Goal: Task Accomplishment & Management: Use online tool/utility

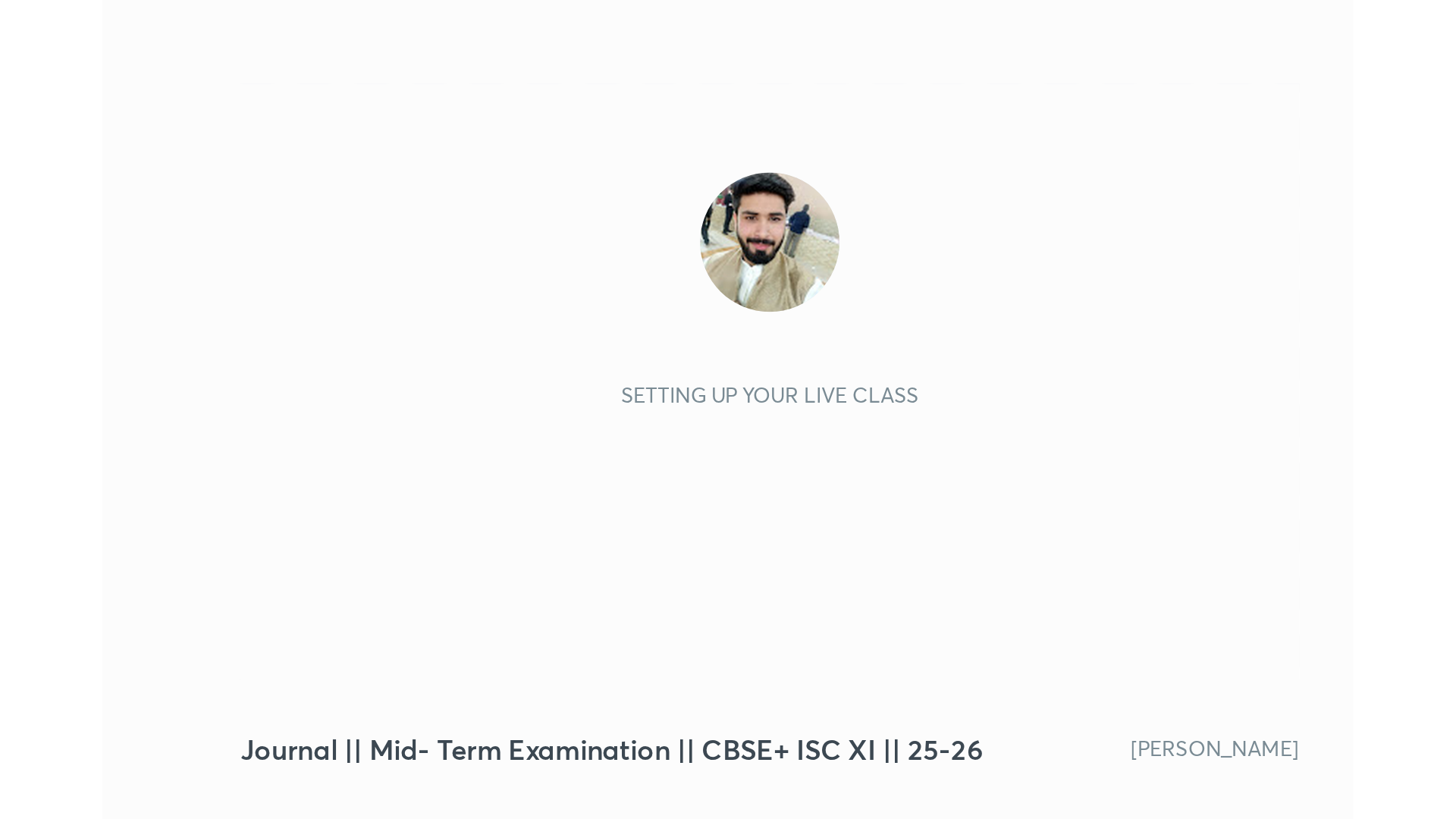
scroll to position [259, 484]
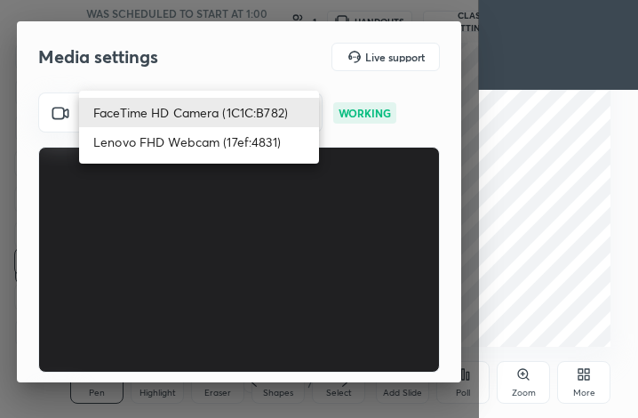
click at [203, 122] on body "1 2 3 4 5 6 7 C X Z C X Z E E Erase all H H Journal || Mid- Term Examination ||…" at bounding box center [319, 209] width 638 height 418
click at [205, 142] on li "Lenovo FHD Webcam (17ef:4831)" at bounding box center [199, 141] width 240 height 29
type input "090ca3db923f64e2a3802e50e6991e8a99decaec0fa8137945f28d7919d32424"
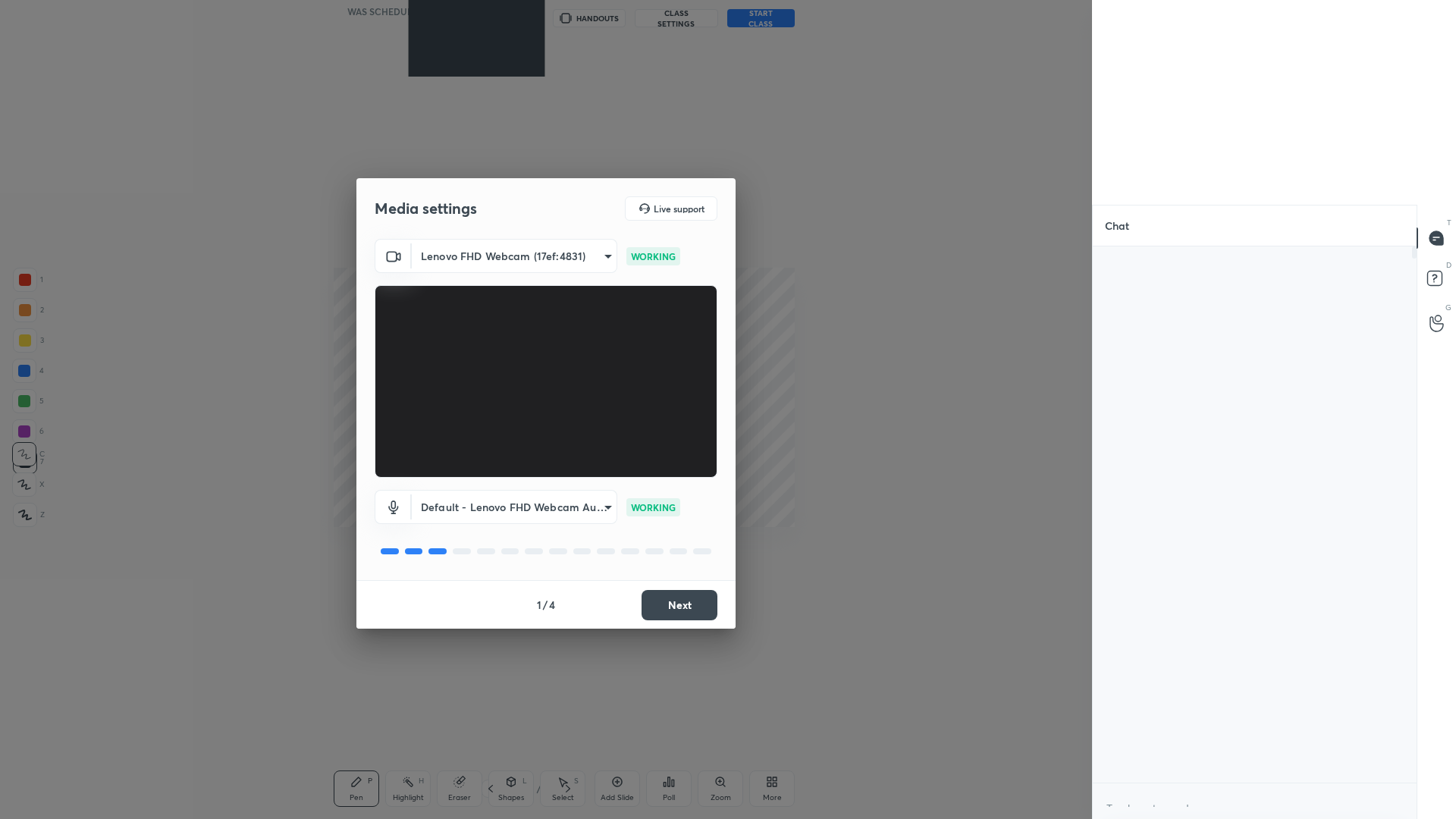
scroll to position [5, 5]
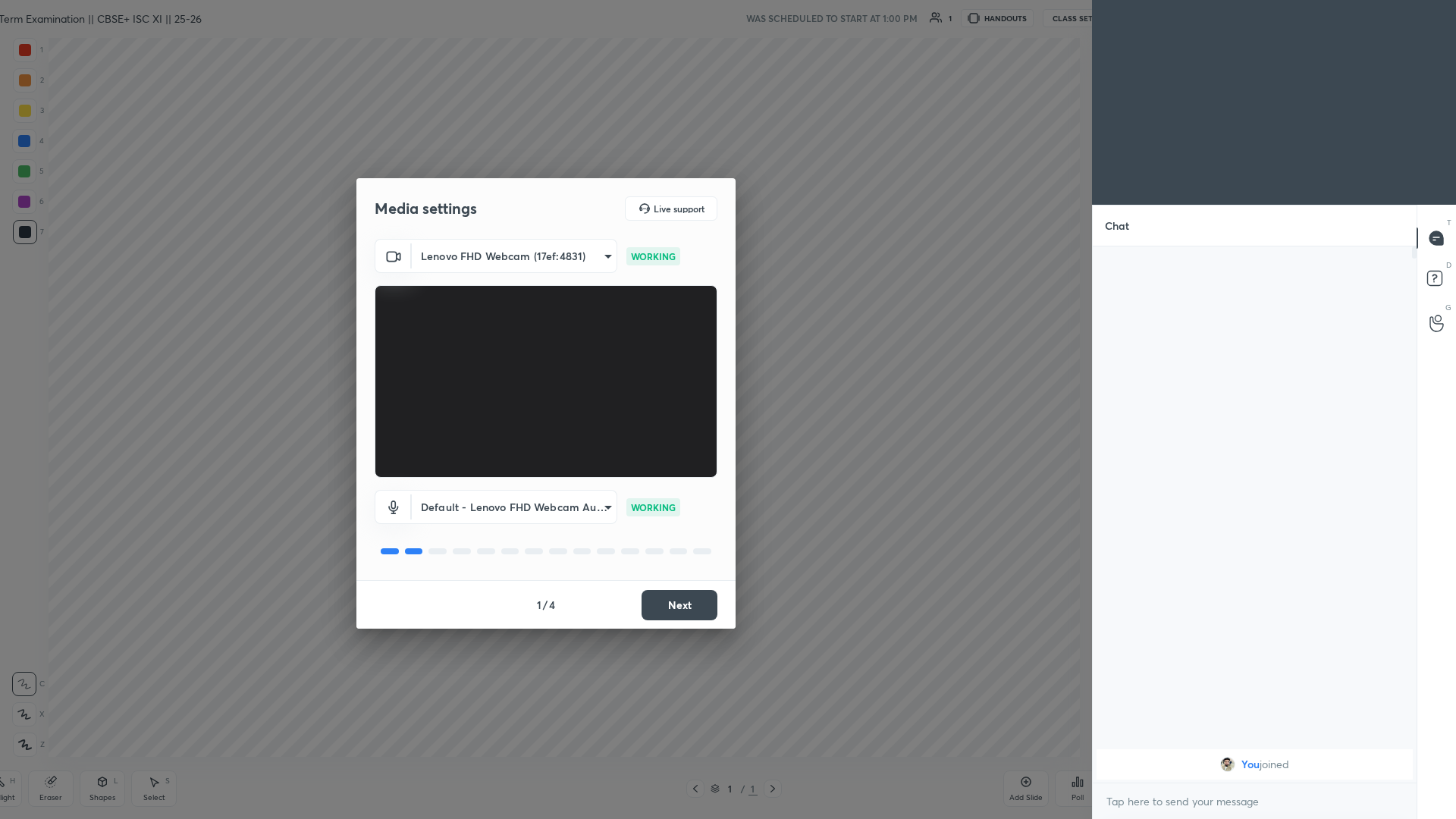
type textarea "x"
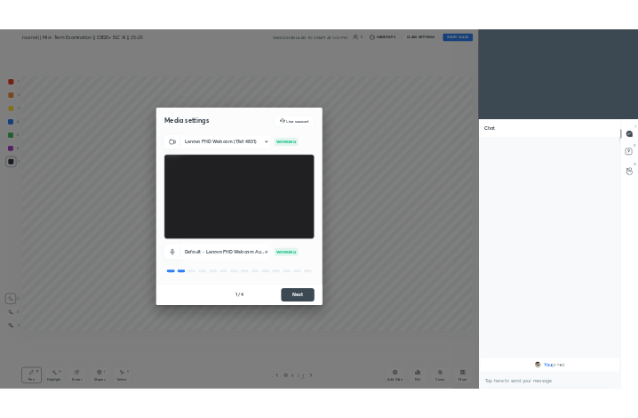
scroll to position [88007, 87644]
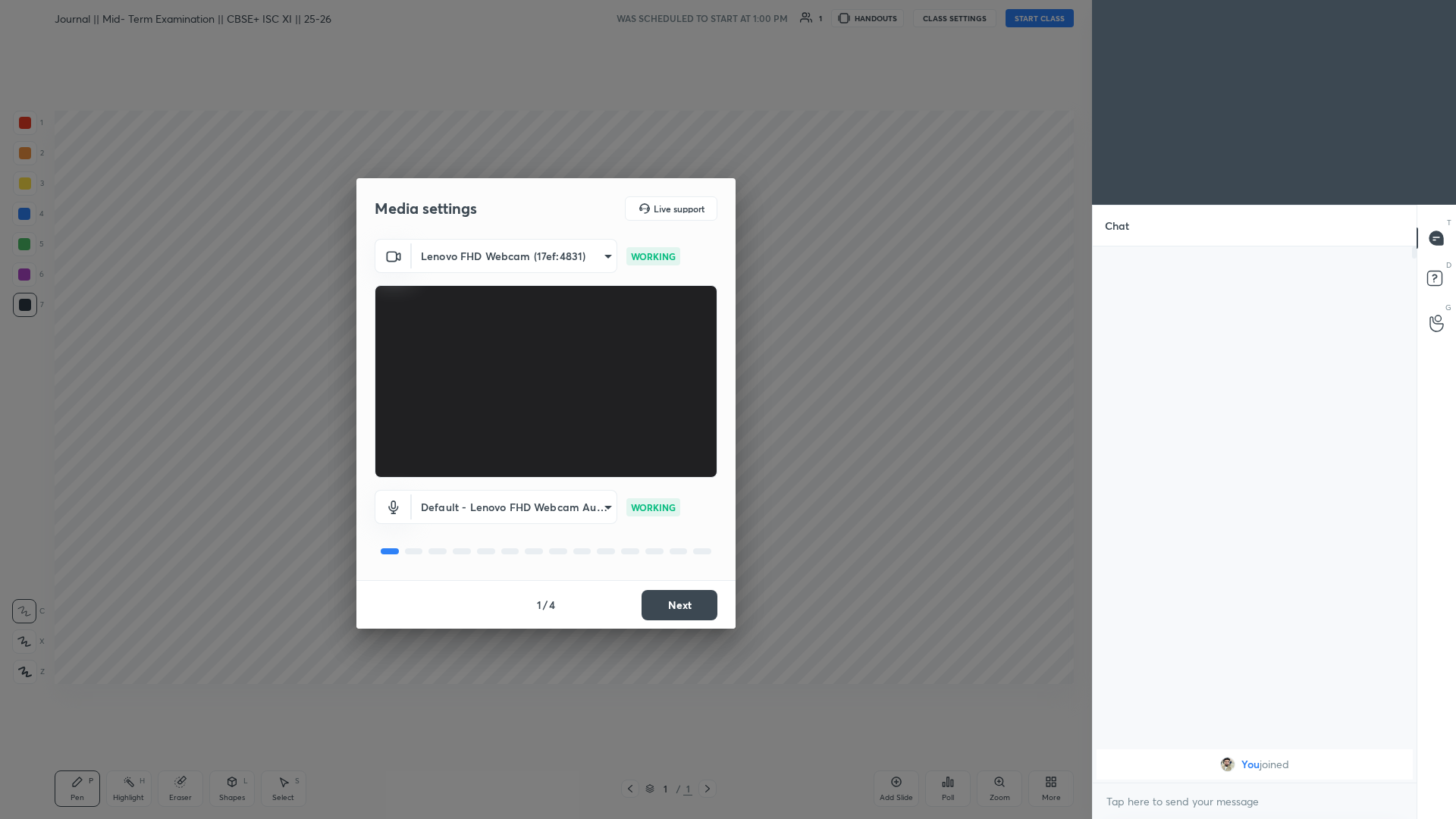
click at [544, 356] on button "Next" at bounding box center [679, 605] width 76 height 31
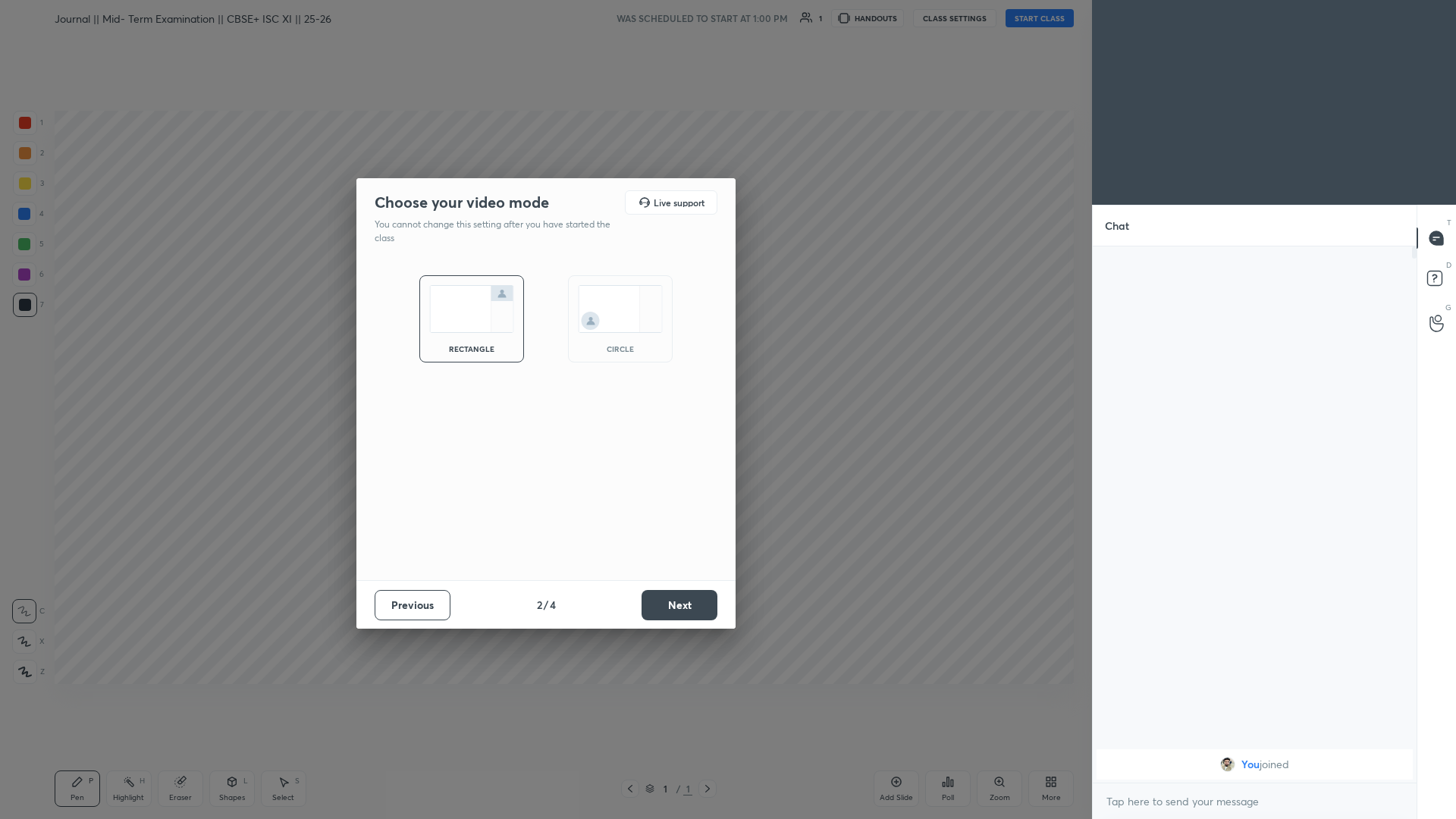
click at [435, 356] on button "Previous" at bounding box center [412, 605] width 76 height 31
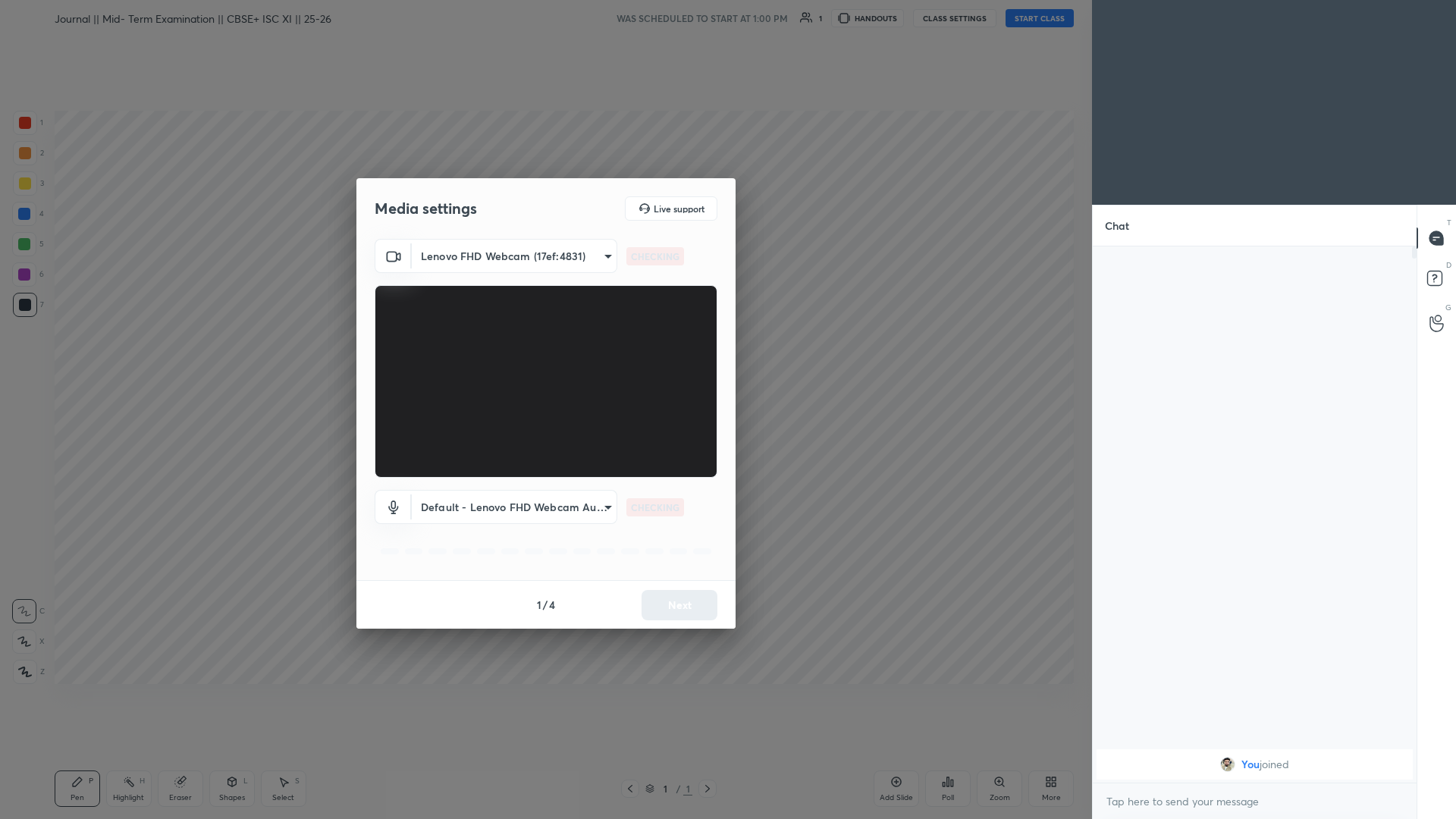
click at [528, 356] on body "1 2 3 4 5 6 7 C X Z C X Z E E Erase all H H Journal || Mid- Term Examination ||…" at bounding box center [728, 410] width 1456 height 819
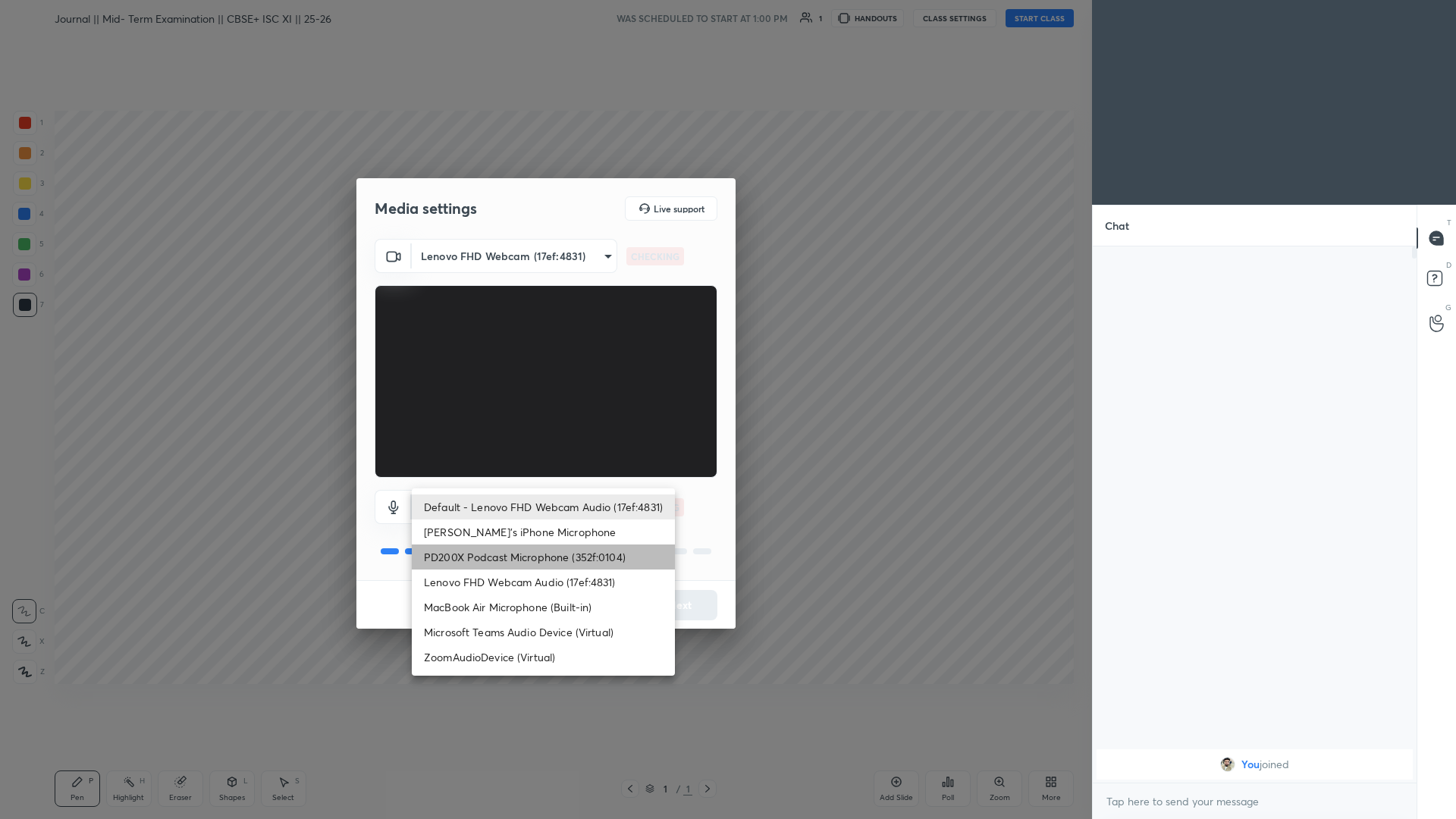
click at [526, 356] on li "PD200X Podcast Microphone (352f:0104)" at bounding box center [543, 556] width 263 height 25
type input "4c9fbf5468f1481c52a5ff51bcfd6705ef783a73d3fcff9077e92115846a1dc8"
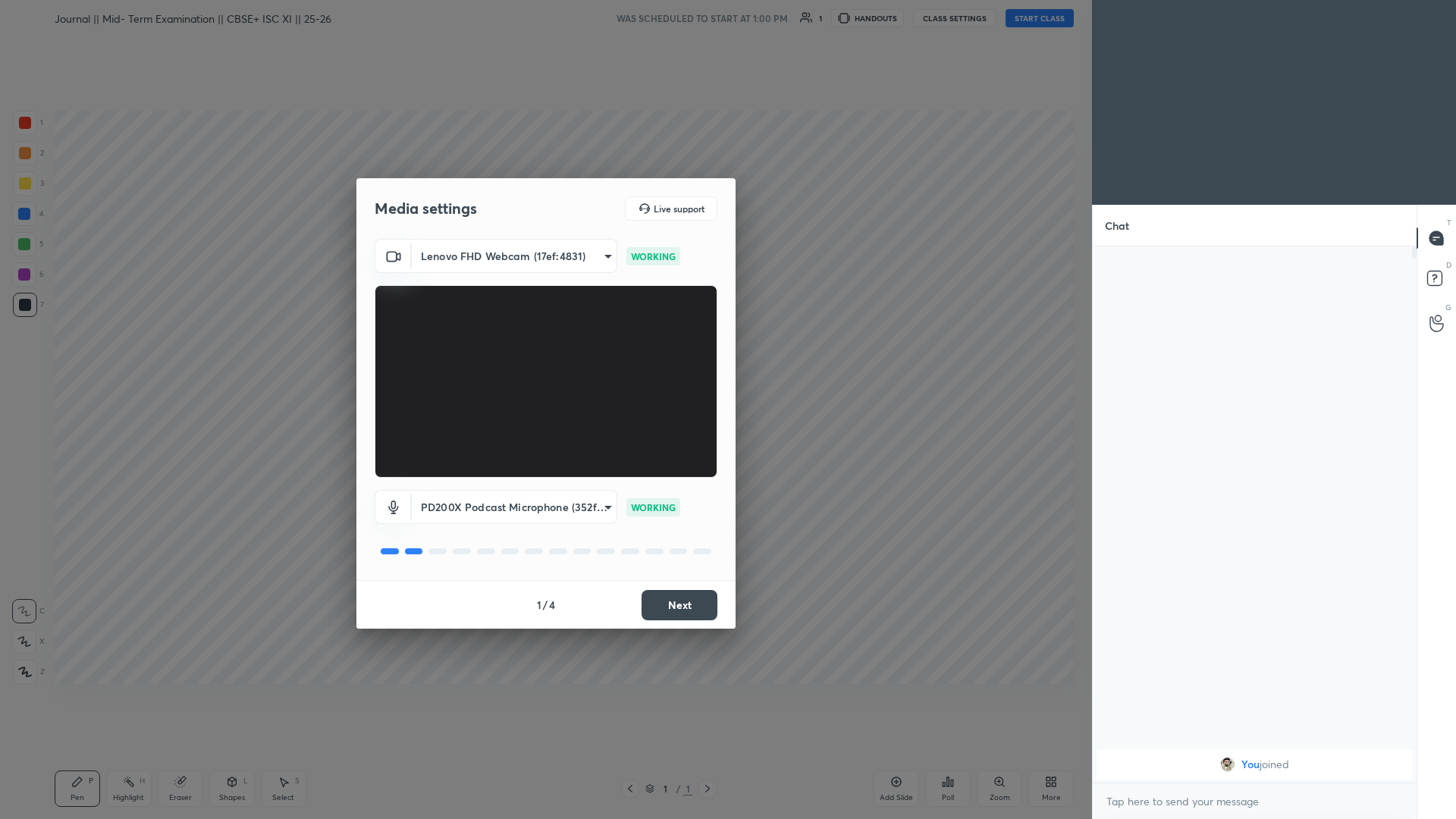
click at [544, 356] on button "Next" at bounding box center [679, 605] width 76 height 31
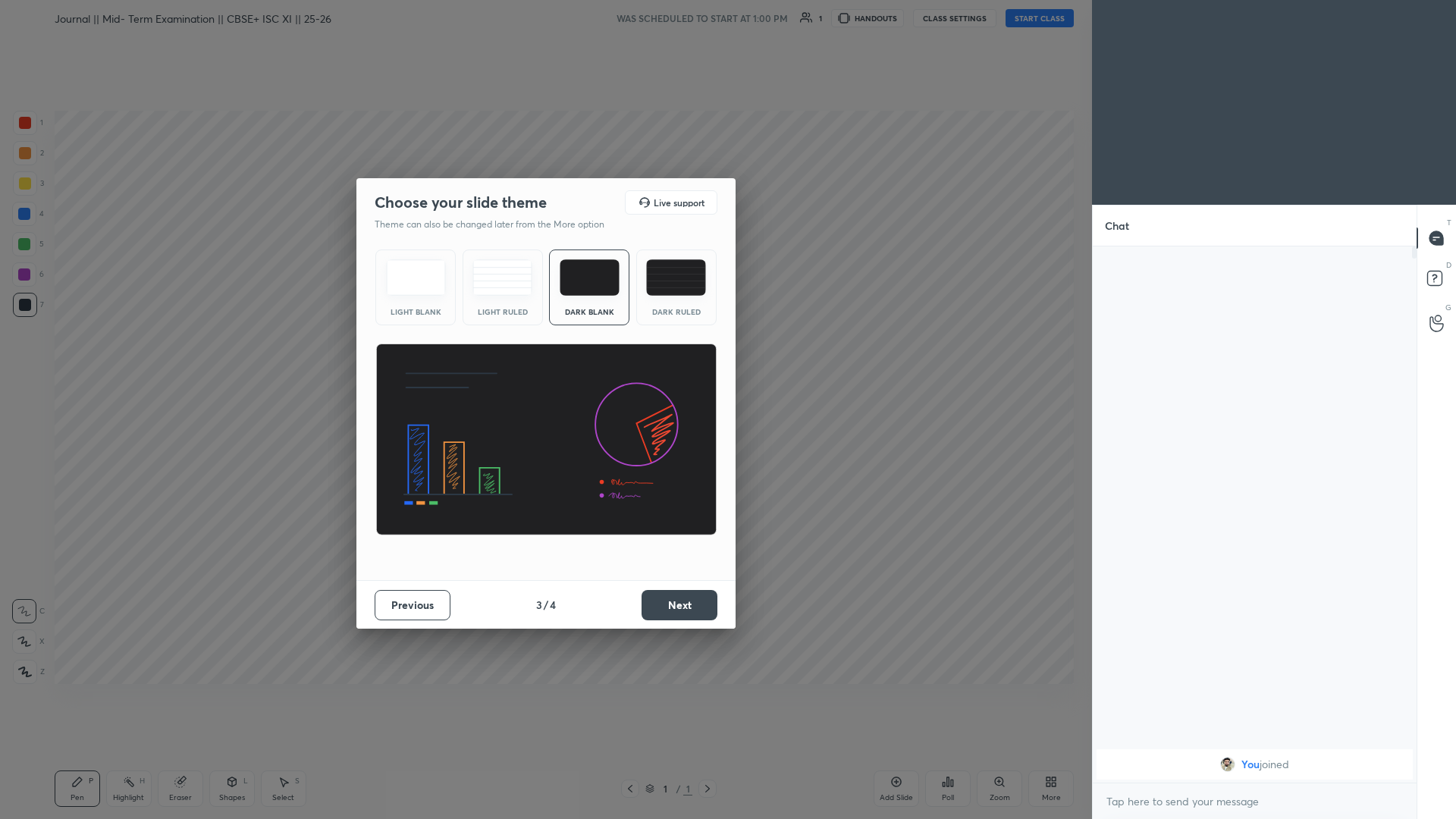
click at [544, 356] on button "Next" at bounding box center [679, 605] width 76 height 31
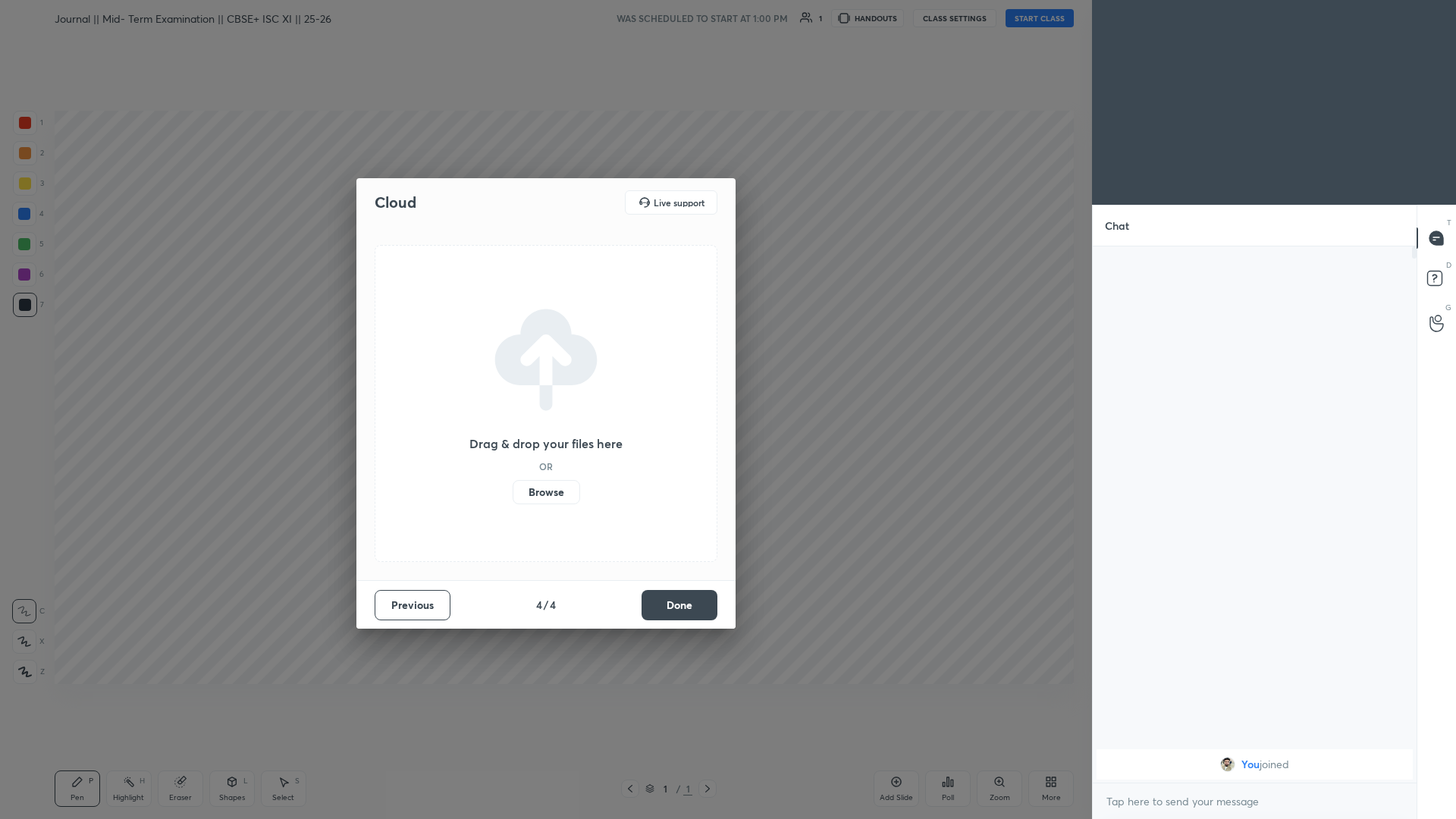
click at [544, 356] on button "Done" at bounding box center [679, 605] width 76 height 31
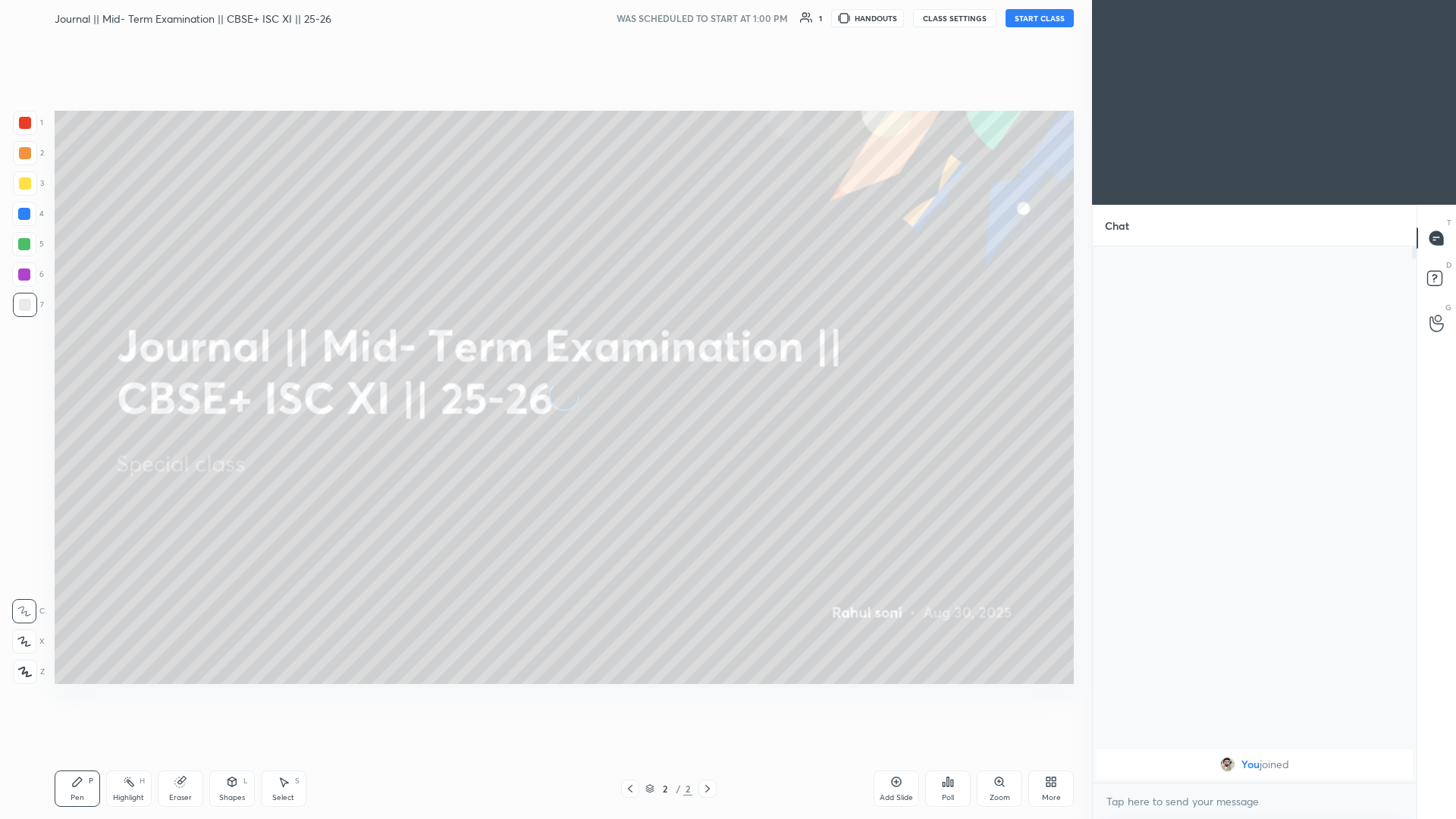
drag, startPoint x: 1010, startPoint y: 14, endPoint x: 1010, endPoint y: 742, distance: 728.0
click at [544, 14] on button "START CLASS" at bounding box center [1040, 18] width 68 height 18
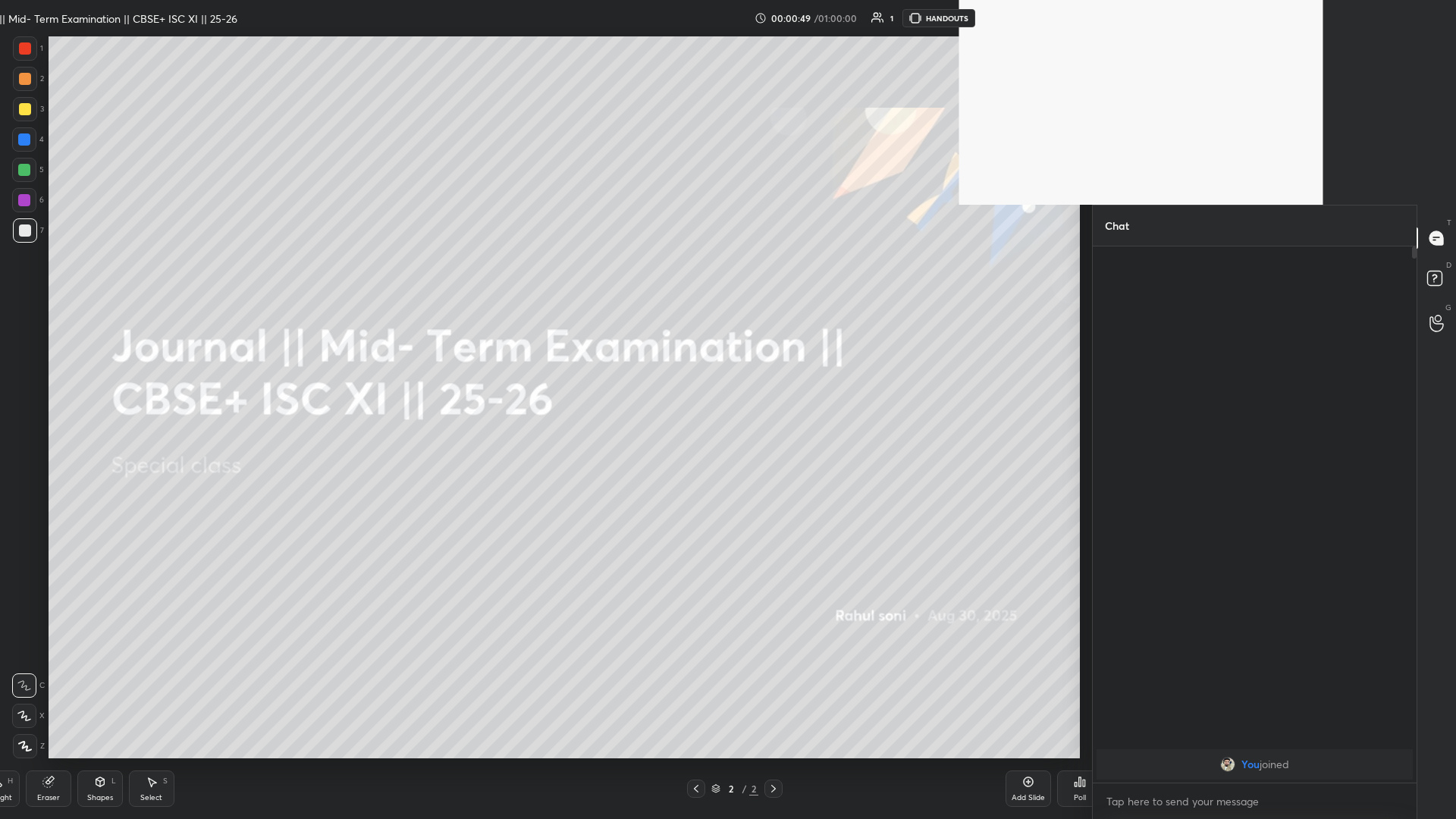
scroll to position [0, 0]
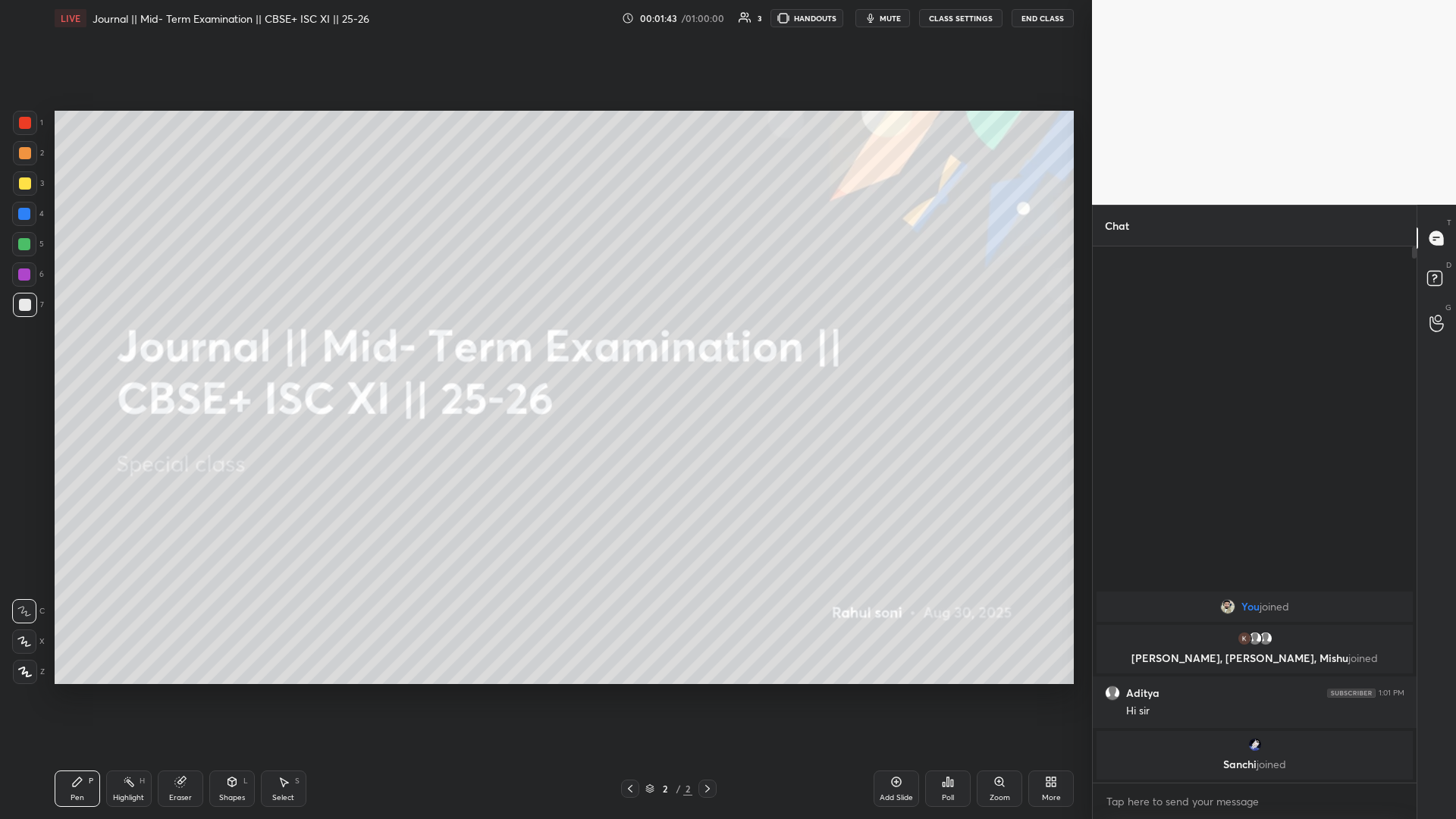
click at [22, 356] on icon at bounding box center [25, 671] width 12 height 9
click at [544, 356] on div "More" at bounding box center [1051, 788] width 45 height 37
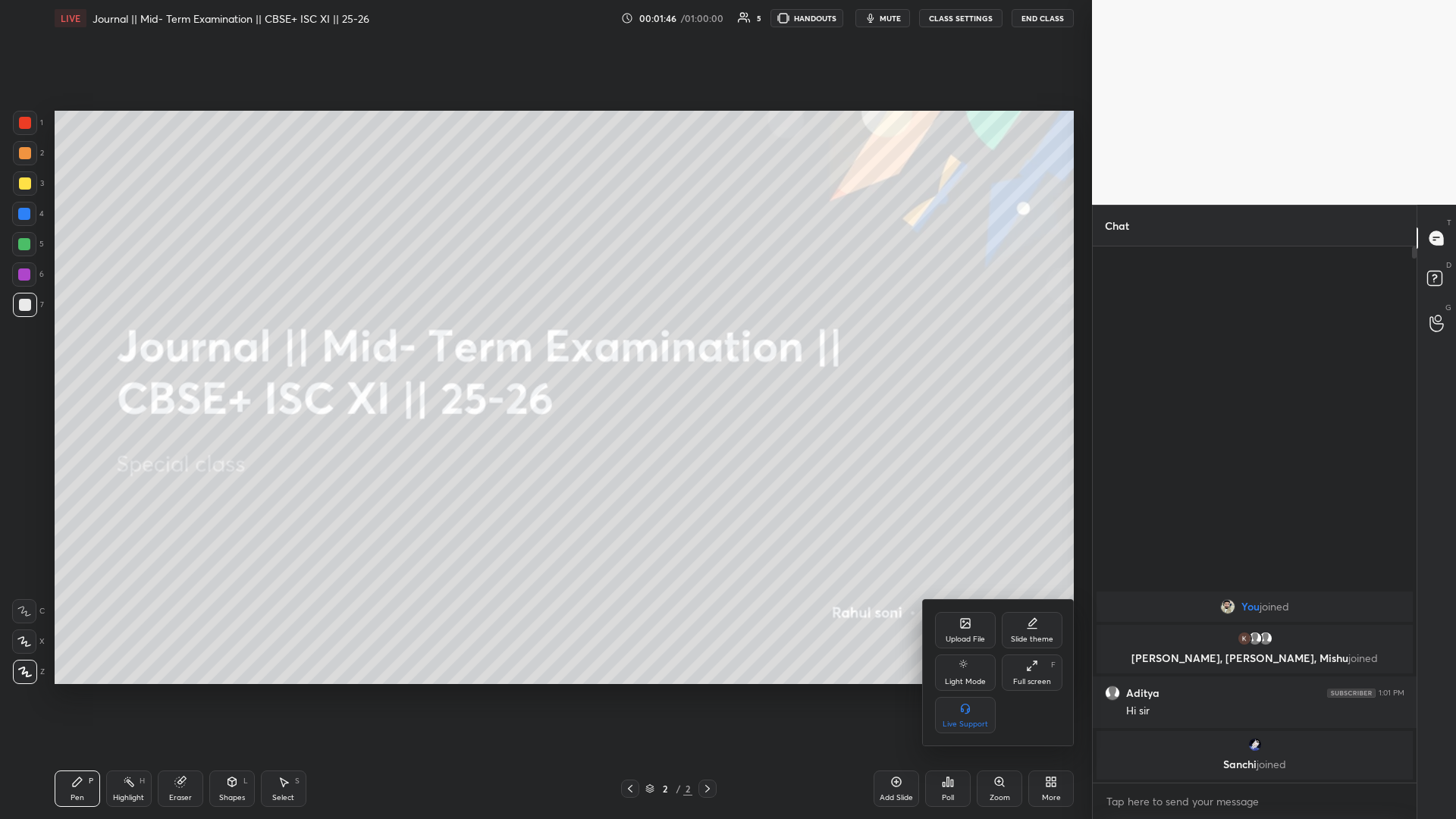
click at [544, 356] on div "Upload File" at bounding box center [965, 630] width 61 height 37
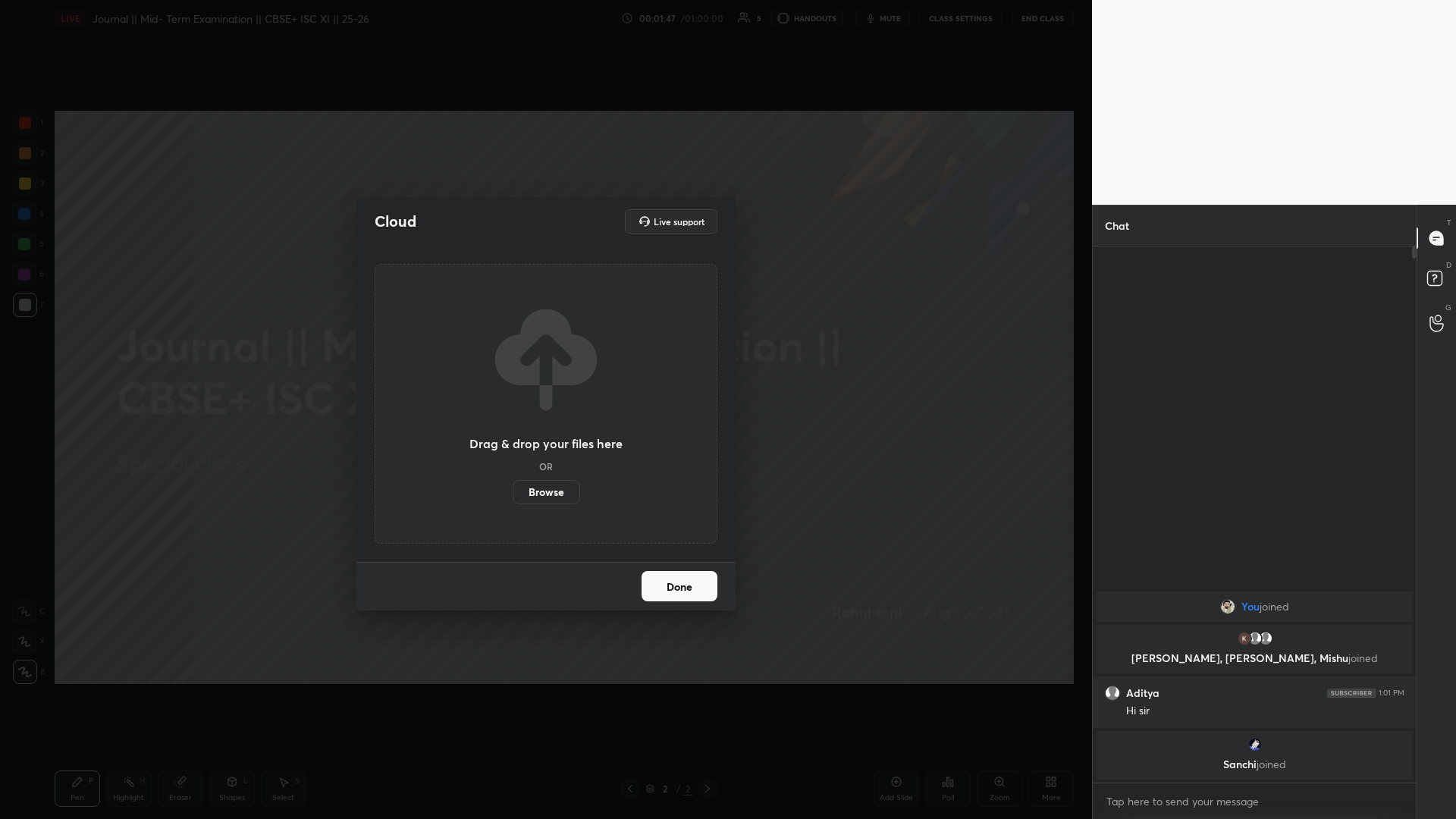
click at [537, 356] on label "Browse" at bounding box center [546, 491] width 67 height 24
click at [513, 356] on input "Browse" at bounding box center [513, 491] width 0 height 24
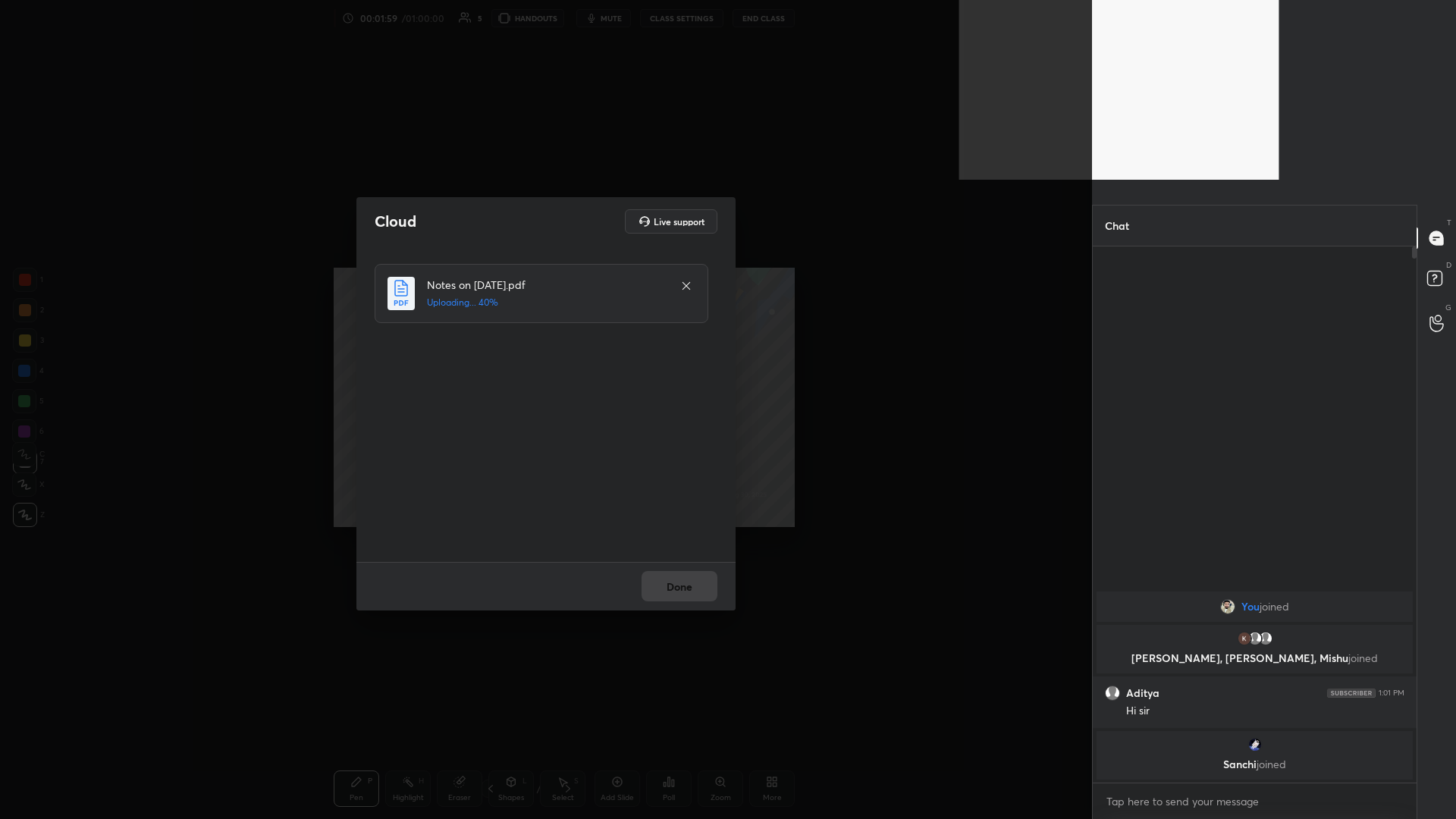
scroll to position [75081, 74557]
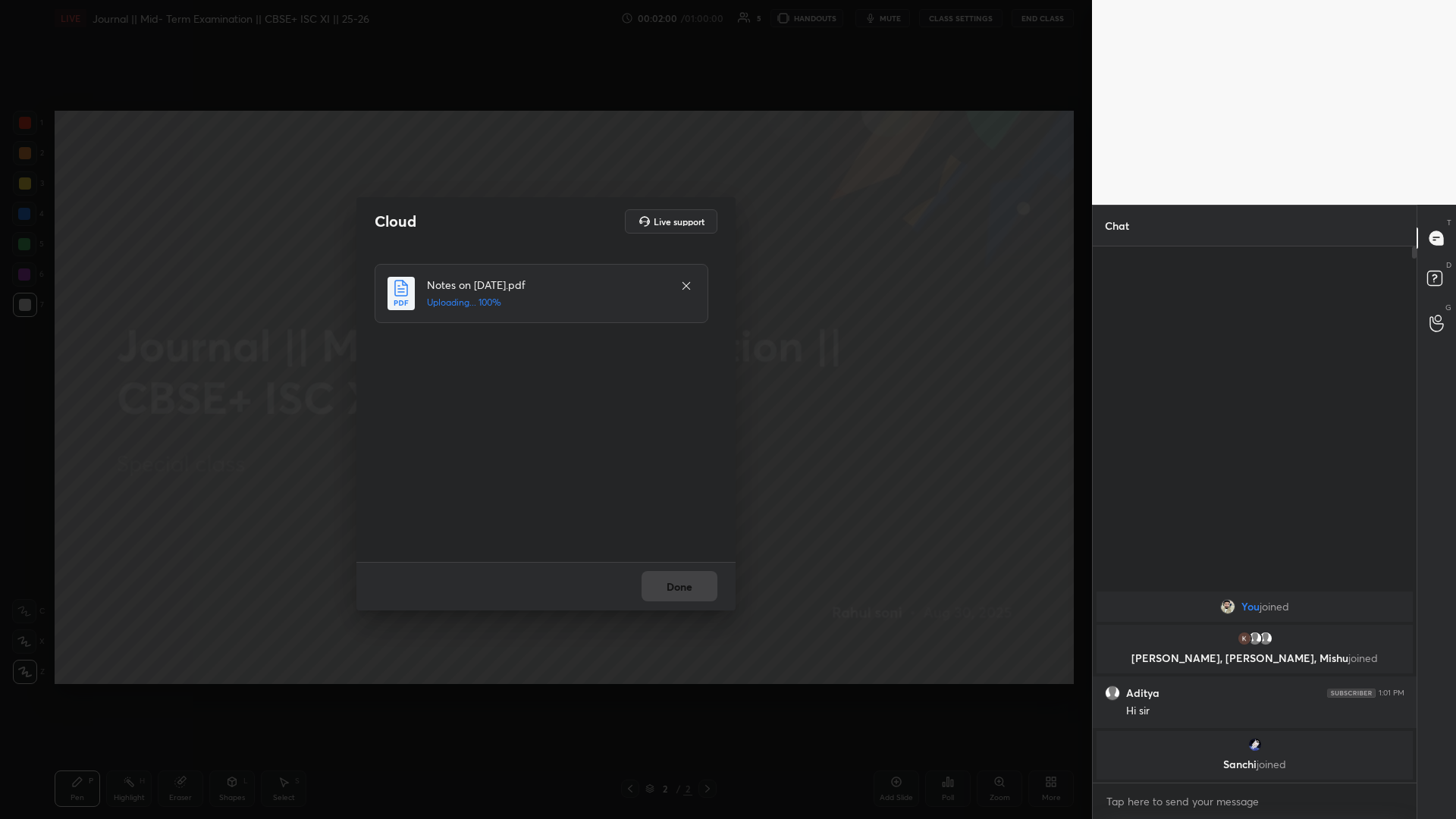
click at [544, 356] on div "Done" at bounding box center [546, 585] width 379 height 49
click at [544, 356] on button "Done" at bounding box center [679, 586] width 76 height 31
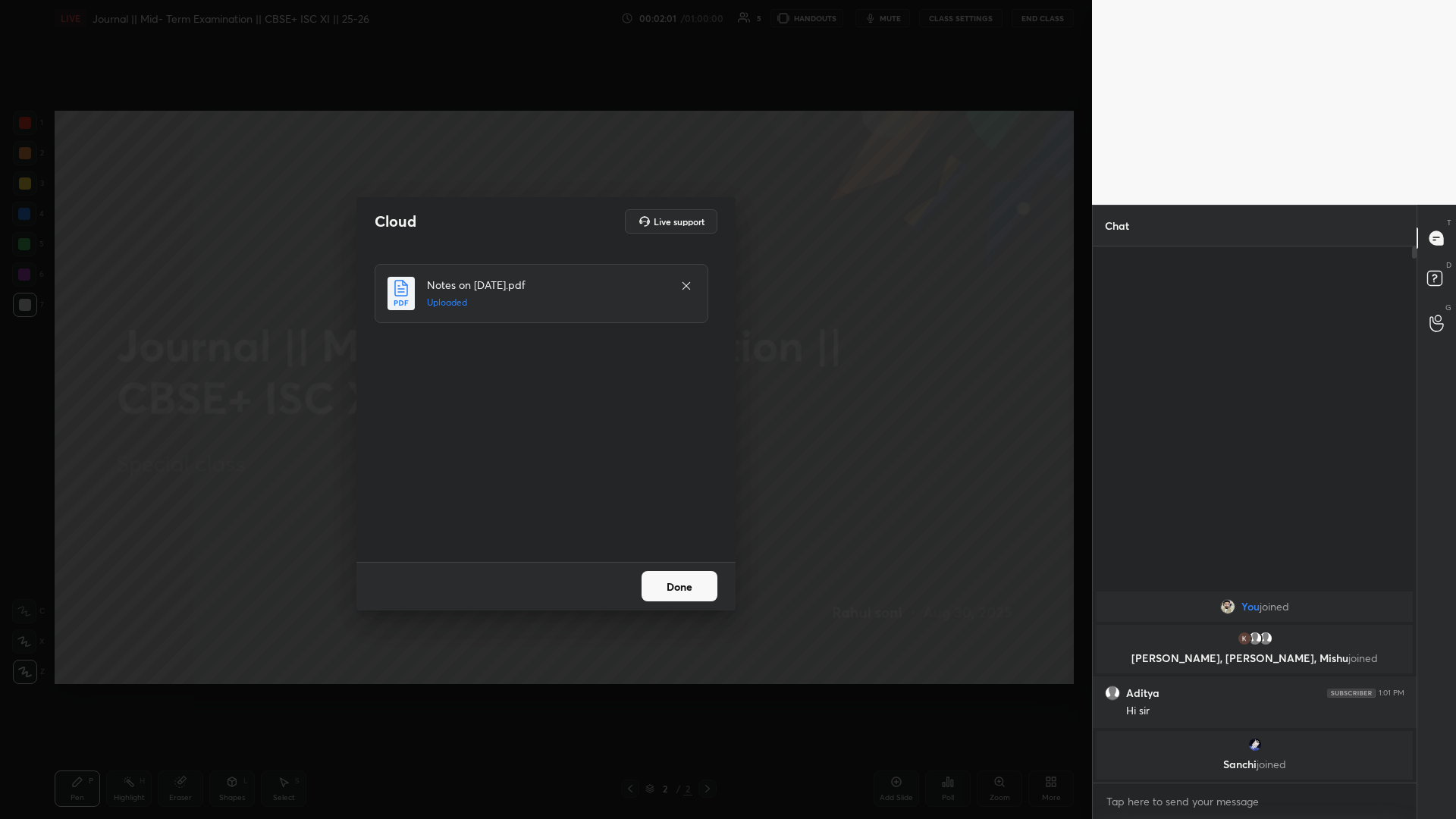
click at [544, 356] on button "Done" at bounding box center [679, 586] width 76 height 31
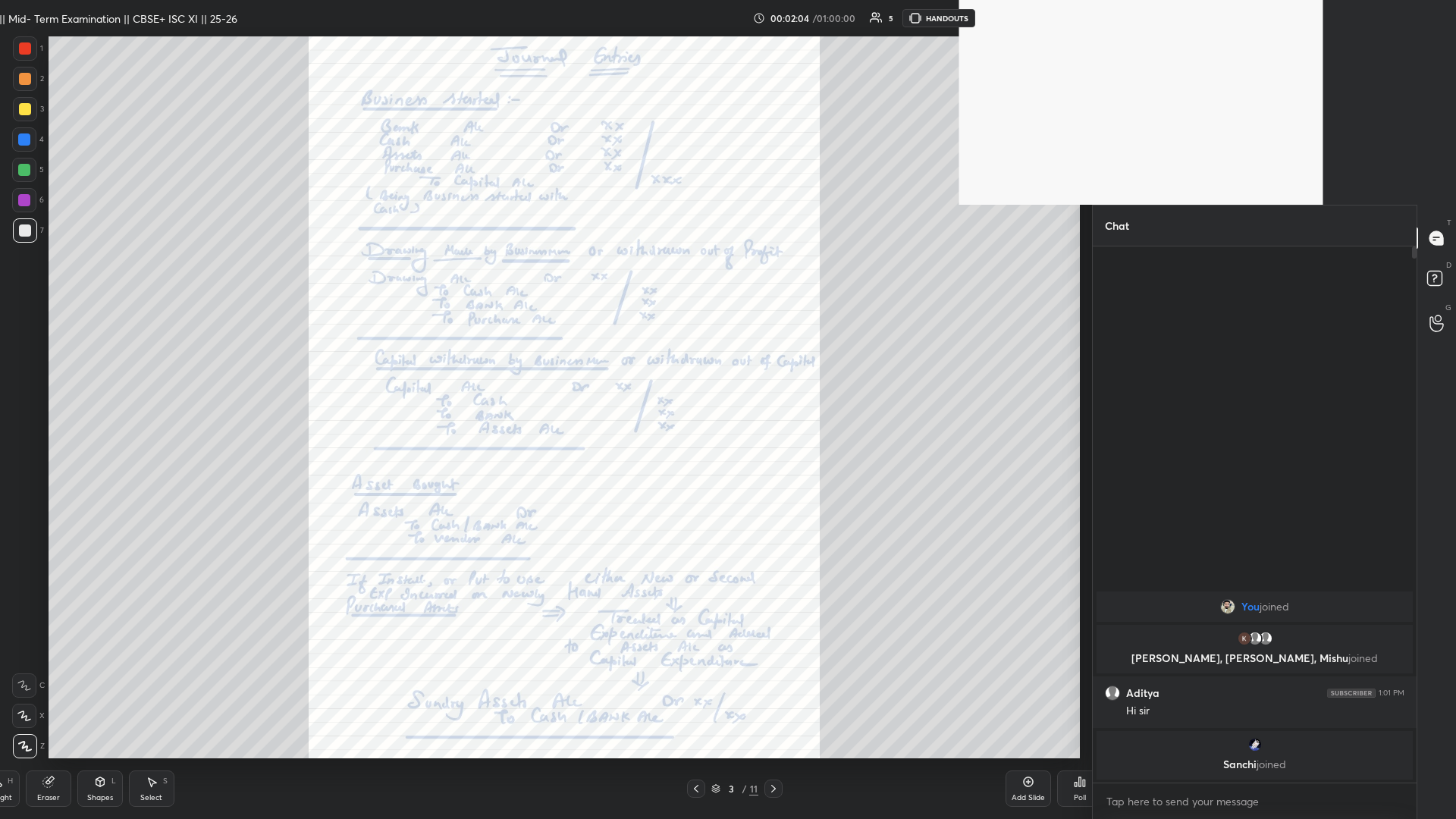
scroll to position [531, 318]
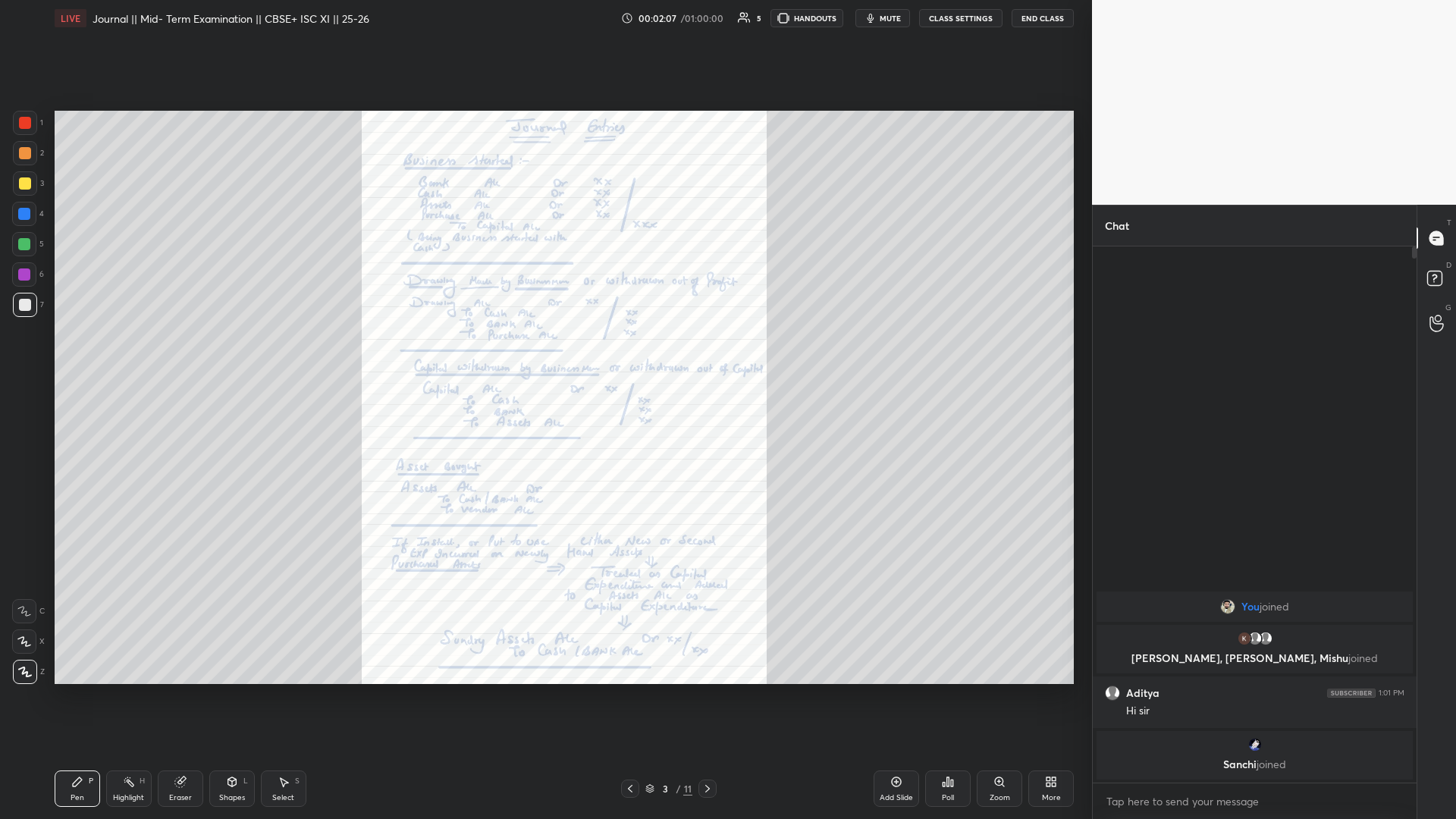
click at [544, 356] on div "3 / 11" at bounding box center [668, 788] width 47 height 14
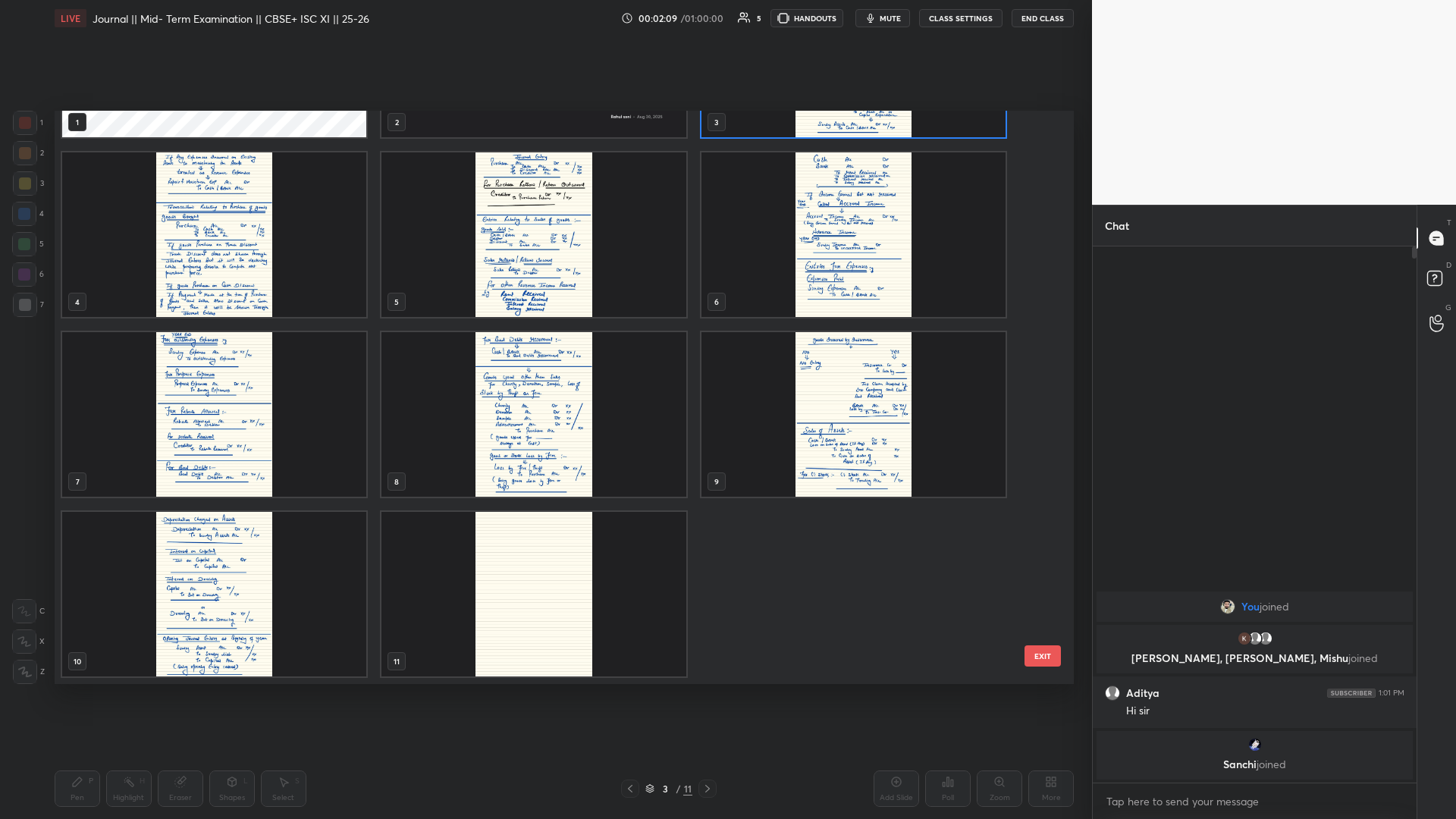
click at [153, 356] on img "grid" at bounding box center [214, 594] width 304 height 165
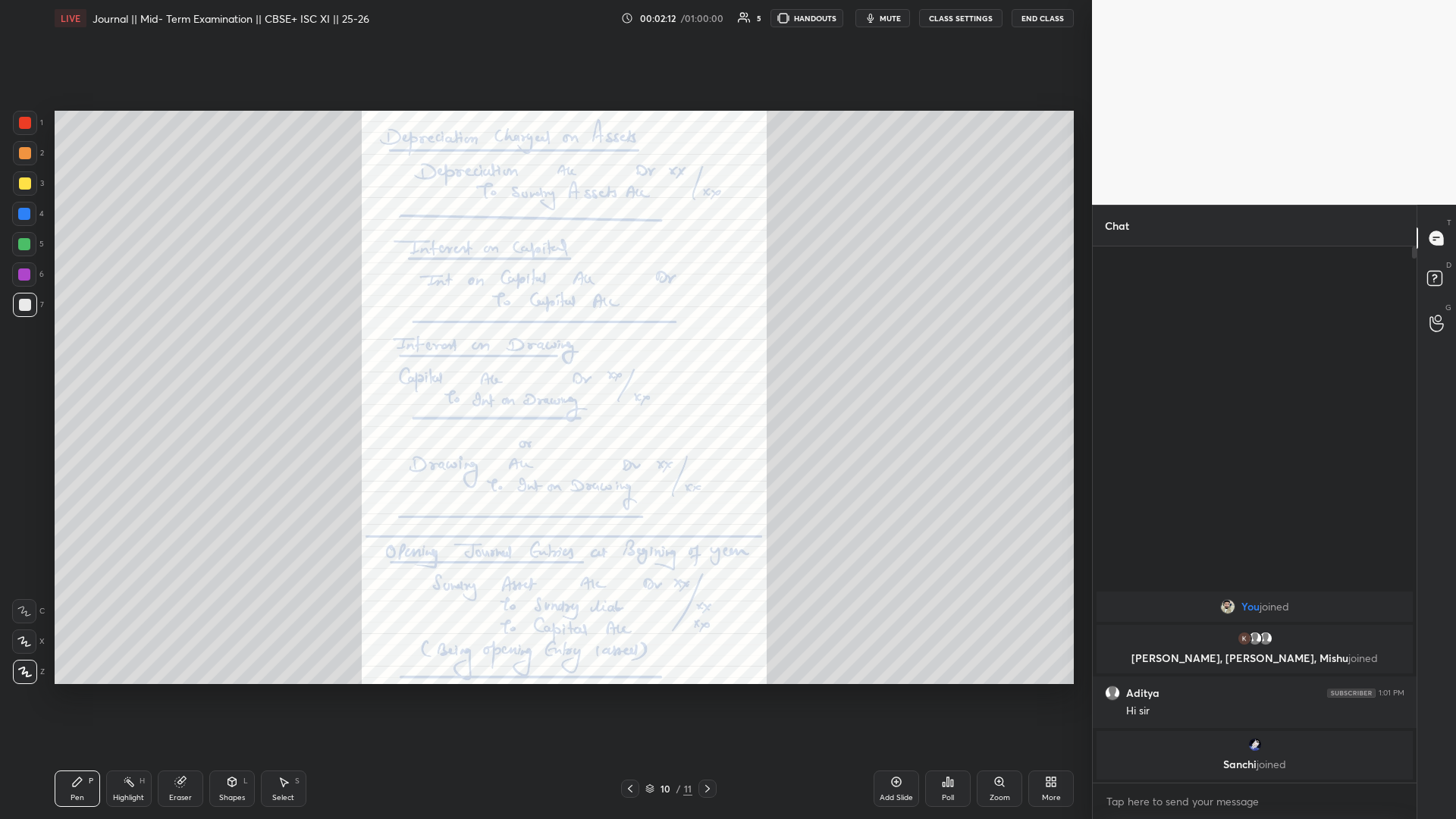
click at [544, 356] on div "Add Slide Poll Zoom More" at bounding box center [974, 788] width 201 height 85
click at [544, 356] on icon at bounding box center [1048, 784] width 3 height 3
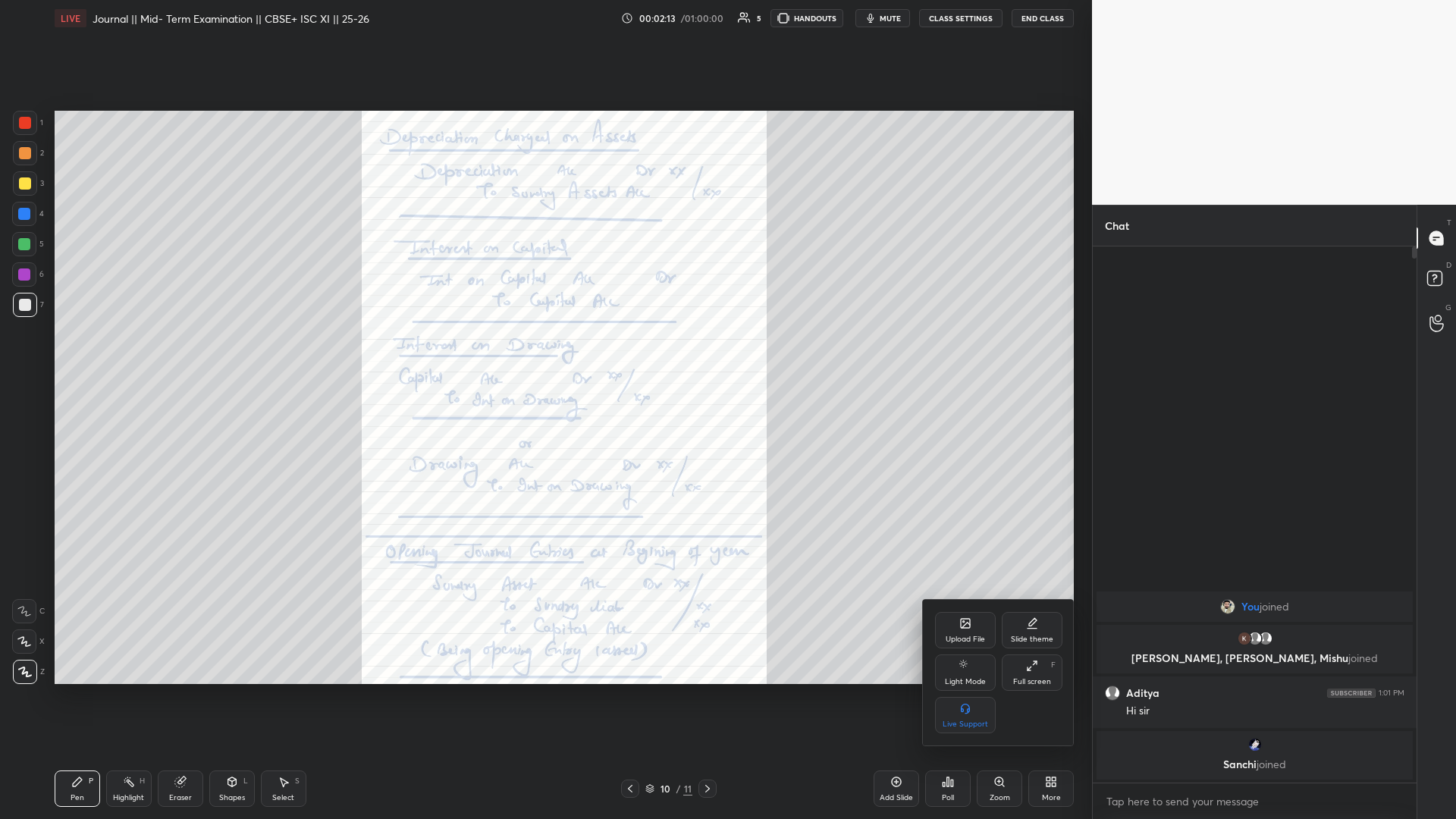
click at [544, 356] on div "Slide theme" at bounding box center [1032, 639] width 43 height 8
click at [544, 356] on icon at bounding box center [1032, 708] width 12 height 12
click at [544, 356] on div "Slide theme" at bounding box center [999, 621] width 127 height 16
click at [544, 356] on div at bounding box center [728, 410] width 1456 height 819
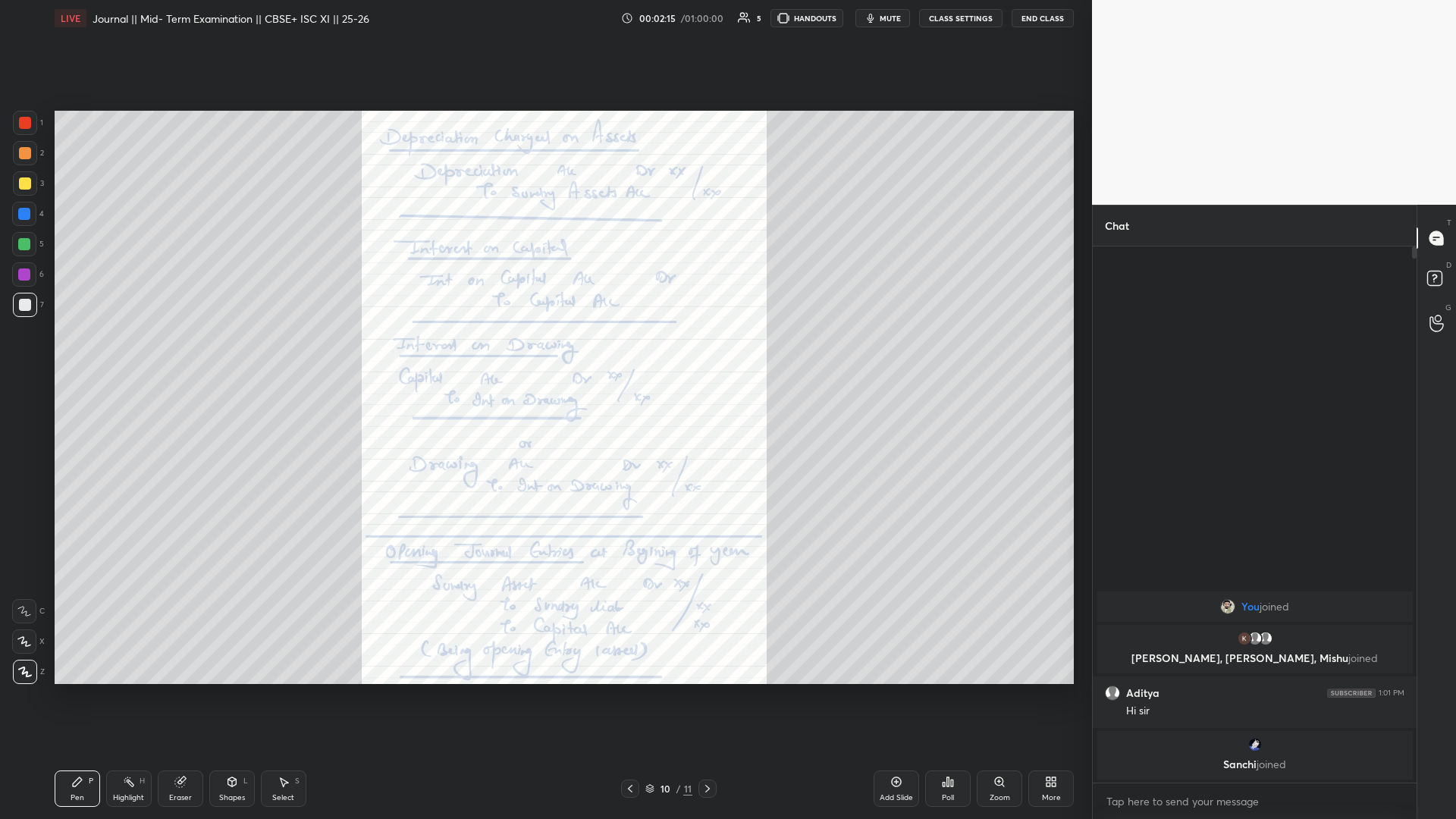
click at [544, 356] on div "Add Slide" at bounding box center [896, 797] width 33 height 8
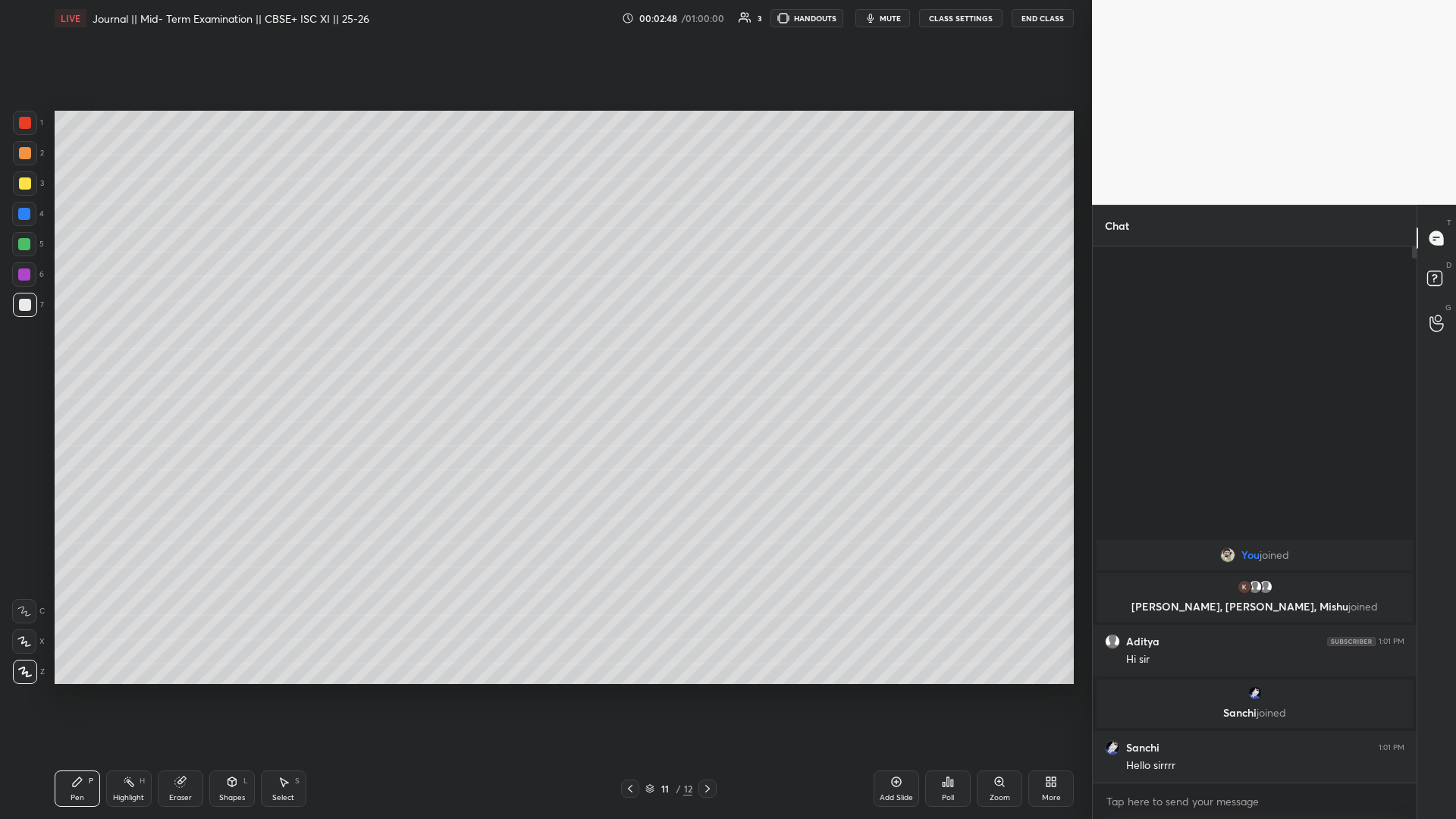
click at [544, 356] on div "More" at bounding box center [1051, 797] width 19 height 8
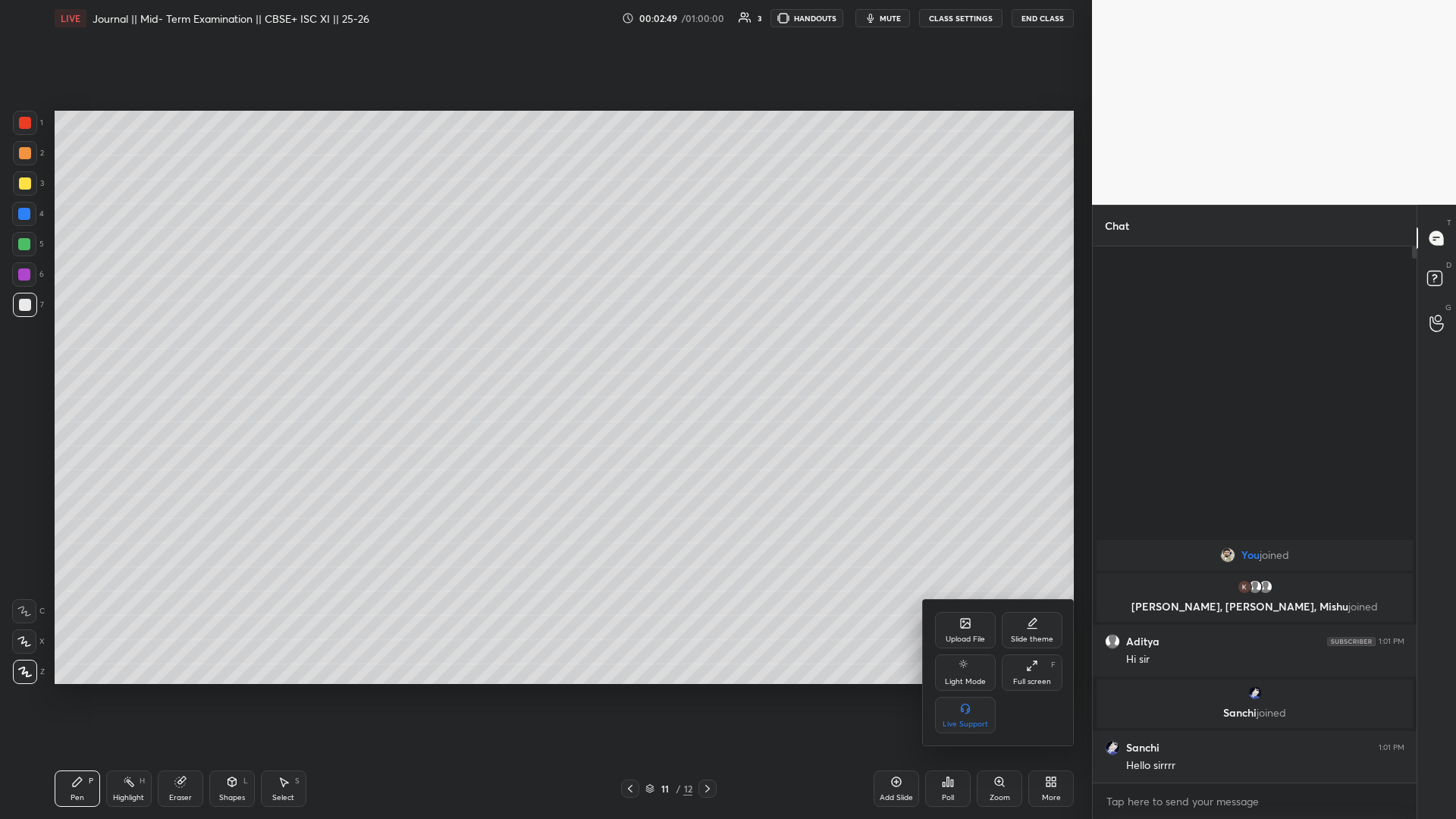
click at [544, 356] on div "Upload File" at bounding box center [965, 639] width 39 height 8
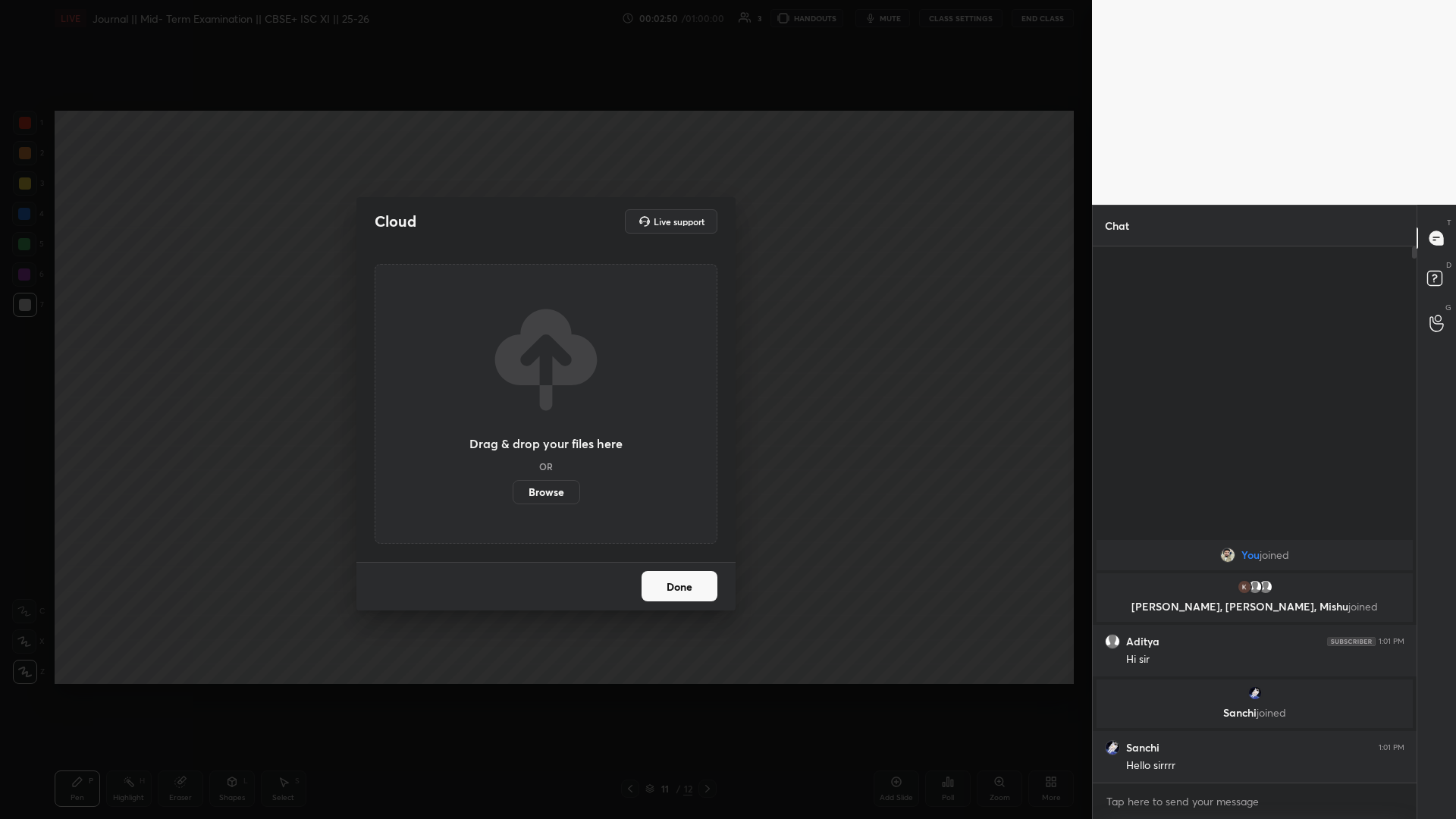
click at [544, 356] on label "Browse" at bounding box center [546, 491] width 67 height 24
click at [513, 356] on input "Browse" at bounding box center [513, 491] width 0 height 24
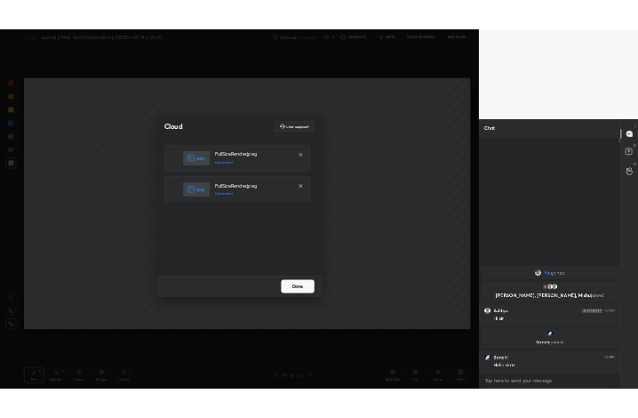
scroll to position [623, 374]
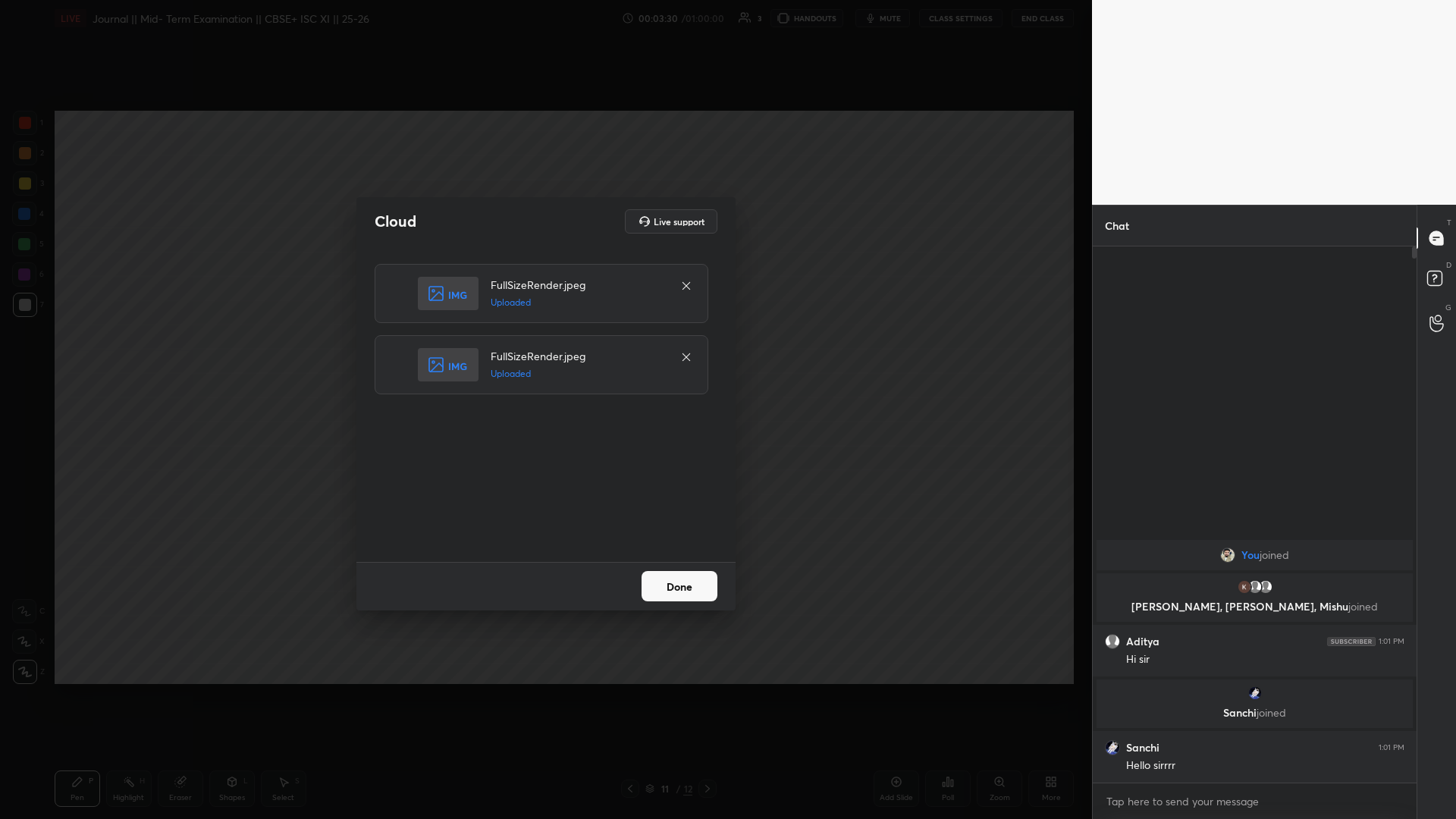
click at [544, 276] on div "Cloud Live support FullSizeRender.jpeg Uploaded FullSizeRender.jpeg Uploaded Do…" at bounding box center [545, 410] width 1092 height 819
click at [544, 356] on icon at bounding box center [686, 356] width 8 height 8
click at [544, 276] on div "FullSizeRender.jpeg Uploaded" at bounding box center [541, 293] width 334 height 59
click at [544, 283] on icon at bounding box center [686, 286] width 12 height 12
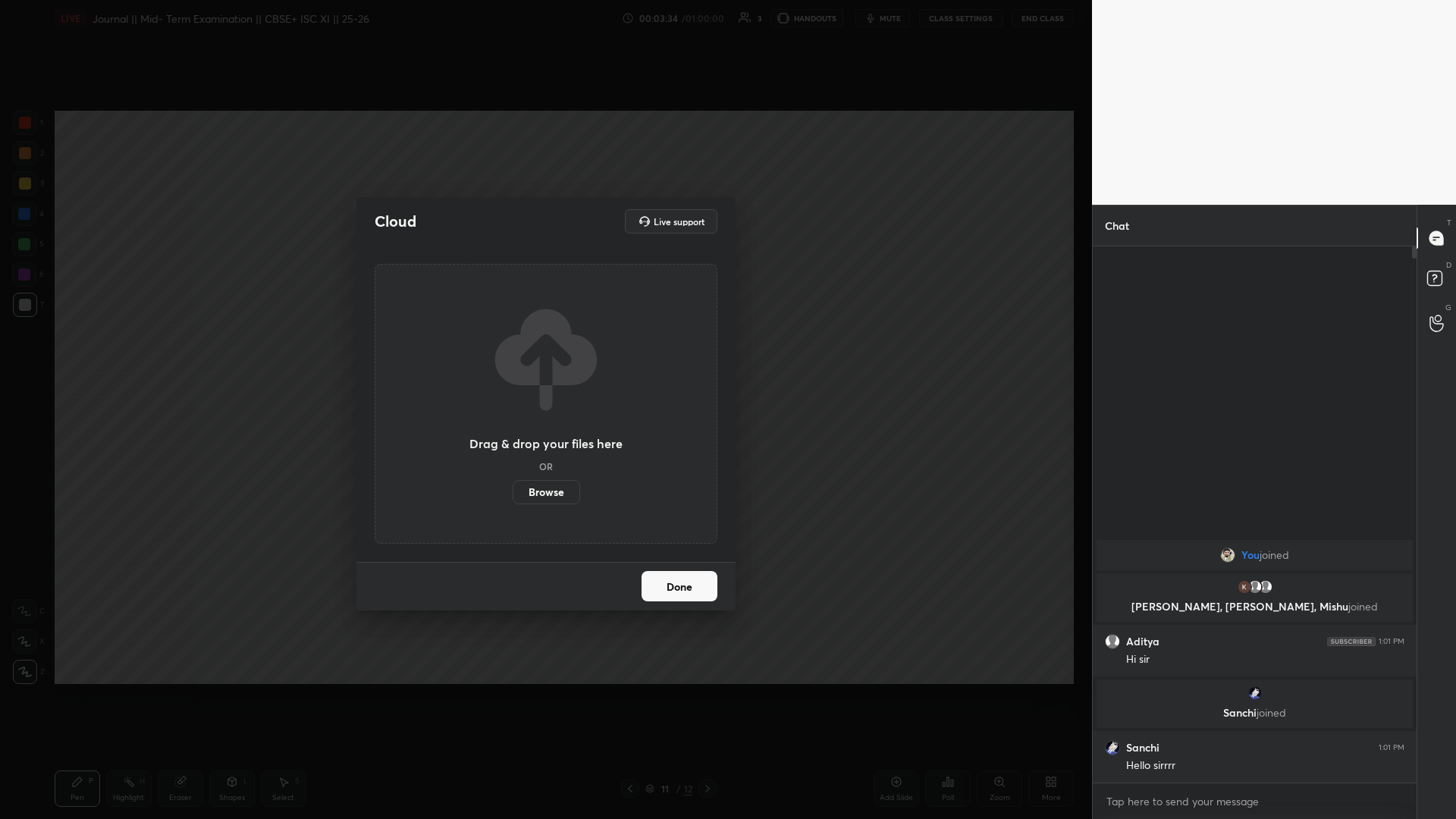
click at [544, 356] on label "Browse" at bounding box center [546, 491] width 67 height 24
click at [513, 356] on input "Browse" at bounding box center [513, 491] width 0 height 24
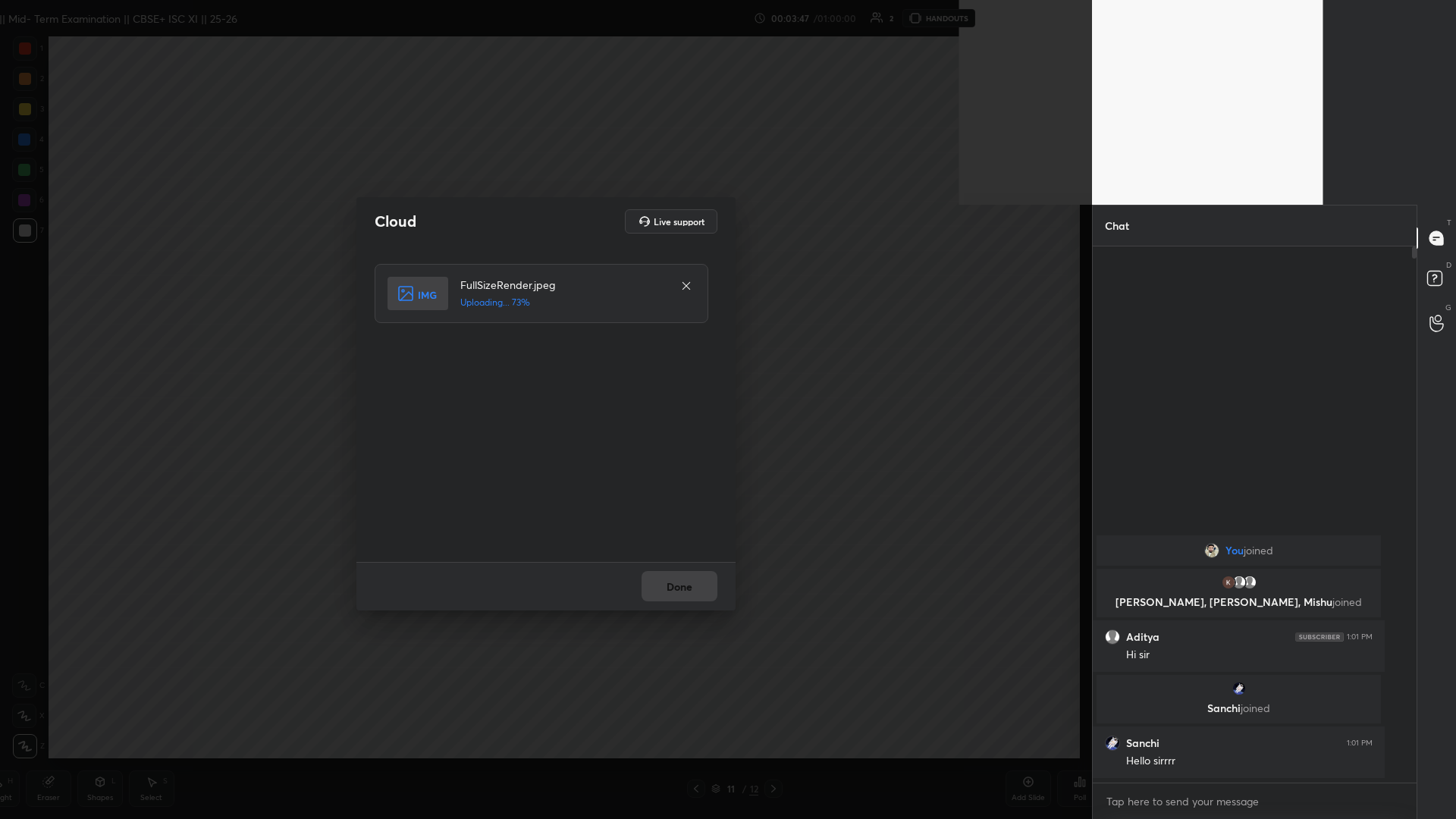
scroll to position [75081, 74672]
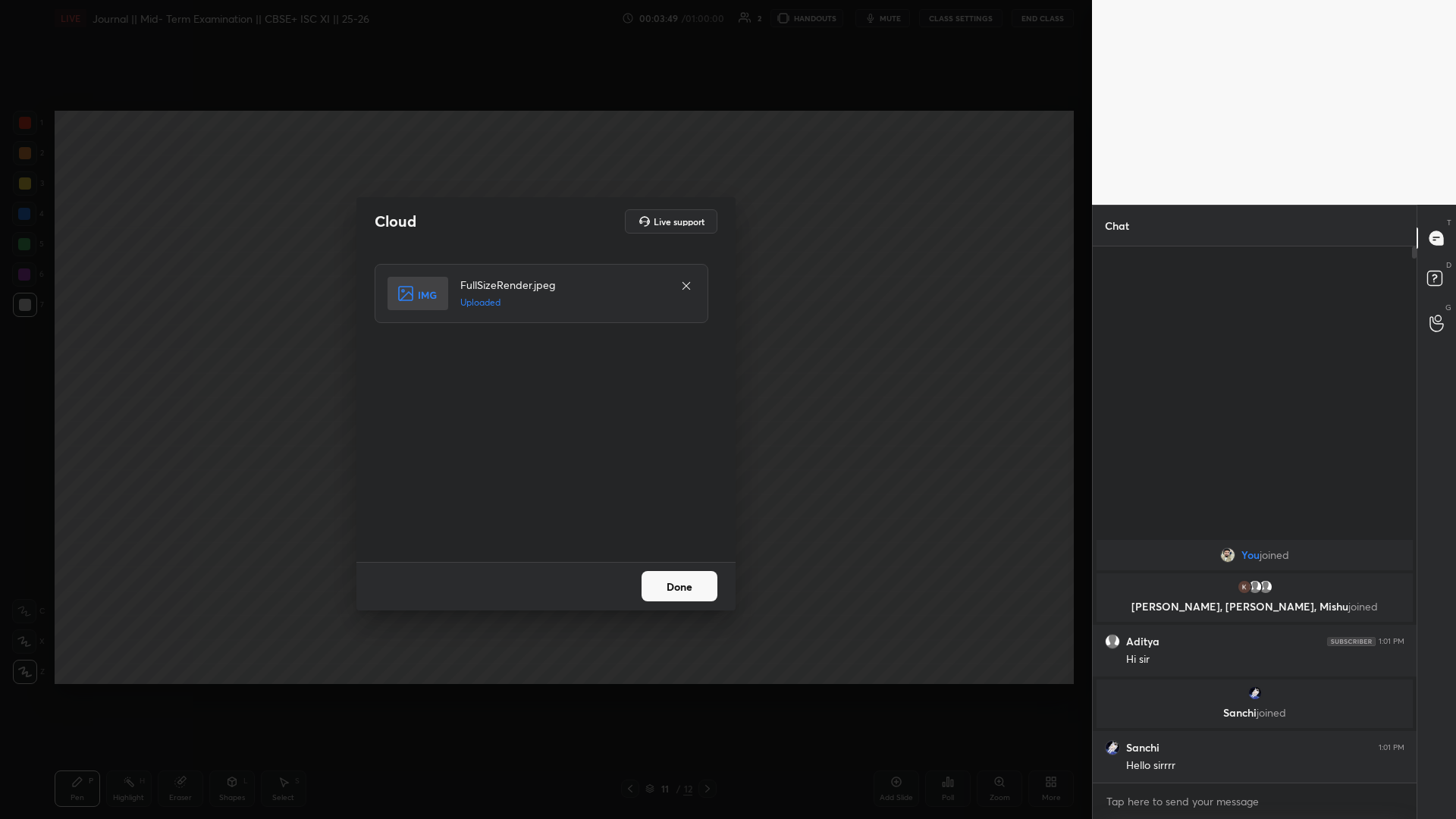
click at [544, 356] on button "Done" at bounding box center [679, 586] width 76 height 31
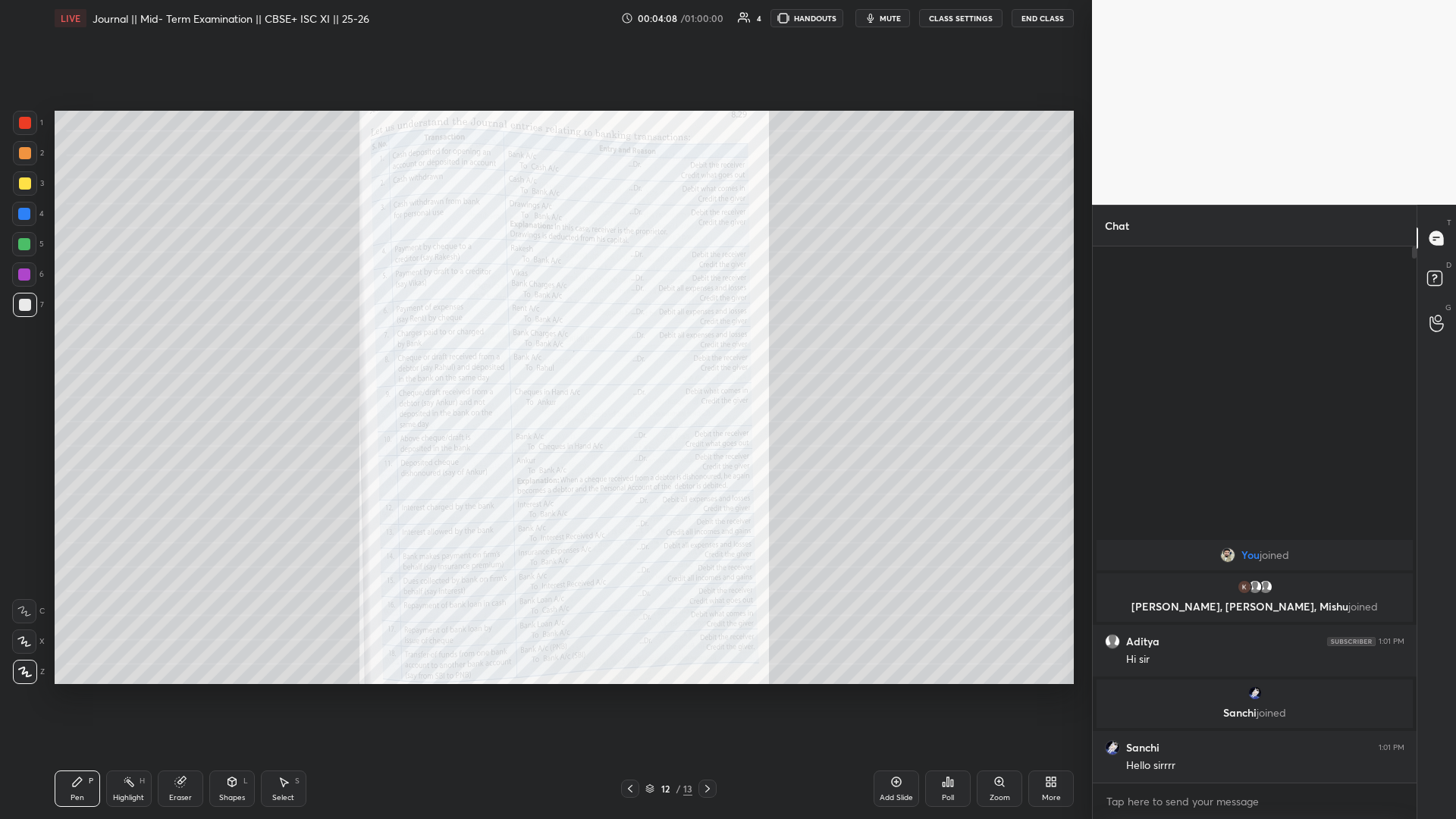
click at [544, 356] on icon at bounding box center [948, 781] width 12 height 12
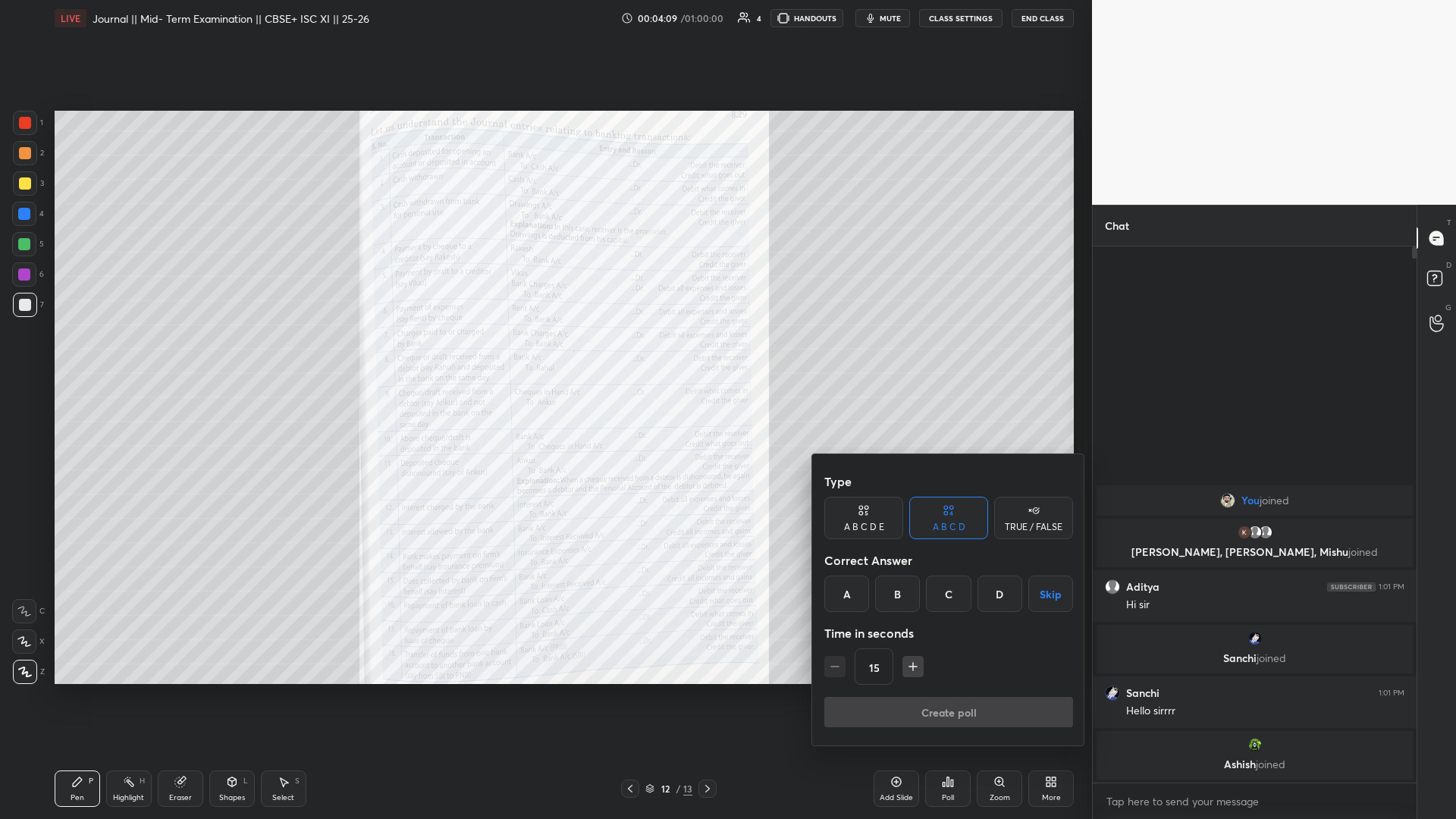
click at [544, 356] on div at bounding box center [728, 410] width 1456 height 819
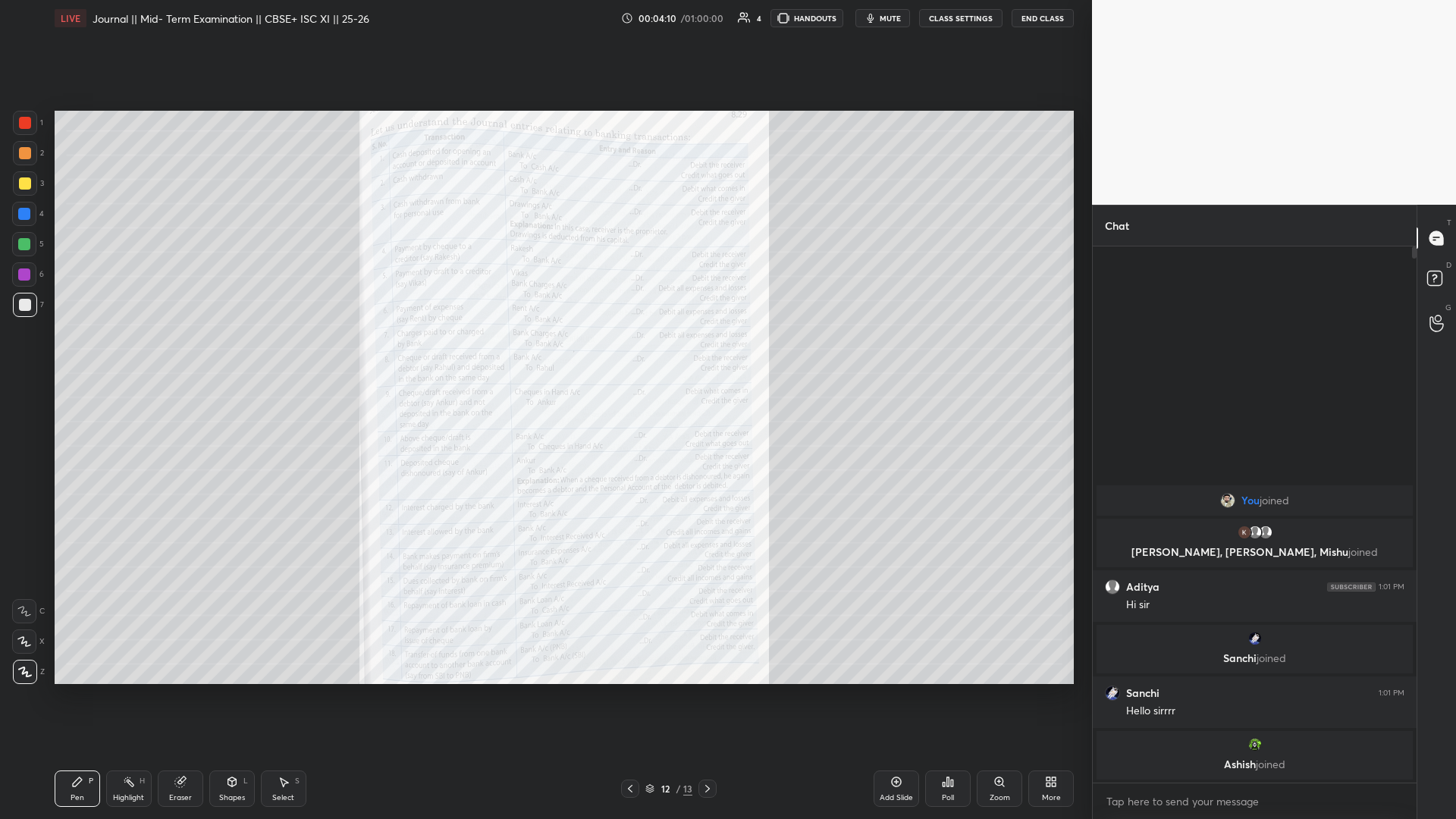
click at [544, 356] on div "Zoom" at bounding box center [999, 788] width 45 height 37
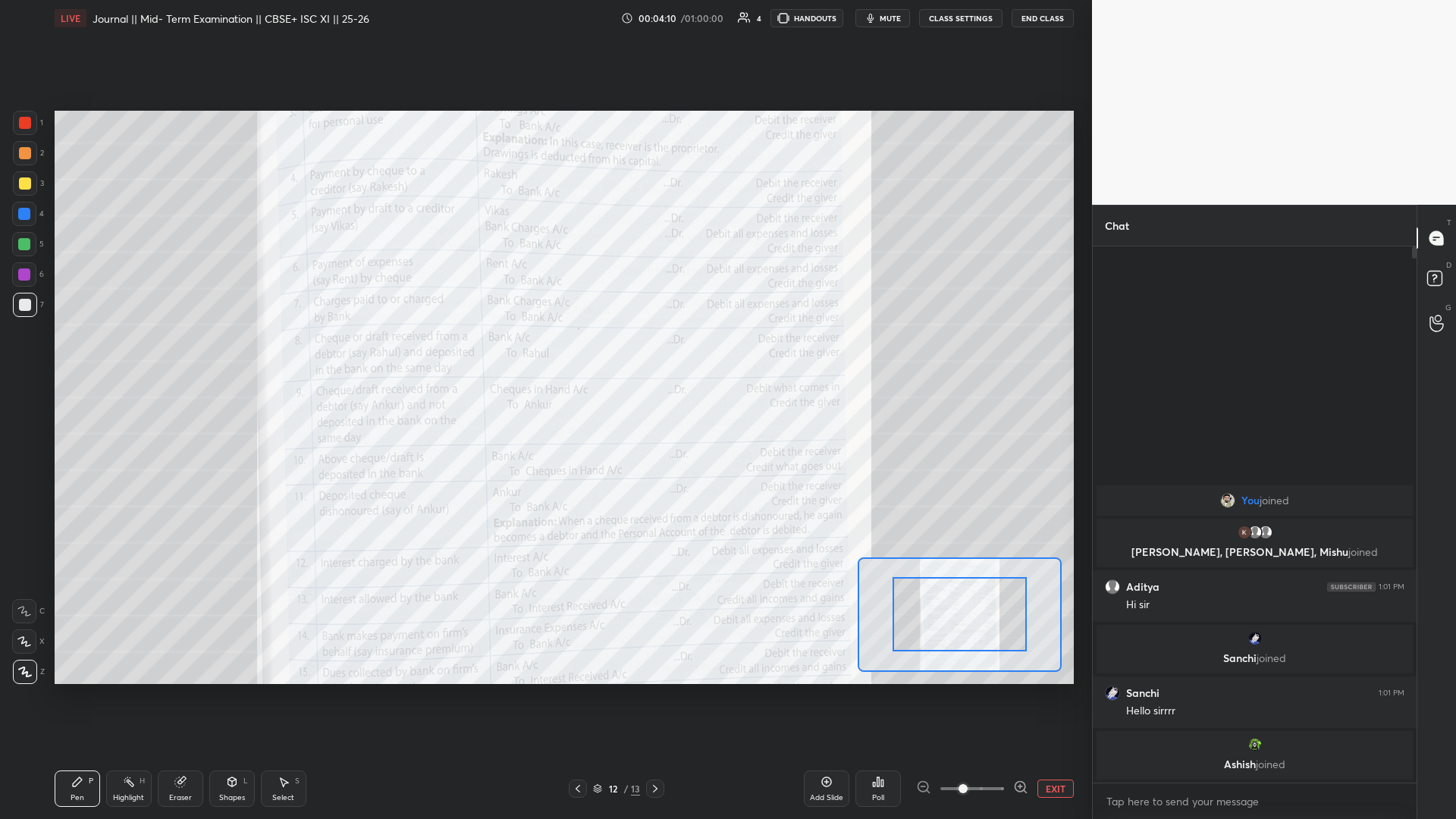
click at [544, 356] on span at bounding box center [972, 788] width 64 height 23
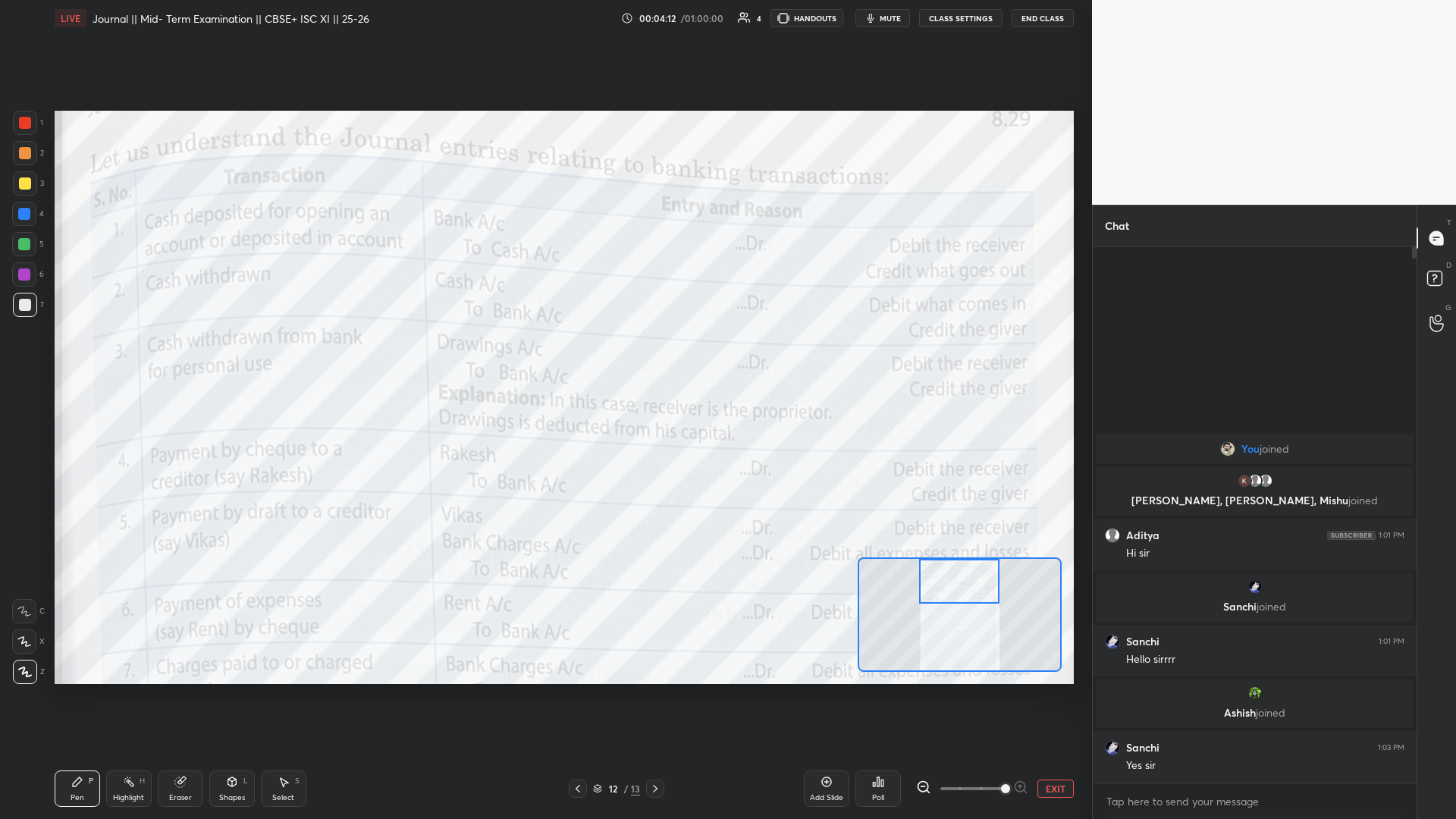
drag, startPoint x: 960, startPoint y: 613, endPoint x: 958, endPoint y: 576, distance: 37.1
click at [544, 356] on div at bounding box center [959, 581] width 80 height 44
click at [26, 130] on div at bounding box center [25, 123] width 24 height 24
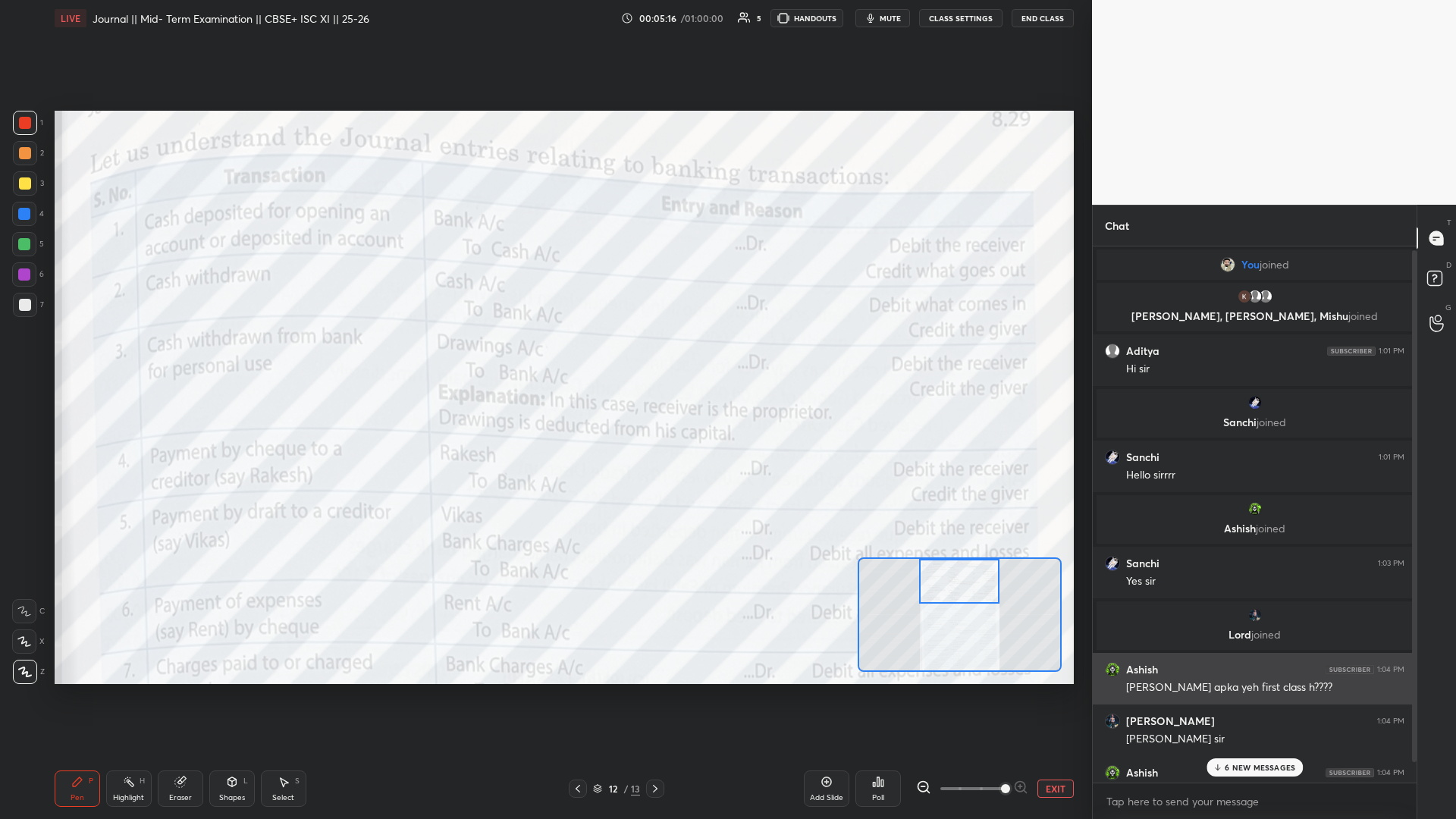
scroll to position [25, 0]
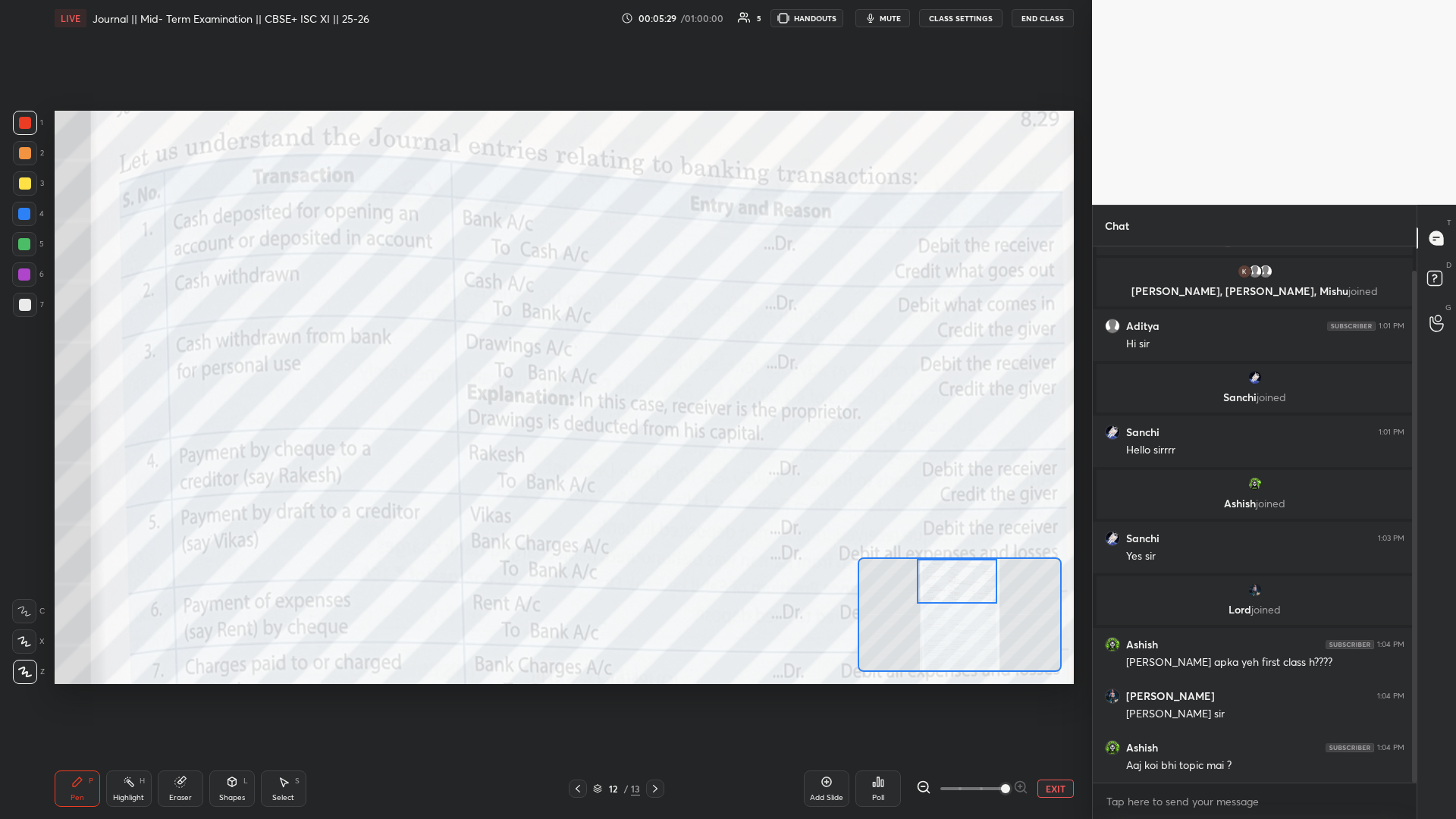
drag, startPoint x: 966, startPoint y: 595, endPoint x: 965, endPoint y: 561, distance: 34.0
click at [544, 356] on div at bounding box center [957, 581] width 80 height 44
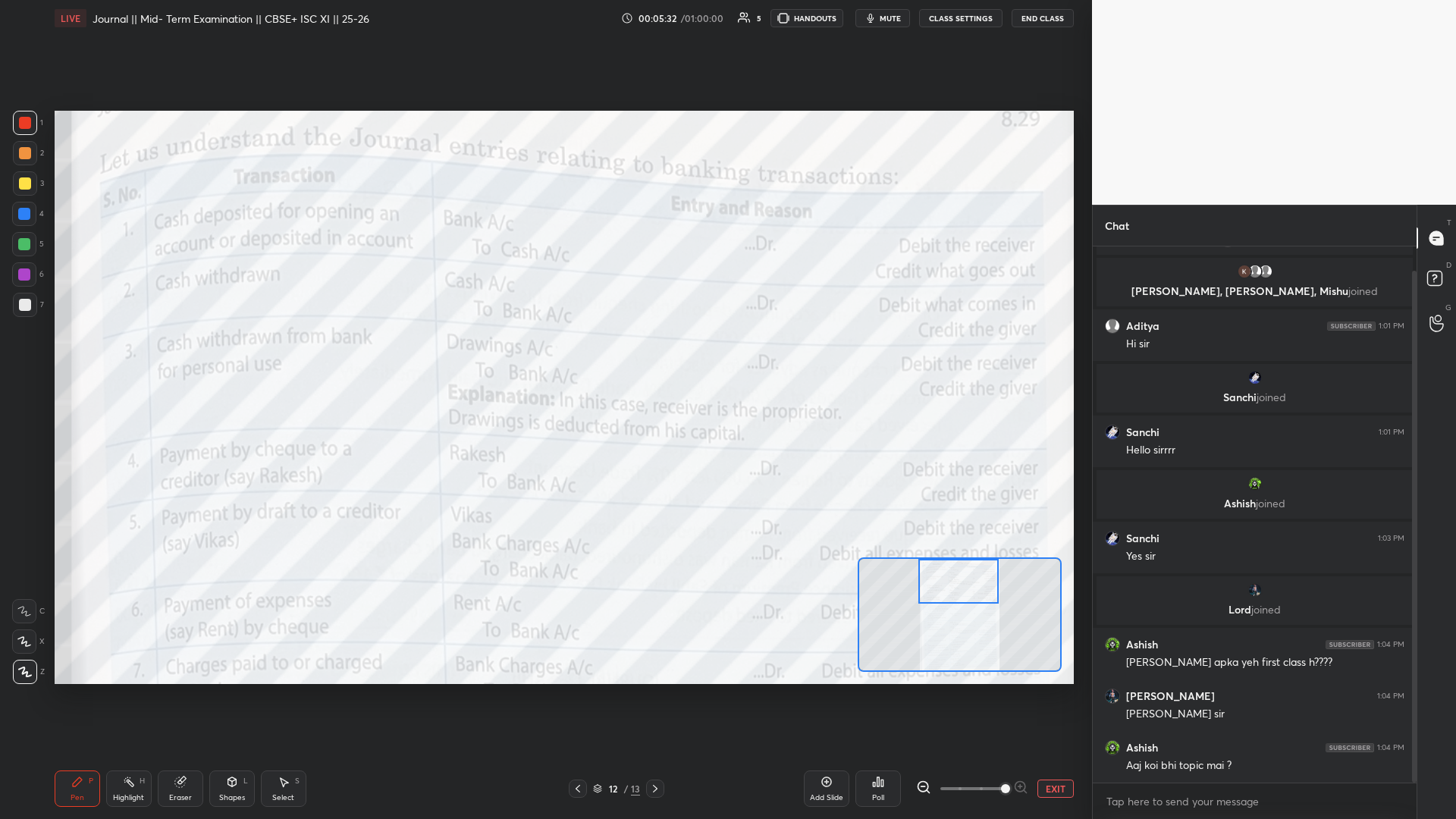
click at [544, 356] on icon at bounding box center [578, 788] width 12 height 12
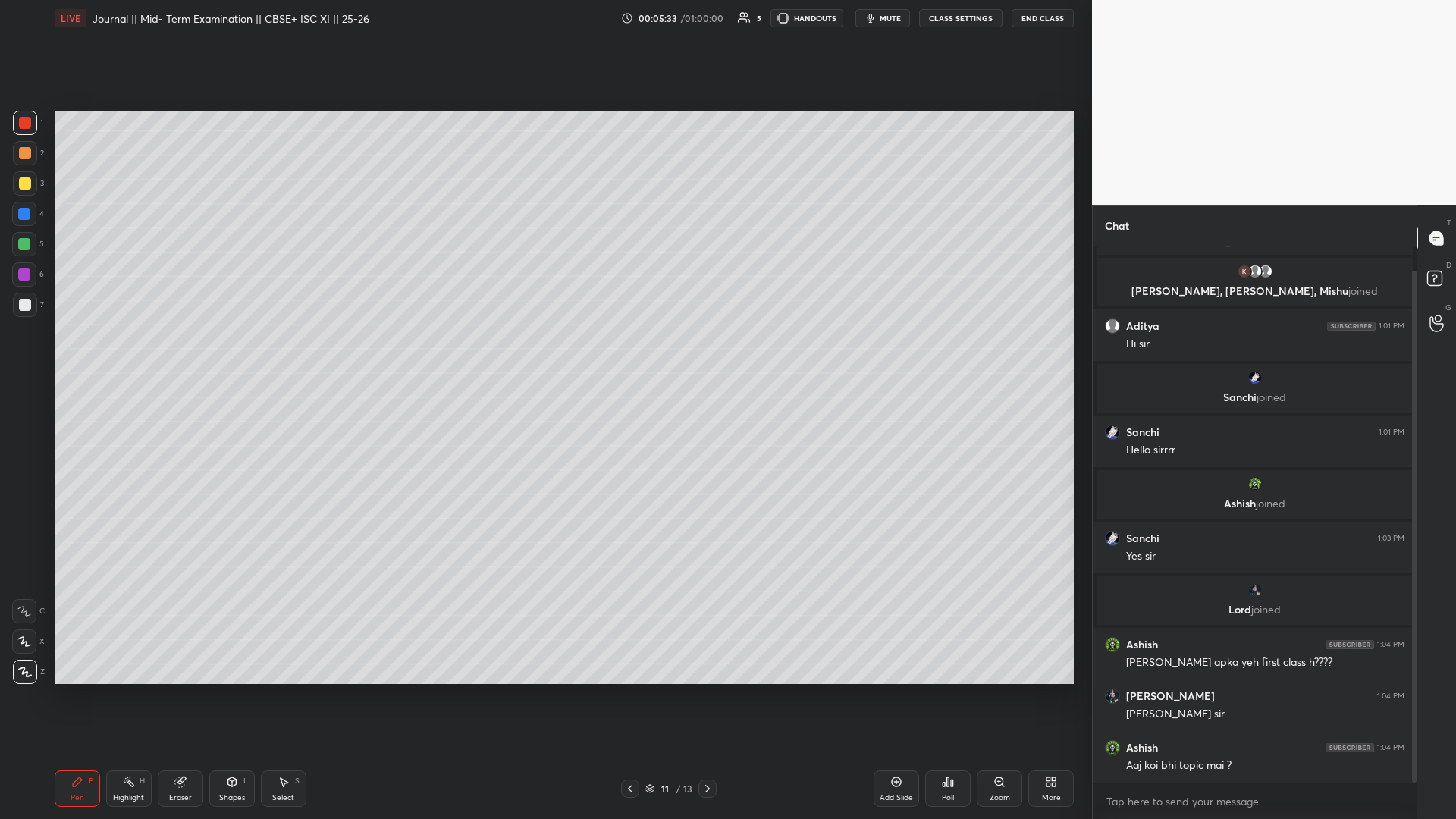
click at [544, 356] on icon at bounding box center [630, 788] width 12 height 12
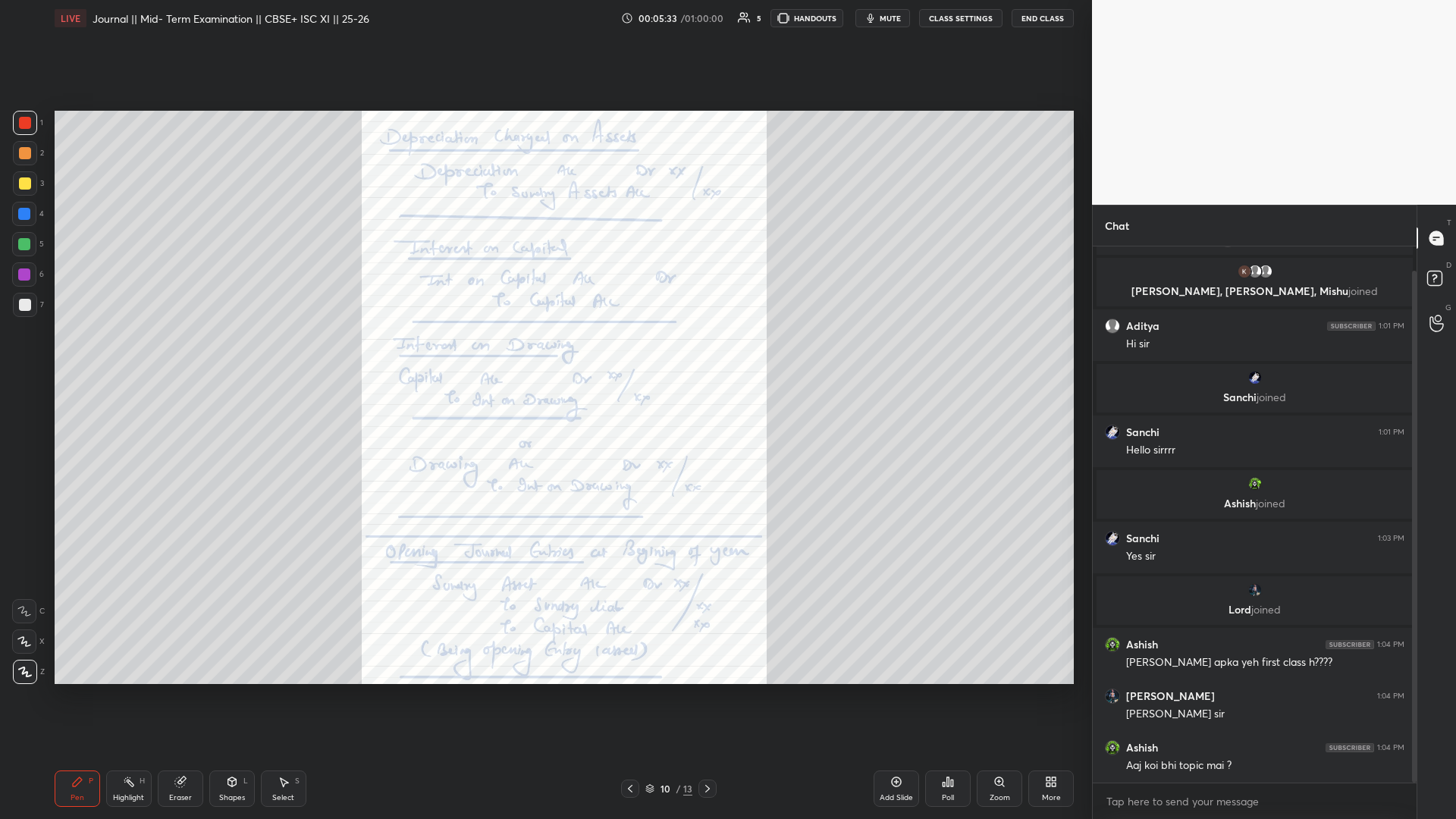
click at [544, 356] on icon at bounding box center [630, 788] width 12 height 12
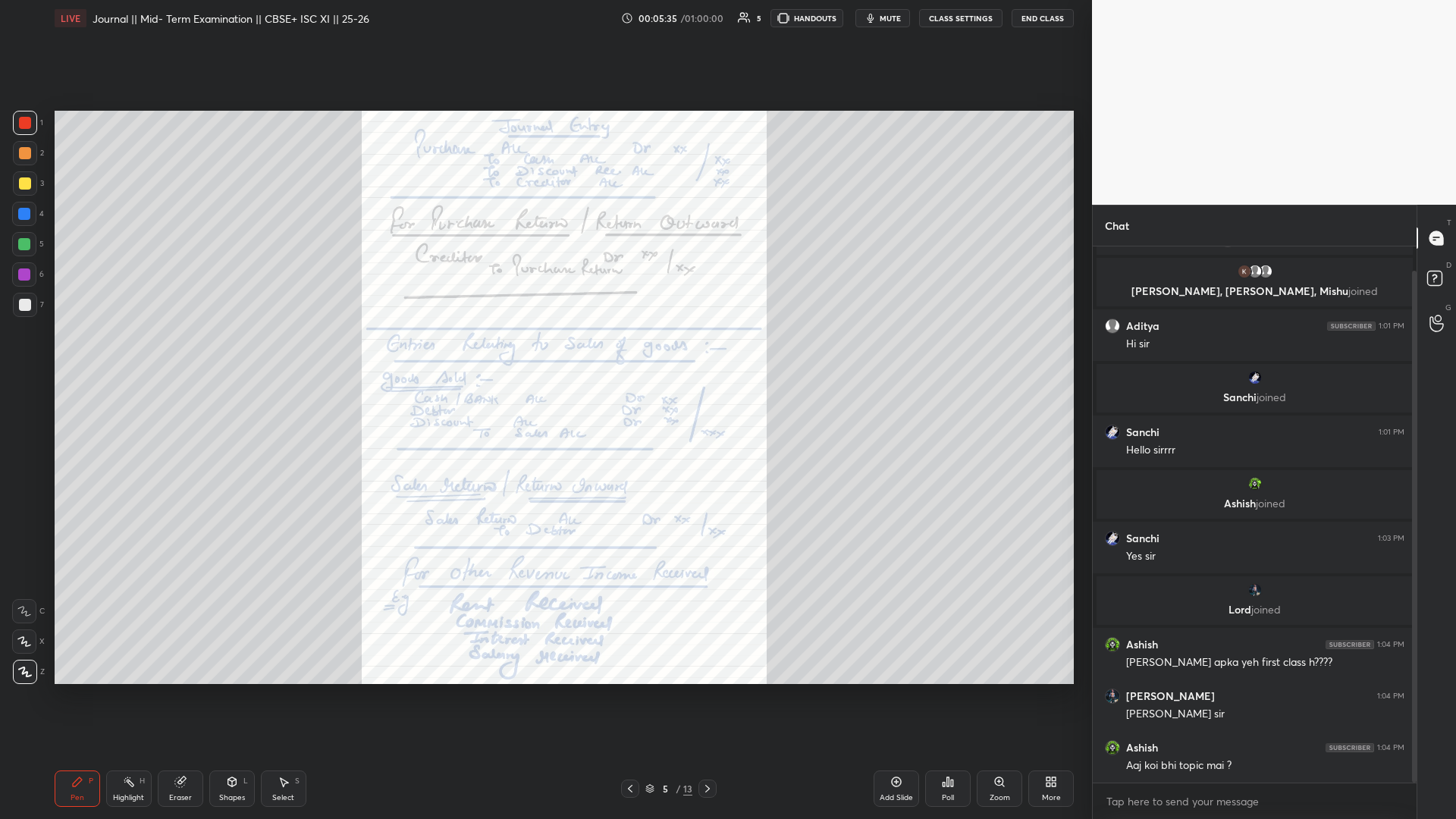
click at [544, 356] on icon at bounding box center [630, 788] width 12 height 12
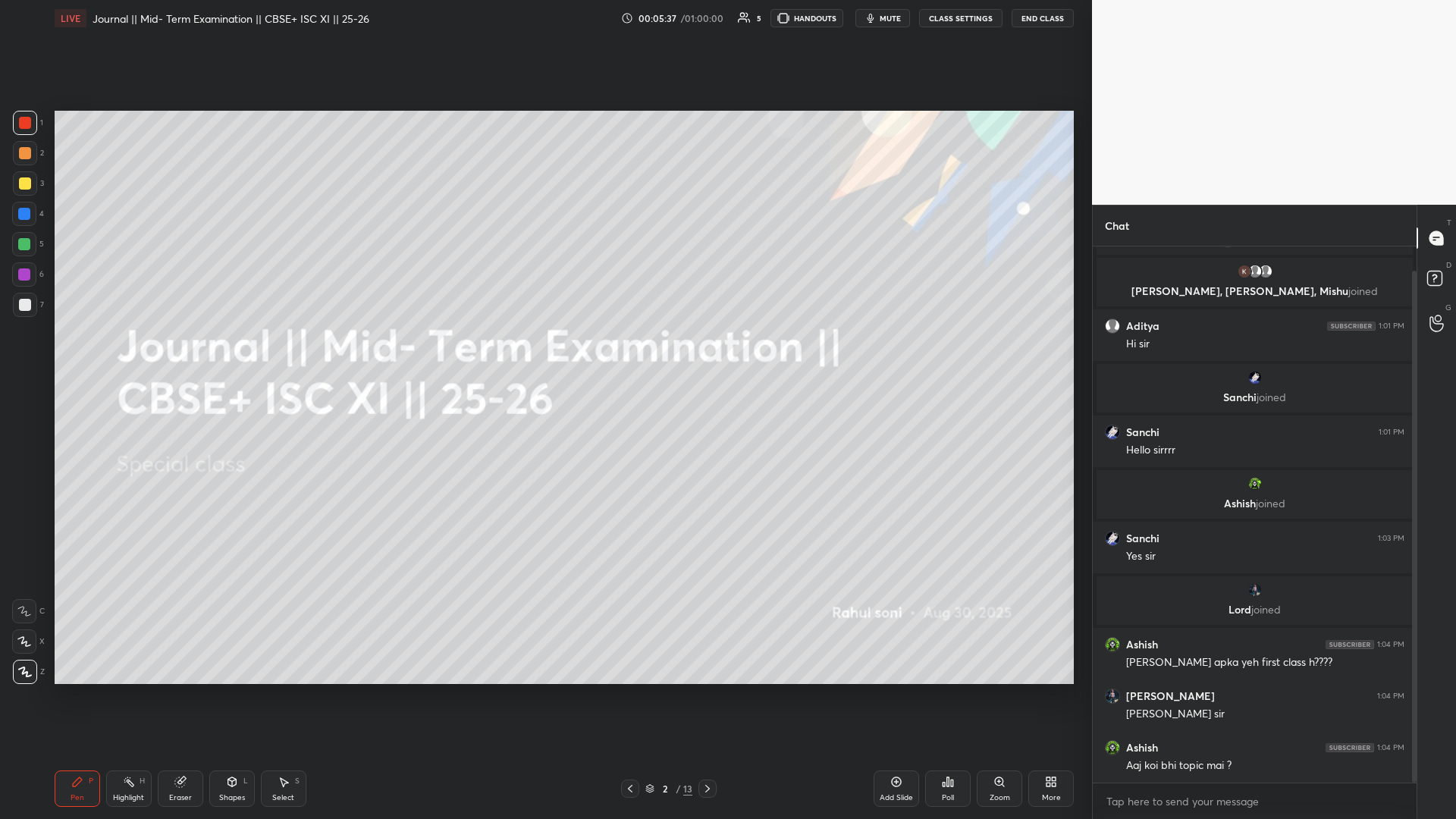
click at [544, 356] on icon at bounding box center [708, 788] width 12 height 12
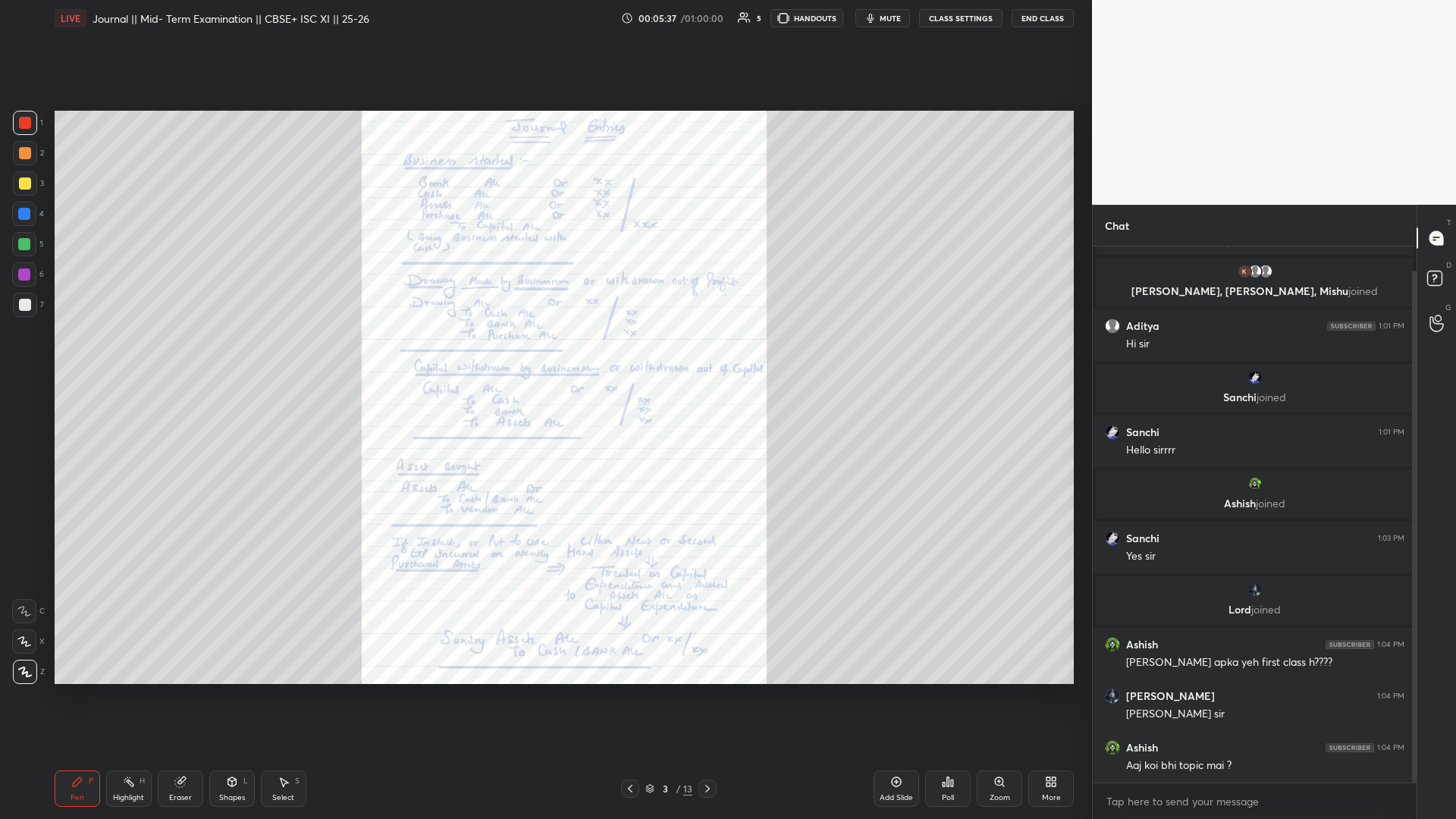
click at [544, 356] on icon at bounding box center [708, 788] width 12 height 12
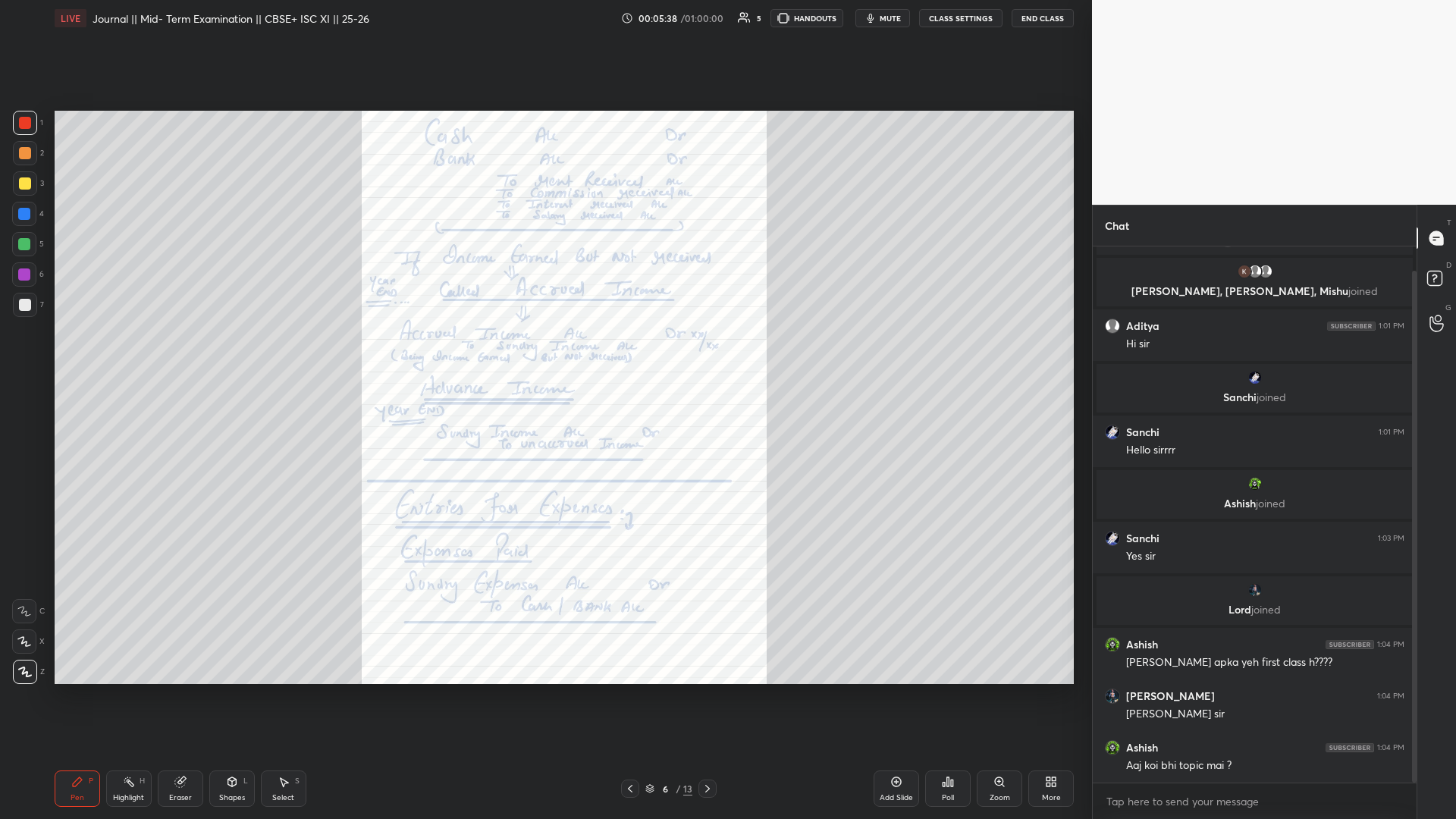
click at [544, 356] on icon at bounding box center [708, 788] width 12 height 12
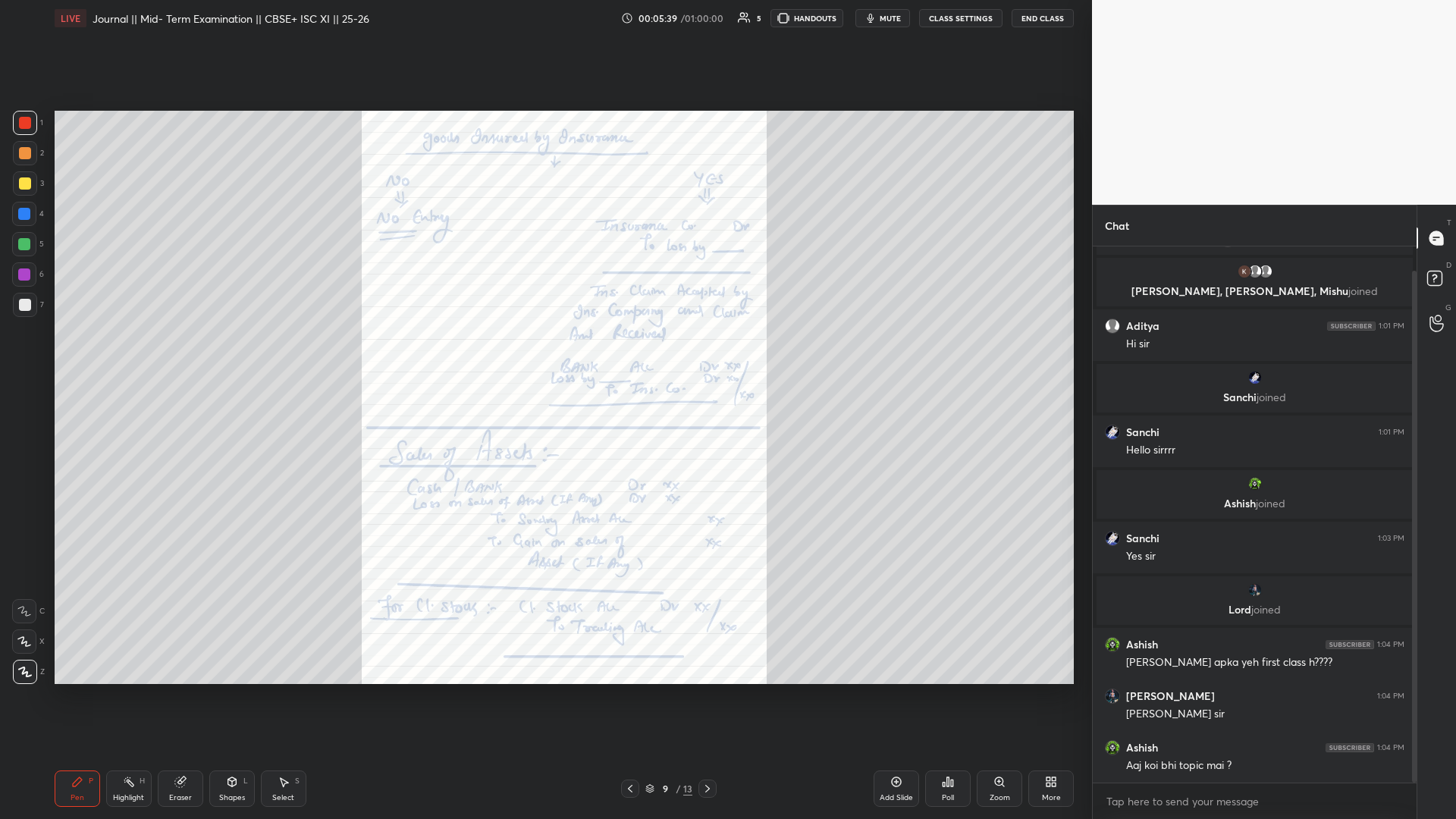
click at [544, 356] on icon at bounding box center [708, 788] width 12 height 12
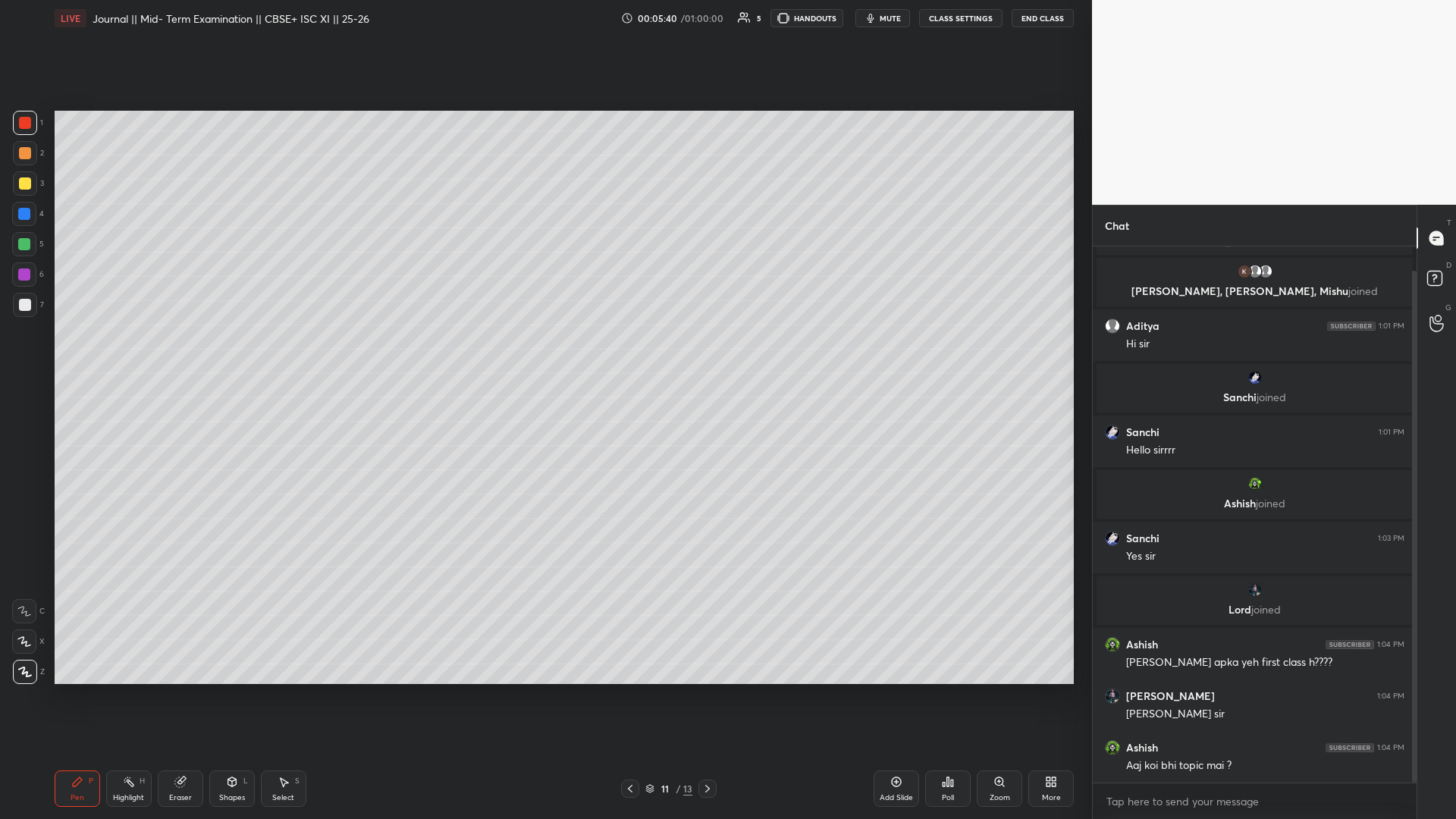
click at [544, 356] on icon at bounding box center [708, 788] width 12 height 12
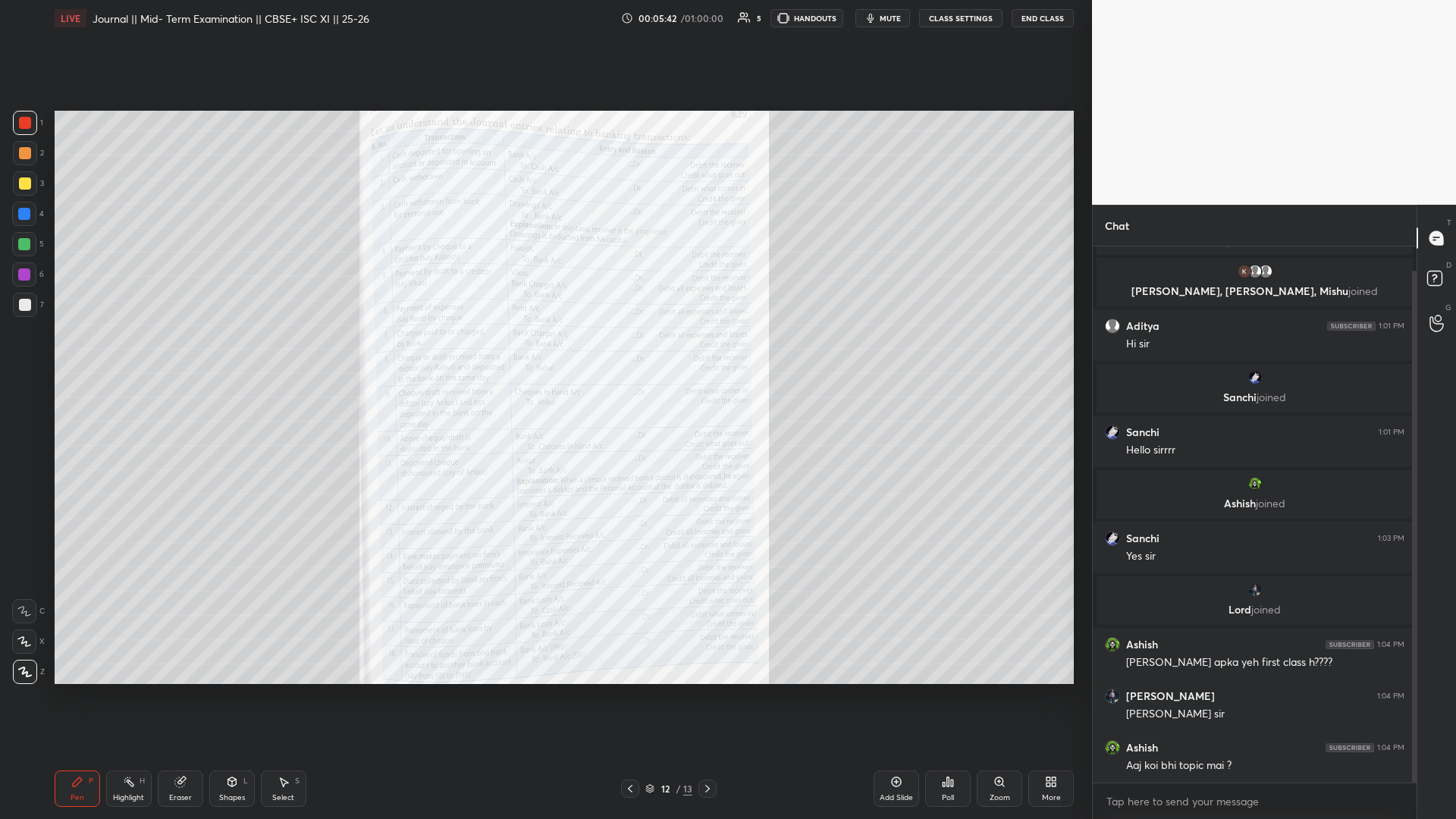
click at [269, 356] on div "Setting up your live class Poll for secs No correct answer Start poll" at bounding box center [564, 398] width 1031 height 722
click at [544, 356] on div "Zoom" at bounding box center [1000, 797] width 20 height 8
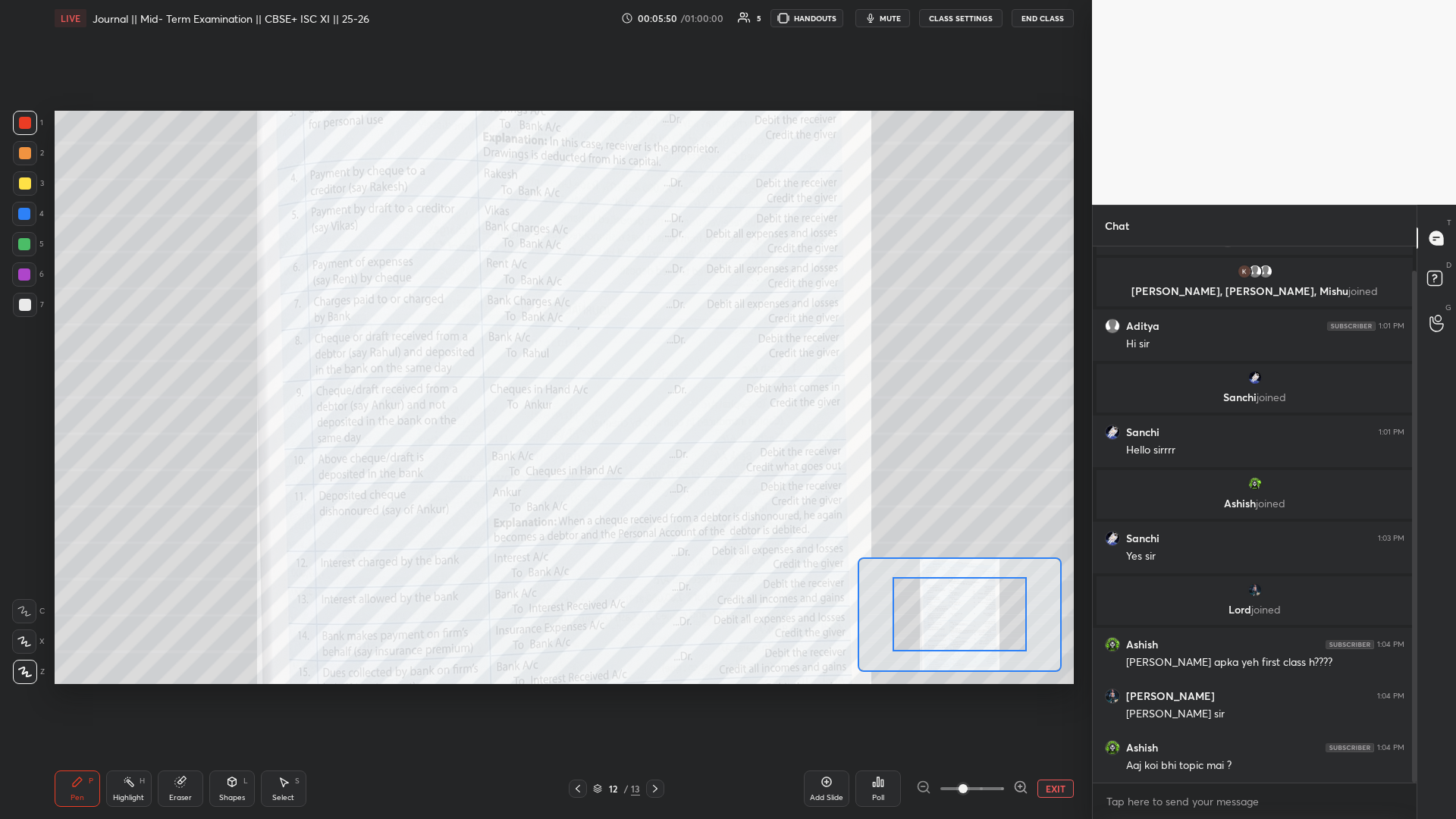
click at [544, 356] on span at bounding box center [972, 788] width 64 height 23
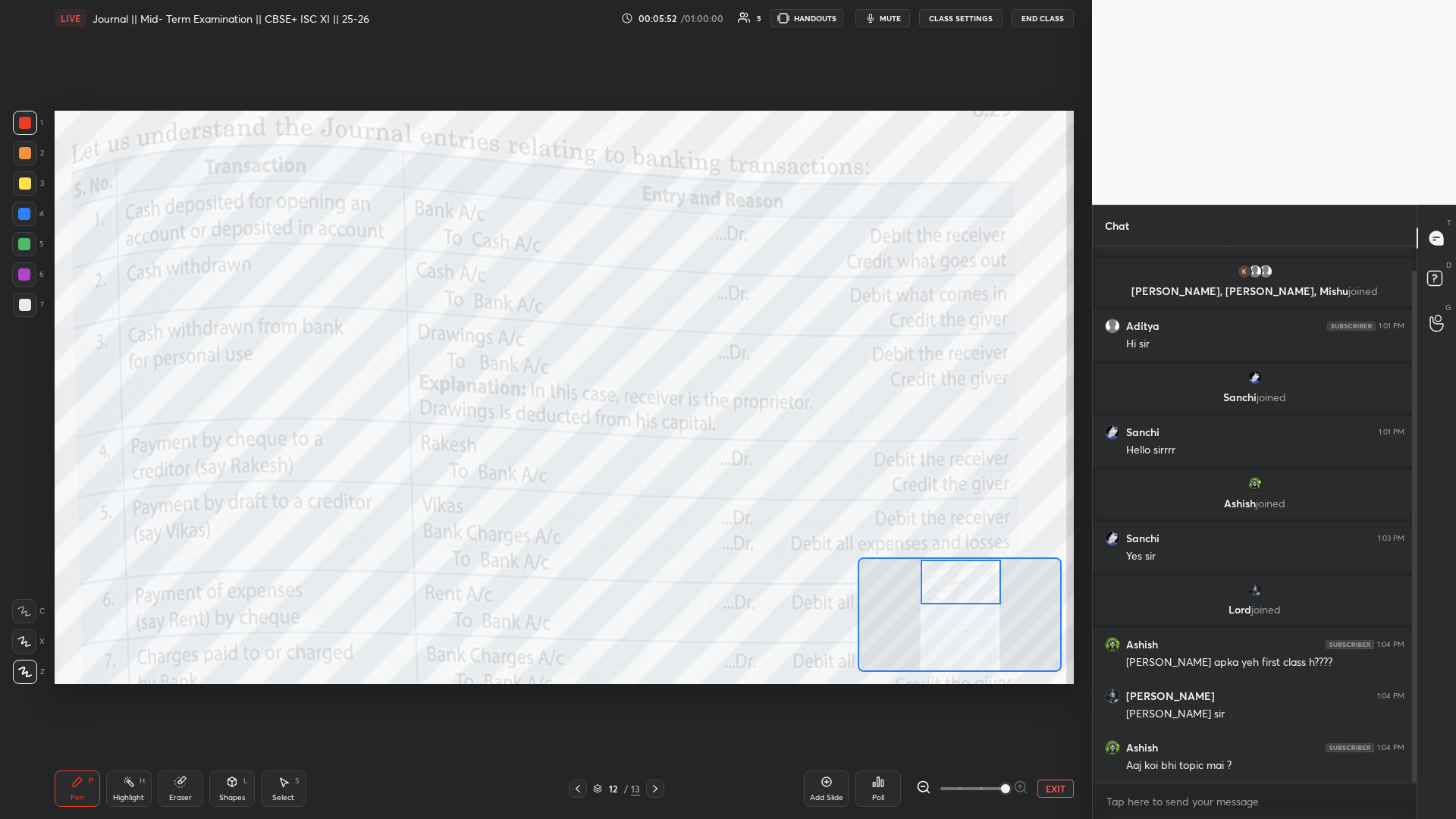
drag, startPoint x: 964, startPoint y: 619, endPoint x: 967, endPoint y: 584, distance: 35.1
click at [544, 356] on div at bounding box center [961, 582] width 80 height 44
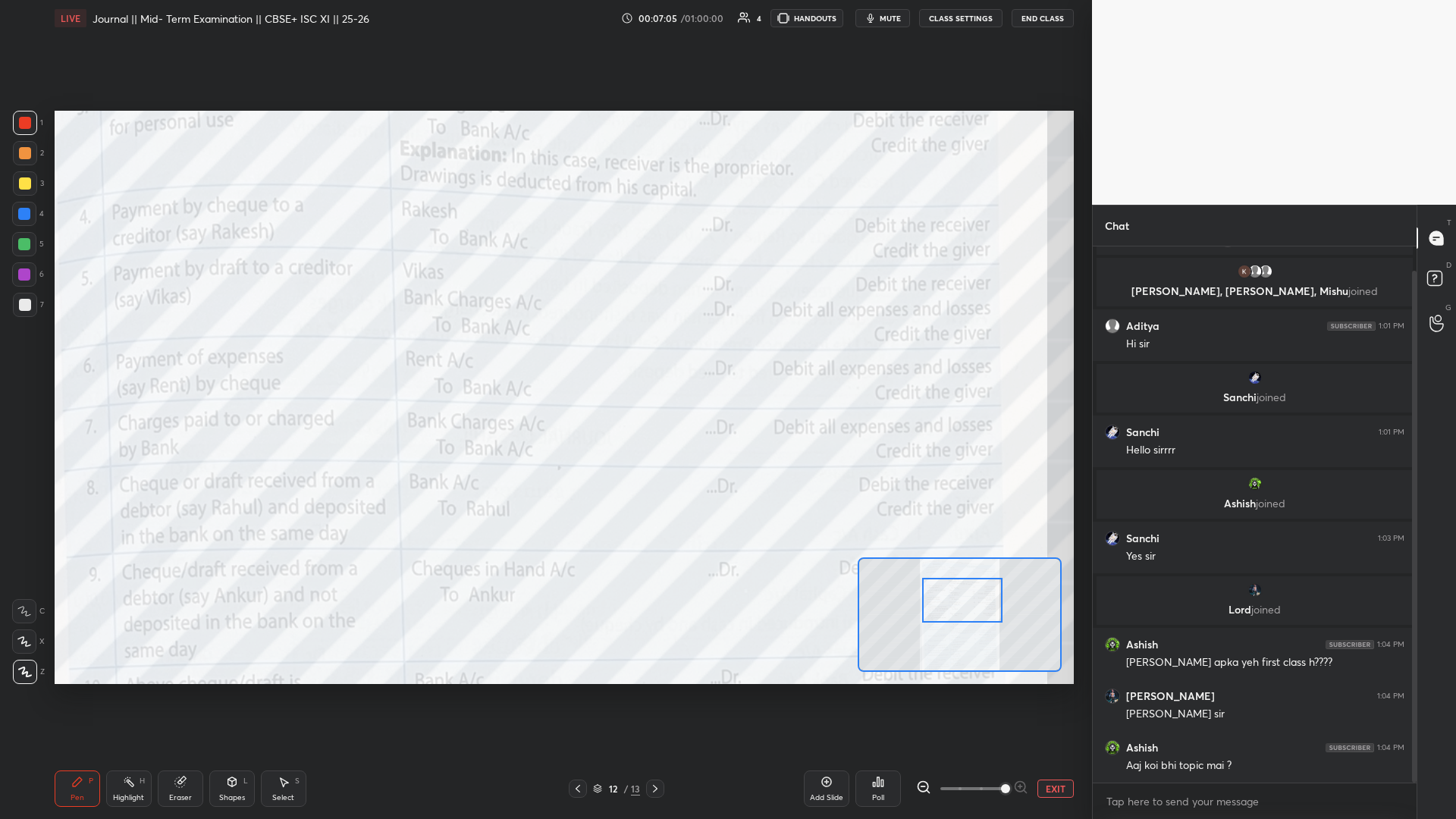
drag, startPoint x: 950, startPoint y: 595, endPoint x: 953, endPoint y: 607, distance: 12.4
click at [544, 356] on div at bounding box center [962, 600] width 80 height 44
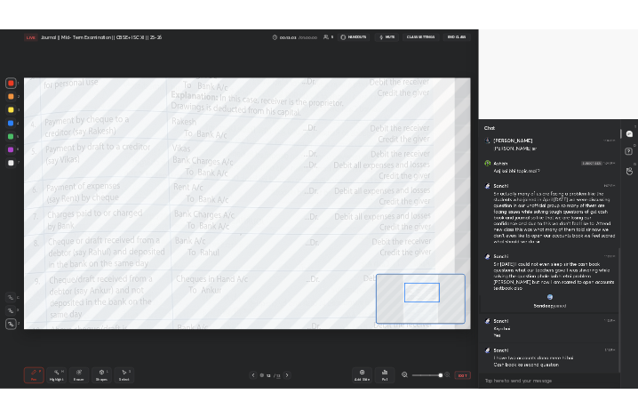
scroll to position [557, 0]
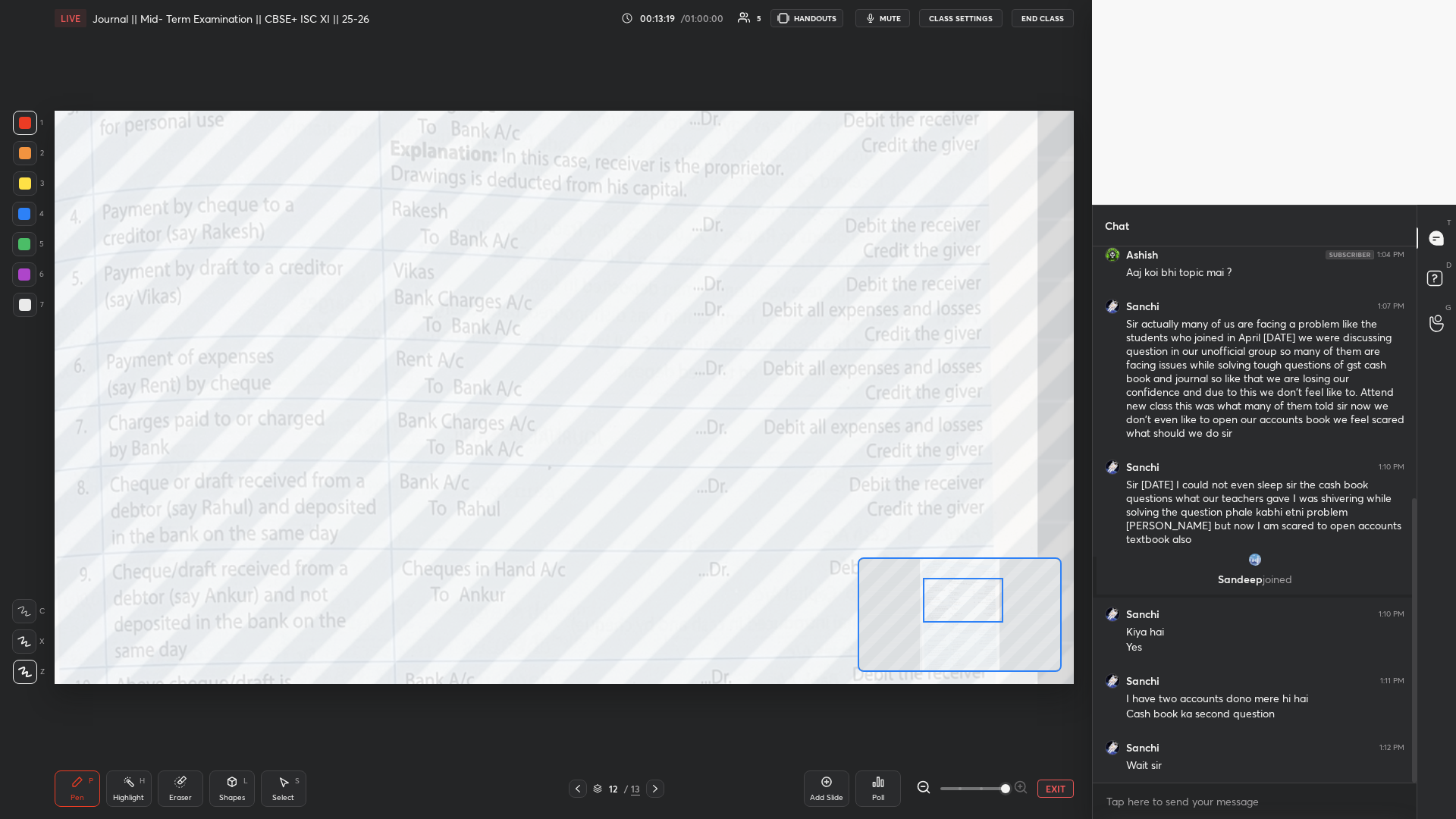
click at [544, 356] on button "EXIT" at bounding box center [1056, 787] width 37 height 18
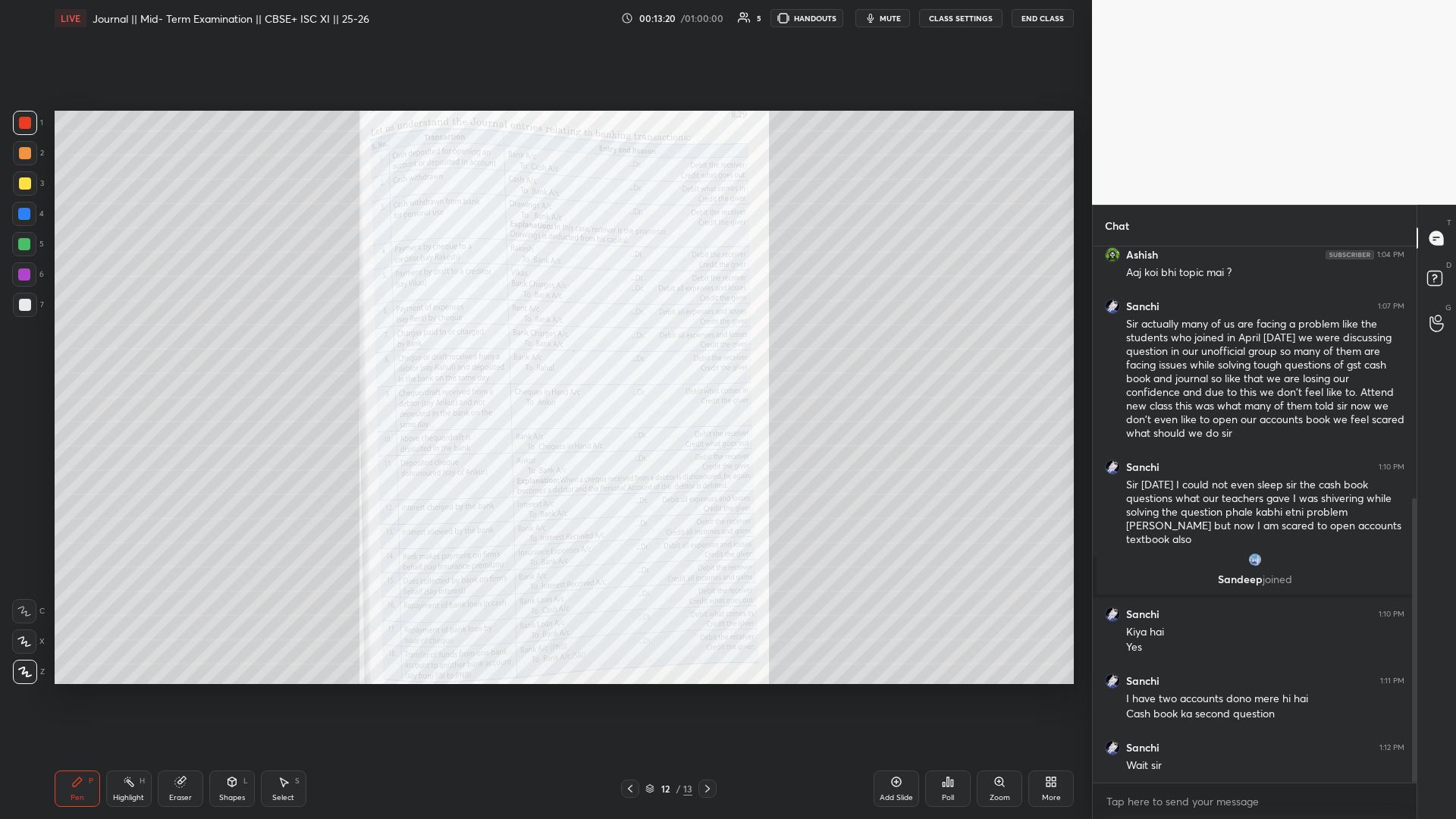
click at [544, 356] on div "More" at bounding box center [1051, 788] width 45 height 37
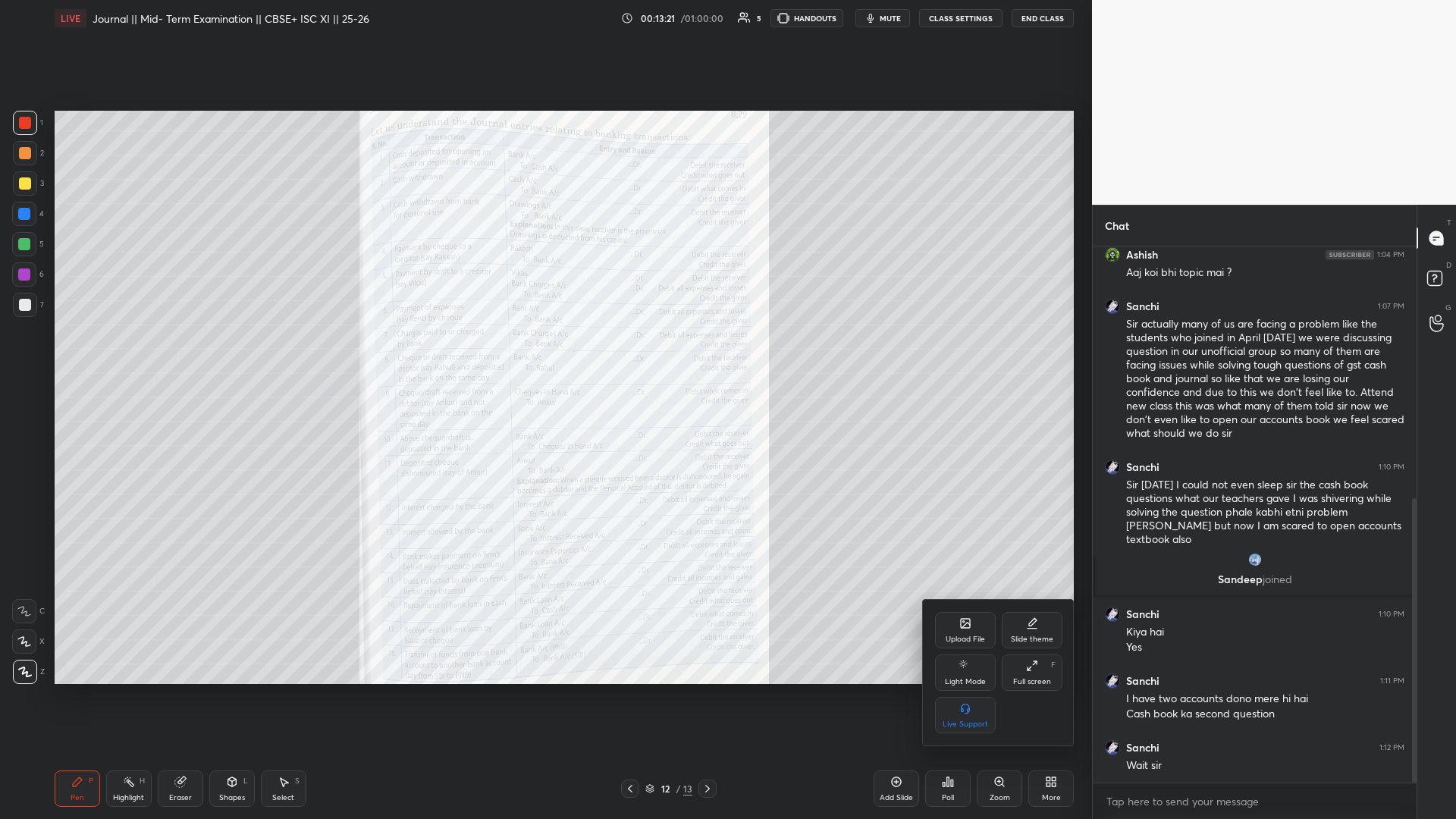
click at [544, 356] on div "Upload File" at bounding box center [965, 630] width 61 height 37
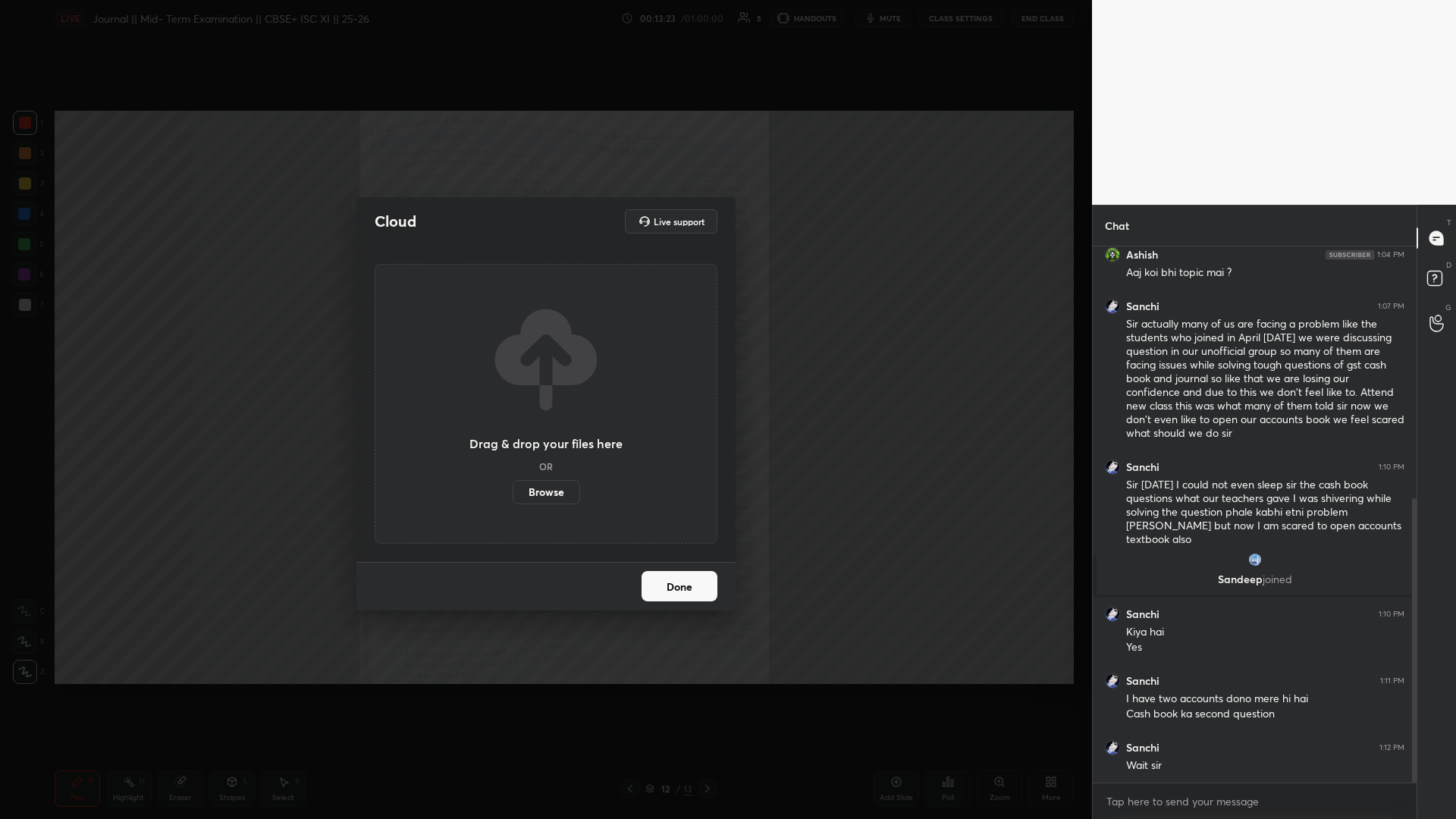
click at [544, 356] on label "Browse" at bounding box center [546, 491] width 67 height 24
click at [513, 356] on input "Browse" at bounding box center [513, 491] width 0 height 24
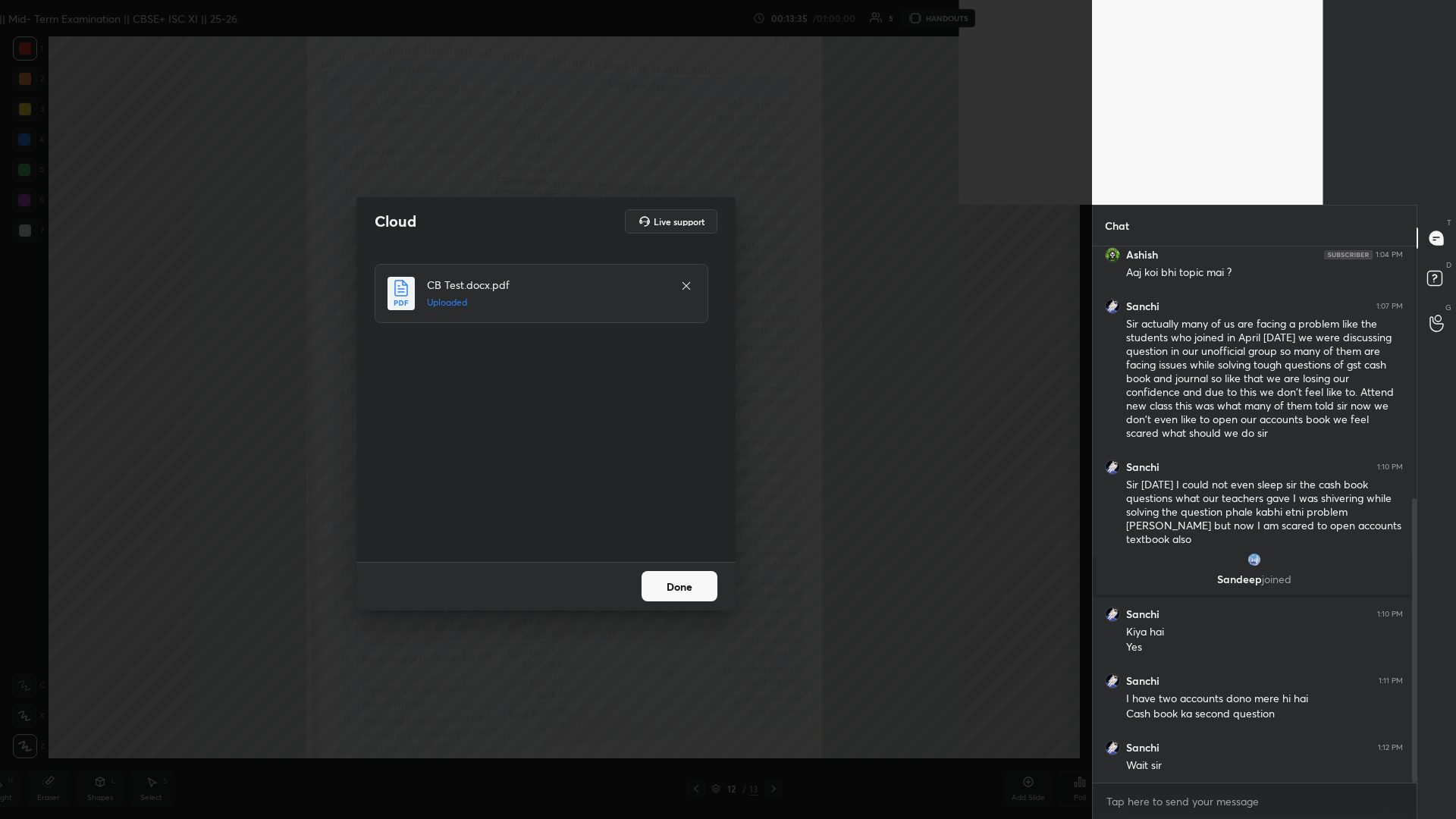
scroll to position [568, 319]
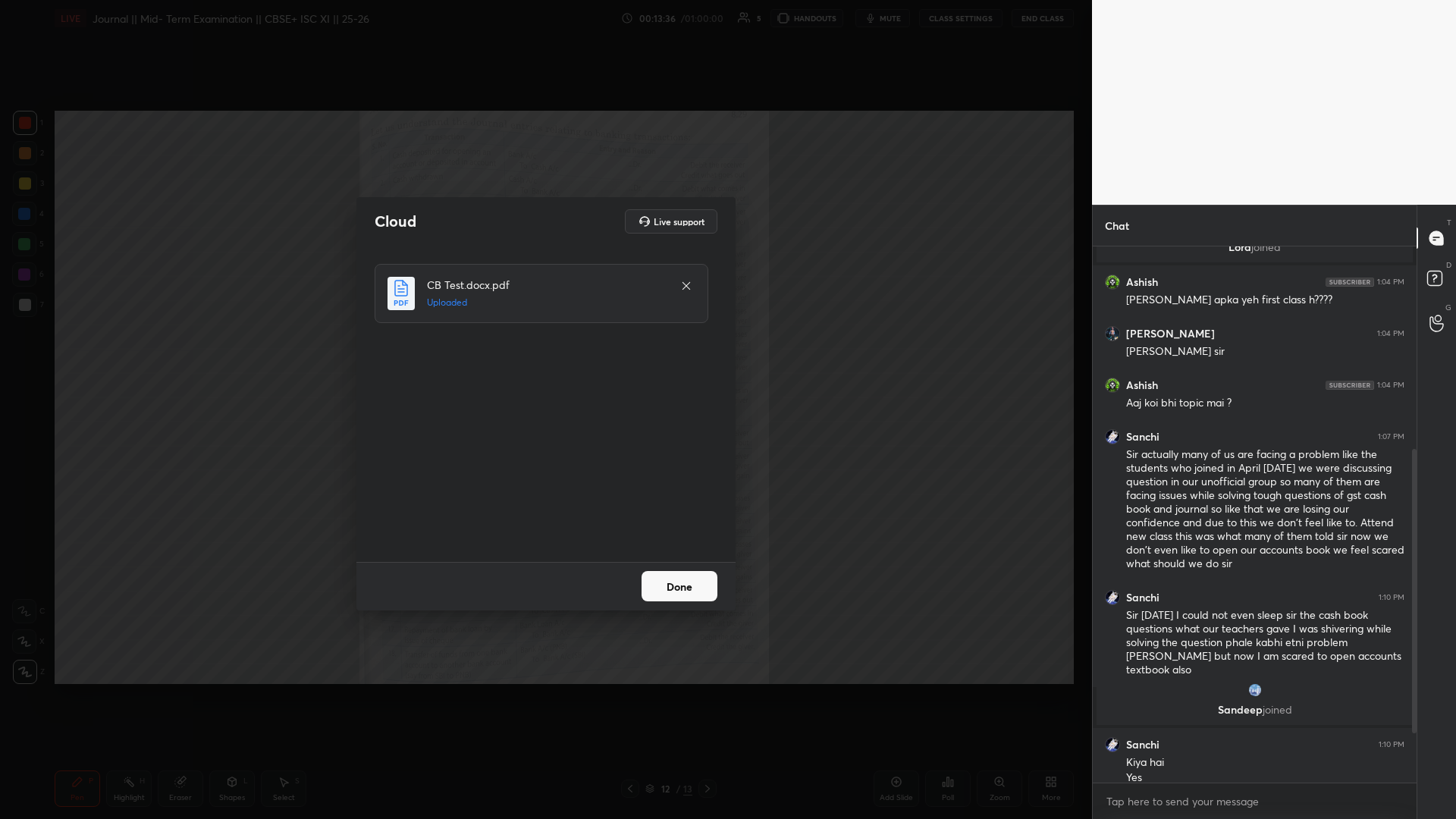
click at [544, 356] on button "Done" at bounding box center [679, 586] width 76 height 31
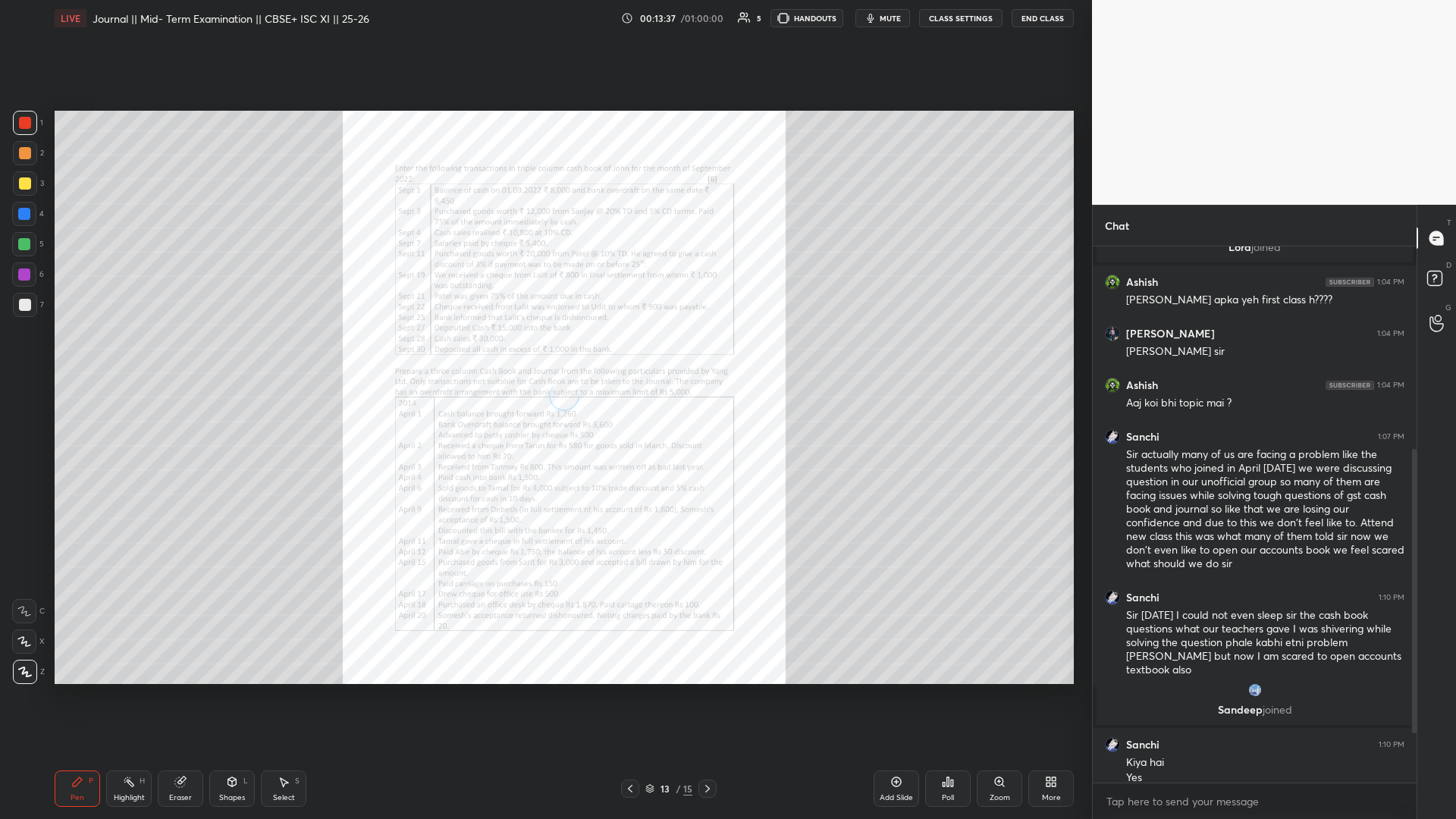
scroll to position [518, 0]
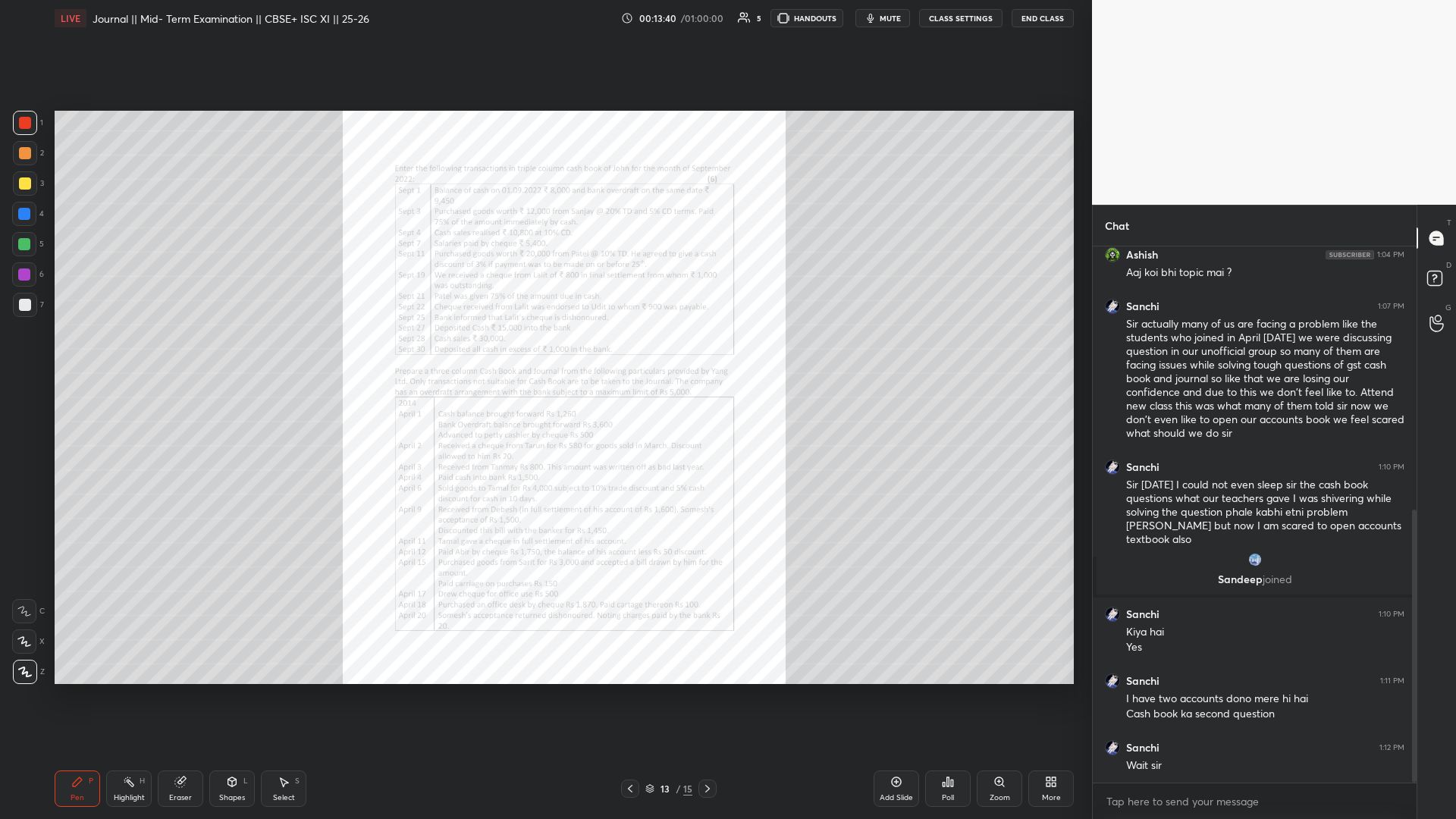
click at [544, 356] on icon at bounding box center [999, 781] width 12 height 12
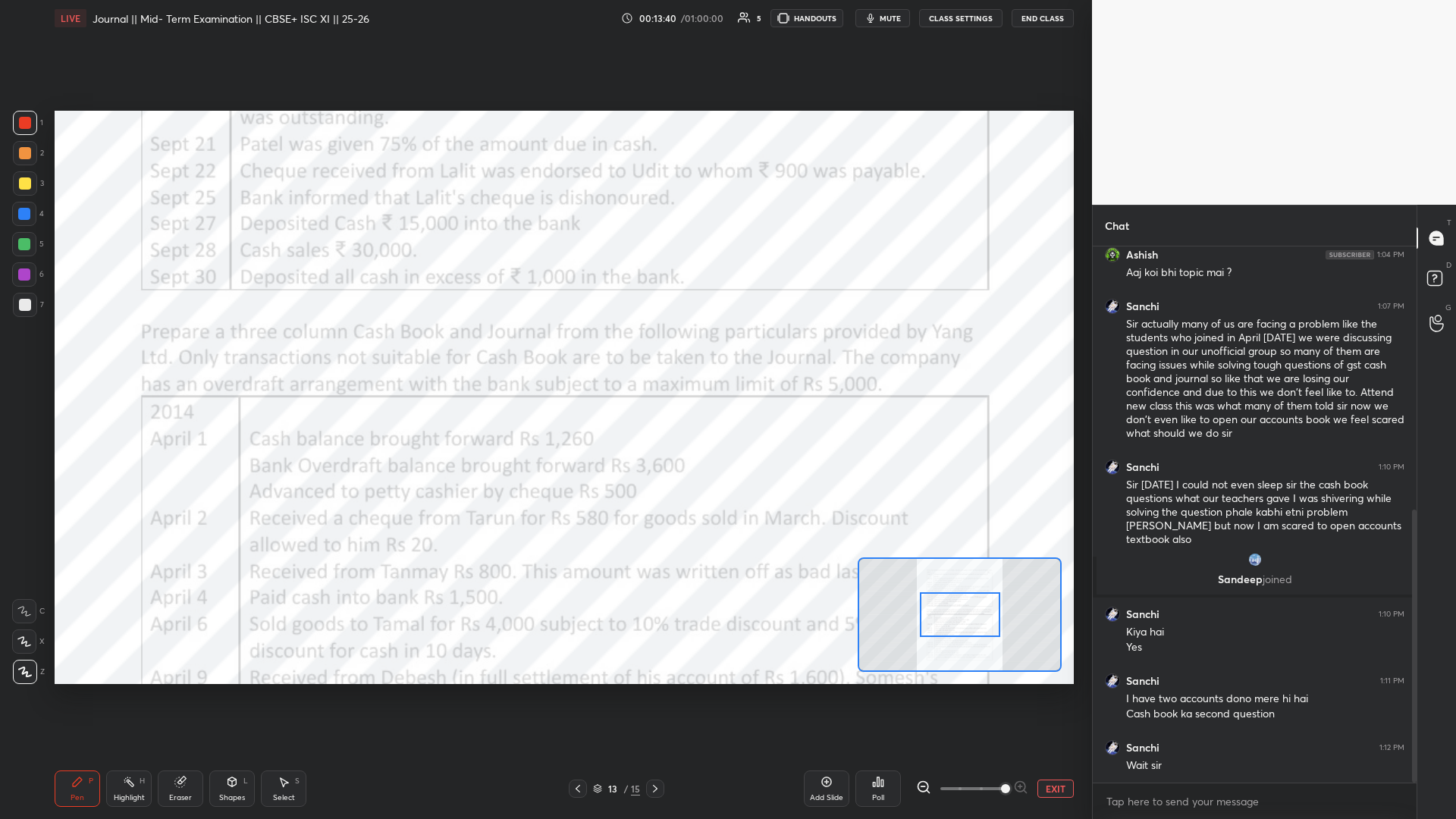
click at [544, 356] on span at bounding box center [972, 788] width 64 height 23
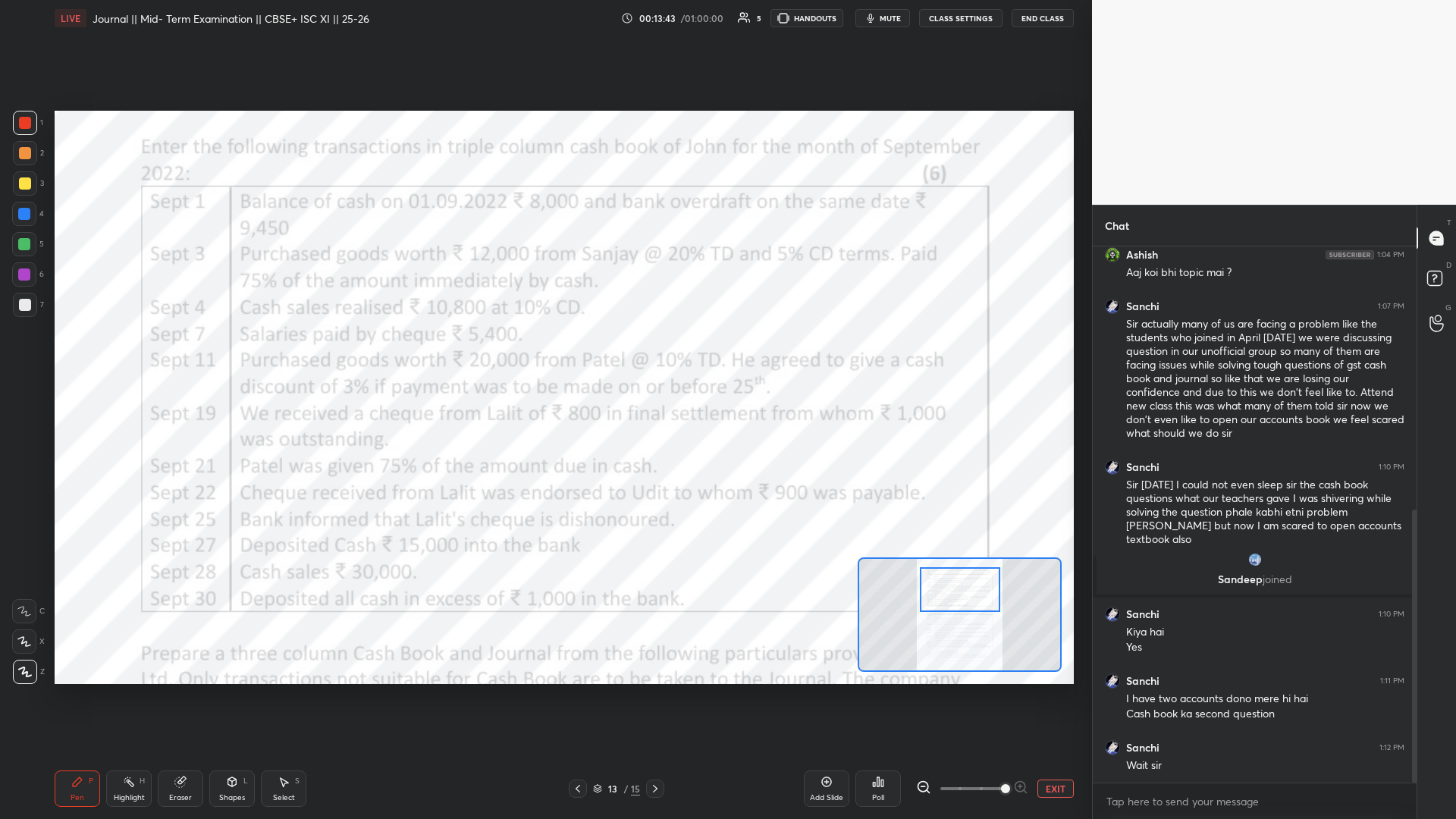
drag, startPoint x: 965, startPoint y: 573, endPoint x: 964, endPoint y: 594, distance: 21.0
click at [544, 356] on div at bounding box center [960, 590] width 80 height 44
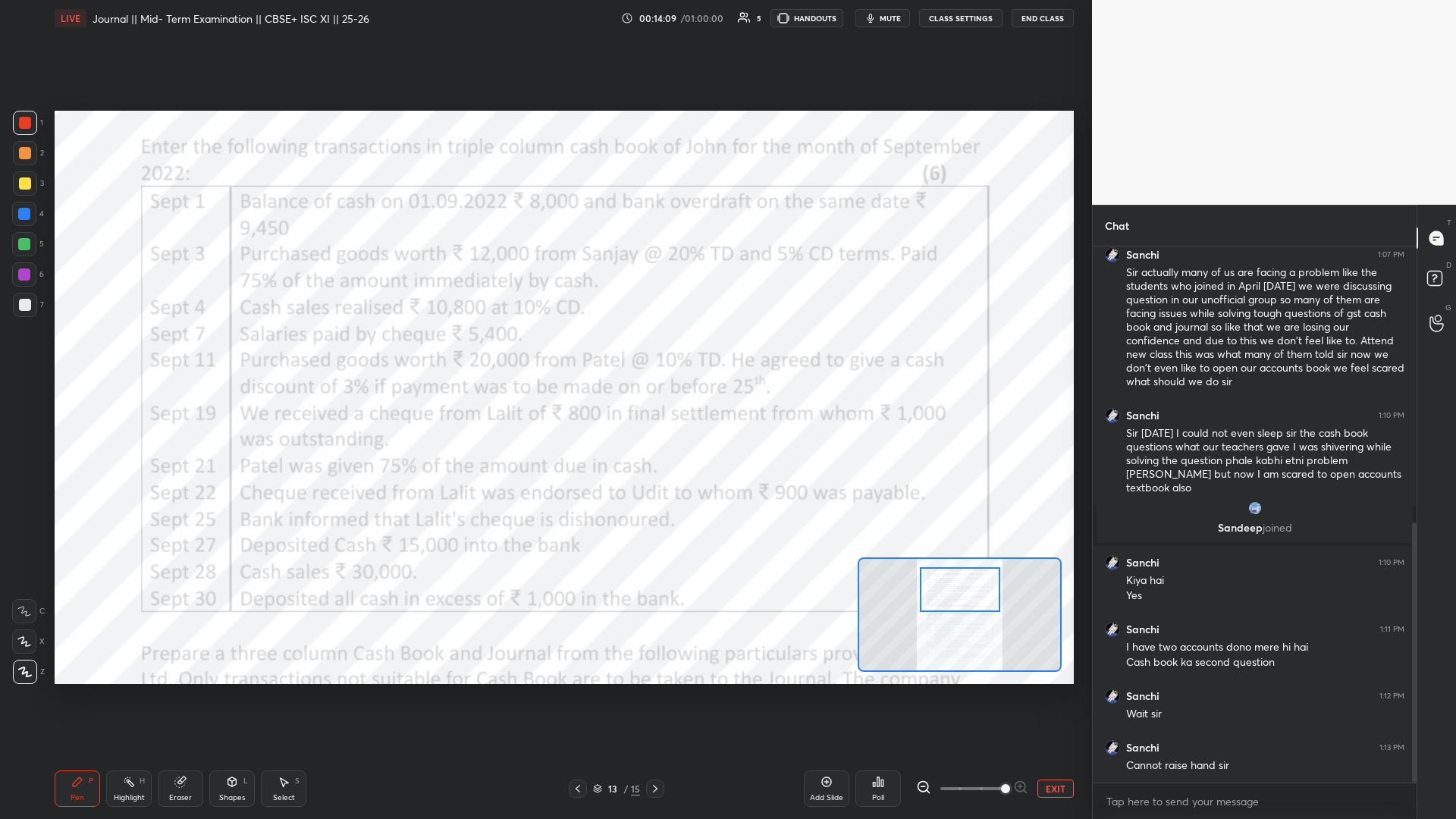
click at [544, 11] on button "CLASS SETTINGS" at bounding box center [961, 18] width 84 height 18
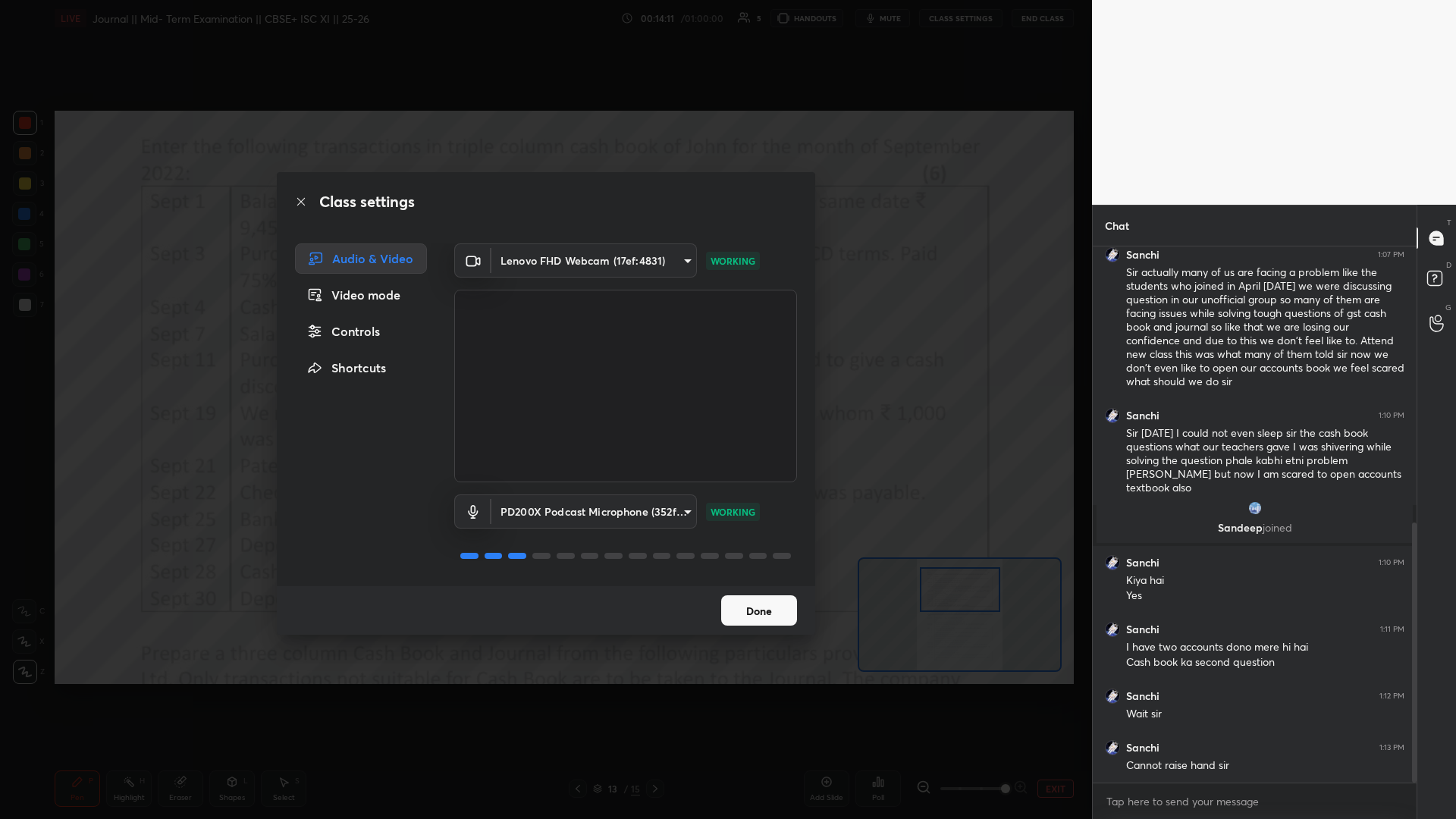
click at [377, 342] on div "Controls" at bounding box center [361, 332] width 132 height 31
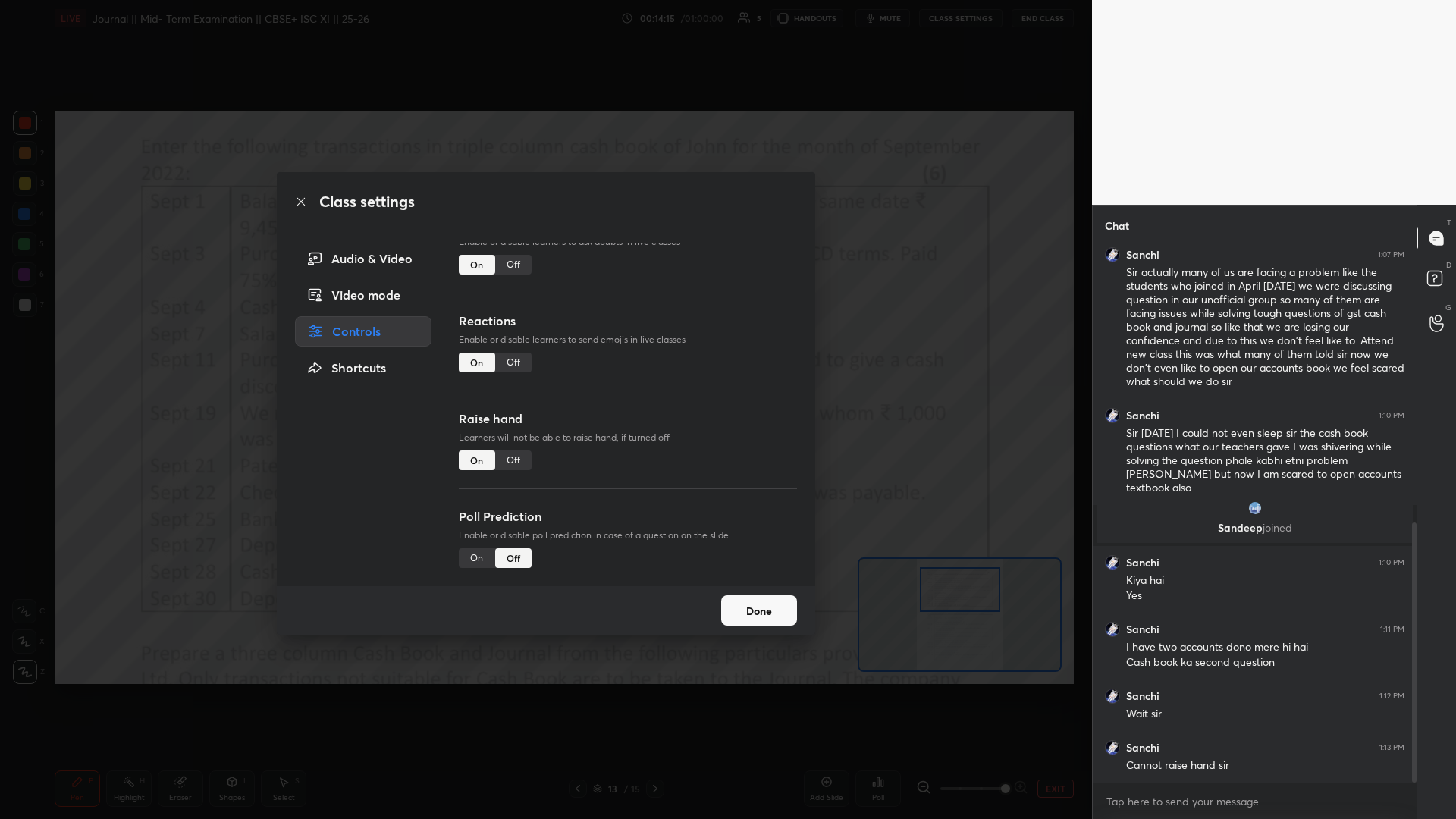
click at [487, 356] on div "On" at bounding box center [477, 460] width 37 height 20
click at [507, 356] on div "Off" at bounding box center [513, 460] width 37 height 20
click at [483, 356] on div "On" at bounding box center [477, 460] width 37 height 20
click at [544, 356] on button "Done" at bounding box center [759, 610] width 76 height 31
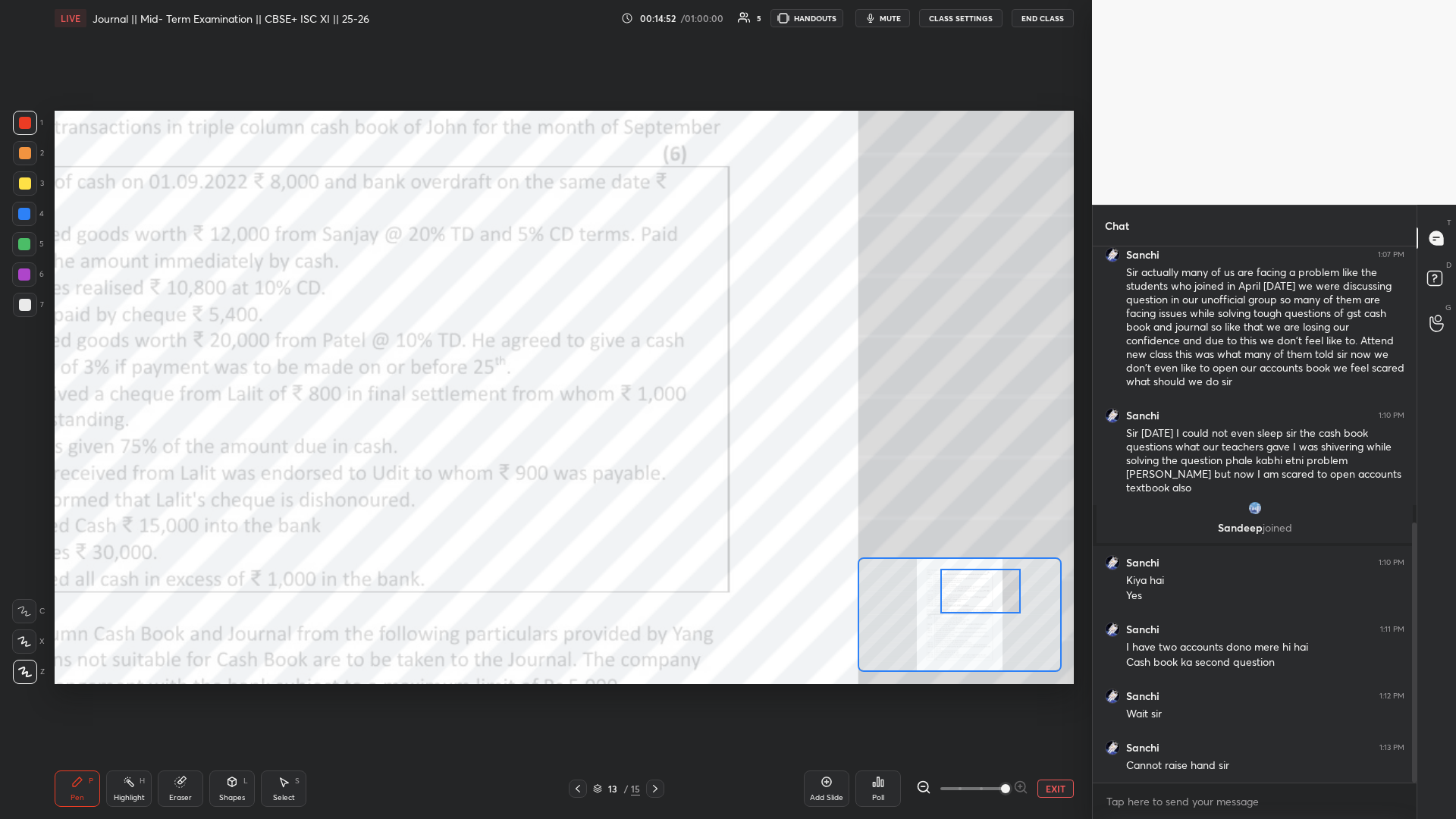
drag, startPoint x: 949, startPoint y: 596, endPoint x: 956, endPoint y: 579, distance: 18.4
click at [544, 356] on div at bounding box center [981, 590] width 80 height 44
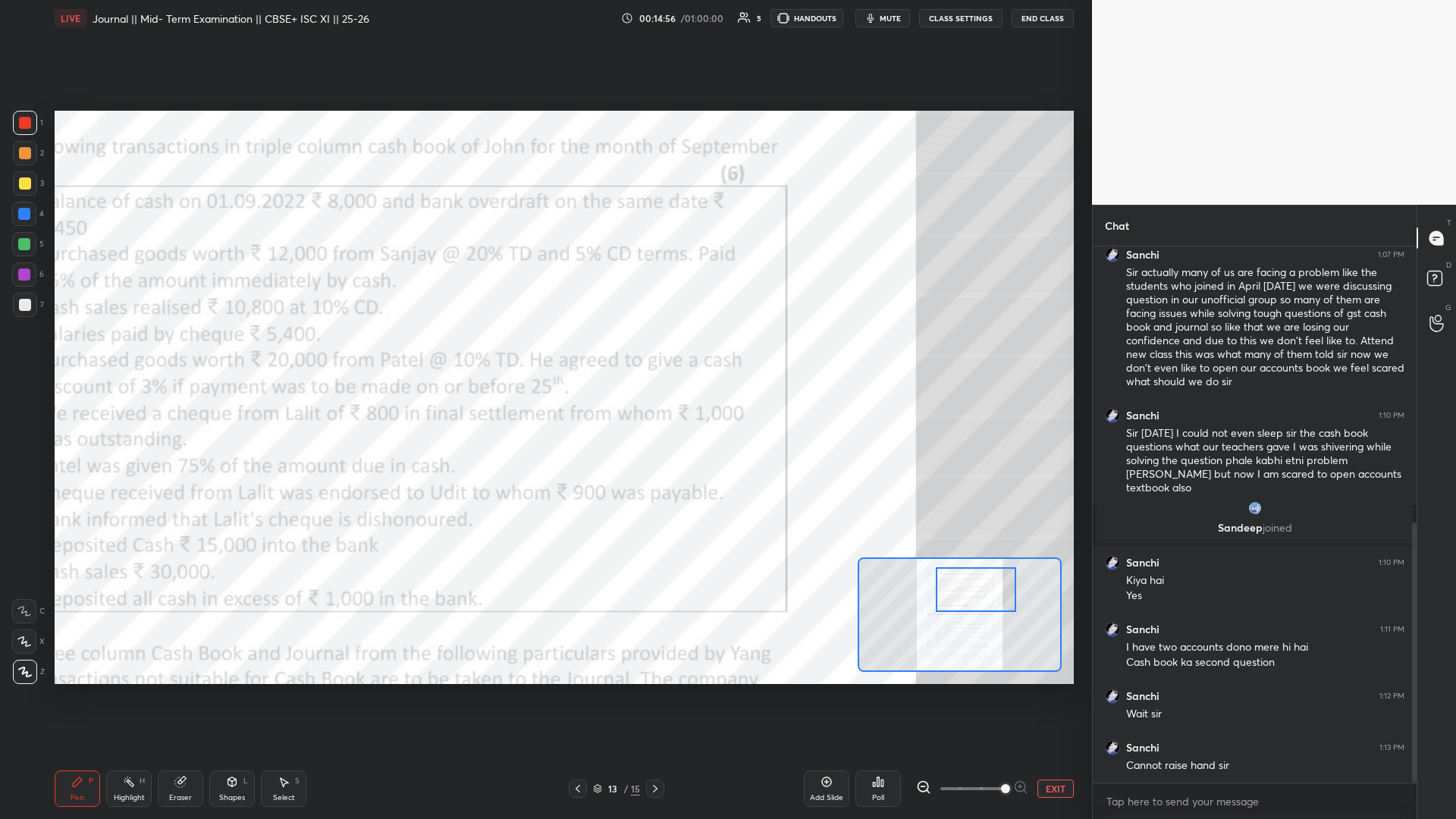
click at [544, 356] on div at bounding box center [976, 590] width 80 height 44
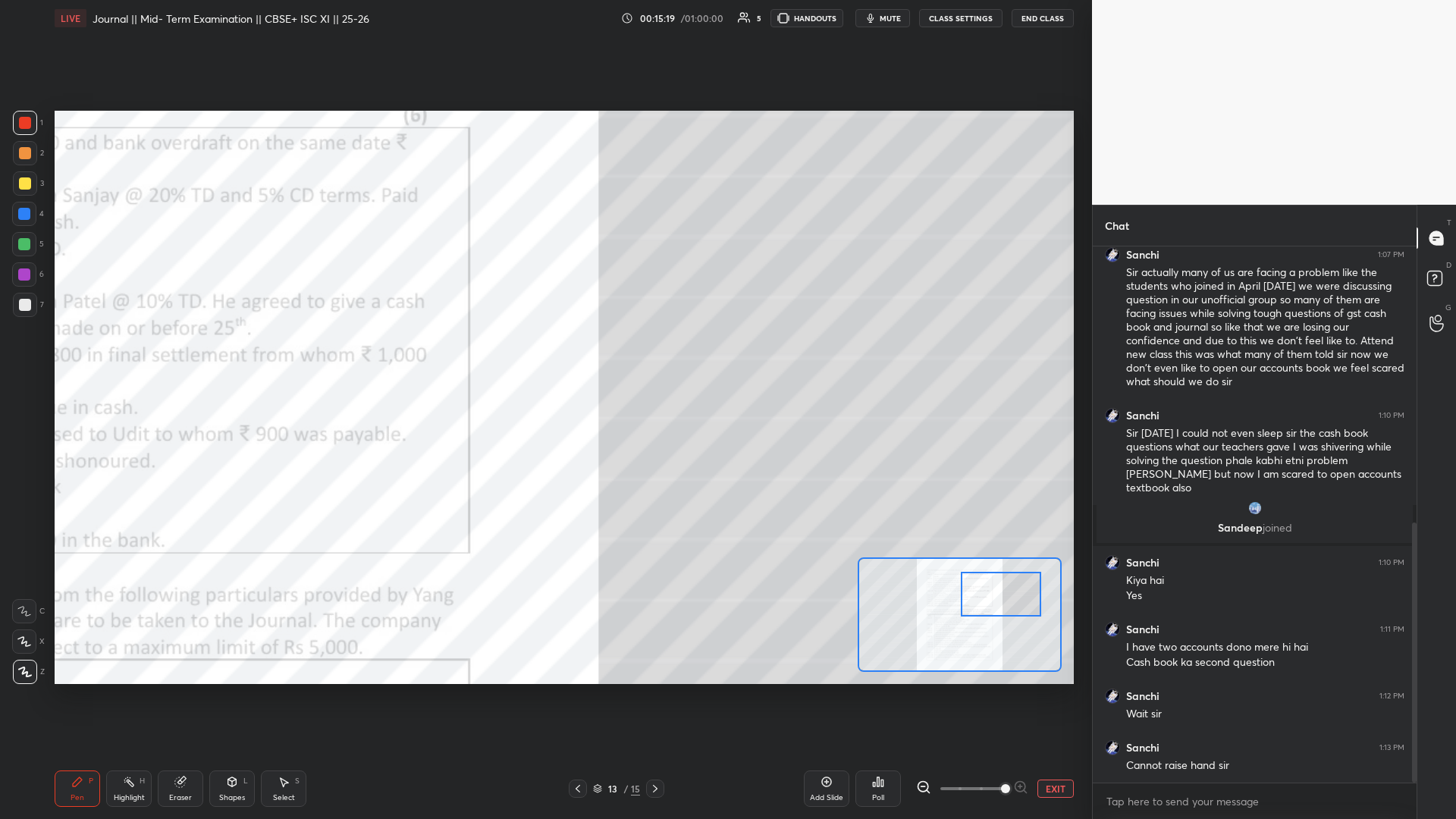
drag, startPoint x: 966, startPoint y: 588, endPoint x: 983, endPoint y: 583, distance: 17.7
click at [544, 356] on div at bounding box center [1001, 594] width 80 height 44
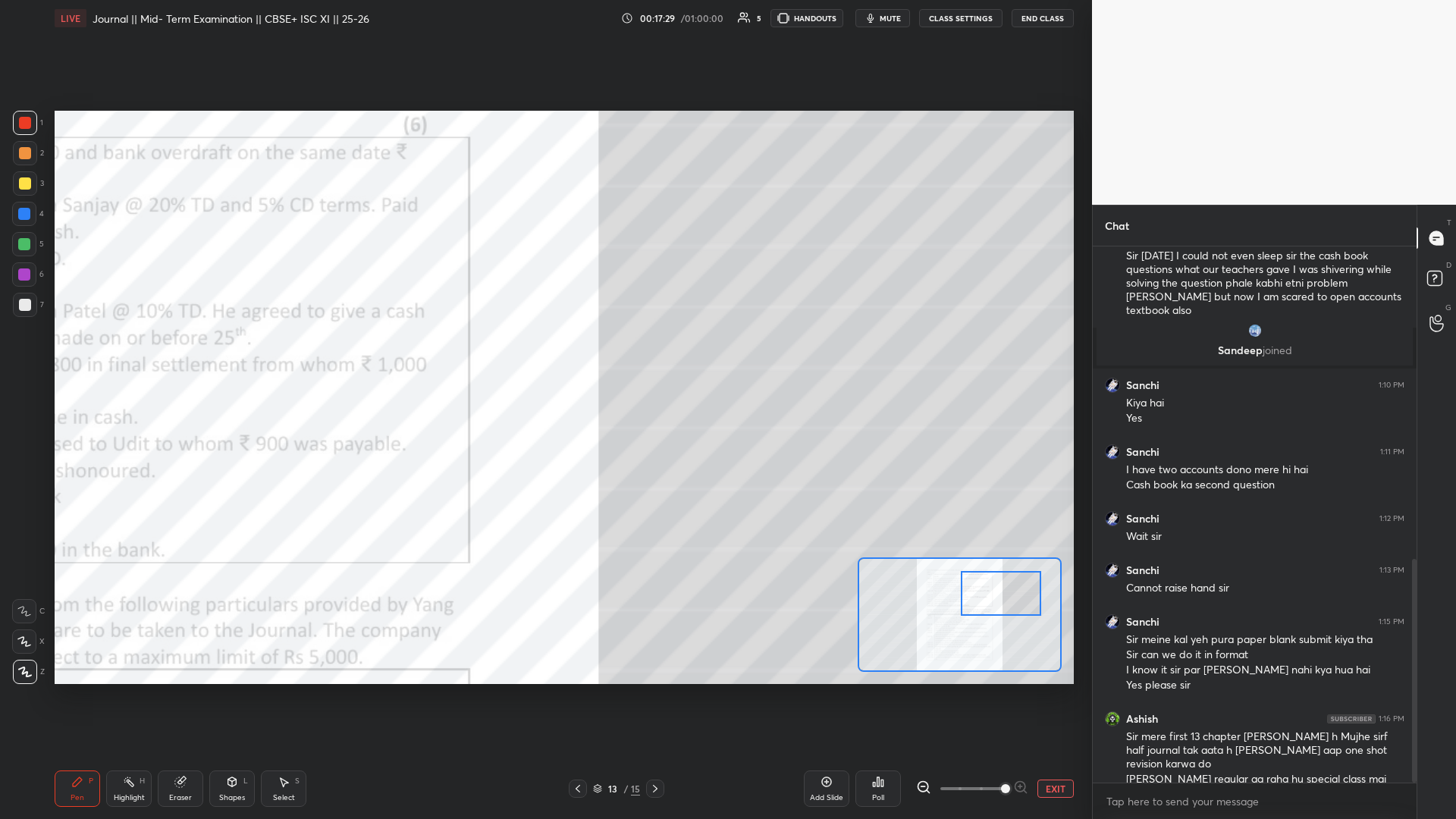
scroll to position [799, 0]
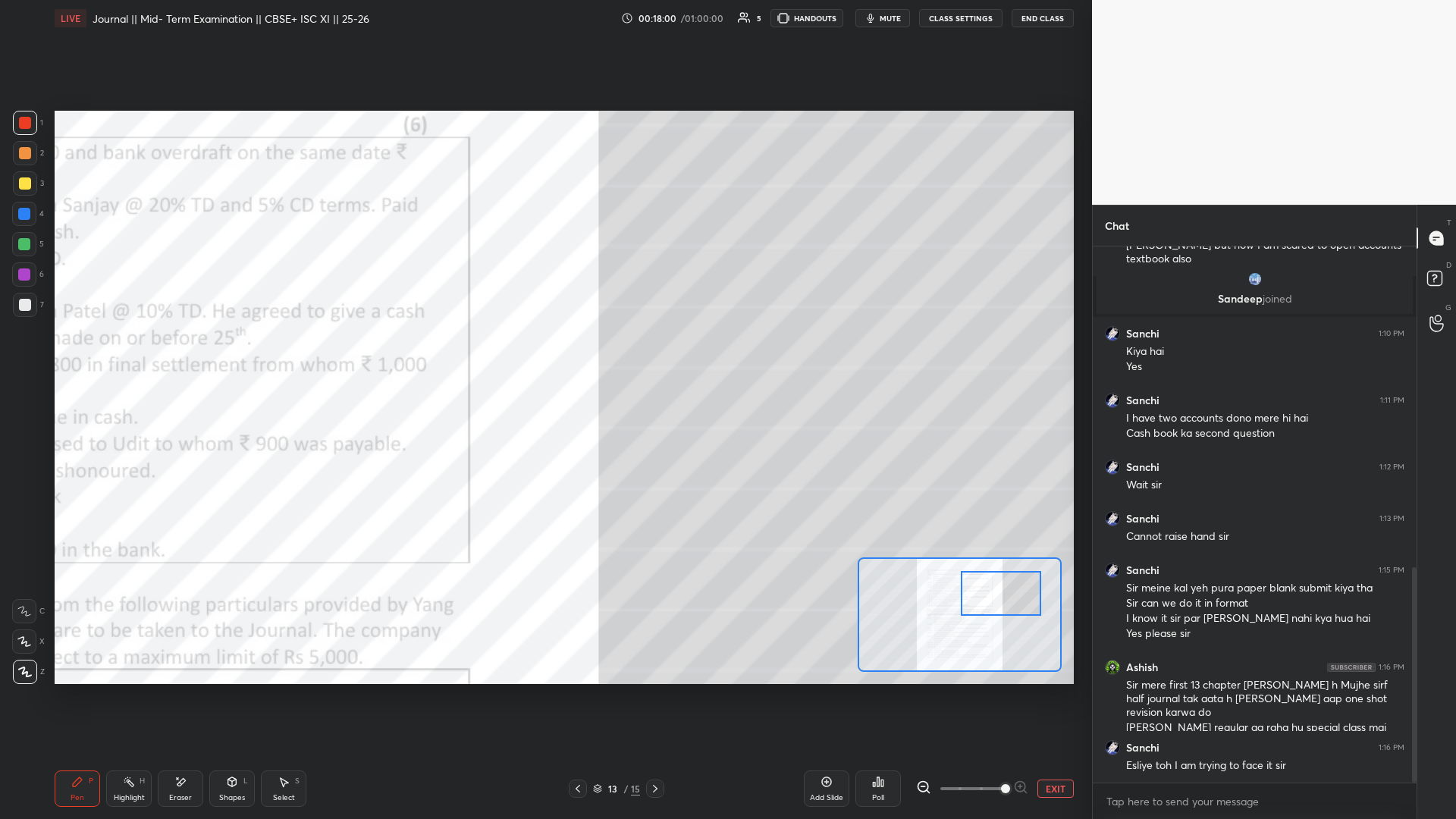
click at [544, 324] on div "Setting up your live class Poll for secs No correct answer Start poll" at bounding box center [564, 398] width 1031 height 722
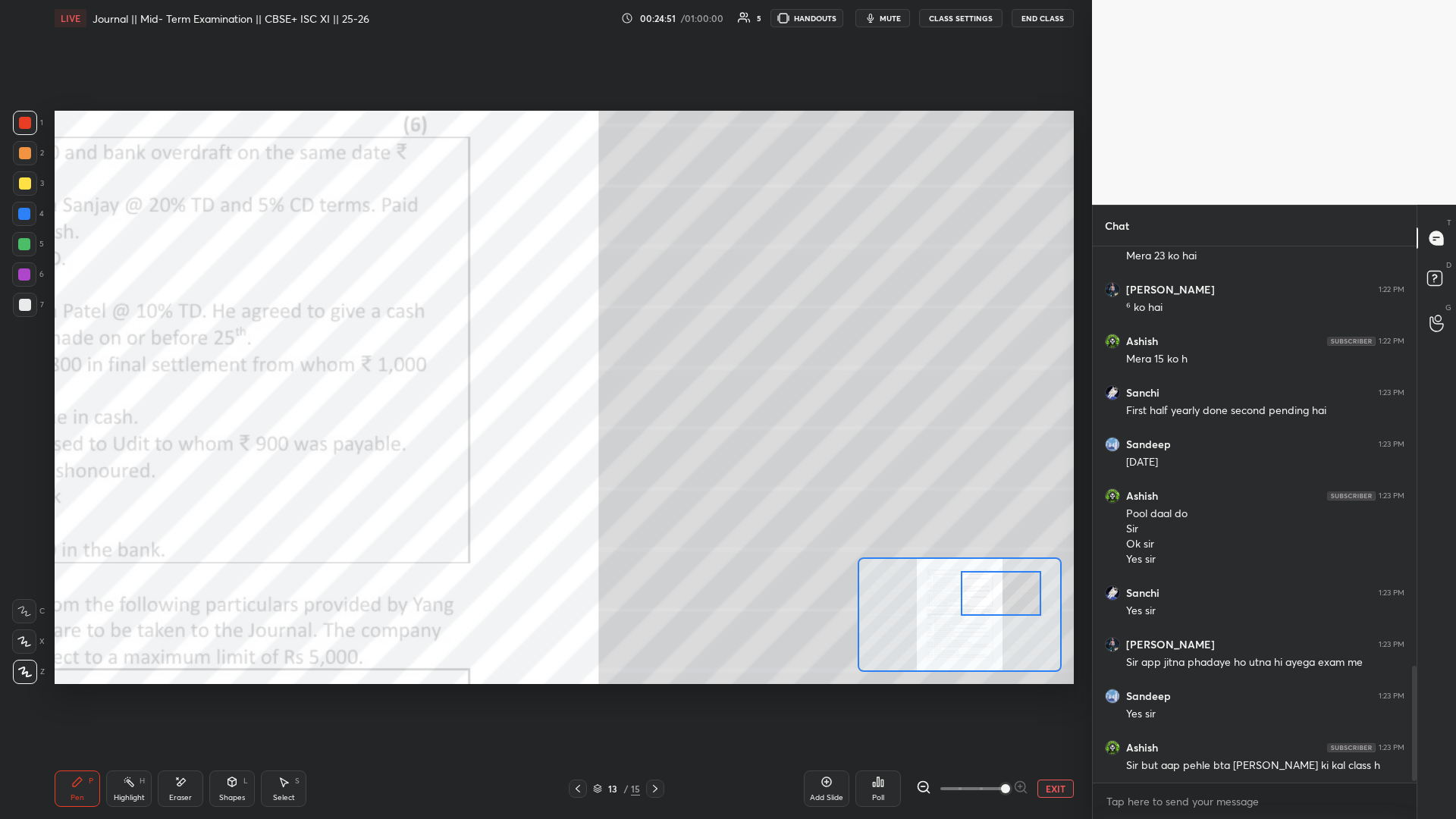
scroll to position [1970, 0]
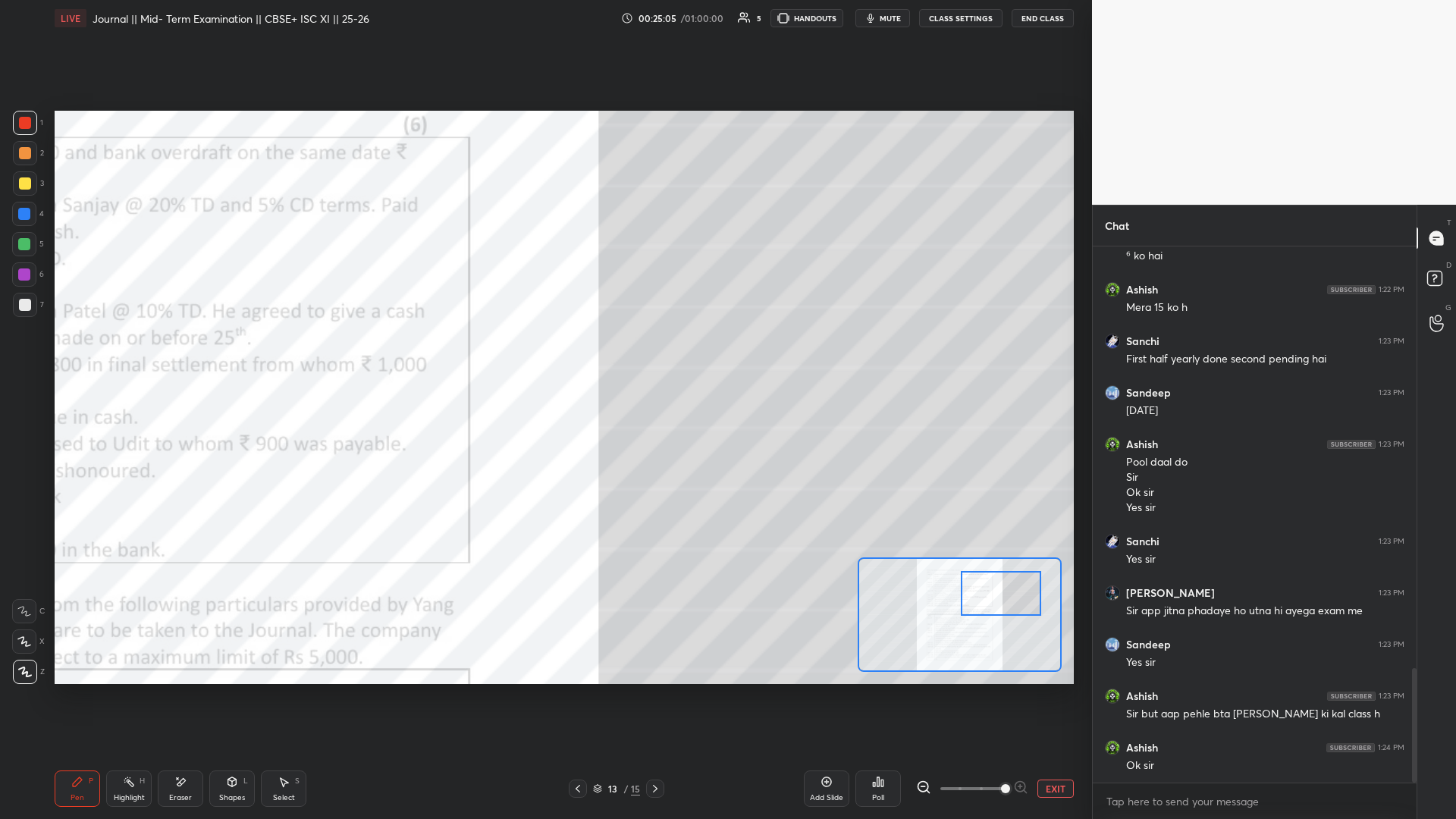
click at [544, 356] on icon at bounding box center [826, 781] width 12 height 12
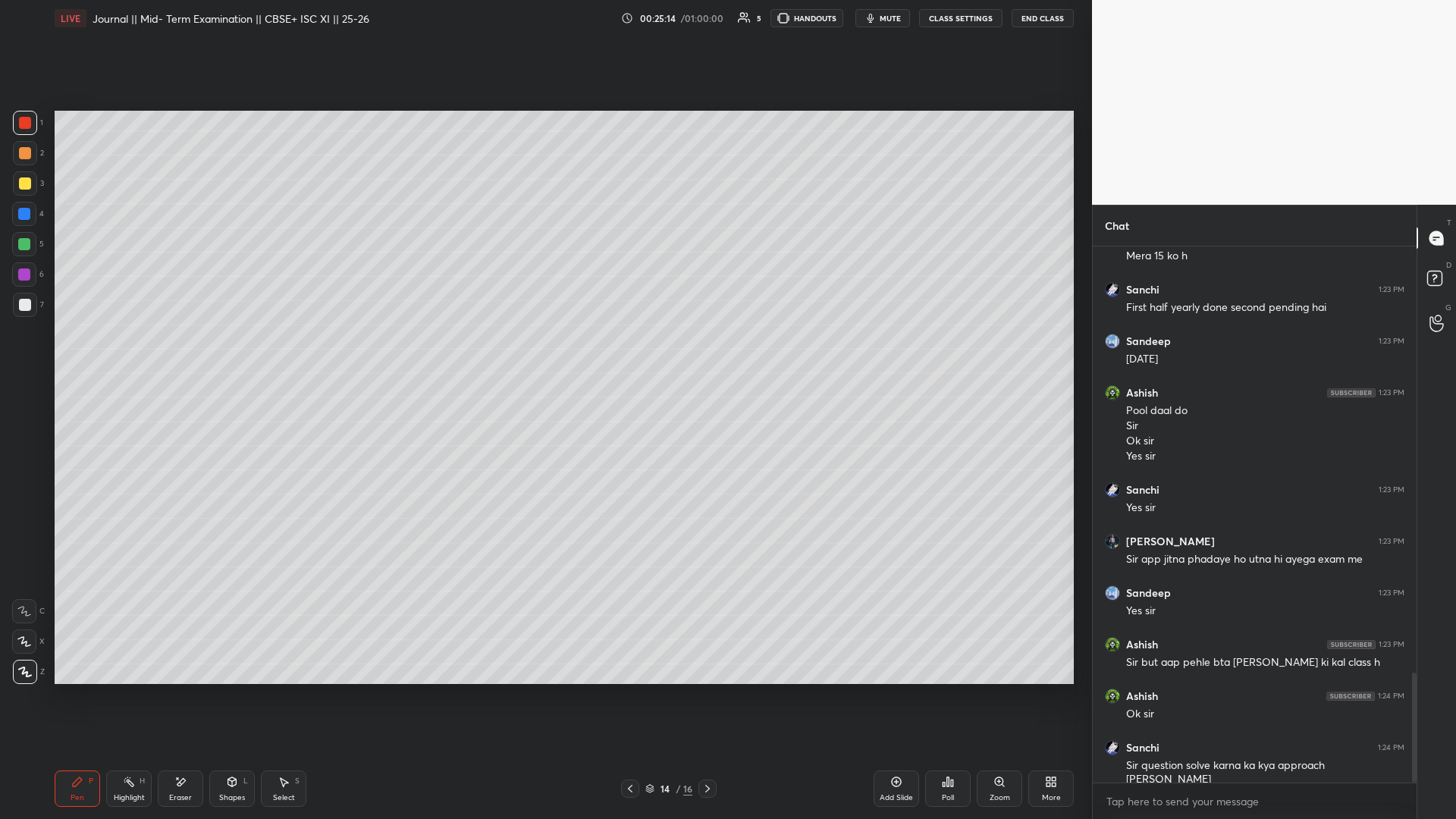
scroll to position [2073, 0]
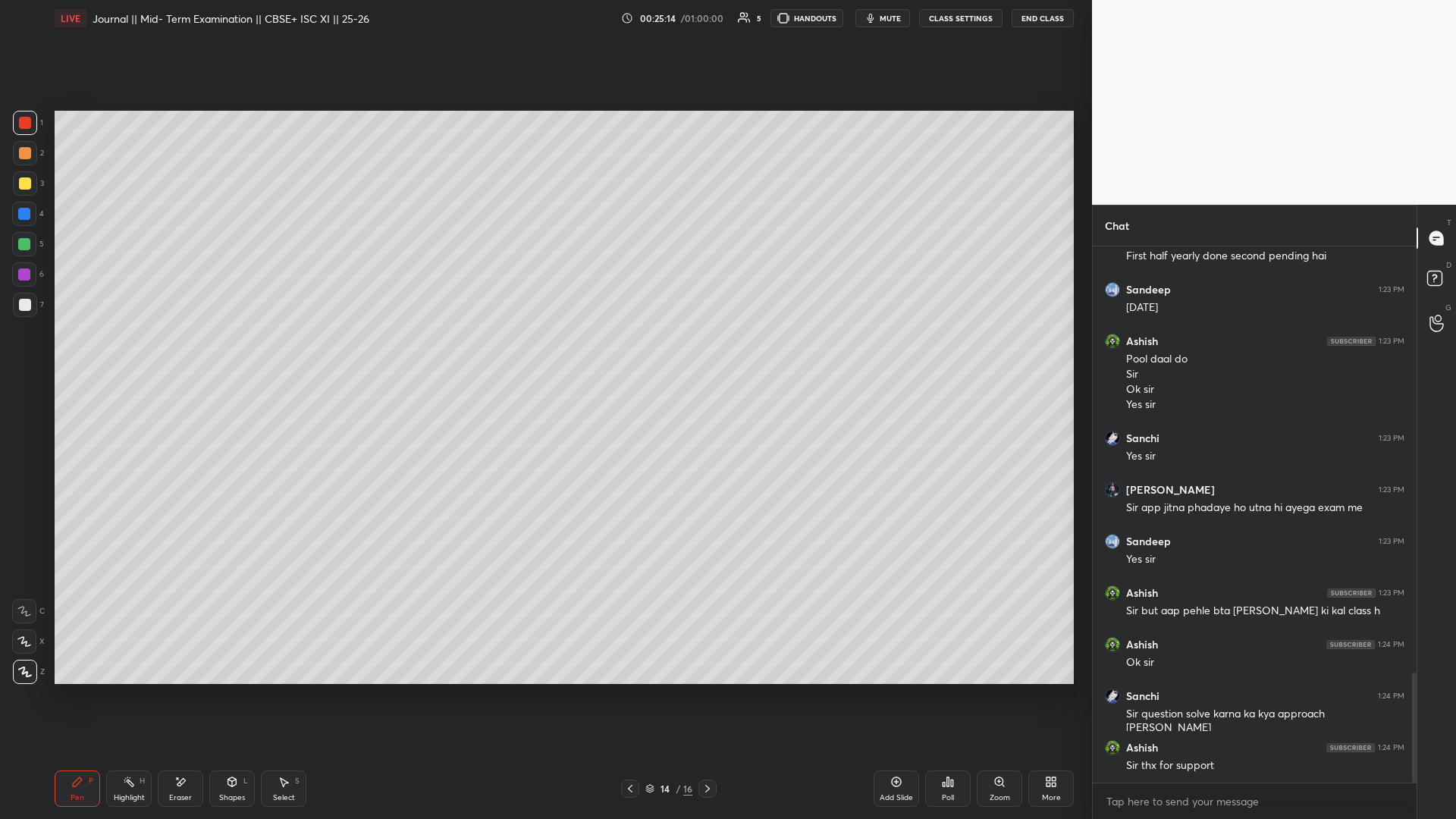
click at [23, 187] on div at bounding box center [25, 183] width 12 height 12
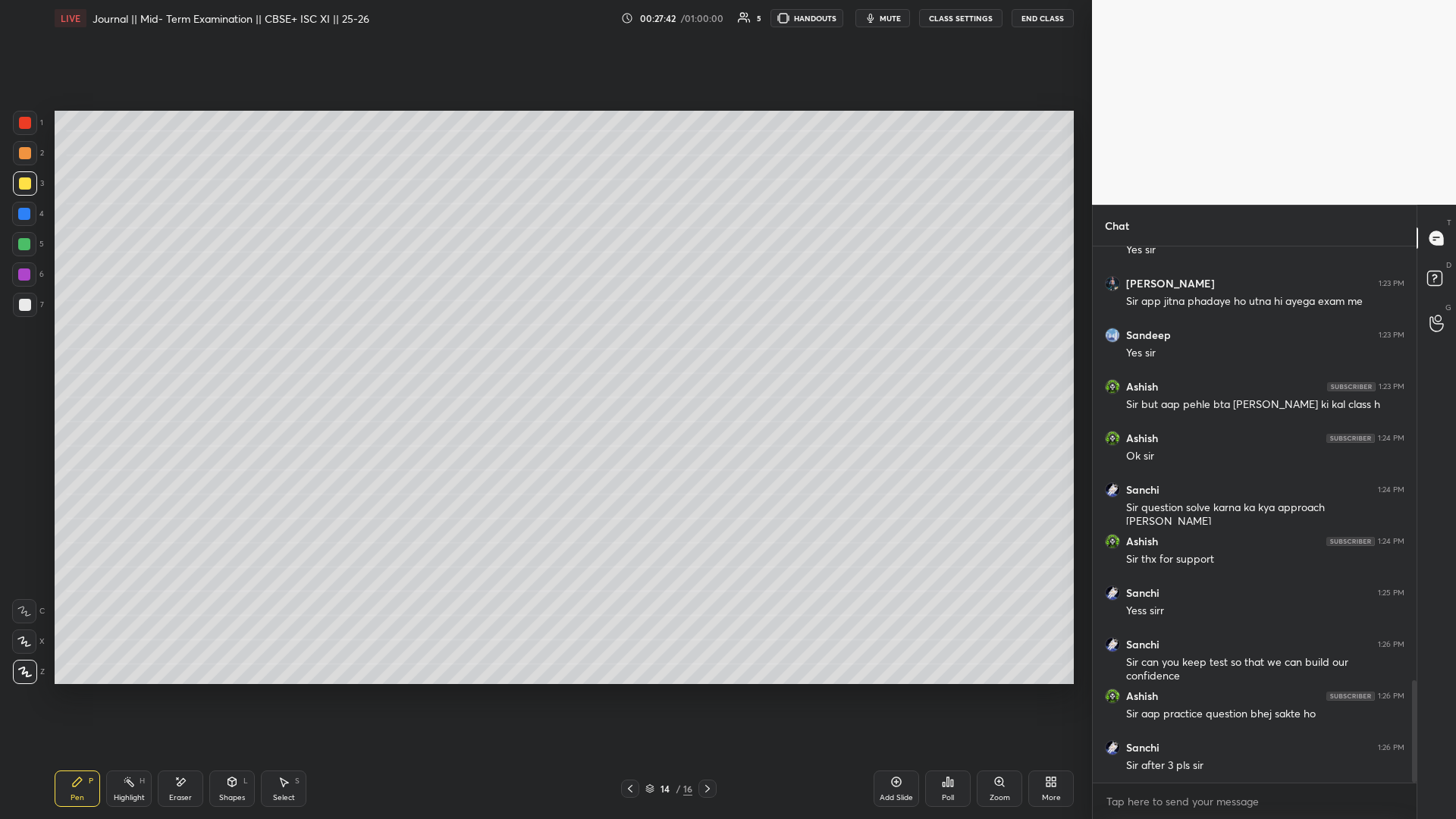
scroll to position [2331, 0]
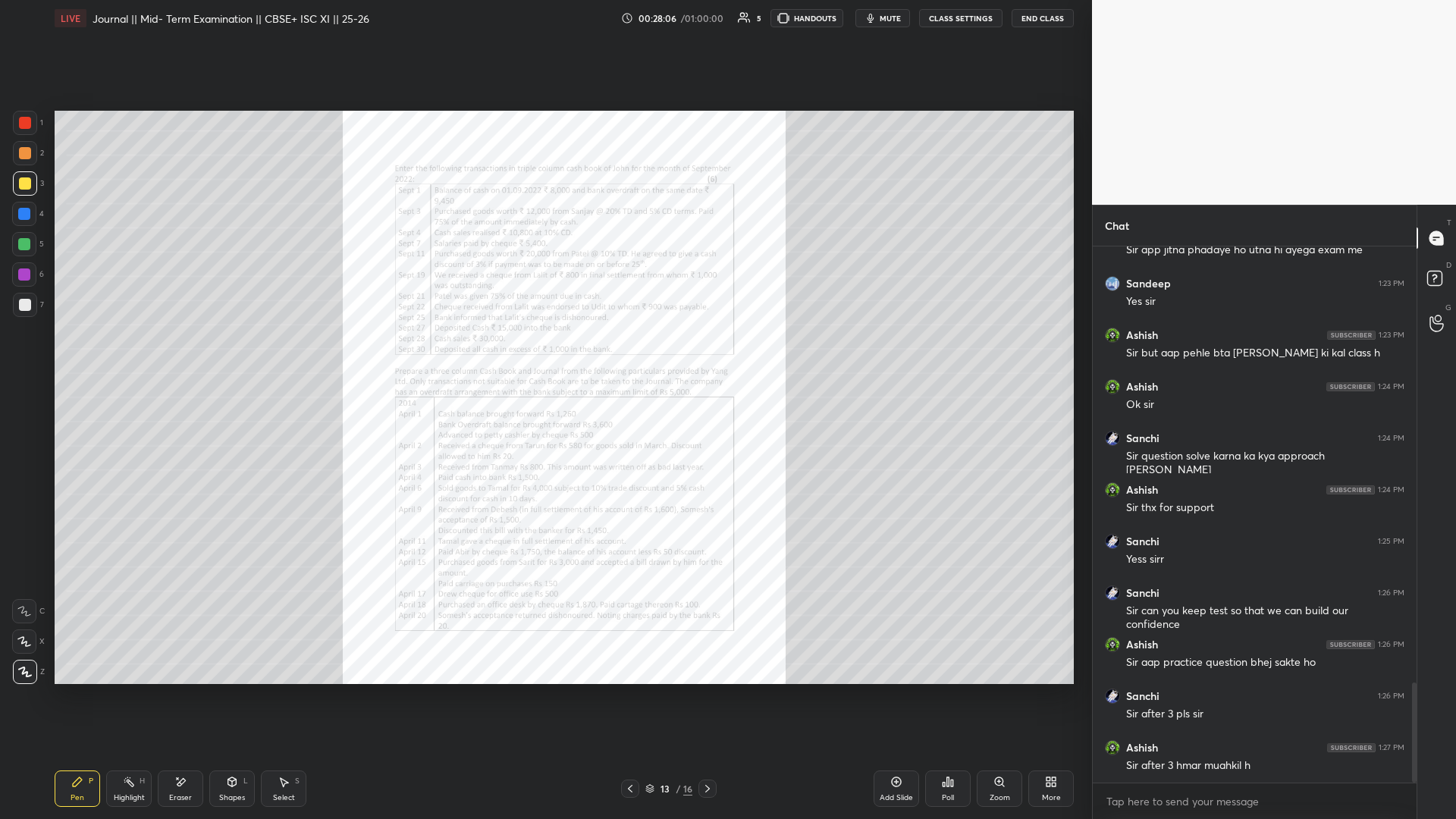
click at [544, 356] on div "Zoom" at bounding box center [999, 788] width 45 height 37
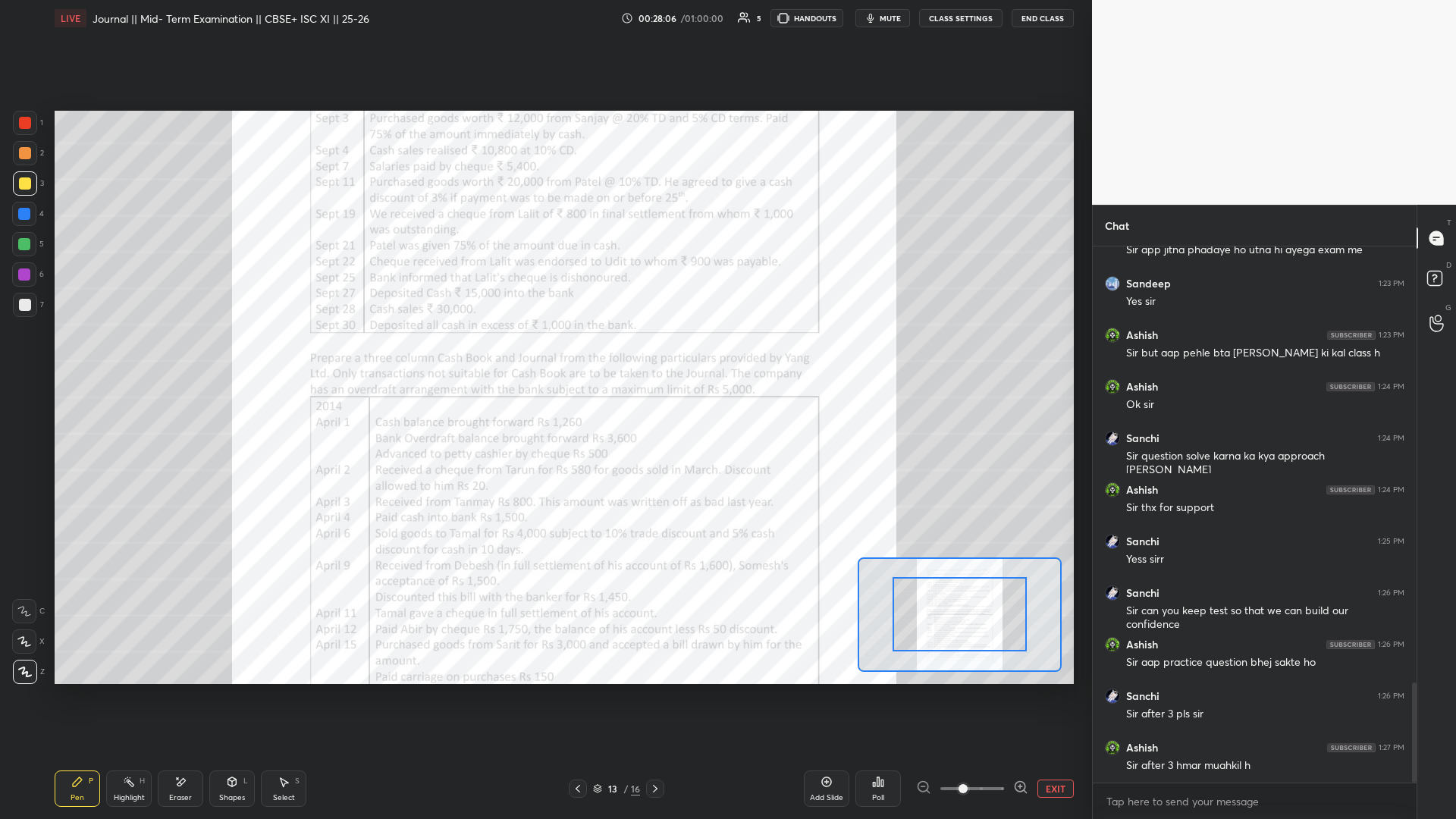
drag, startPoint x: 992, startPoint y: 793, endPoint x: 1014, endPoint y: 787, distance: 22.8
click at [544, 356] on span at bounding box center [972, 788] width 64 height 23
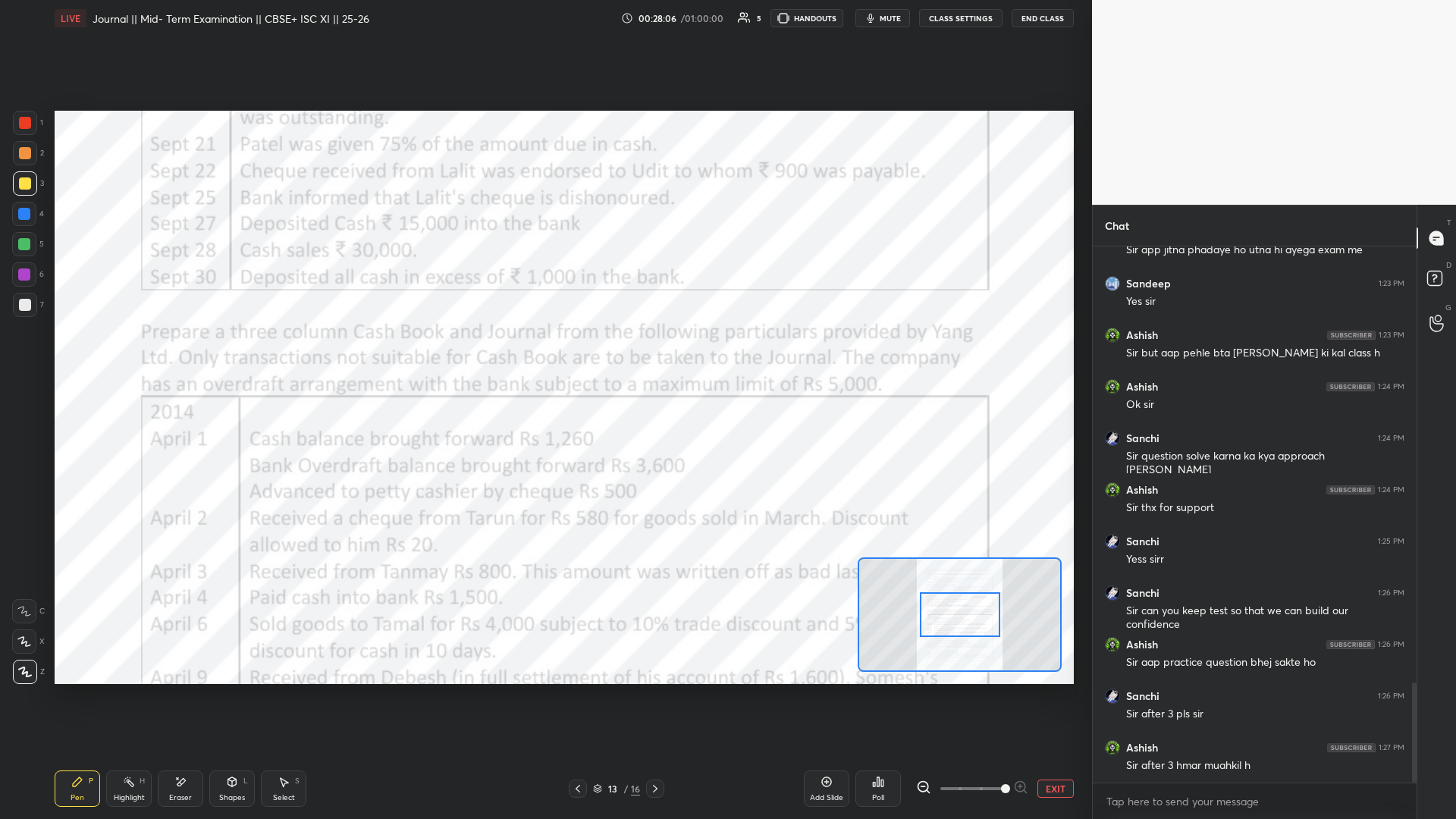
scroll to position [2346, 0]
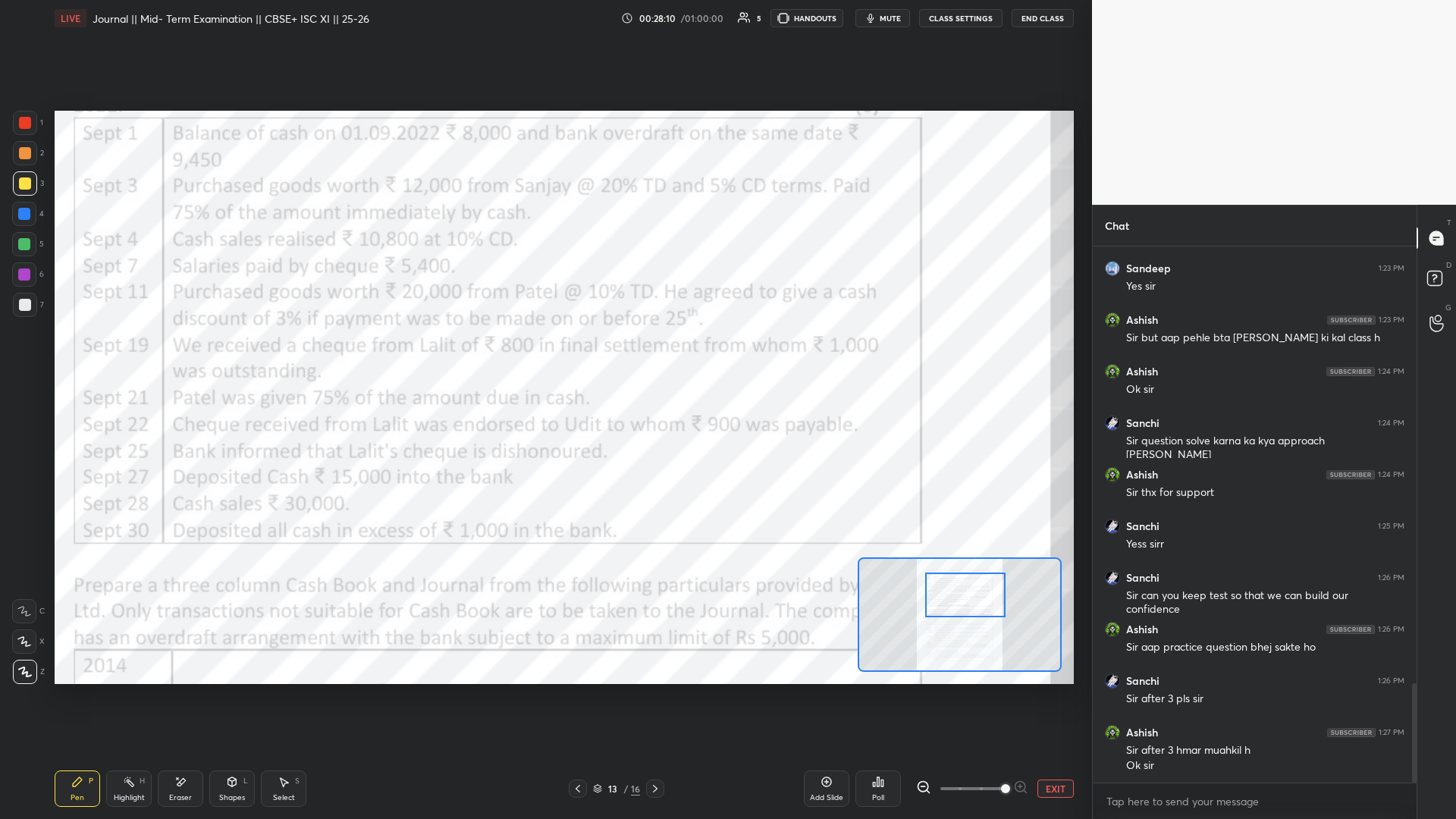
drag, startPoint x: 951, startPoint y: 613, endPoint x: 957, endPoint y: 584, distance: 29.6
click at [544, 356] on div at bounding box center [965, 595] width 80 height 44
click at [544, 356] on button "EXIT" at bounding box center [1056, 787] width 37 height 18
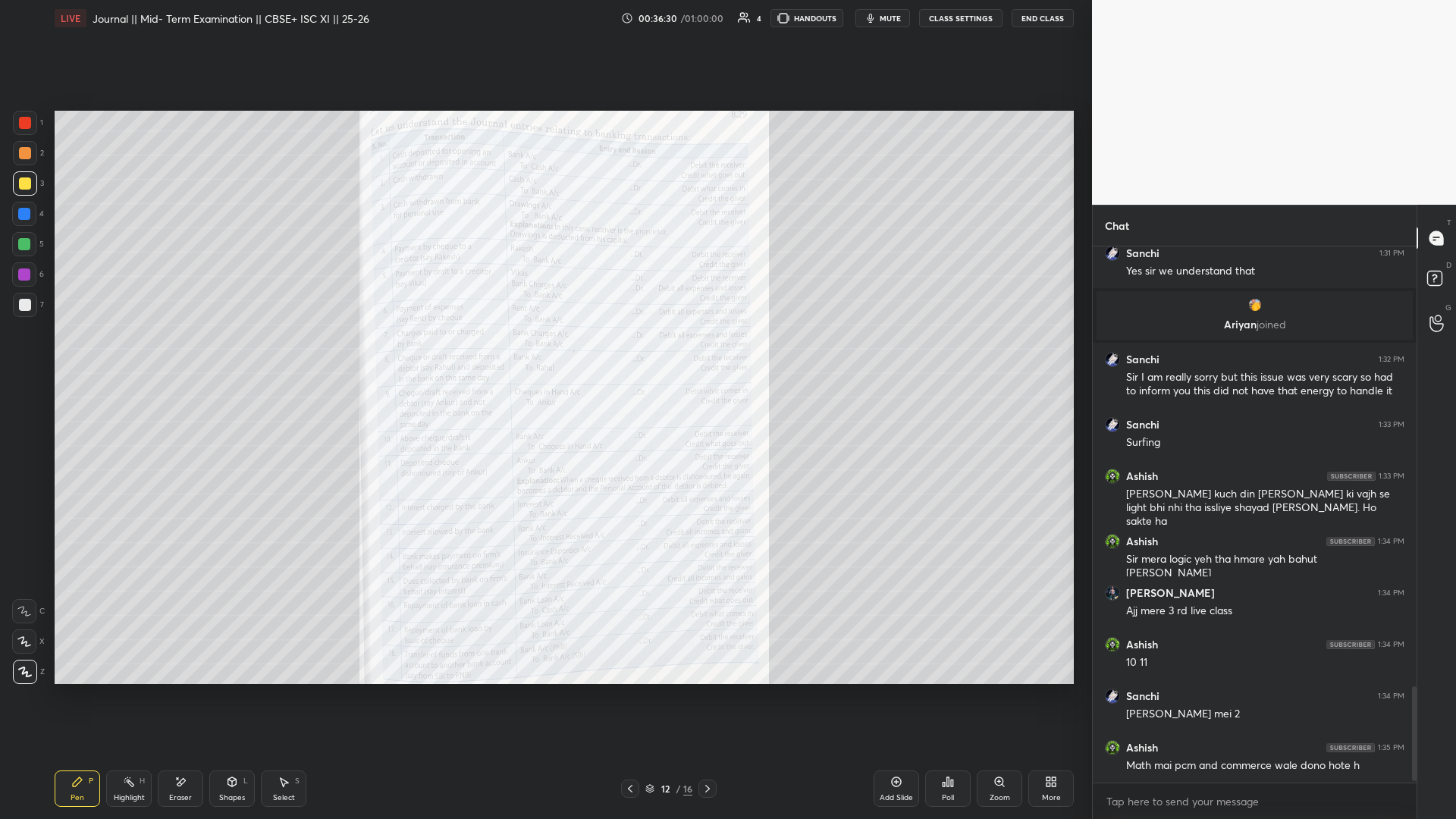
scroll to position [2501, 0]
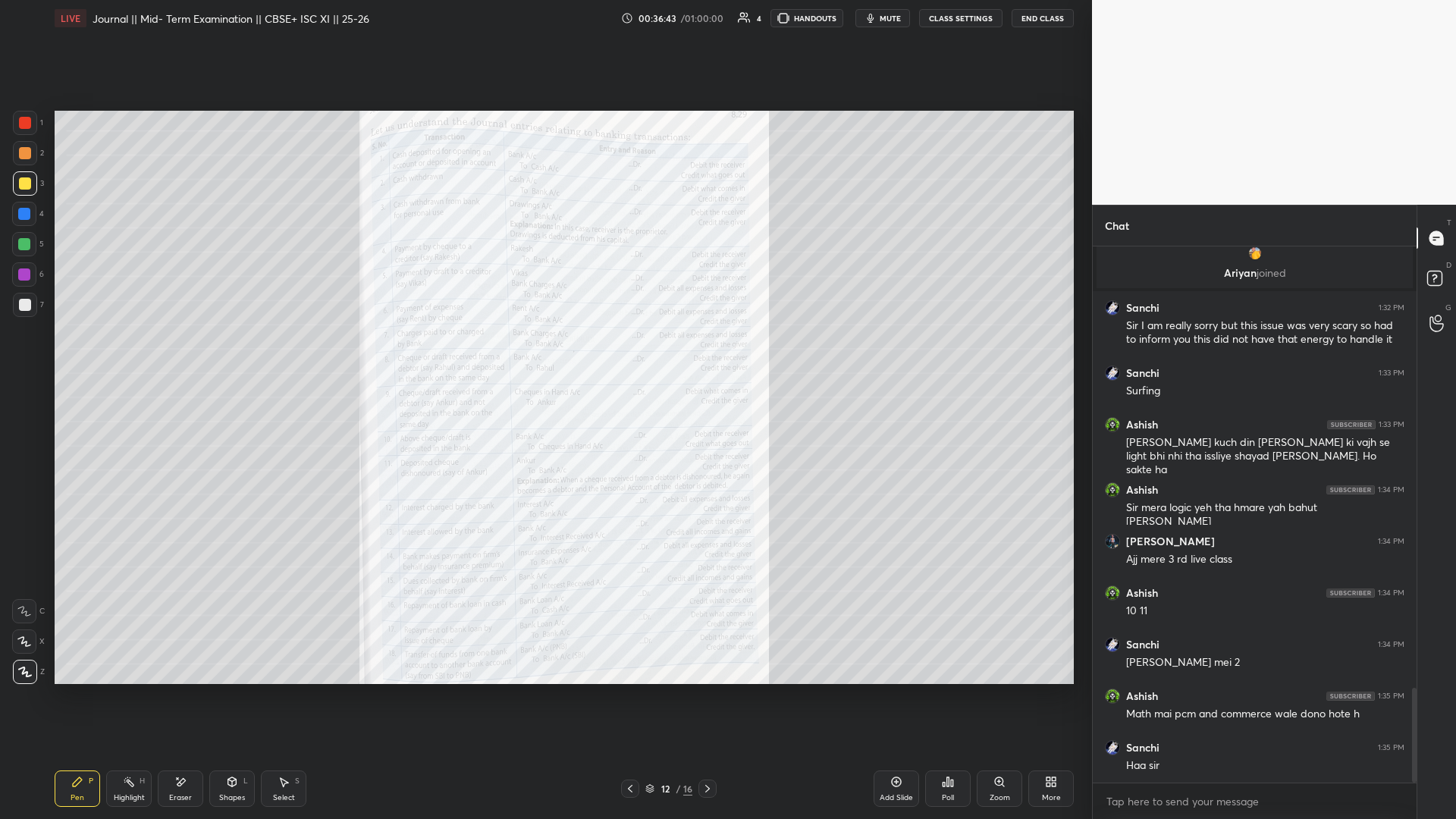
click at [544, 356] on icon at bounding box center [999, 781] width 12 height 12
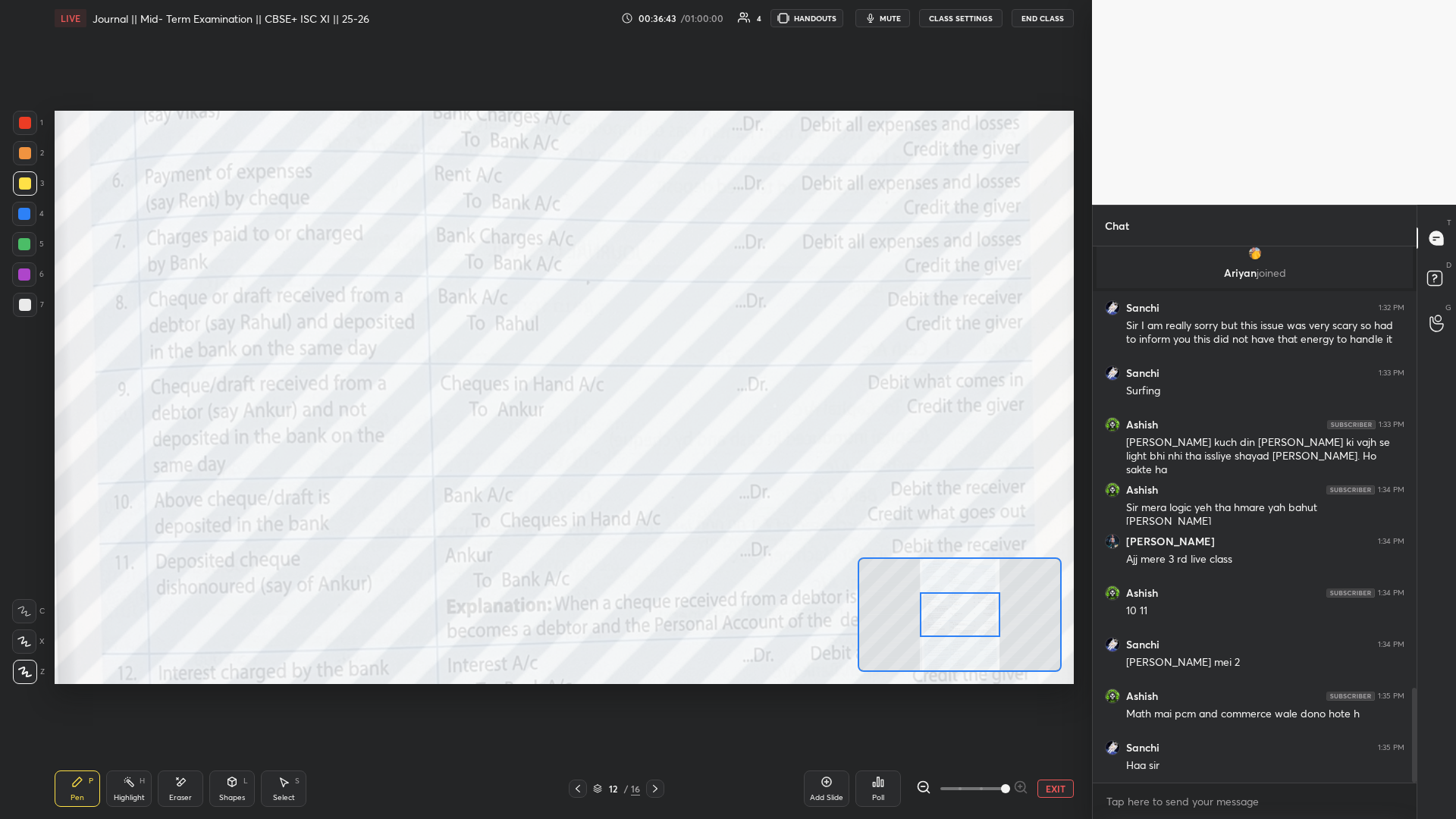
click at [544, 356] on span at bounding box center [972, 788] width 64 height 23
click at [544, 356] on button "EXIT" at bounding box center [1056, 787] width 37 height 18
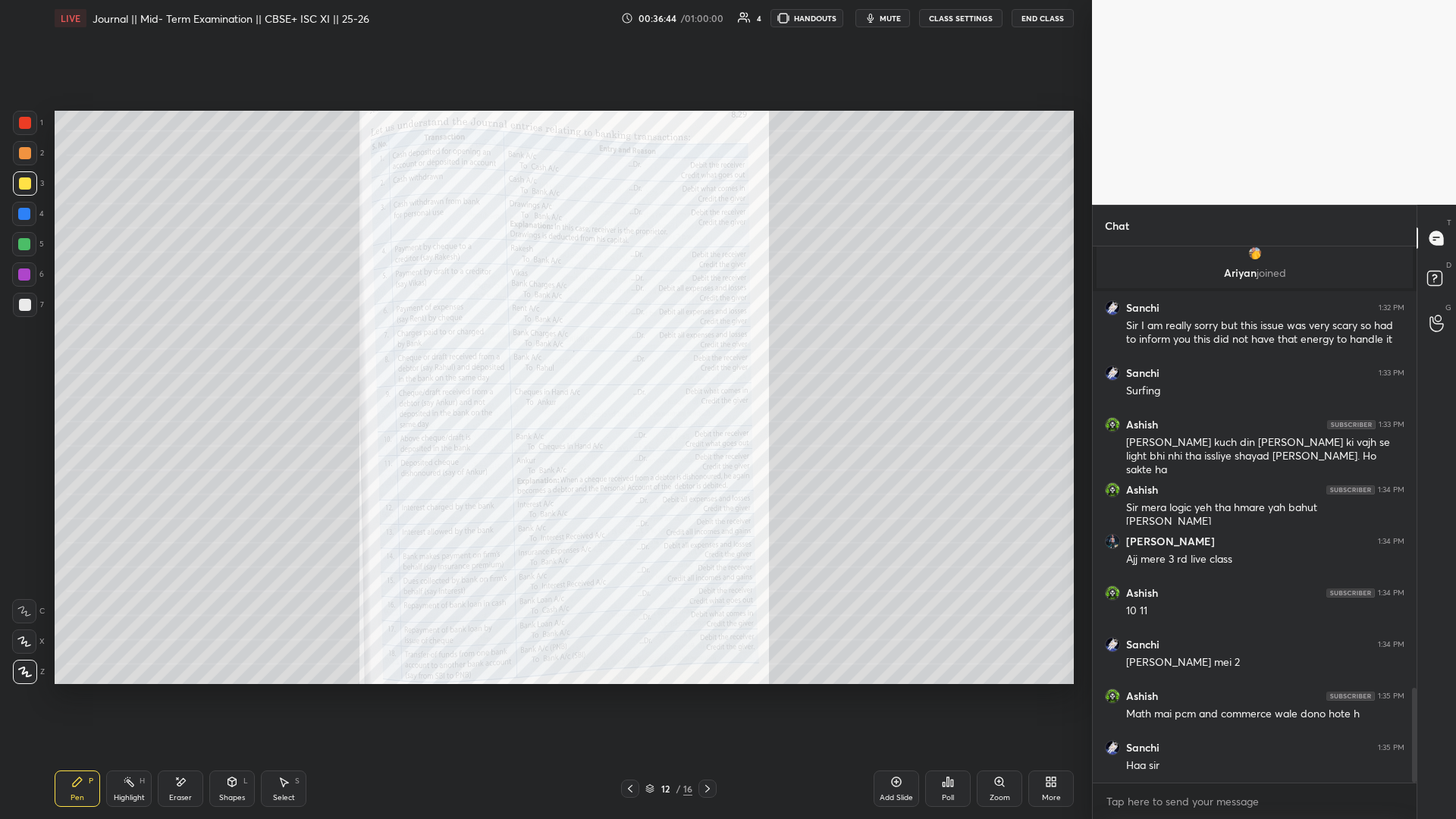
scroll to position [2553, 0]
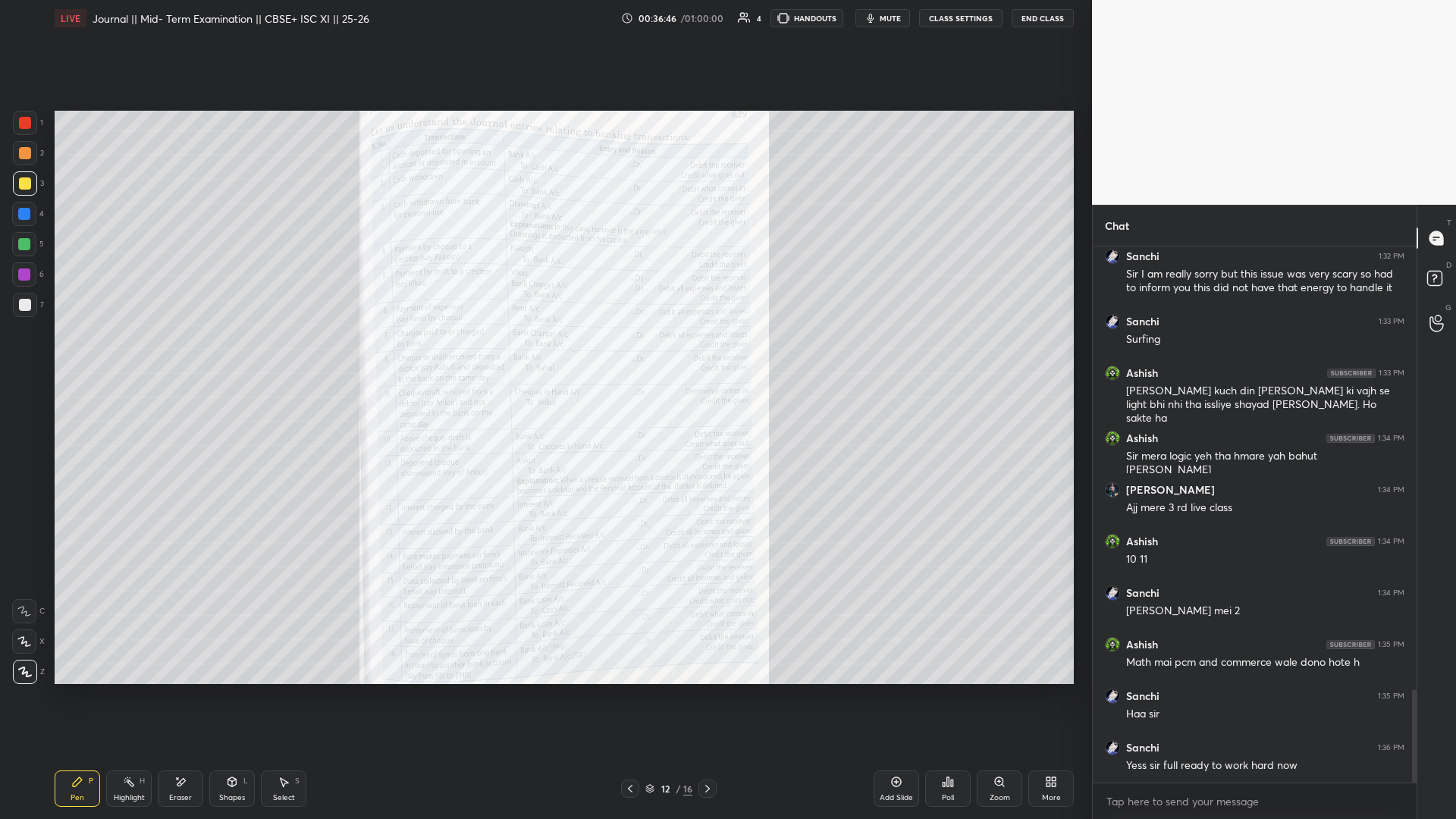
click at [544, 356] on div "Zoom" at bounding box center [999, 788] width 45 height 37
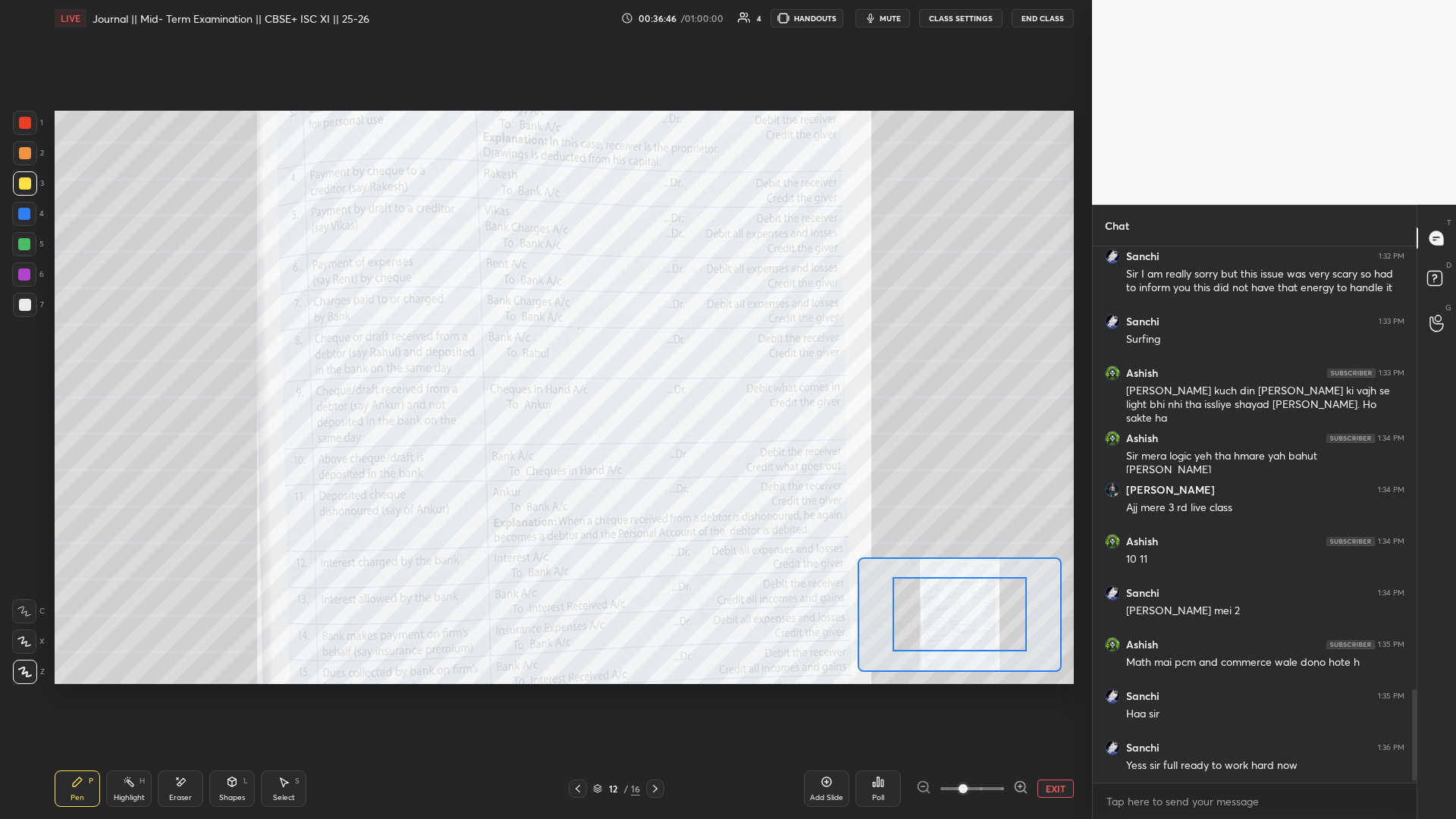
scroll to position [2604, 0]
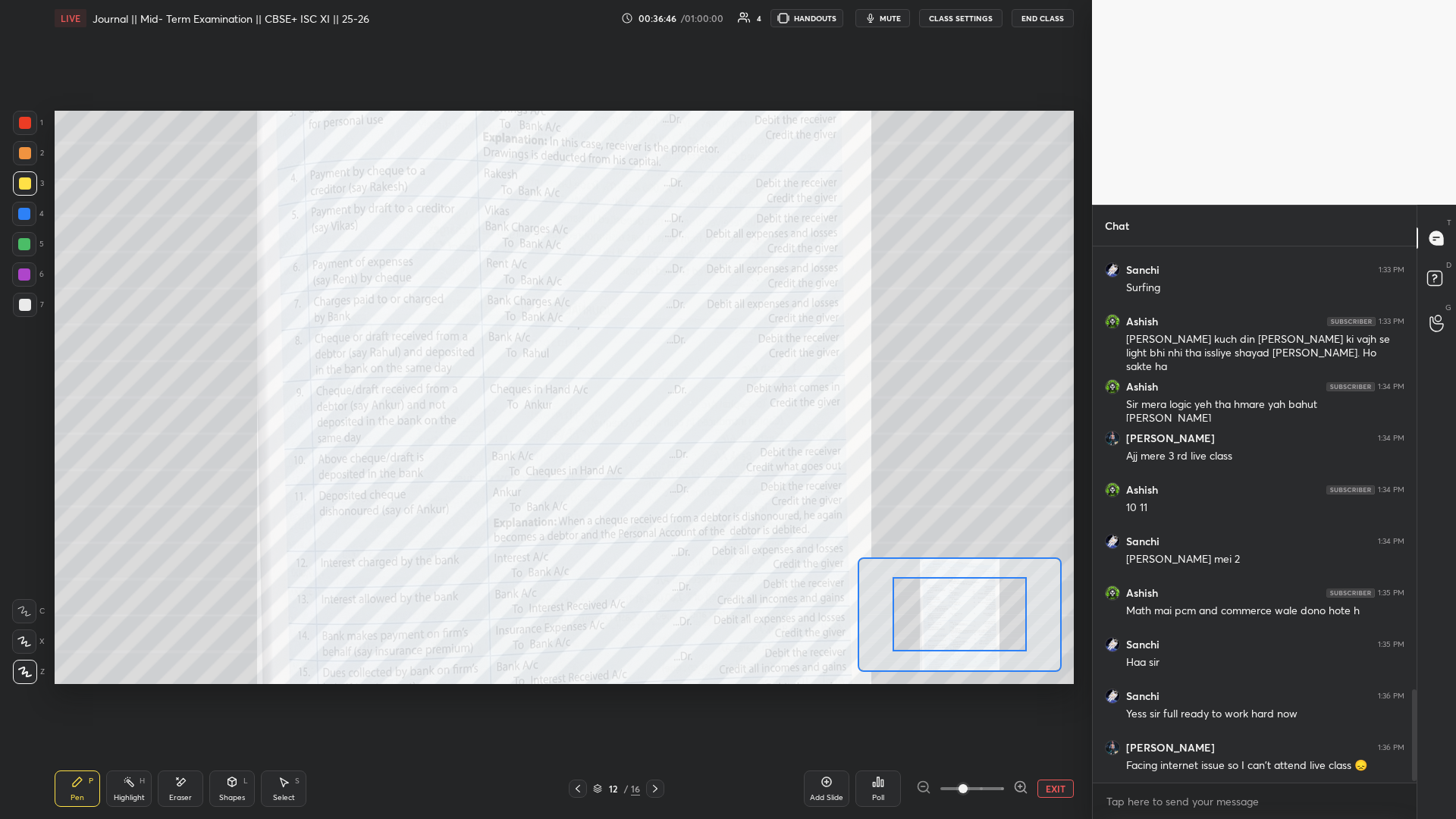
click at [544, 356] on span at bounding box center [972, 788] width 64 height 23
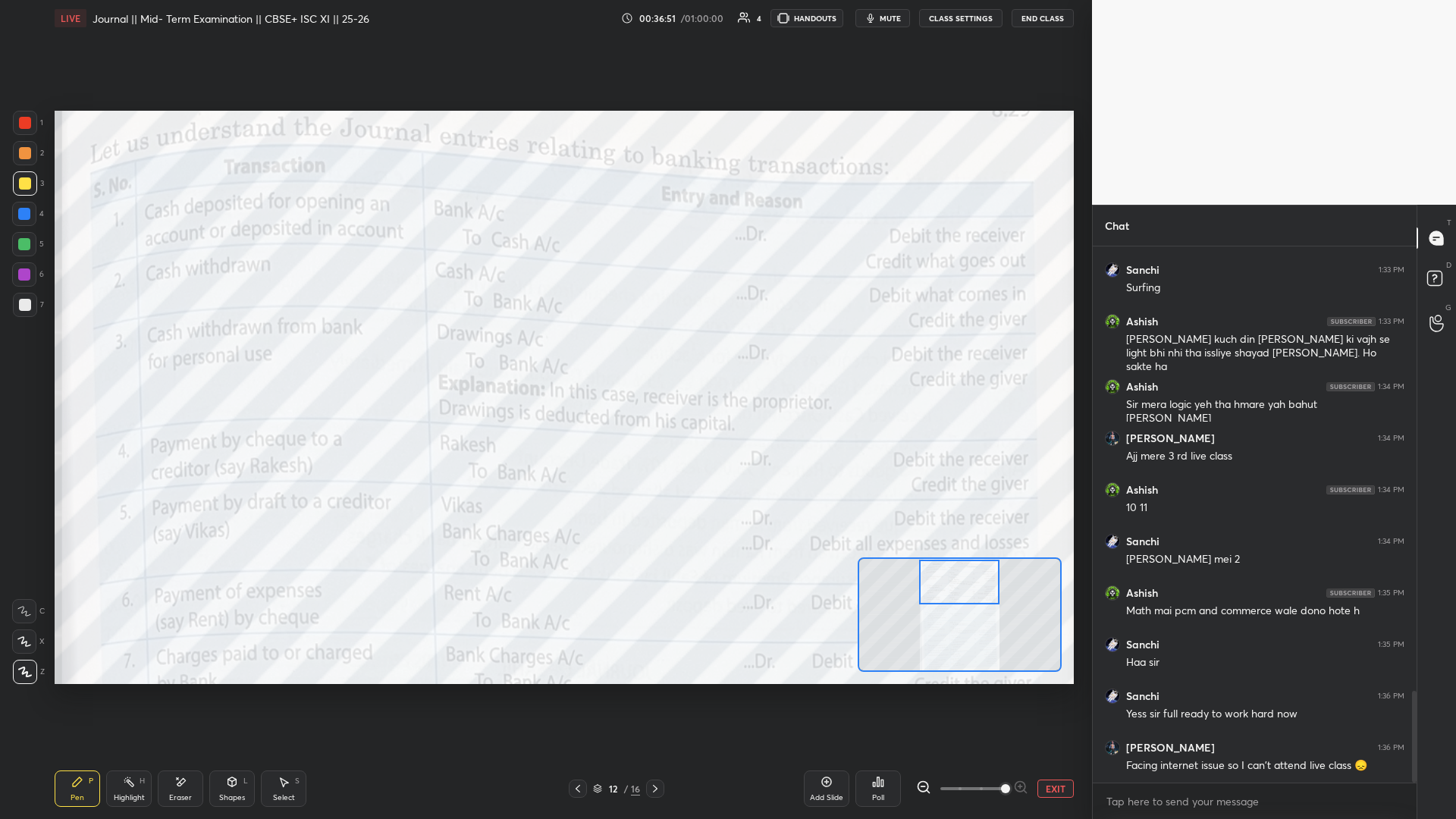
drag, startPoint x: 976, startPoint y: 636, endPoint x: 974, endPoint y: 601, distance: 35.1
click at [544, 356] on div at bounding box center [959, 582] width 80 height 44
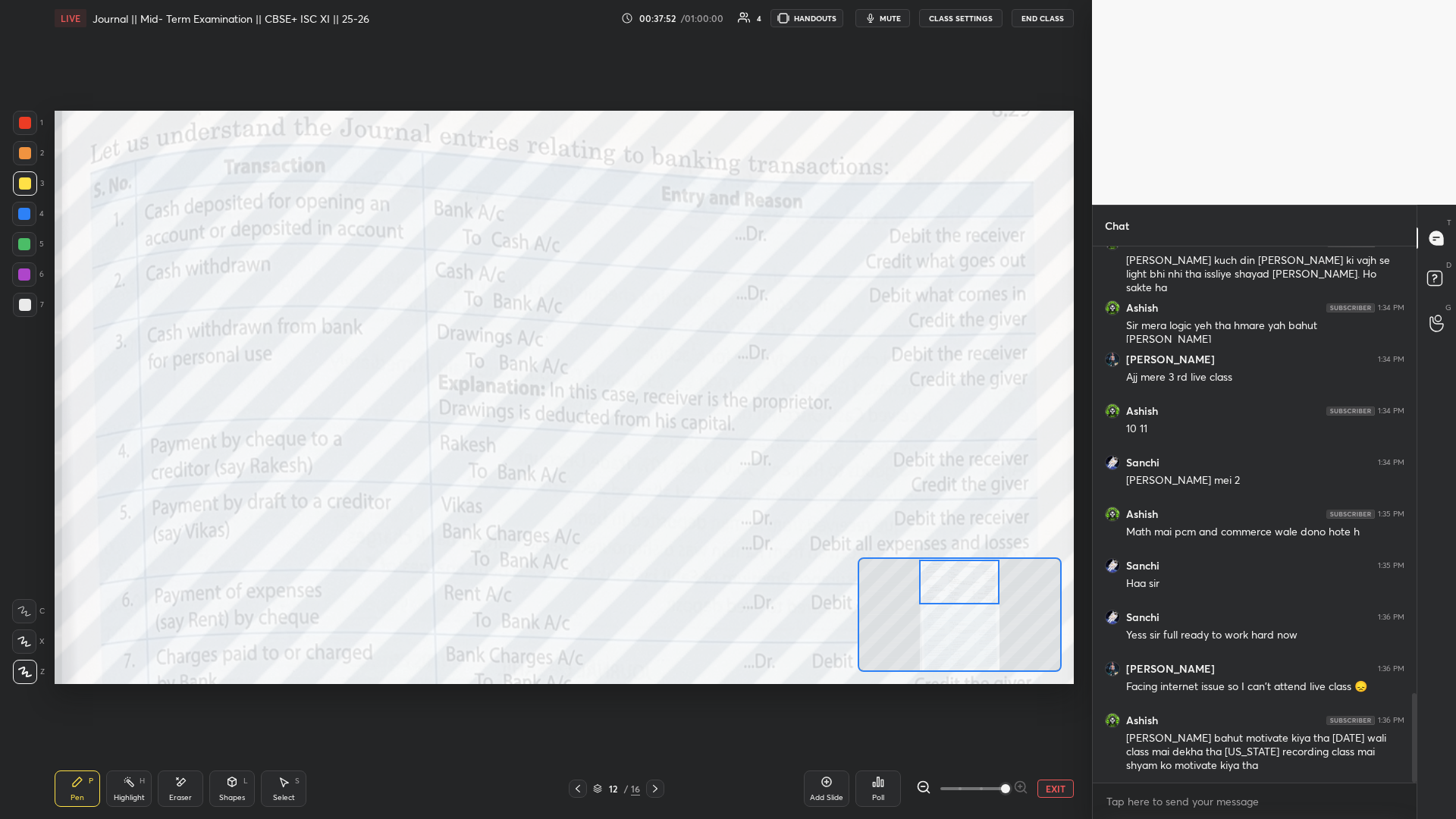
scroll to position [2762, 0]
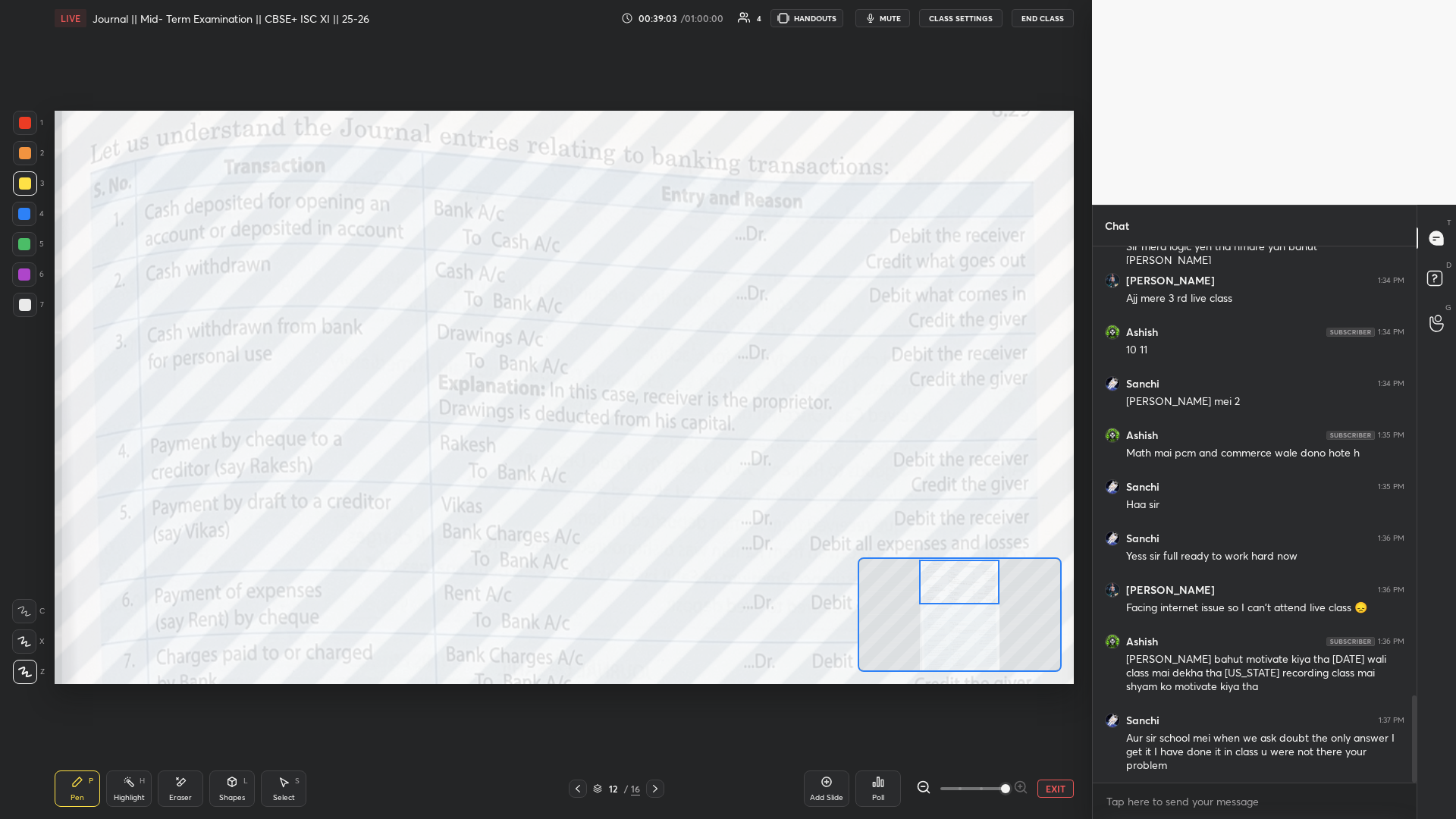
click at [544, 145] on div "1 2 3 4 5 6 7 C X Z E E Erase all H H LIVE Journal || Mid- Term Examination || …" at bounding box center [545, 410] width 1092 height 819
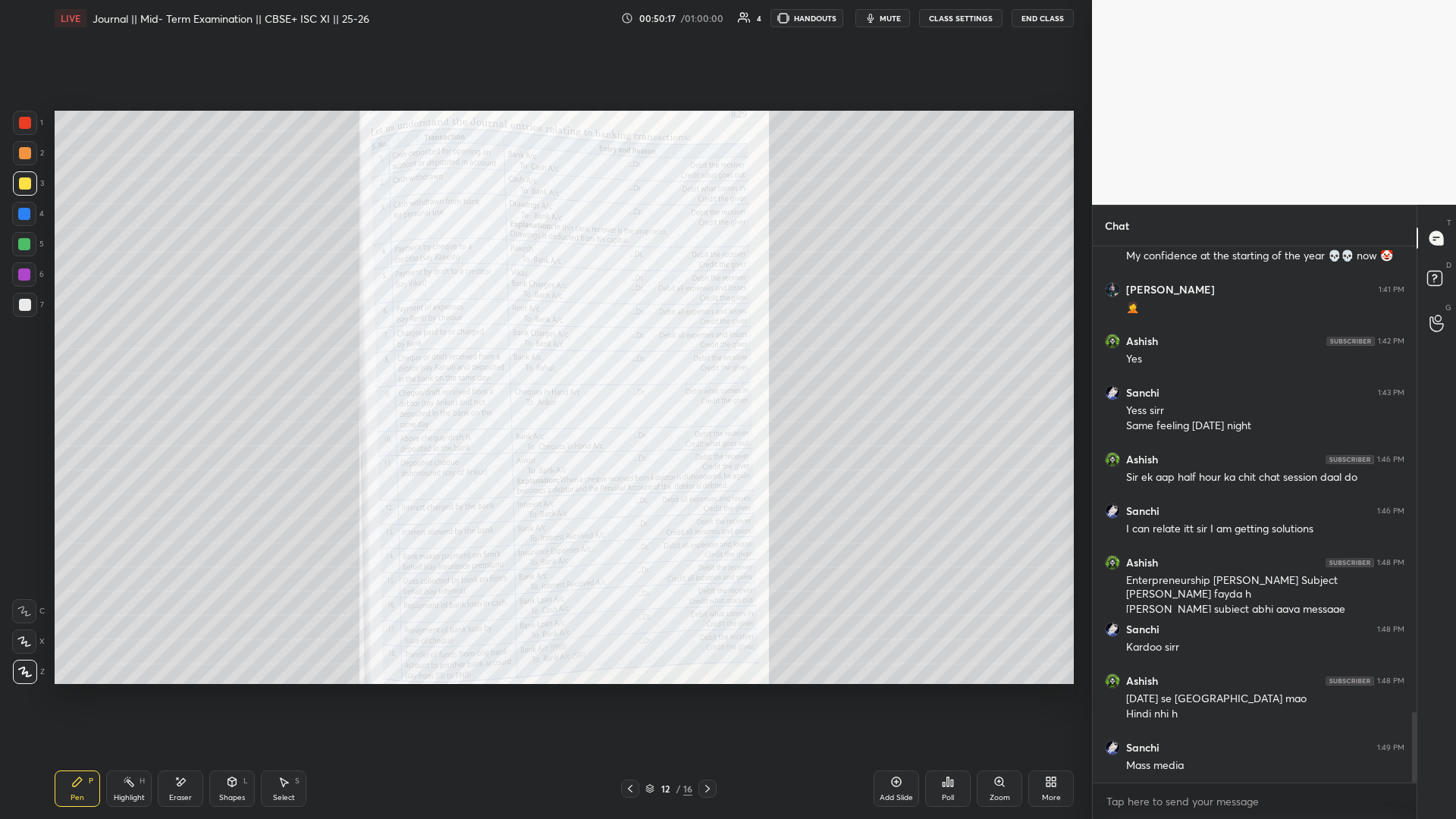
scroll to position [3546, 0]
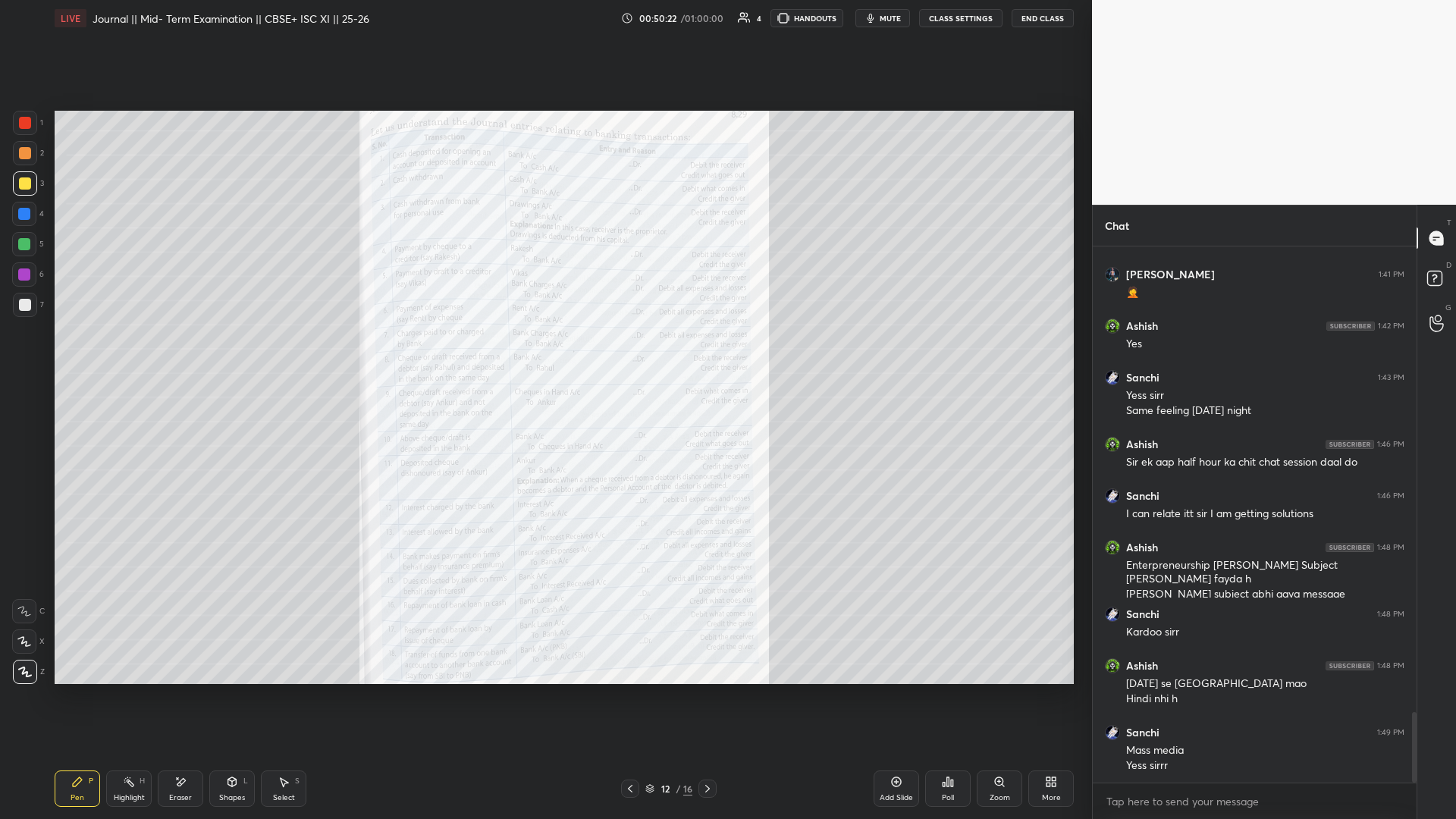
click at [544, 356] on div "Zoom" at bounding box center [999, 788] width 45 height 37
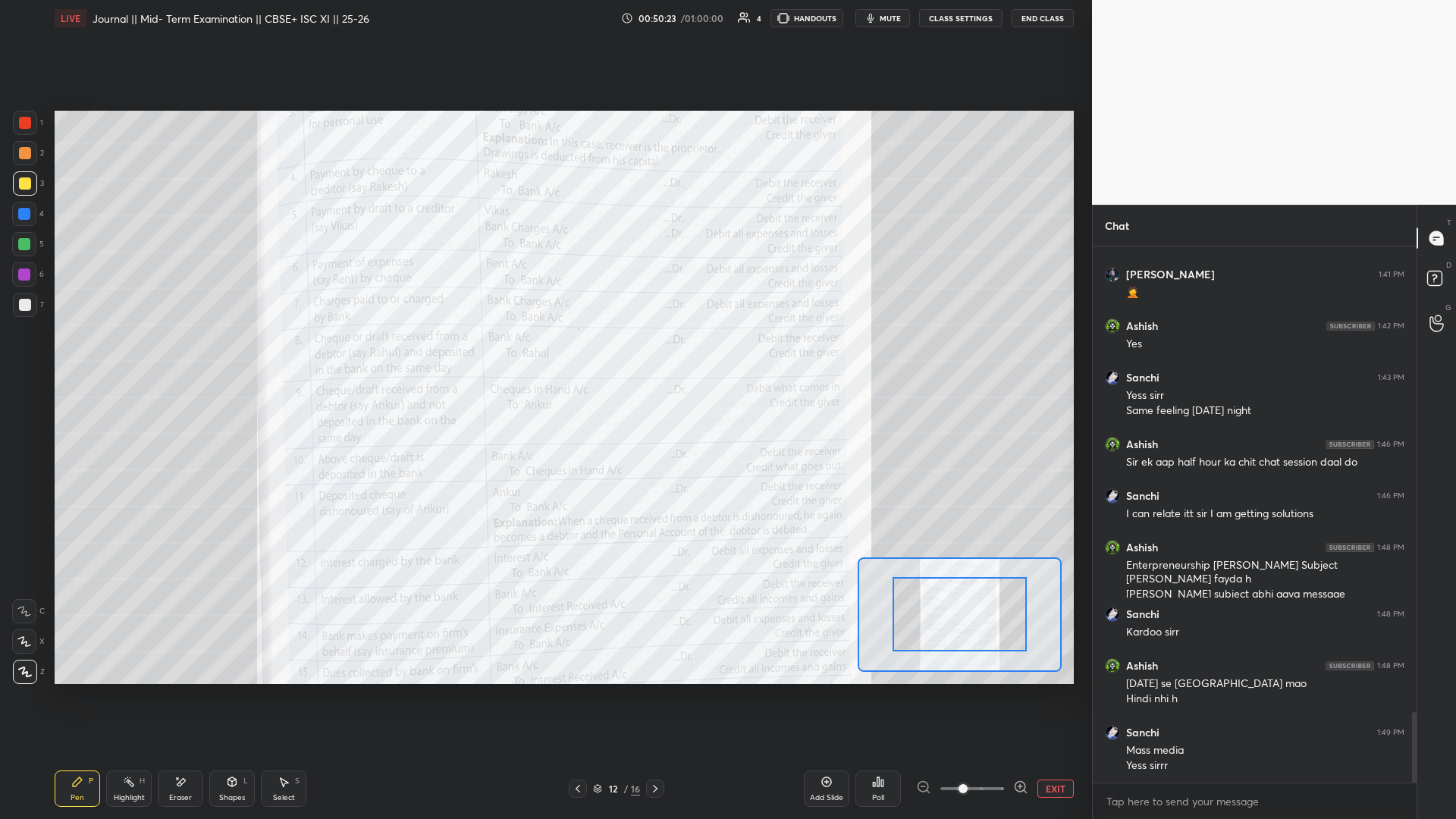
click at [544, 356] on div at bounding box center [972, 787] width 113 height 18
drag, startPoint x: 968, startPoint y: 786, endPoint x: 1034, endPoint y: 788, distance: 66.0
click at [544, 356] on div "EXIT" at bounding box center [994, 787] width 158 height 18
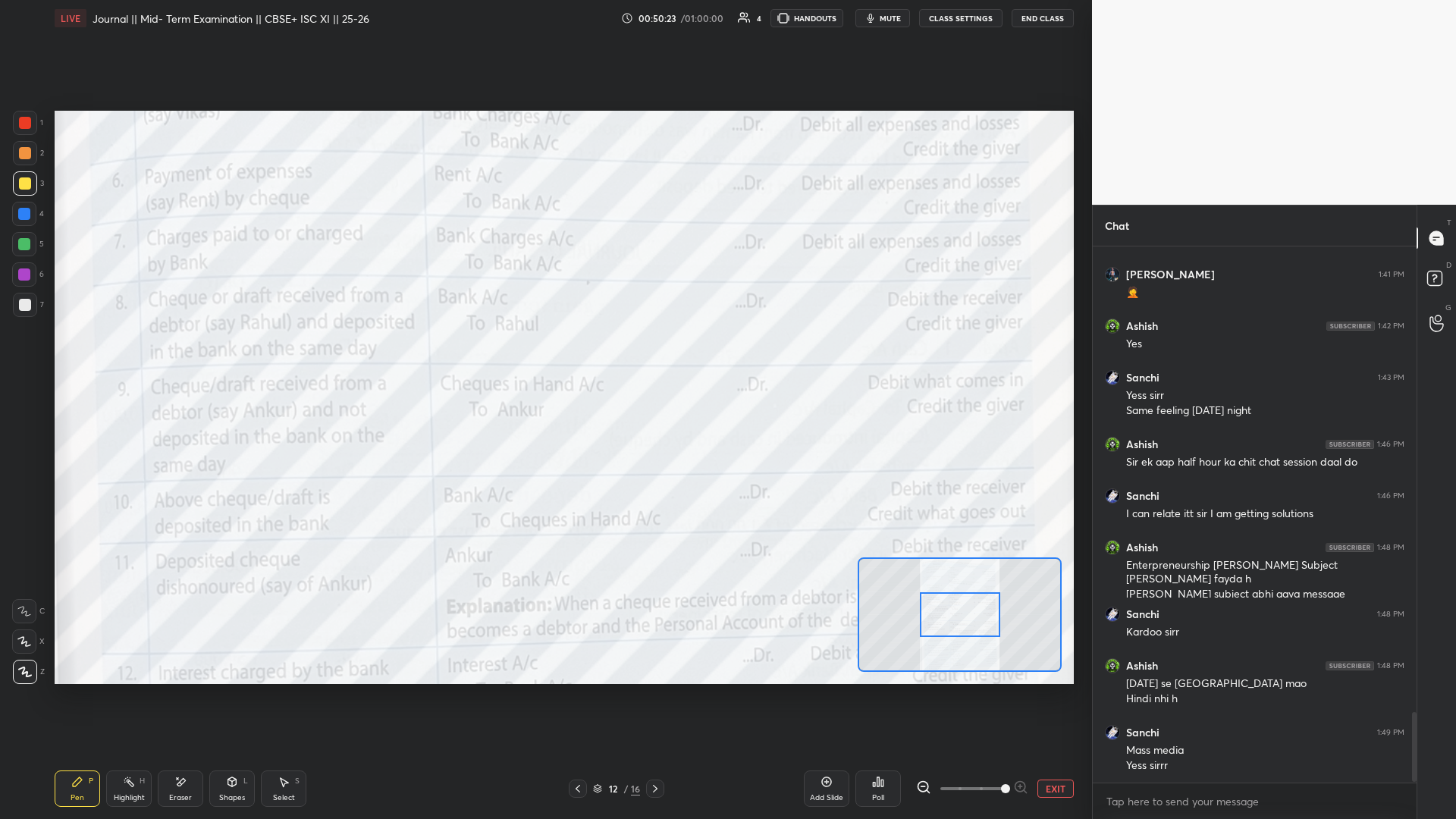
scroll to position [3598, 0]
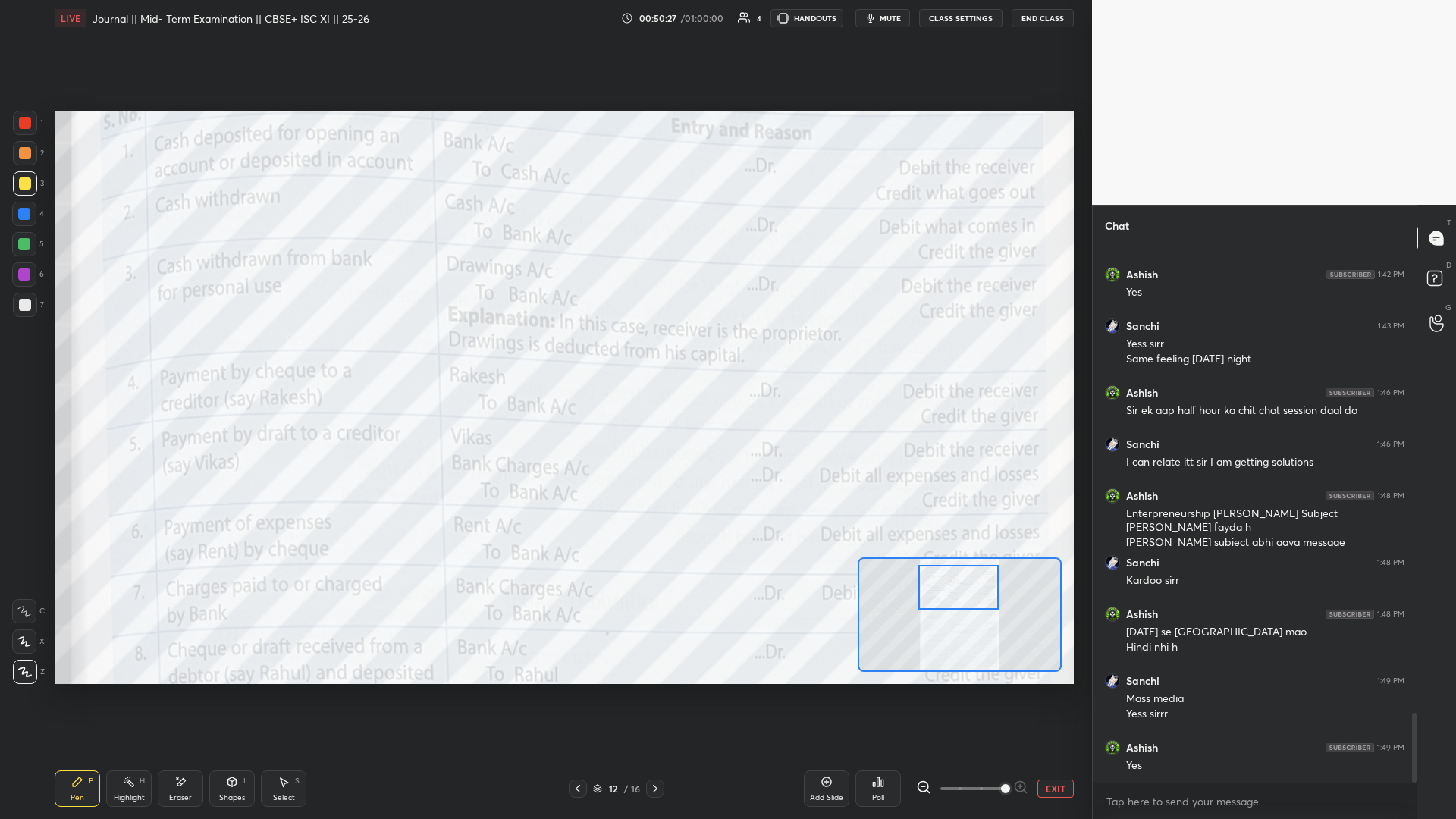
drag, startPoint x: 947, startPoint y: 609, endPoint x: 942, endPoint y: 578, distance: 31.4
click at [544, 356] on div at bounding box center [958, 587] width 80 height 44
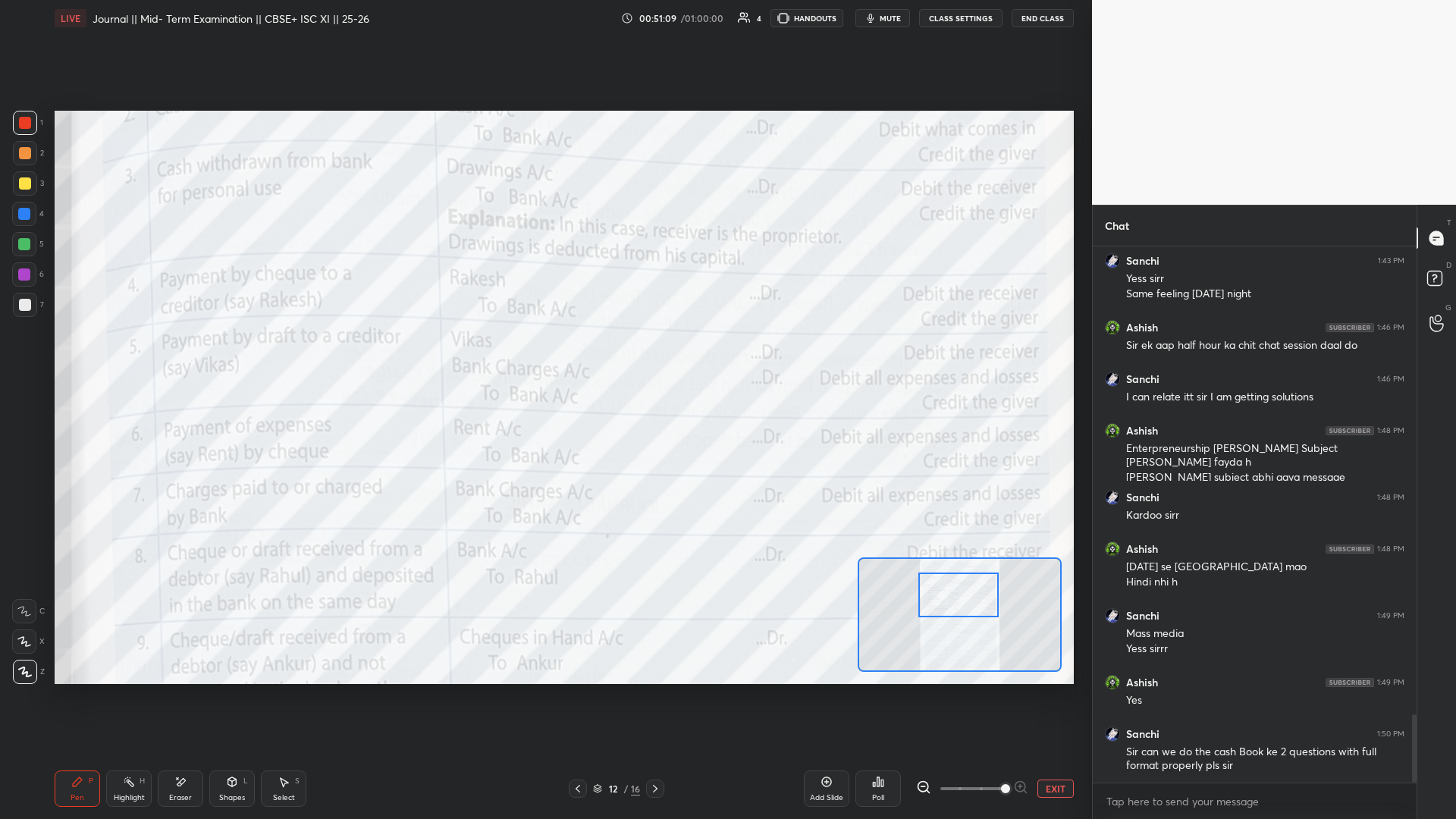
drag, startPoint x: 964, startPoint y: 599, endPoint x: 964, endPoint y: 608, distance: 9.0
click at [544, 356] on div at bounding box center [958, 595] width 80 height 44
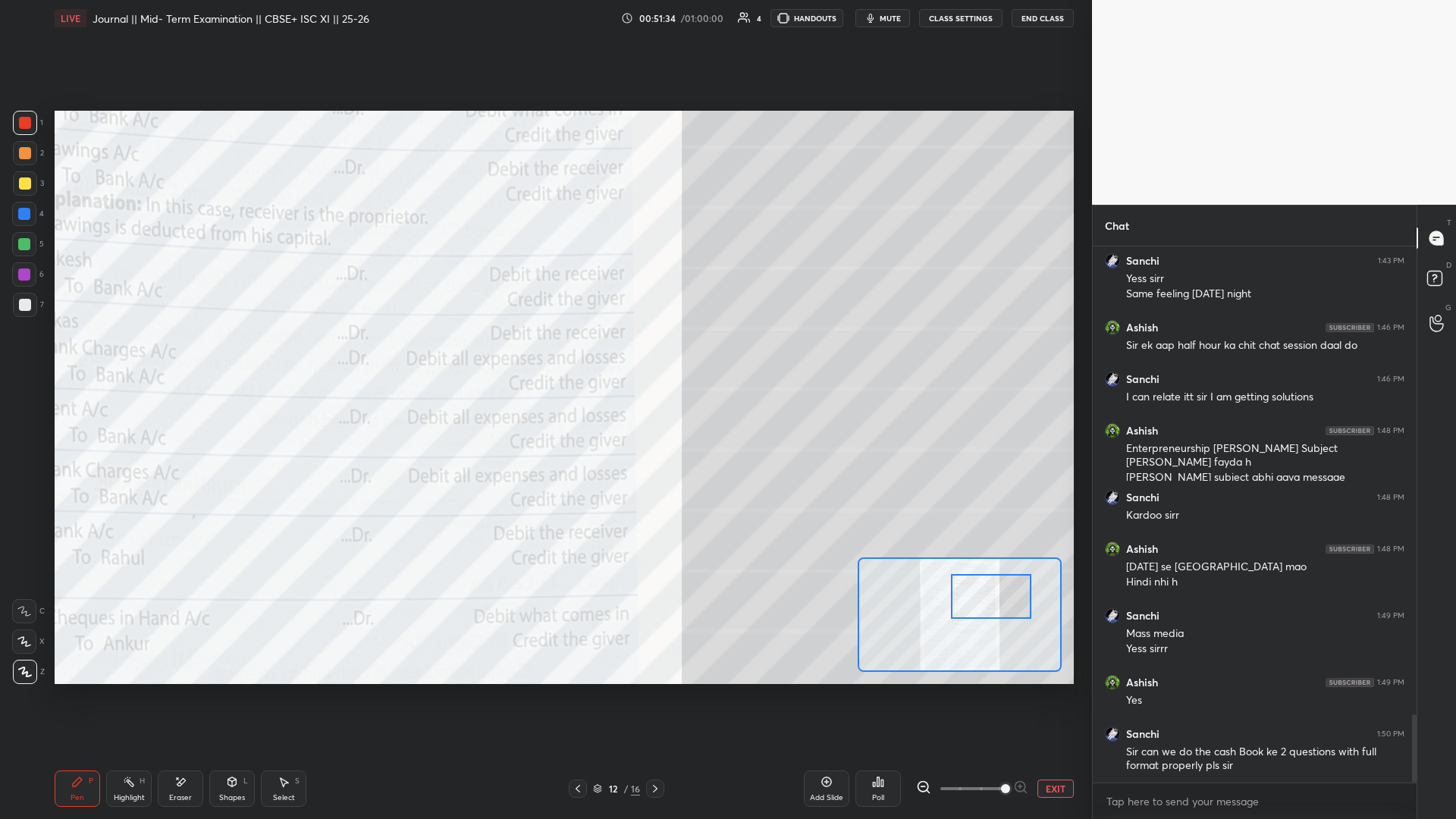
drag, startPoint x: 987, startPoint y: 597, endPoint x: 1010, endPoint y: 600, distance: 23.2
click at [544, 356] on div at bounding box center [991, 596] width 80 height 44
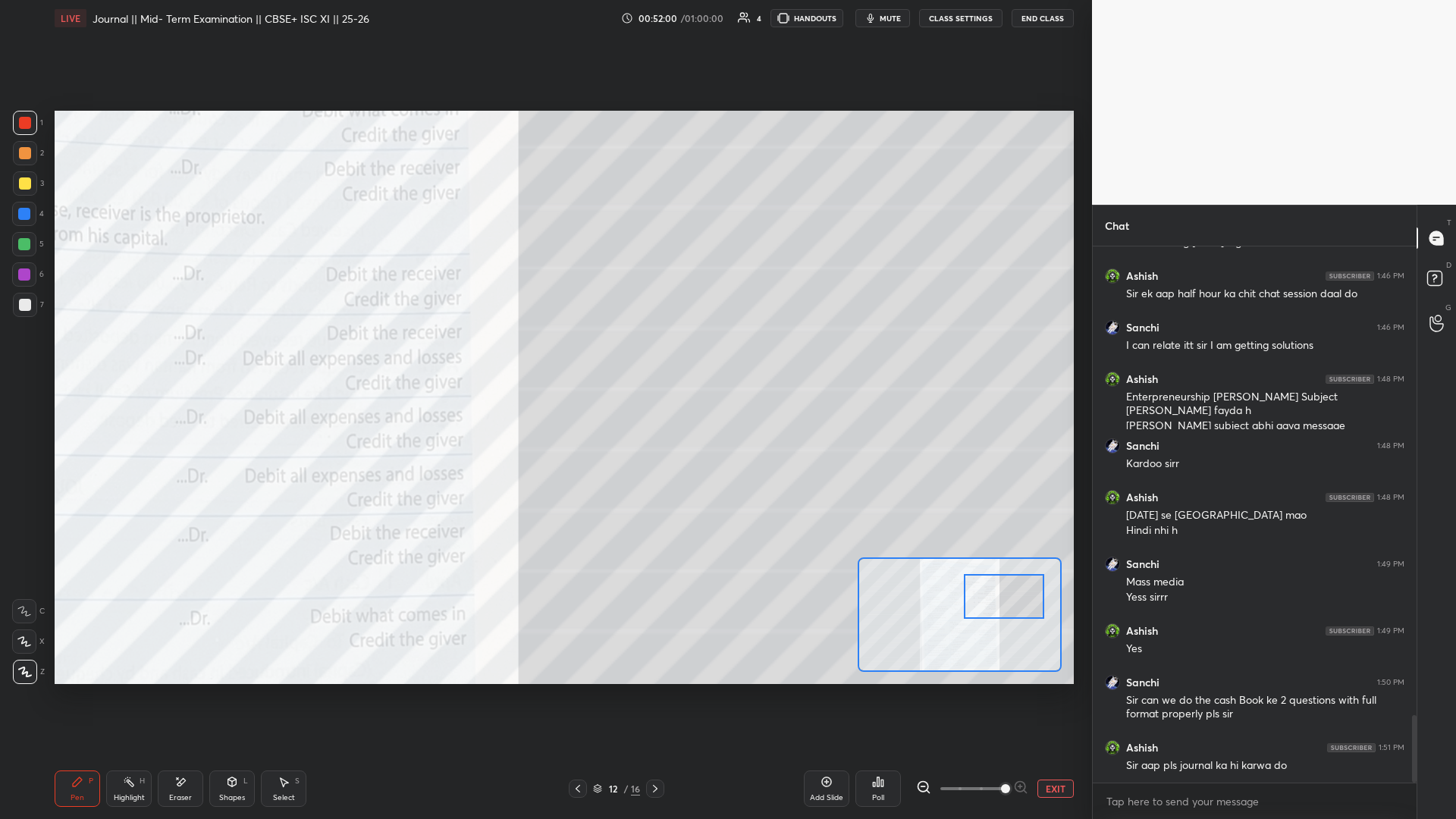
scroll to position [3767, 0]
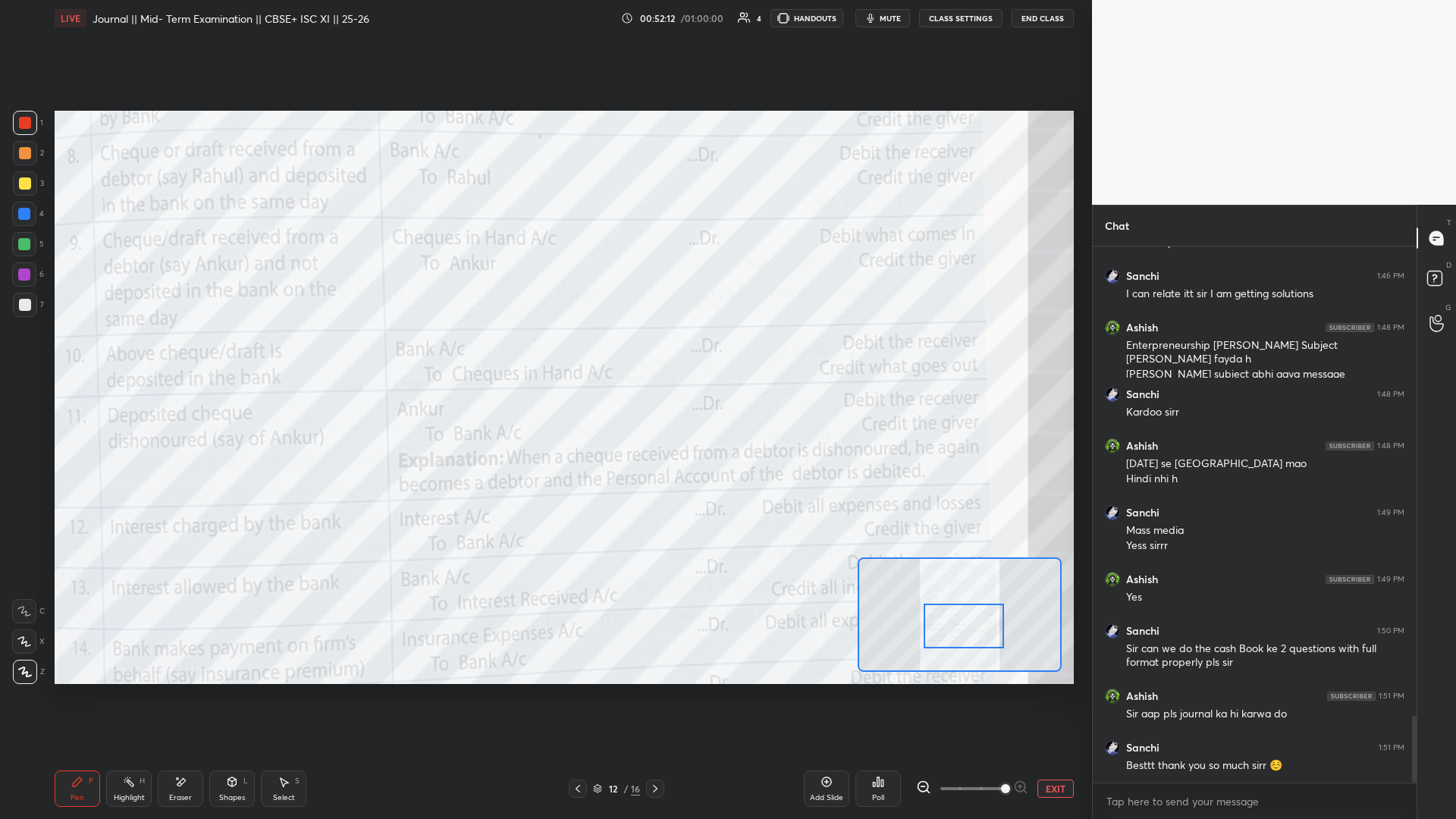
drag, startPoint x: 1019, startPoint y: 616, endPoint x: 979, endPoint y: 646, distance: 50.0
click at [544, 356] on div at bounding box center [964, 625] width 80 height 44
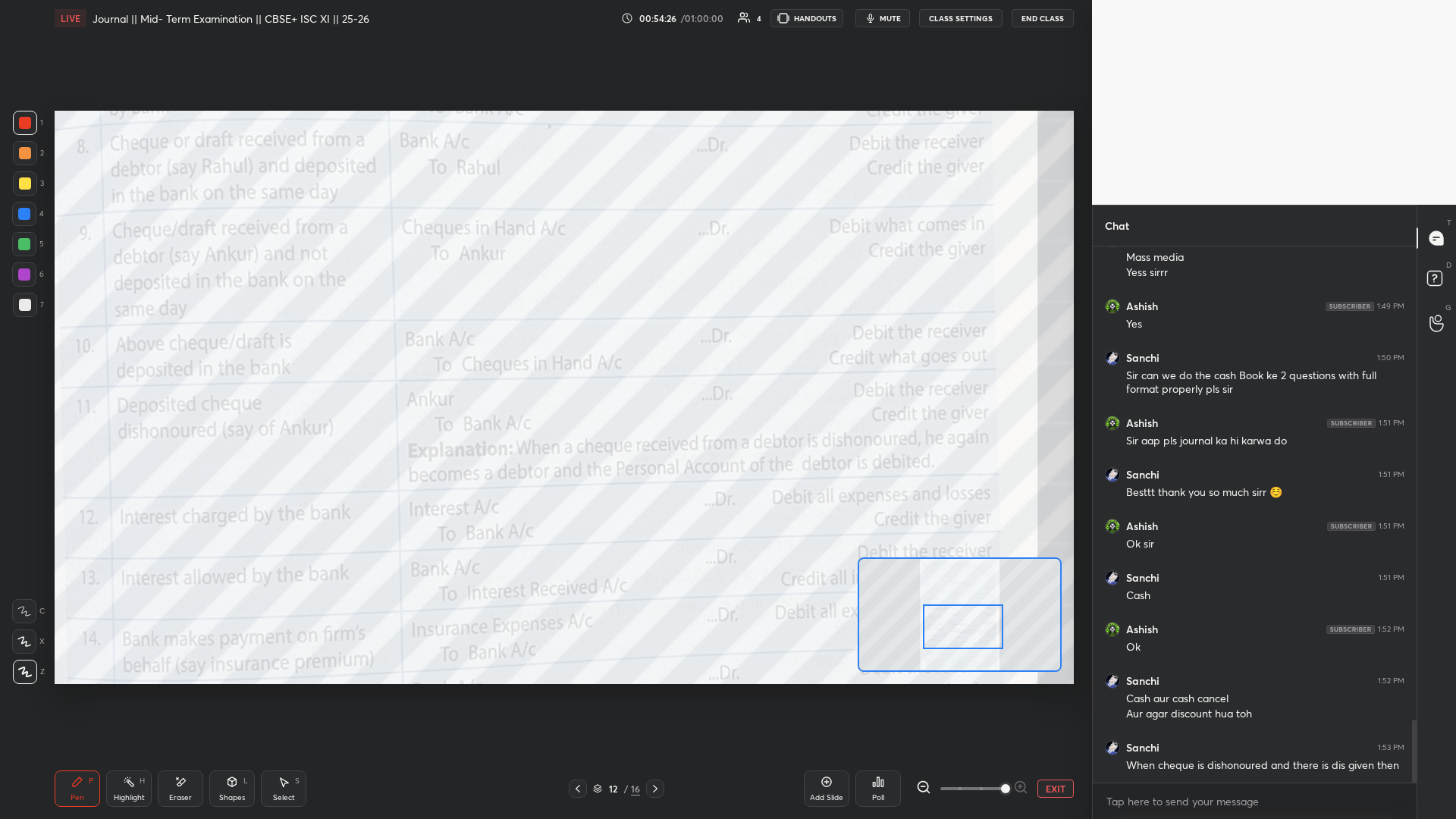
scroll to position [4055, 0]
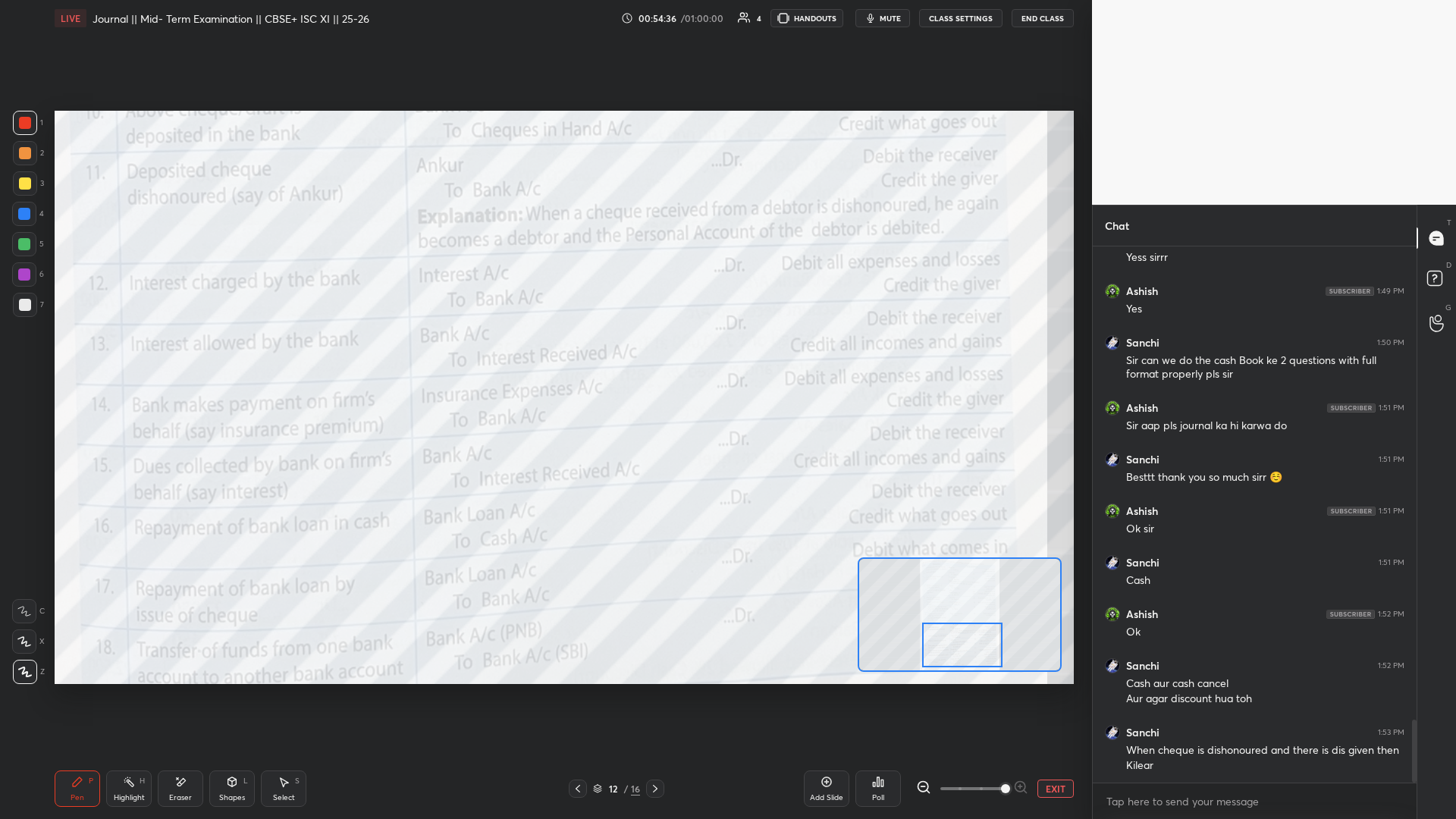
drag, startPoint x: 943, startPoint y: 627, endPoint x: 943, endPoint y: 643, distance: 16.0
click at [544, 356] on div at bounding box center [962, 644] width 80 height 44
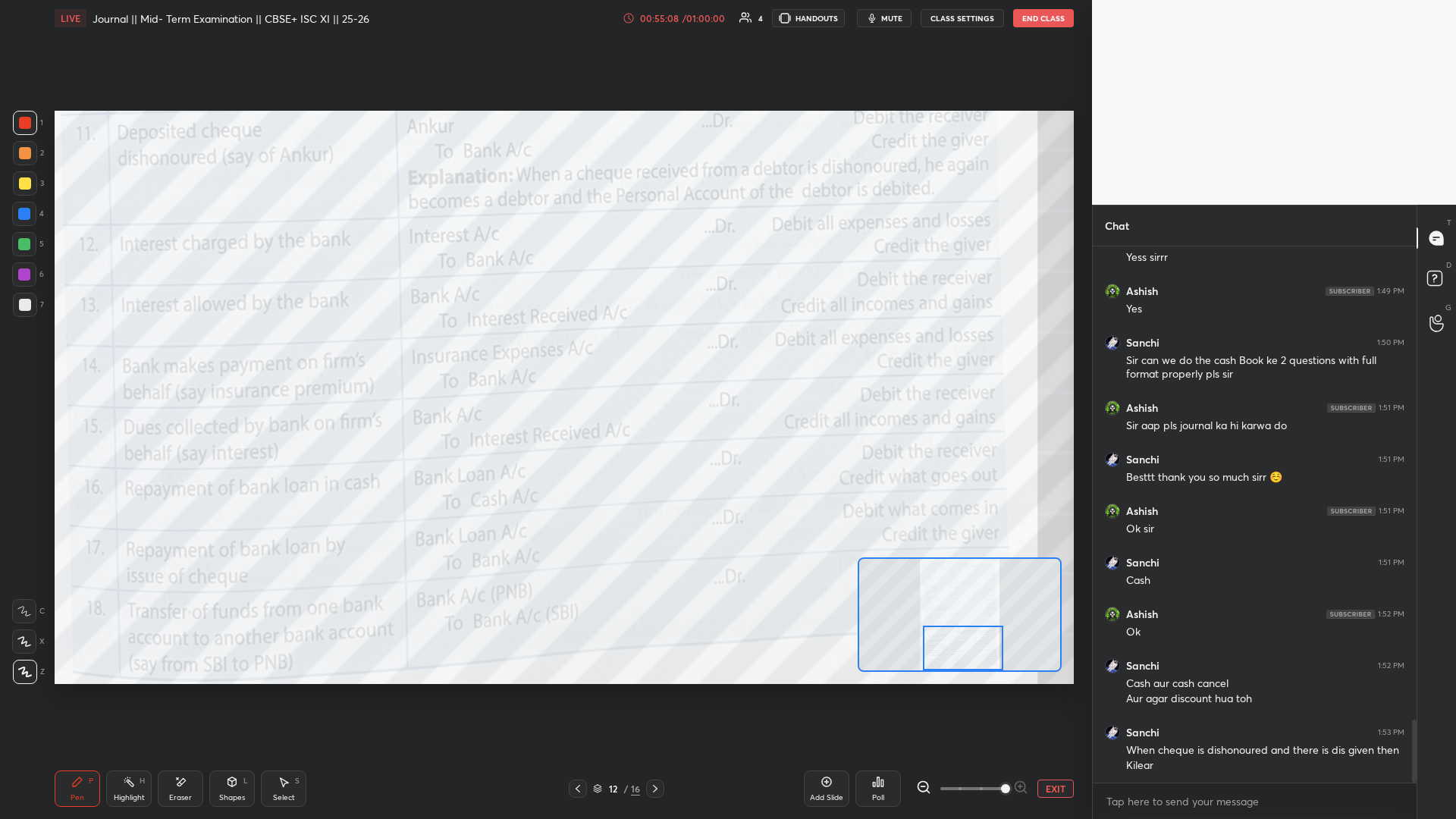
drag, startPoint x: 971, startPoint y: 646, endPoint x: 988, endPoint y: 649, distance: 17.3
click at [544, 356] on div at bounding box center [963, 648] width 80 height 44
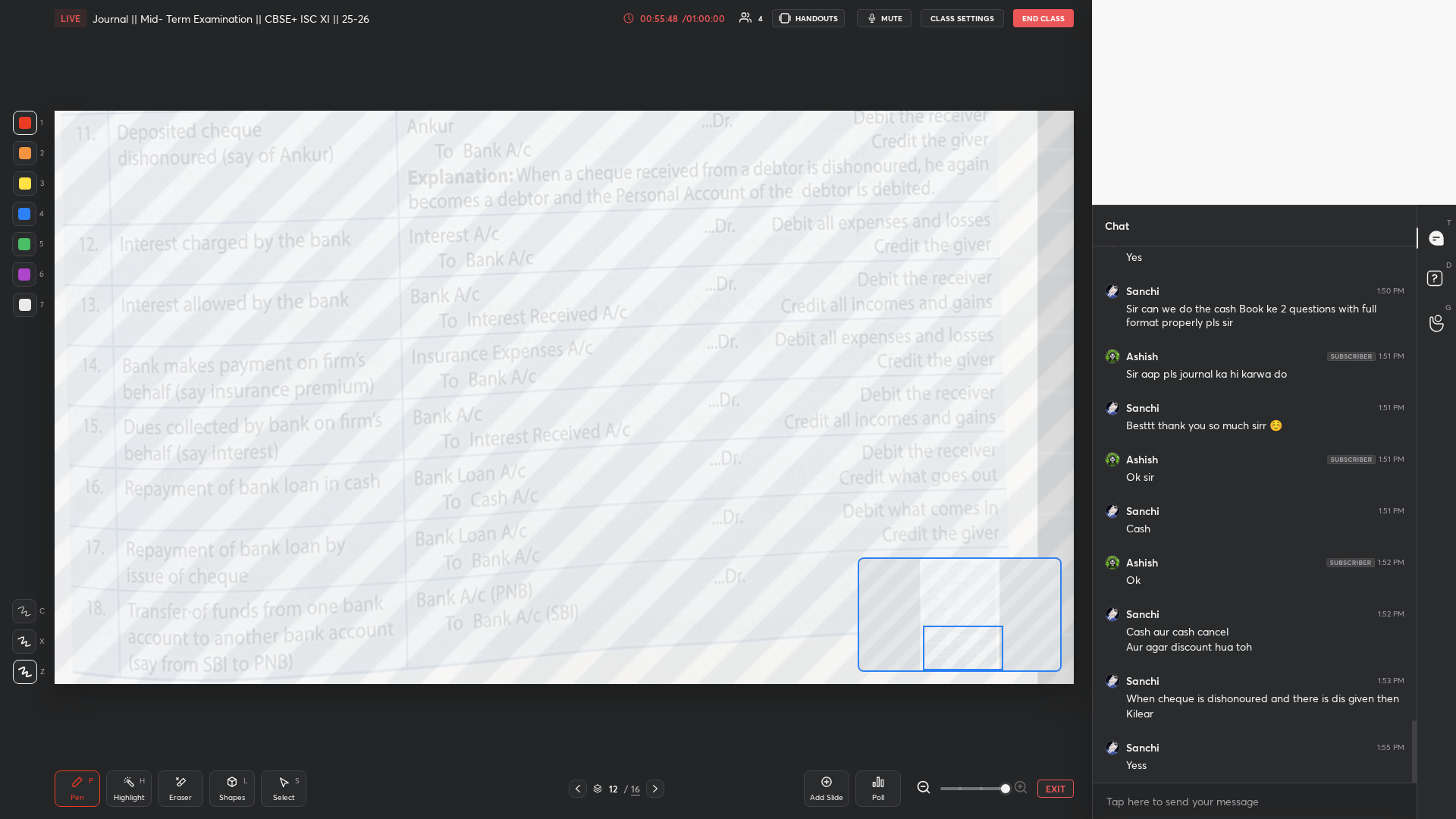
click at [544, 24] on button "End Class" at bounding box center [1043, 18] width 61 height 18
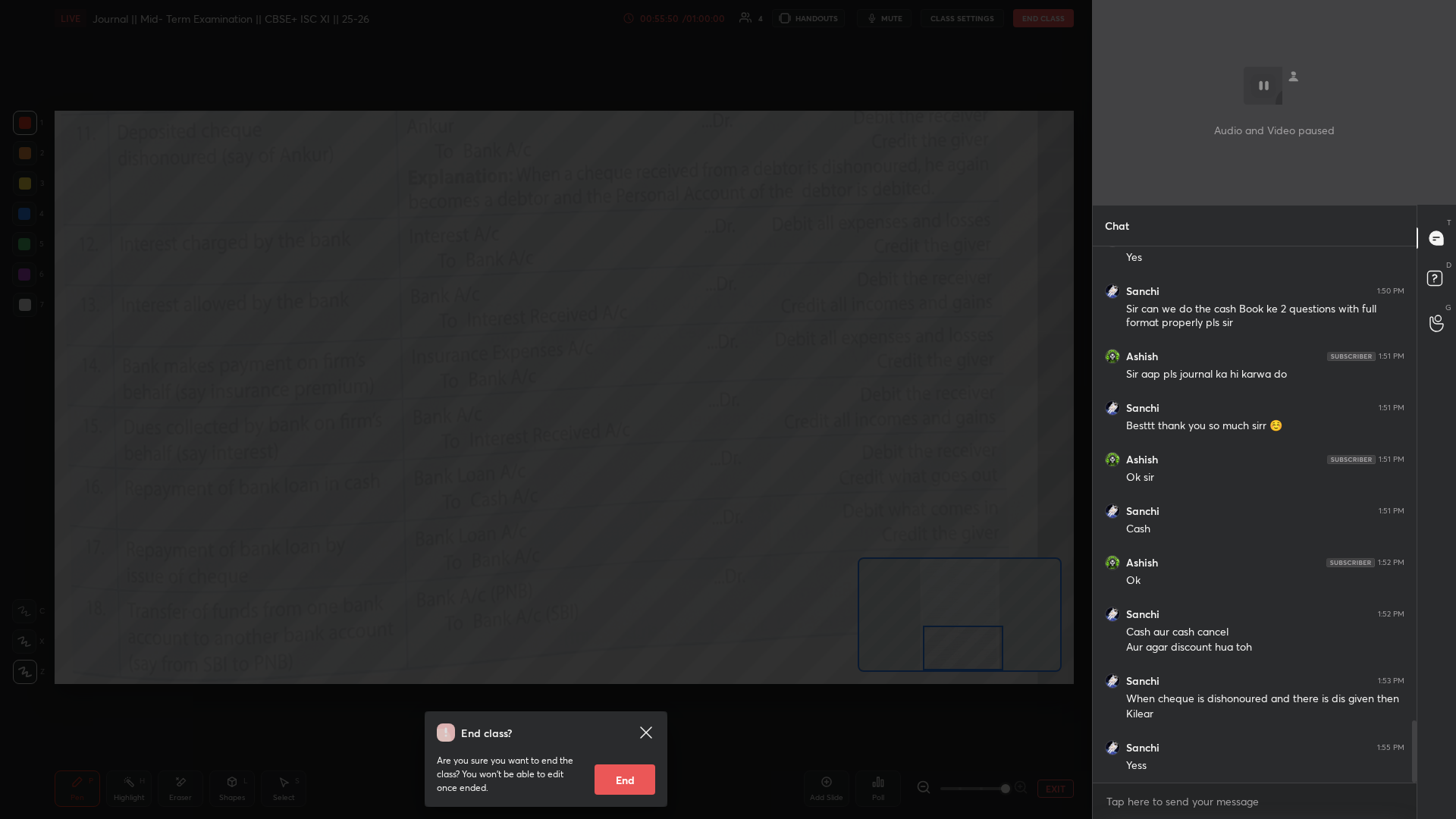
click at [544, 356] on button "End" at bounding box center [625, 780] width 61 height 31
type textarea "x"
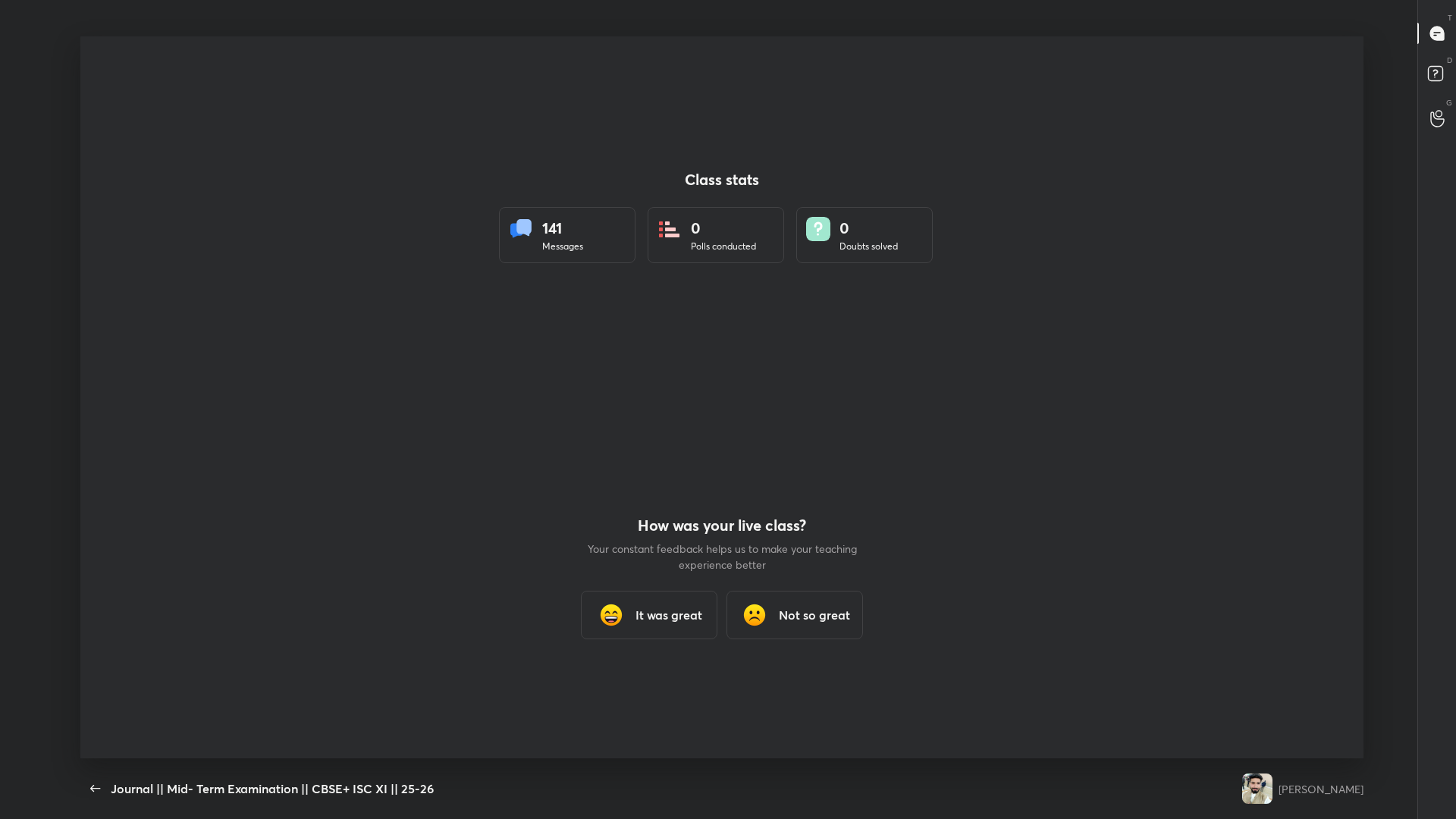
scroll to position [75081, 74410]
drag, startPoint x: 92, startPoint y: 799, endPoint x: 108, endPoint y: 796, distance: 16.3
click at [92, 356] on button "button" at bounding box center [96, 788] width 31 height 31
click at [86, 356] on icon "button" at bounding box center [95, 787] width 18 height 18
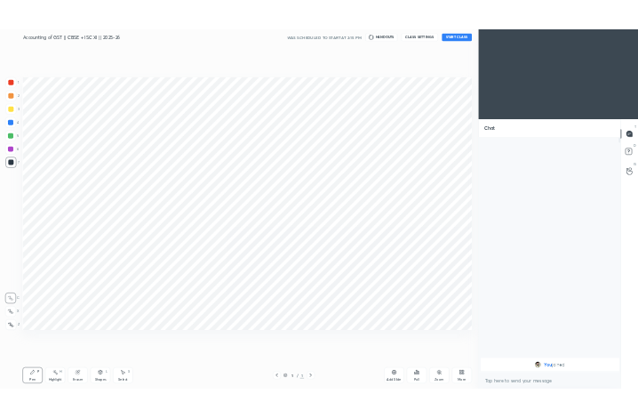
scroll to position [88007, 87644]
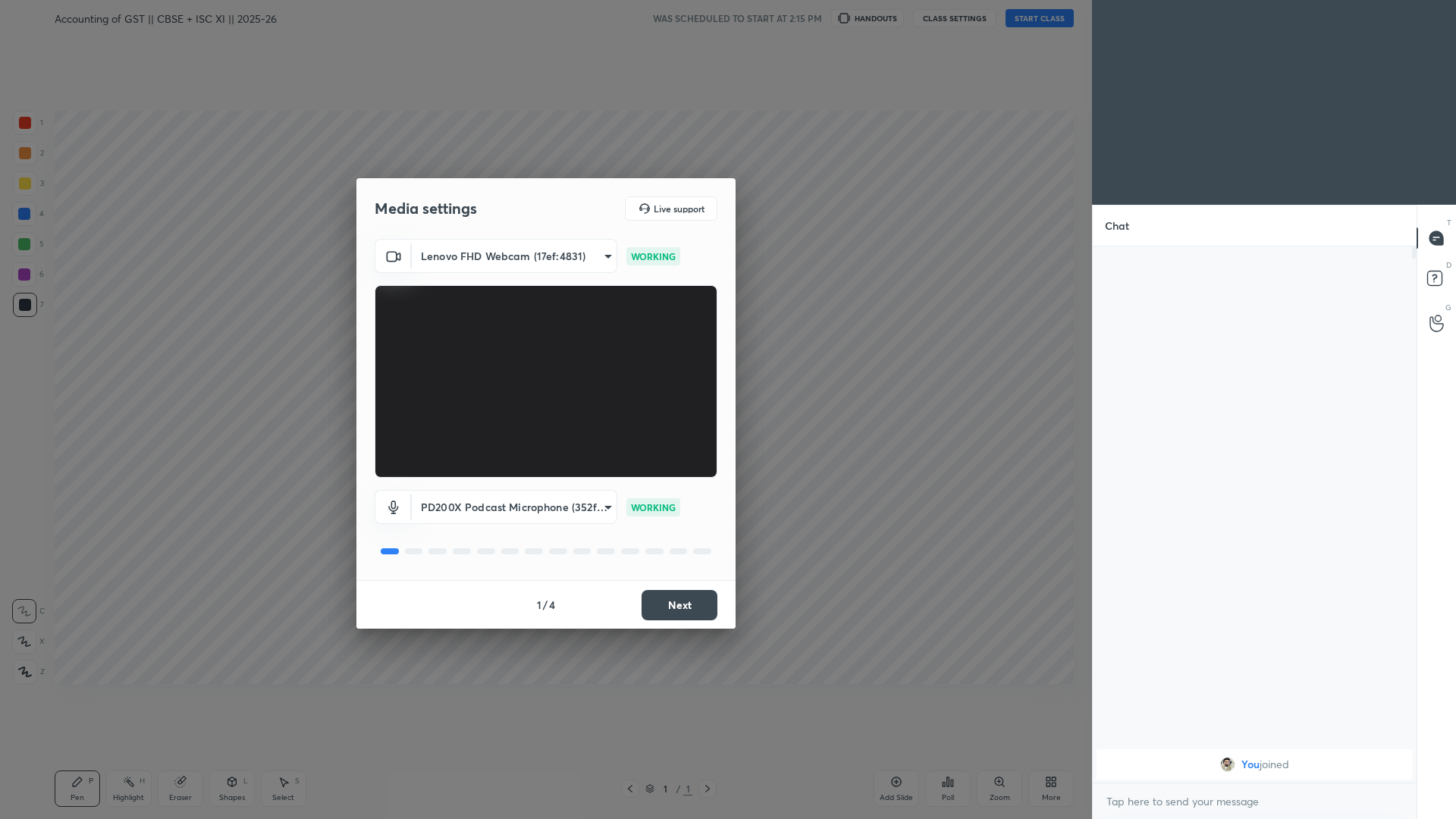
click at [544, 356] on button "Next" at bounding box center [679, 605] width 76 height 31
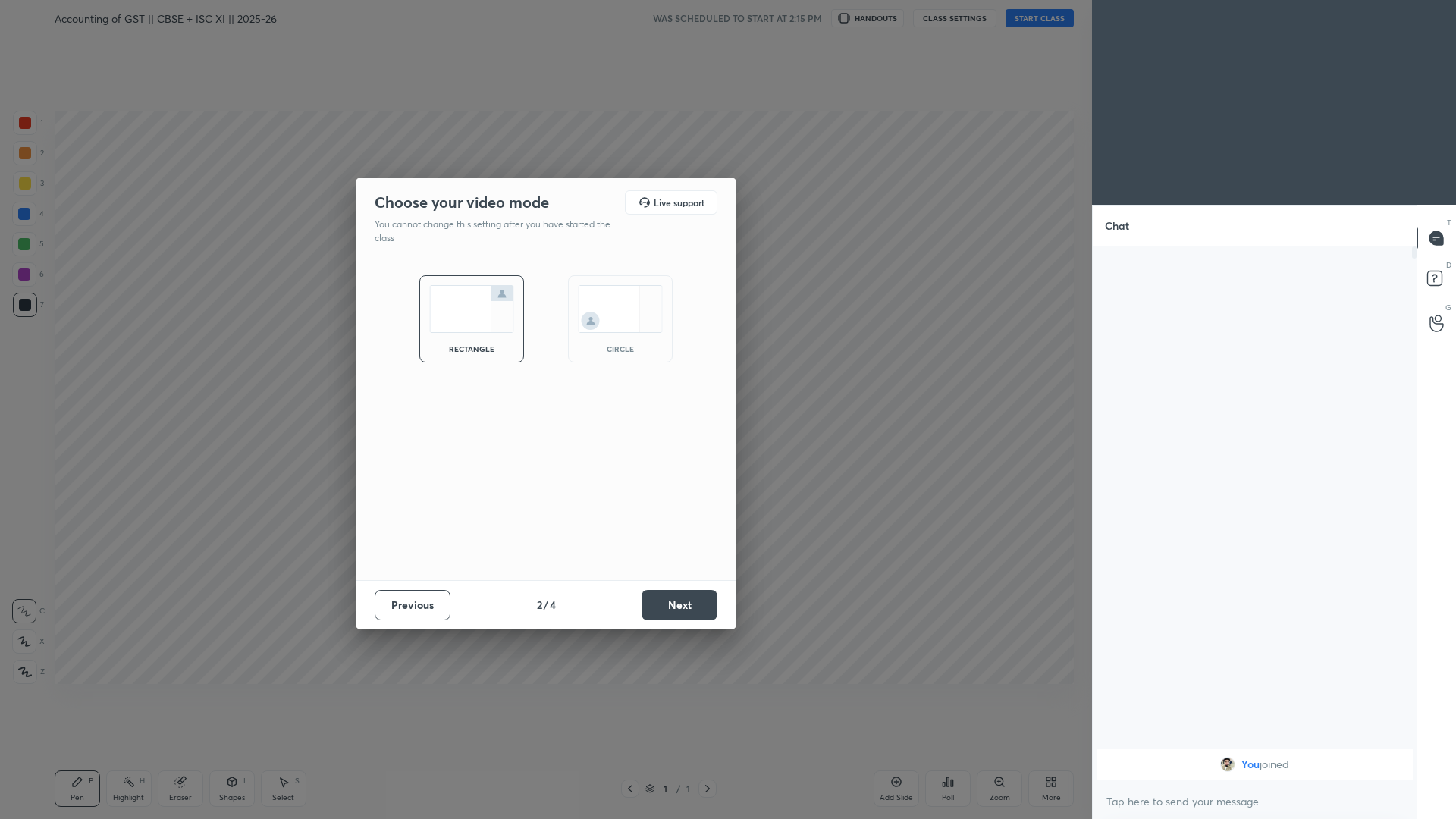
click at [544, 356] on button "Next" at bounding box center [679, 605] width 76 height 31
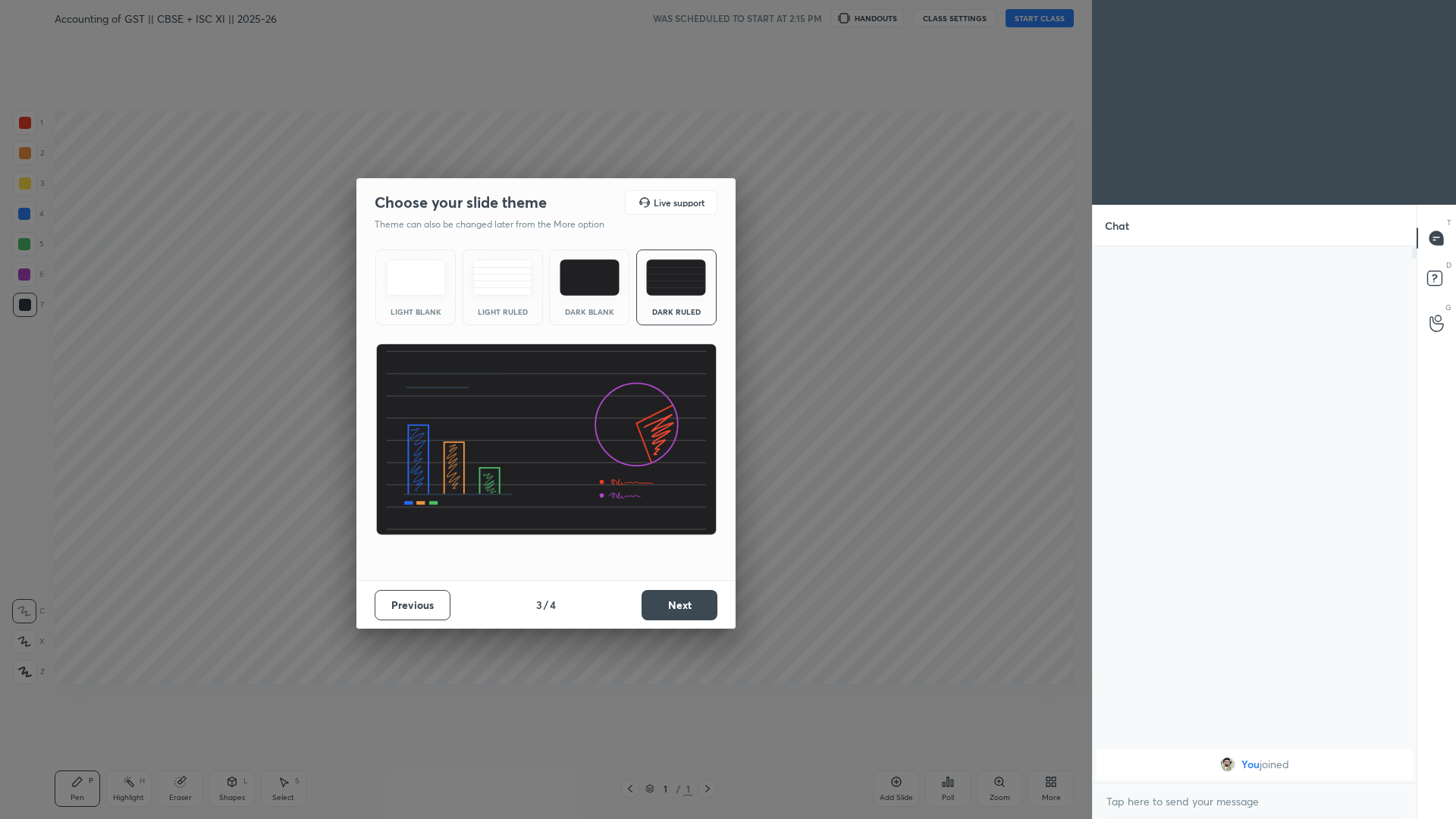
click at [544, 356] on button "Next" at bounding box center [679, 605] width 76 height 31
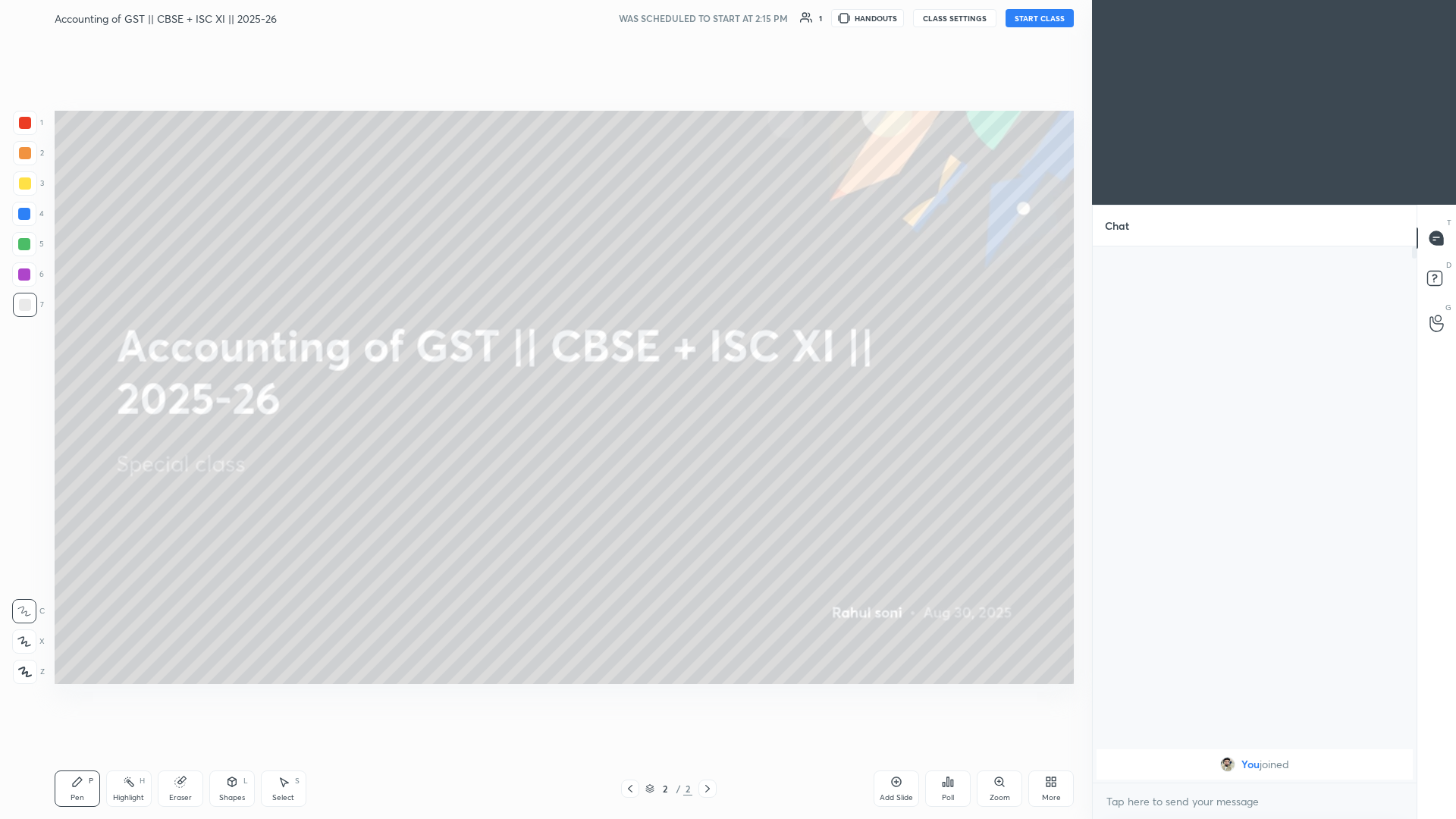
click at [544, 19] on button "START CLASS" at bounding box center [1040, 18] width 68 height 18
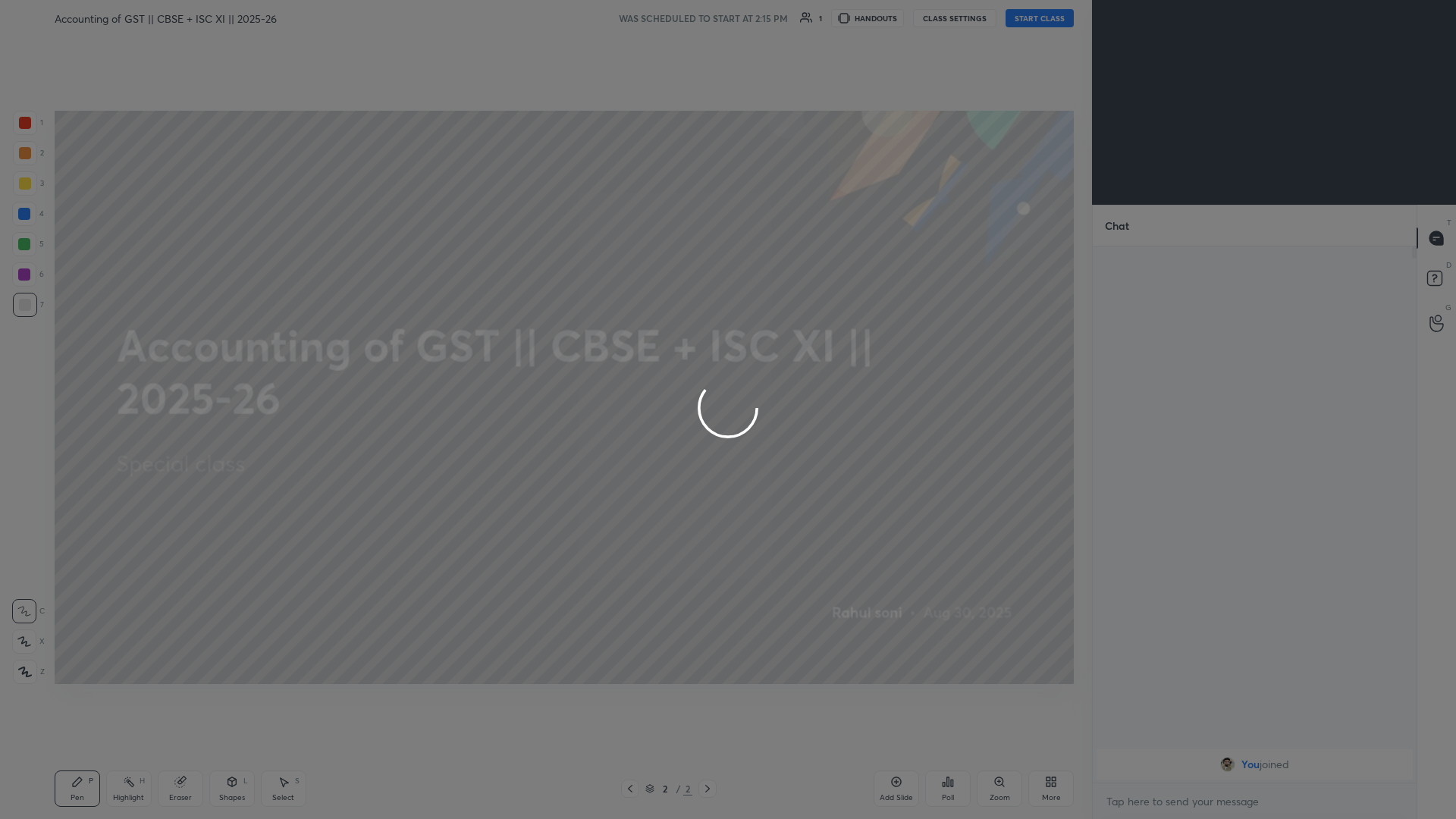
type textarea "x"
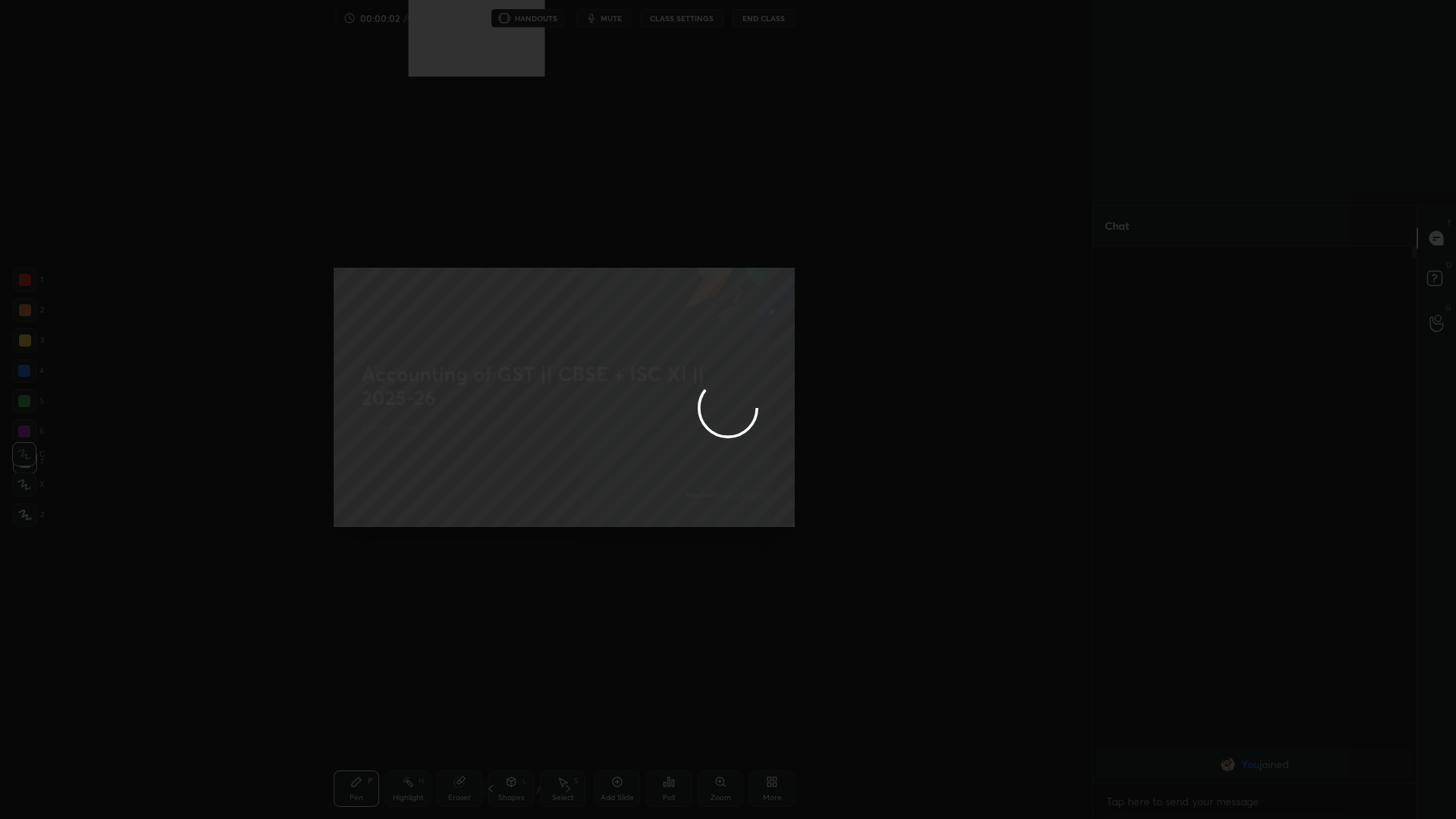
scroll to position [75081, 74515]
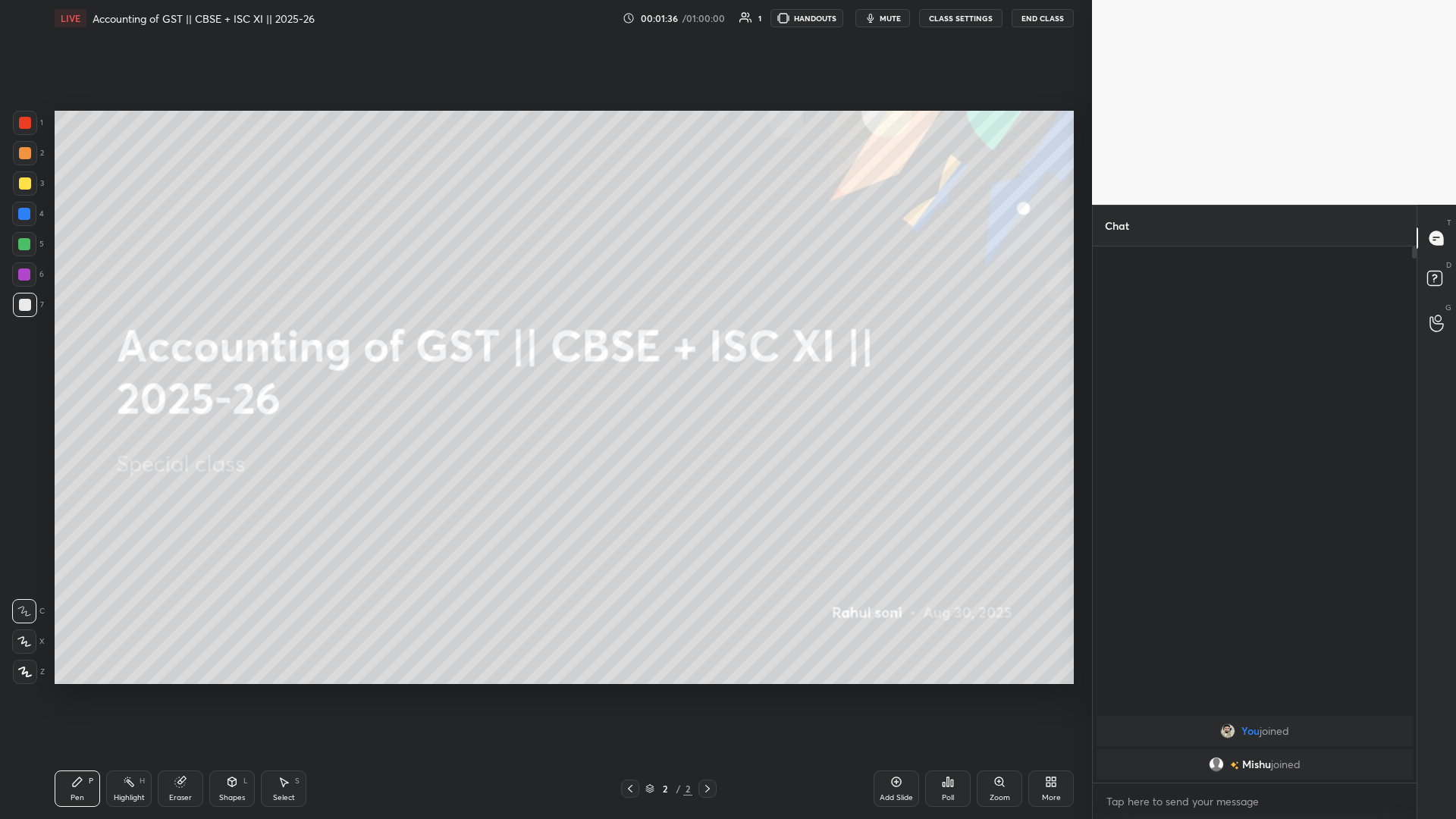
click at [20, 356] on icon at bounding box center [25, 671] width 12 height 9
click at [544, 356] on div "More" at bounding box center [1051, 788] width 45 height 37
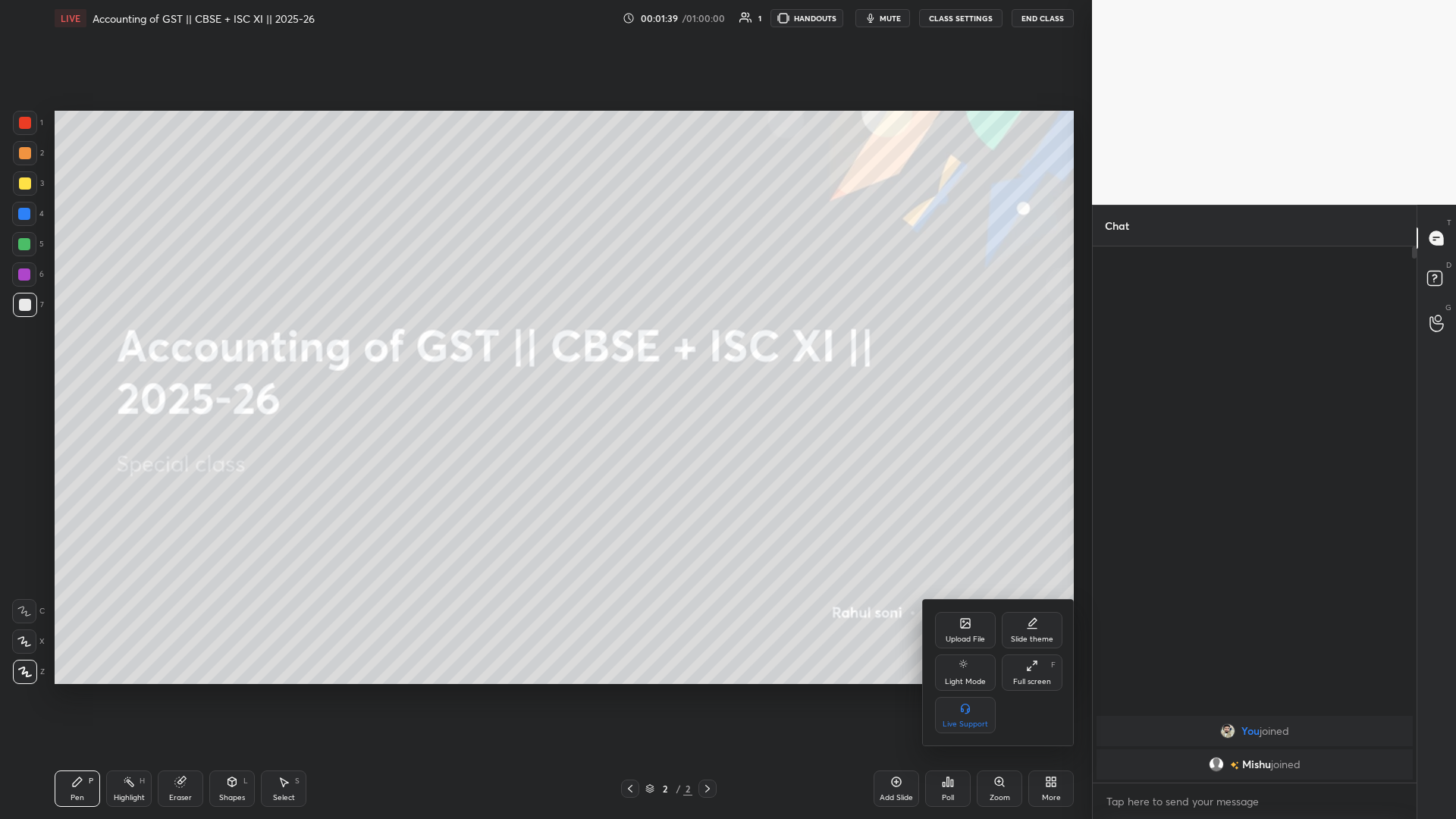
click at [544, 356] on div "Upload File" at bounding box center [965, 639] width 39 height 8
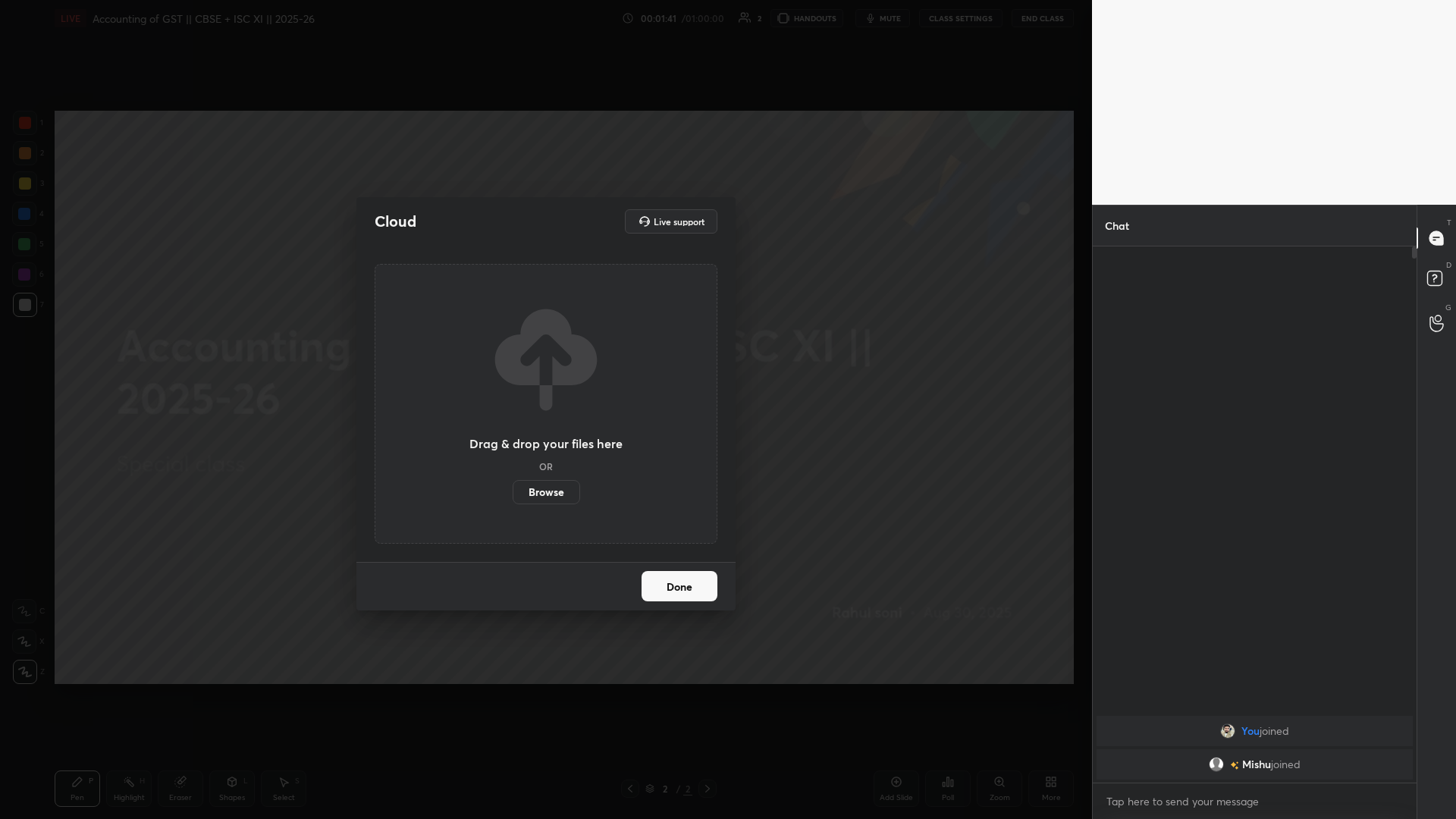
click at [544, 356] on label "Browse" at bounding box center [546, 491] width 67 height 24
click at [513, 356] on input "Browse" at bounding box center [513, 491] width 0 height 24
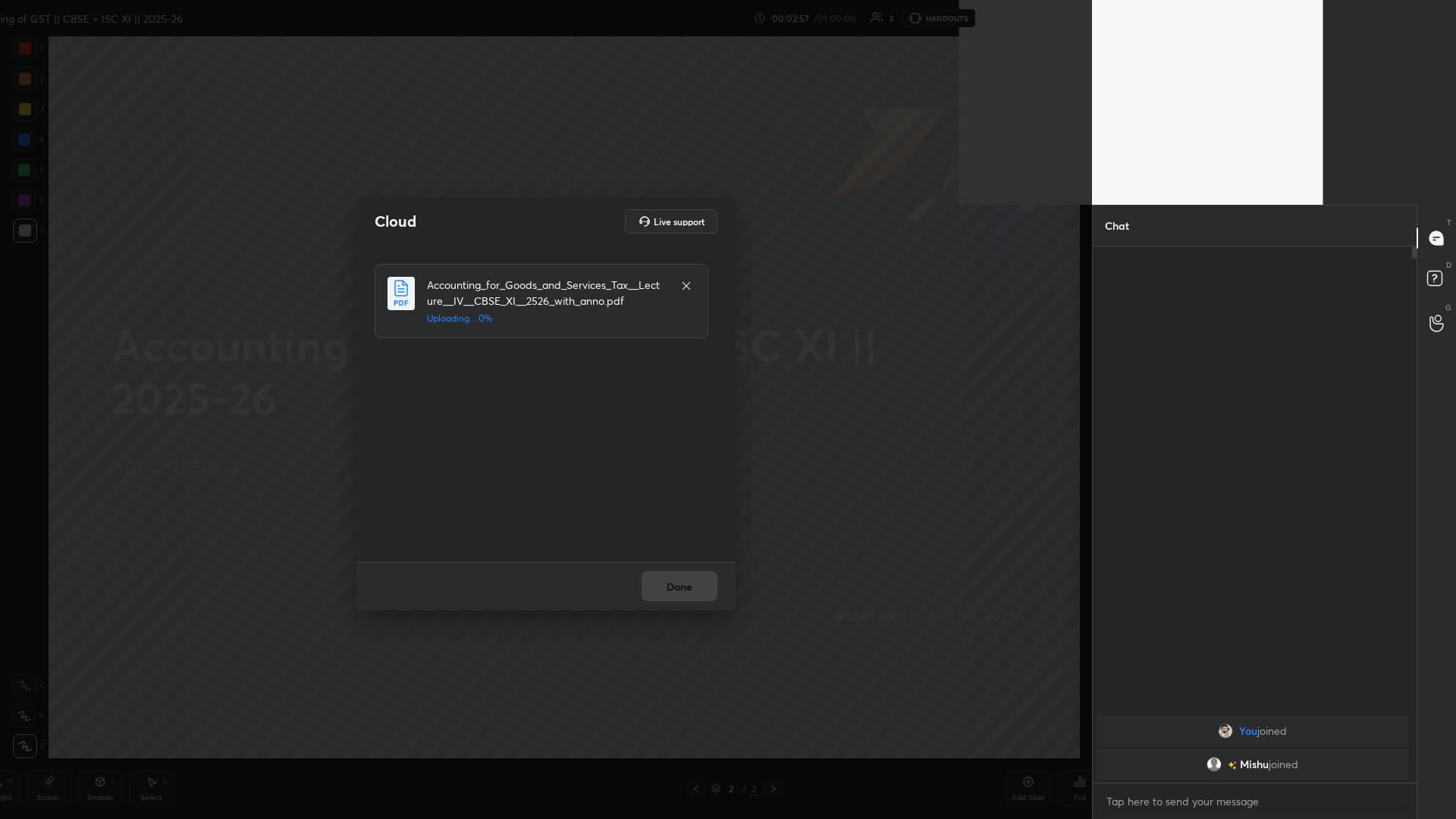
scroll to position [568, 319]
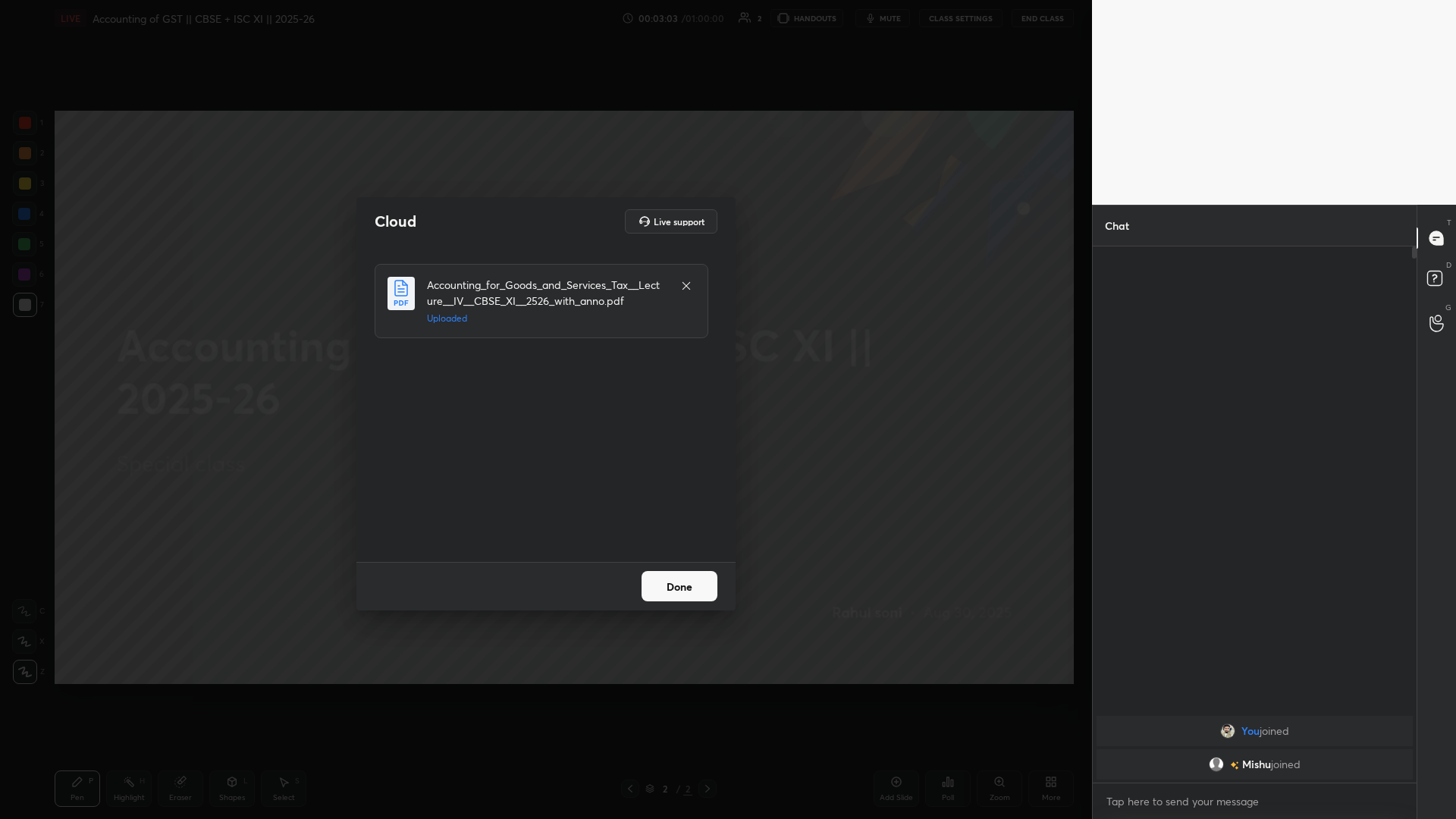
click at [544, 356] on button "Done" at bounding box center [679, 586] width 76 height 31
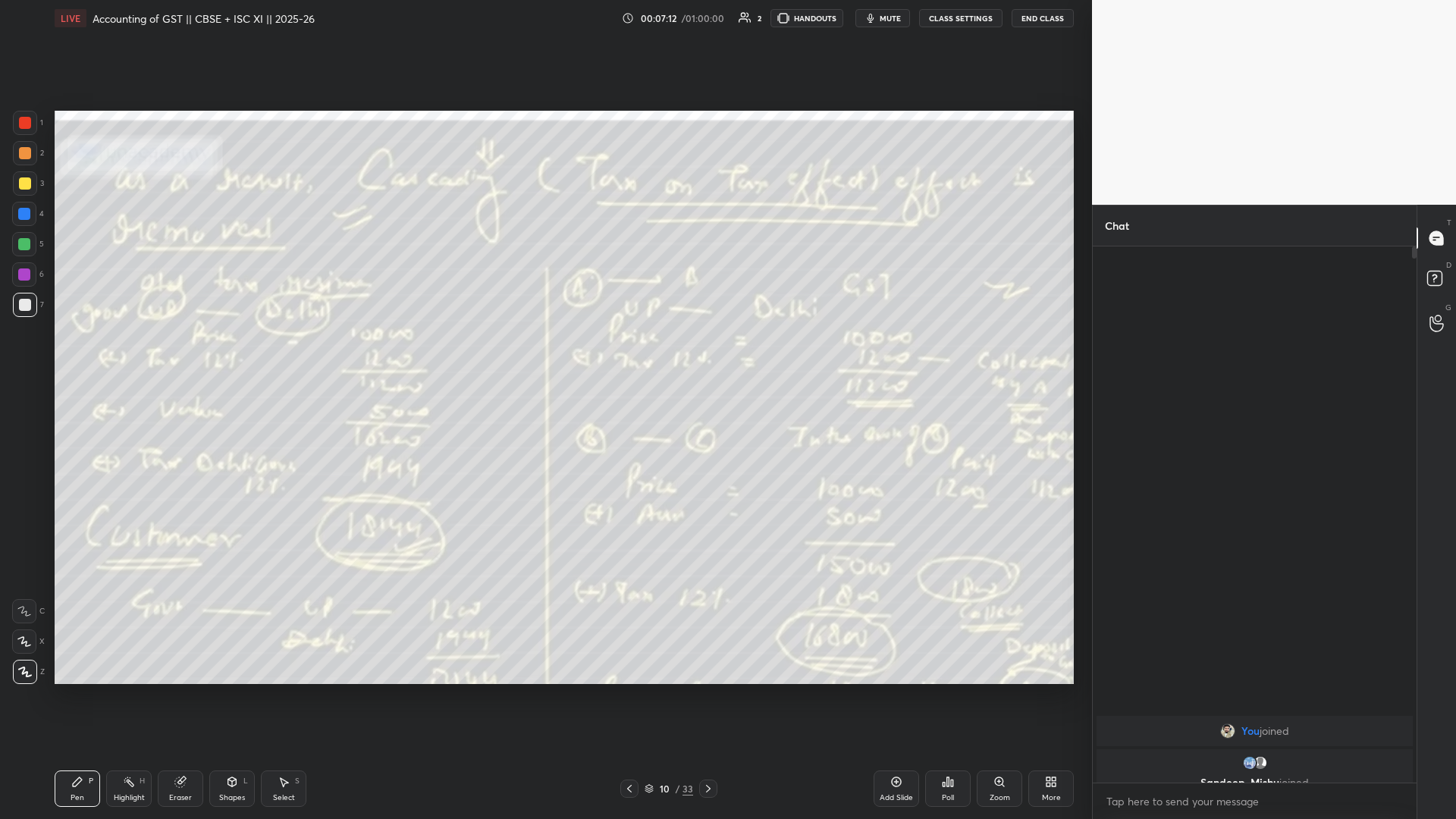
click at [377, 356] on div "Setting up your live class Poll for secs No correct answer Start poll" at bounding box center [564, 398] width 1031 height 722
click at [544, 356] on div "Add Slide" at bounding box center [896, 788] width 45 height 37
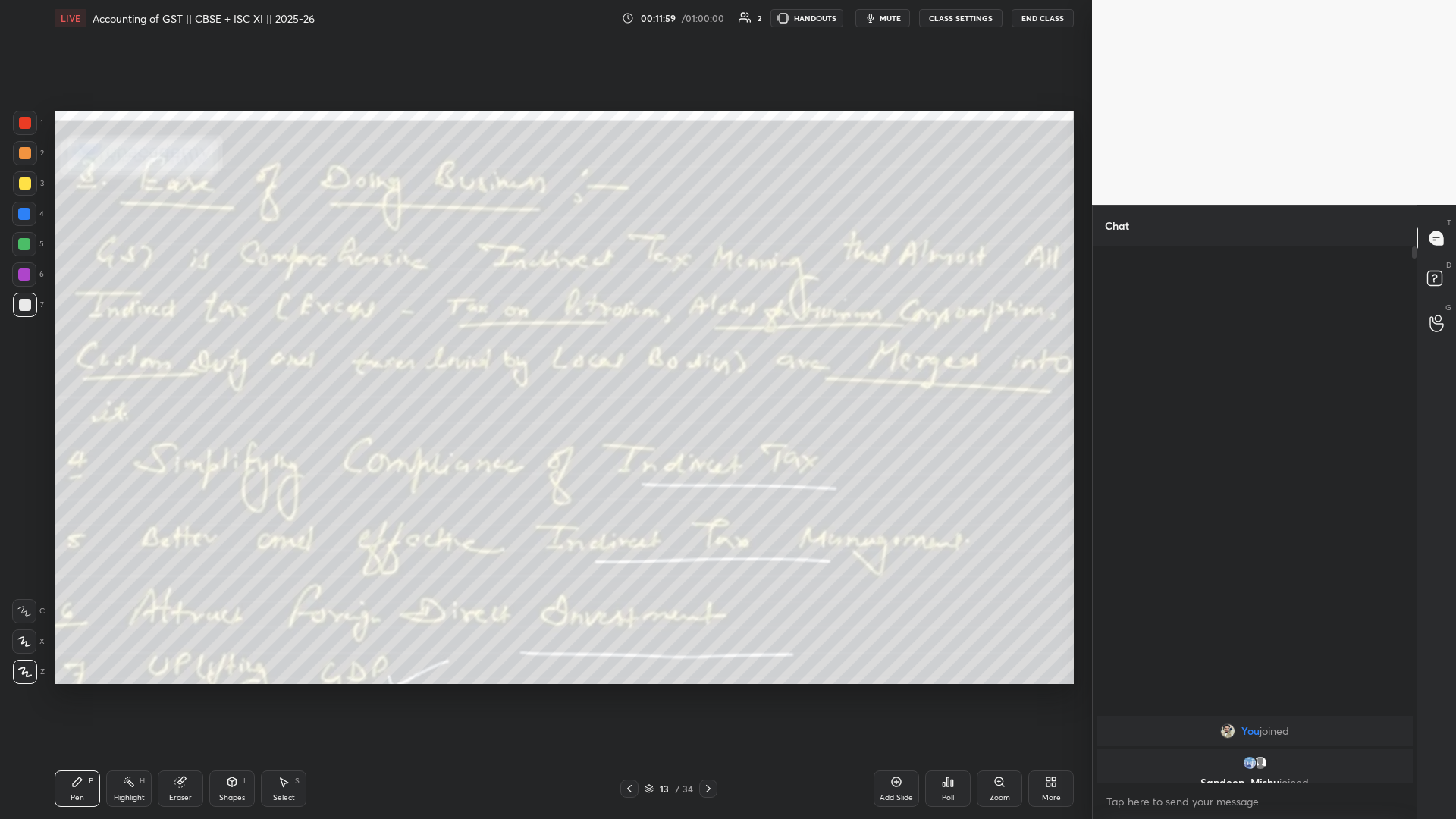
drag, startPoint x: 608, startPoint y: 685, endPoint x: 593, endPoint y: 685, distance: 15.0
click at [544, 356] on div "Setting up your live class Poll for secs No correct answer Start poll" at bounding box center [564, 398] width 1031 height 722
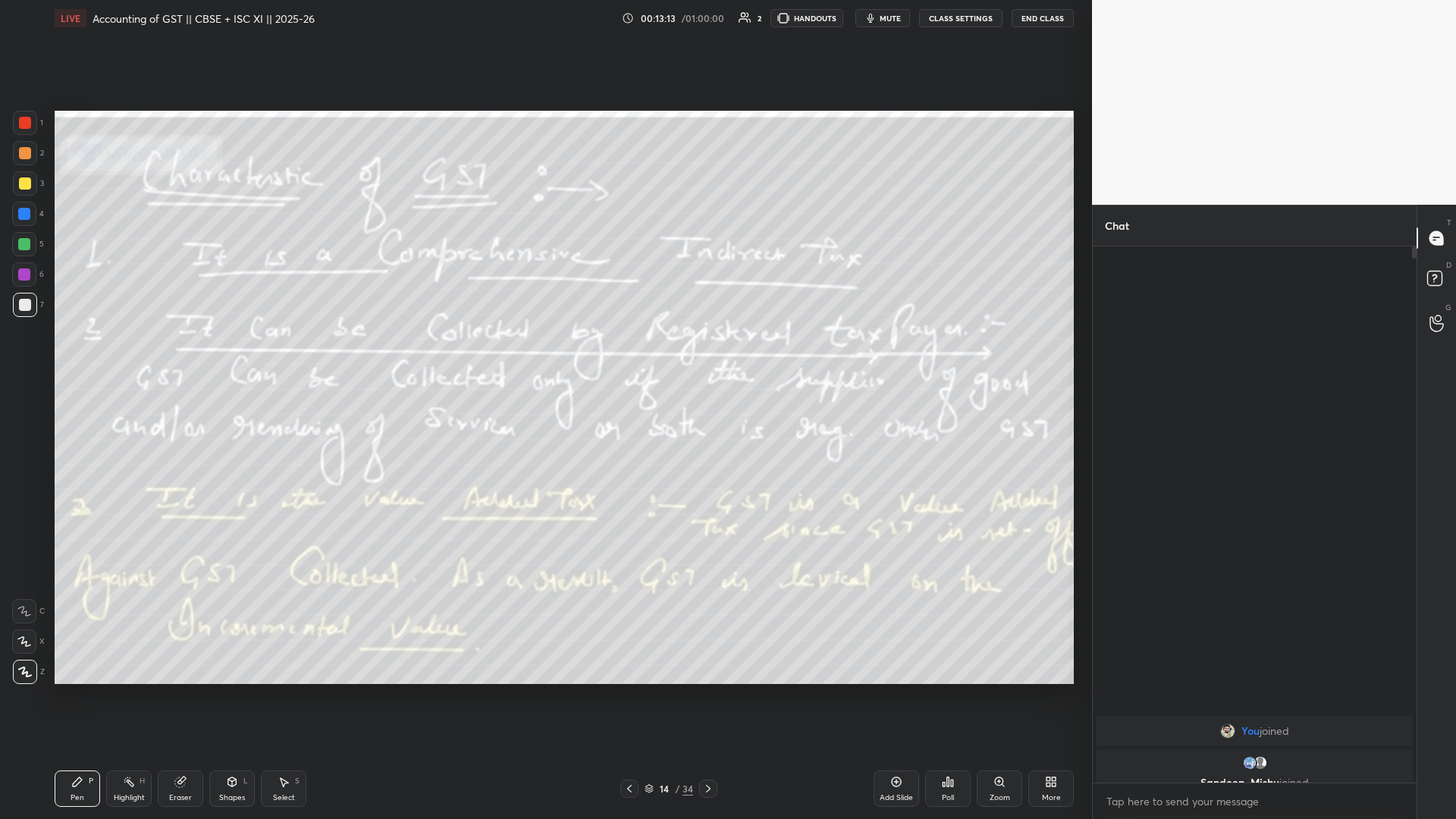
click at [544, 356] on div "Setting up your live class Poll for secs No correct answer Start poll" at bounding box center [564, 398] width 1031 height 722
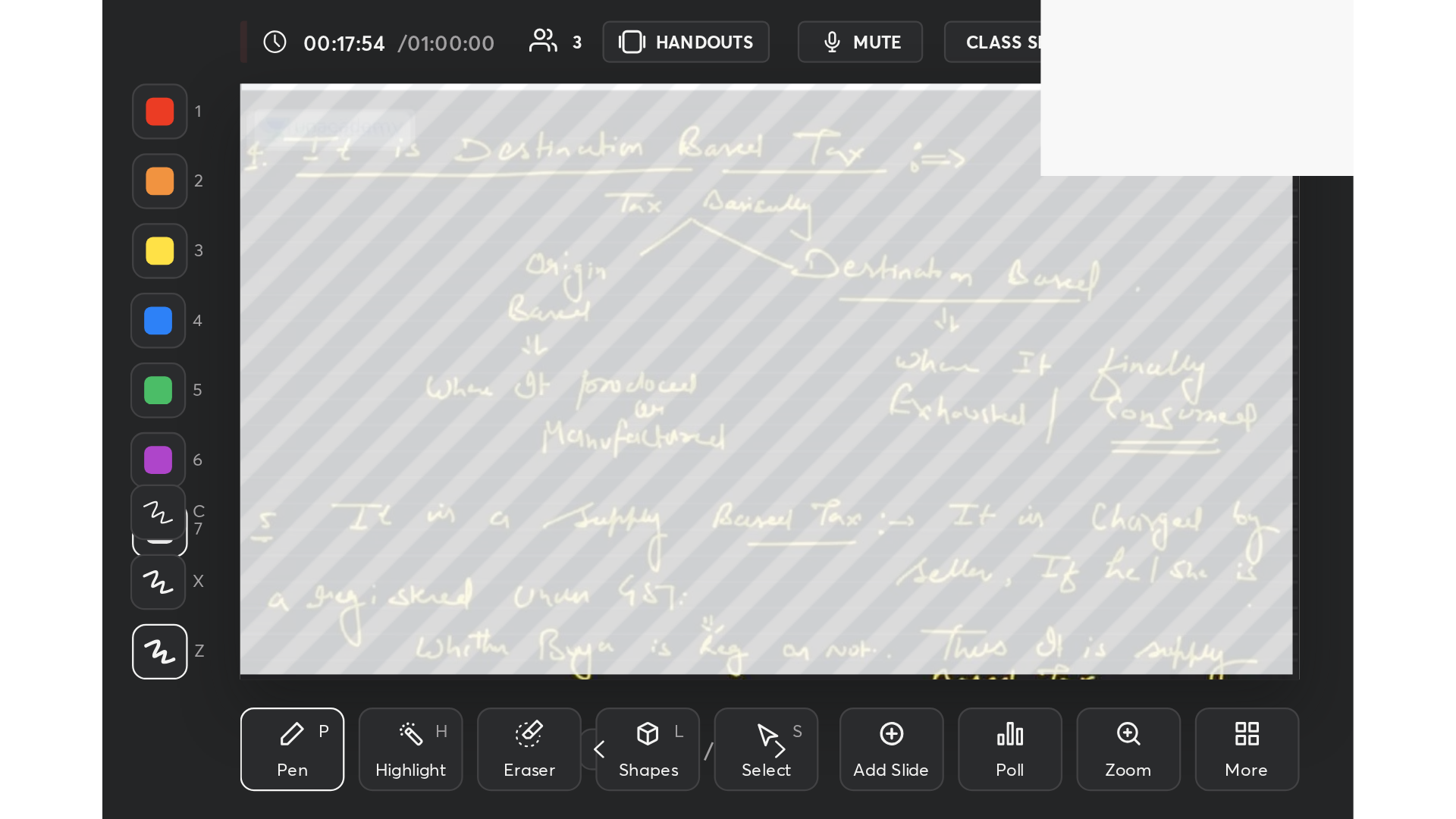
scroll to position [259, 484]
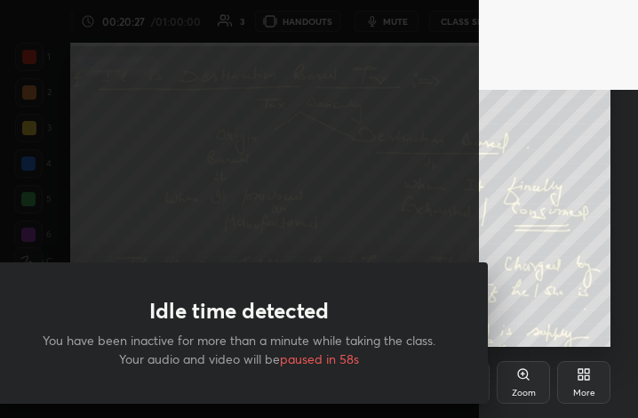
click at [339, 211] on div "Idle time detected You have been inactive for more than a minute while taking t…" at bounding box center [239, 209] width 479 height 418
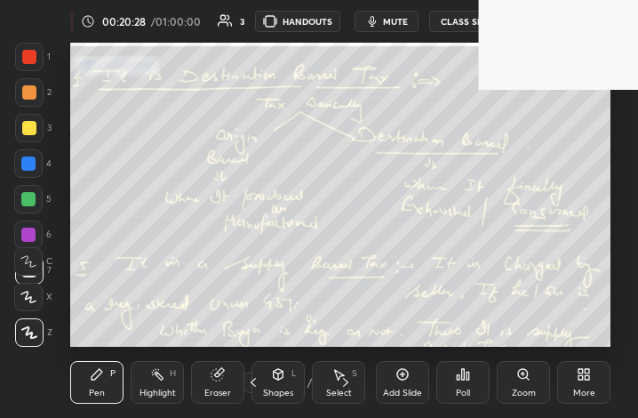
click at [339, 134] on div "Idle time detected You have been inactive for more than a minute while taking t…" at bounding box center [239, 209] width 479 height 418
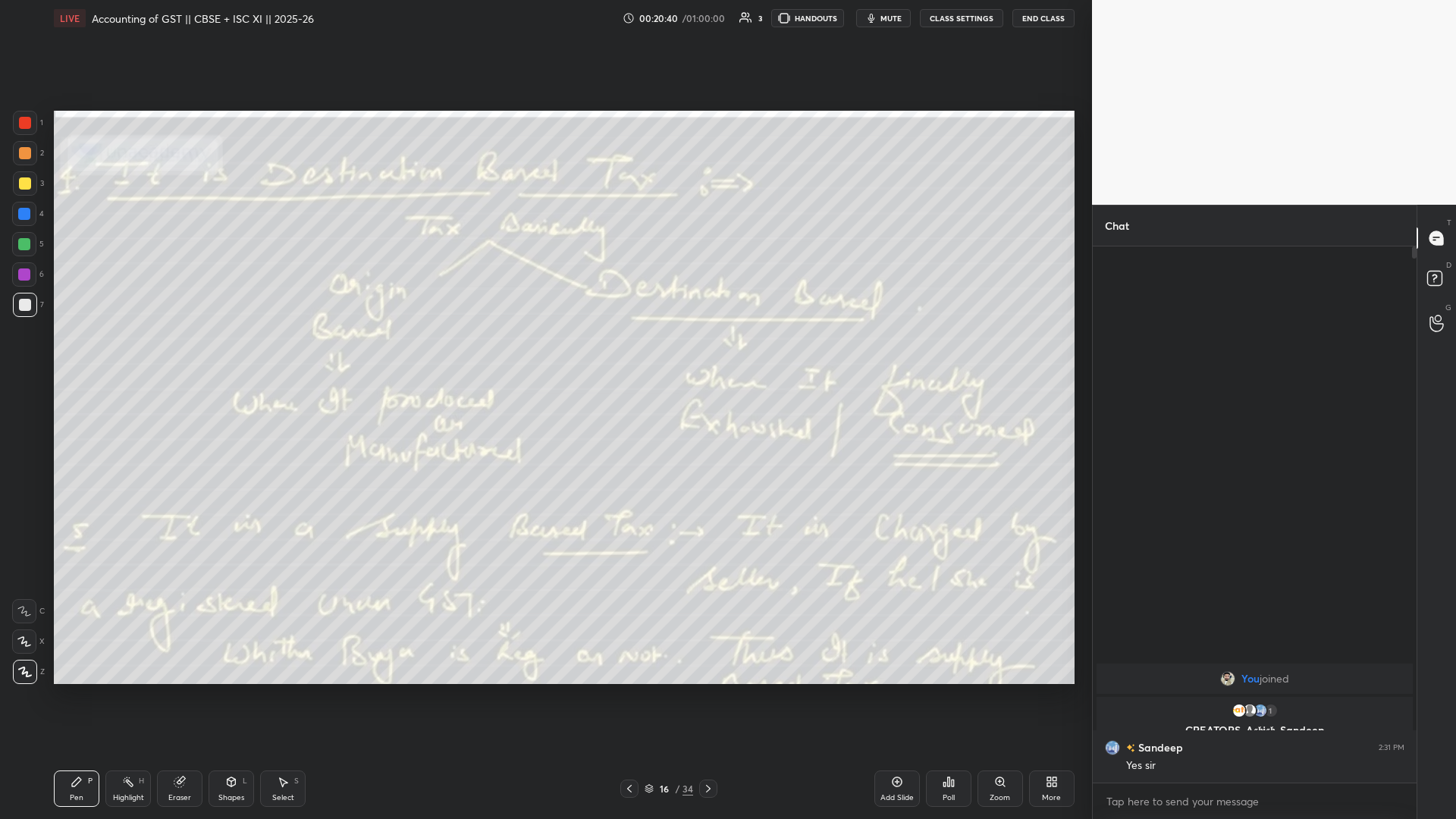
scroll to position [75081, 74801]
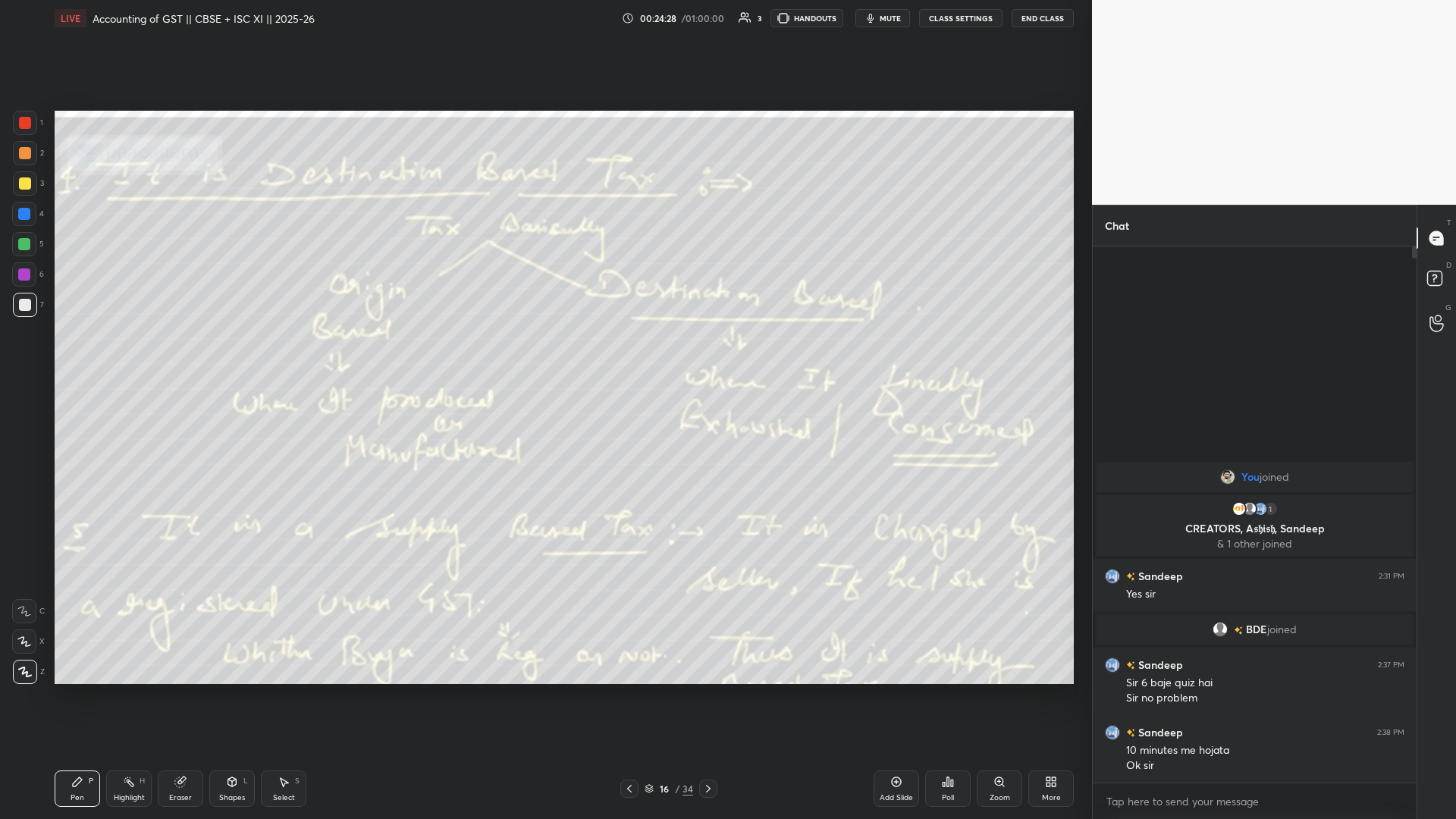
click at [544, 356] on div "Setting up your live class Poll for secs No correct answer Start poll" at bounding box center [564, 398] width 1031 height 722
drag, startPoint x: 705, startPoint y: 788, endPoint x: 711, endPoint y: 783, distance: 7.8
click at [544, 356] on icon at bounding box center [708, 788] width 12 height 12
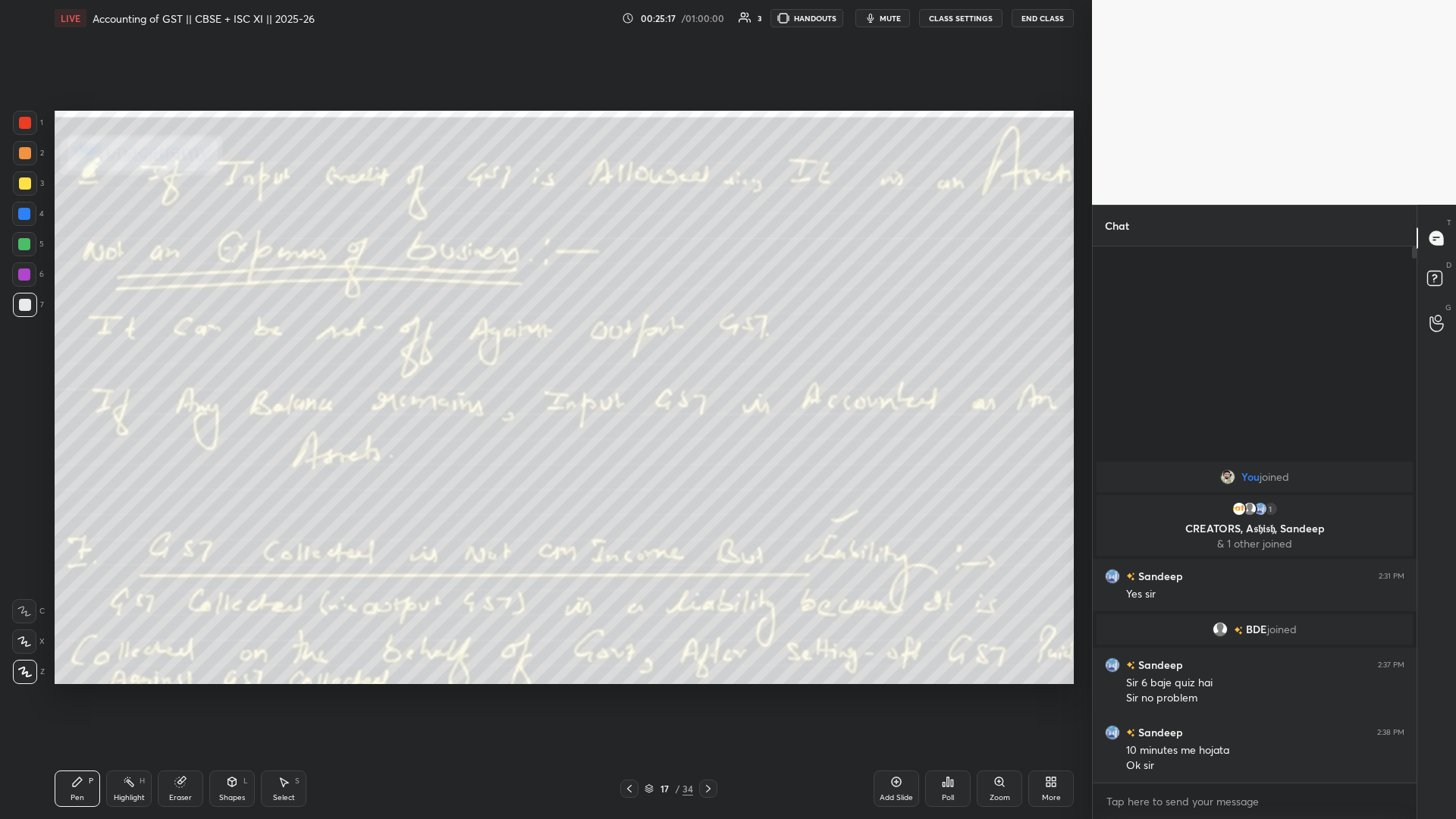
click at [544, 356] on div "LIVE Accounting of GST || CBSE + ISC XI || 2025-26 00:25:17 / 01:00:00 3 HANDOU…" at bounding box center [564, 410] width 1031 height 819
click at [544, 356] on icon at bounding box center [708, 788] width 12 height 12
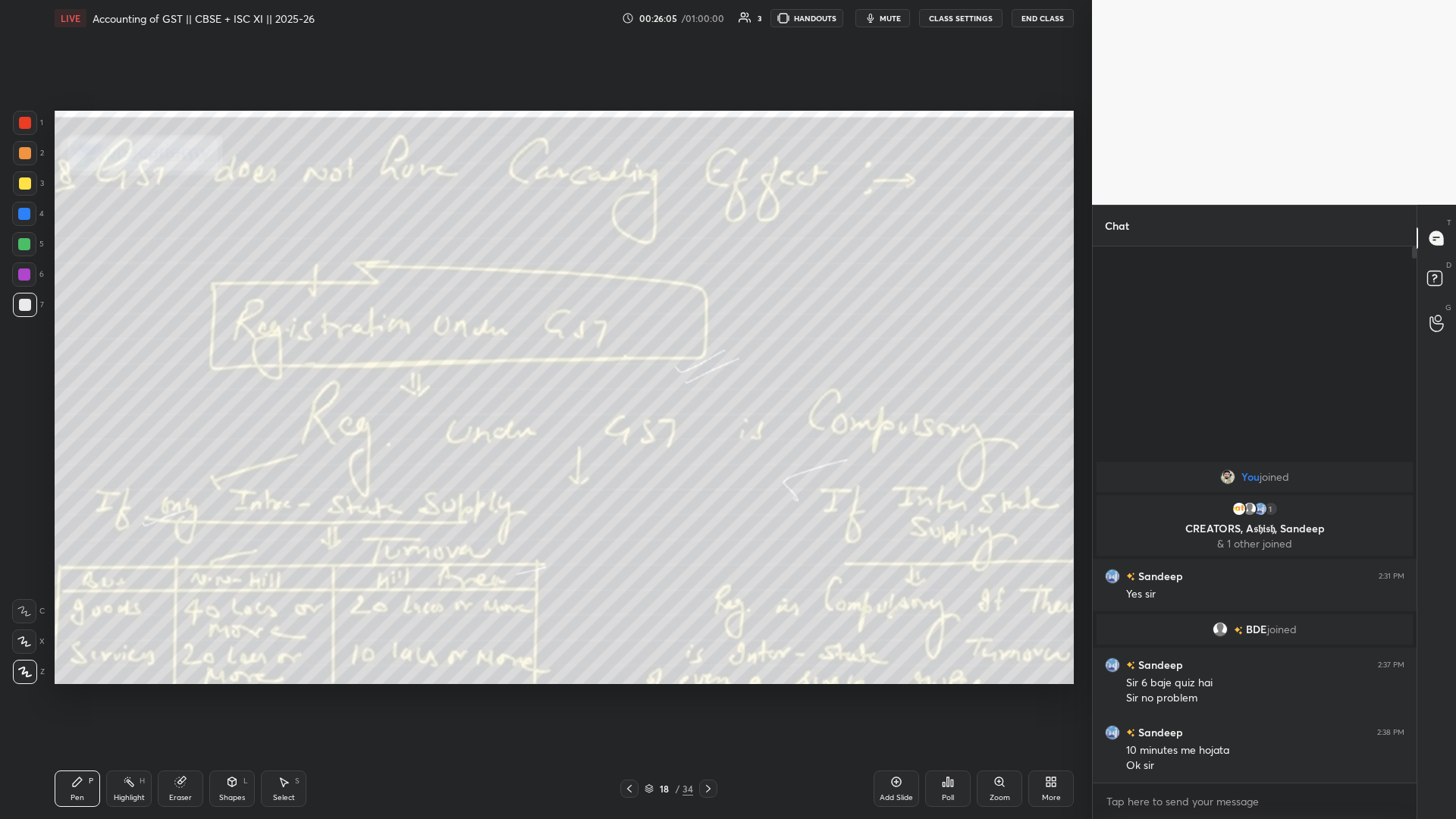
click at [544, 356] on icon at bounding box center [708, 788] width 12 height 12
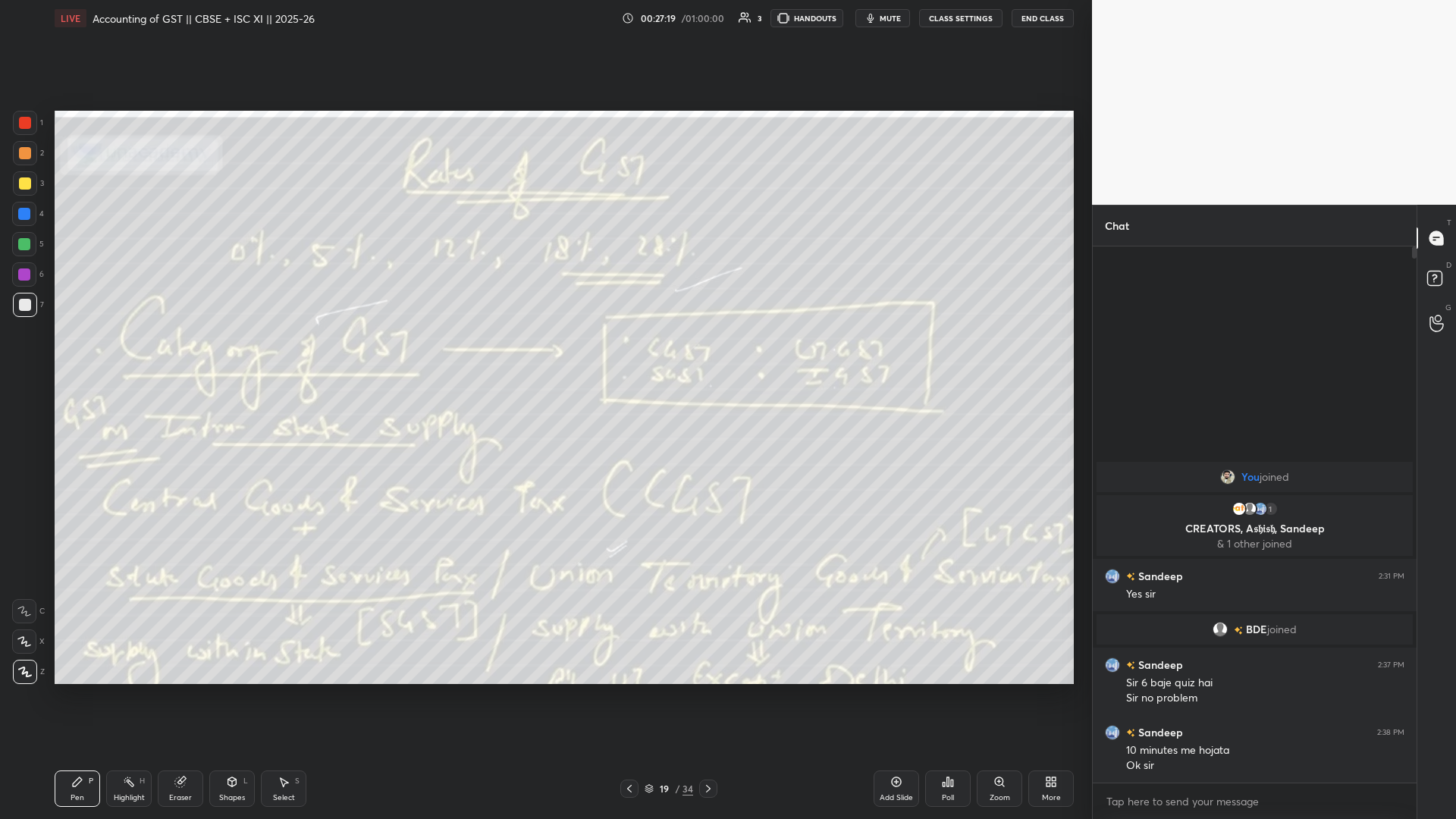
click at [544, 356] on icon at bounding box center [708, 788] width 4 height 8
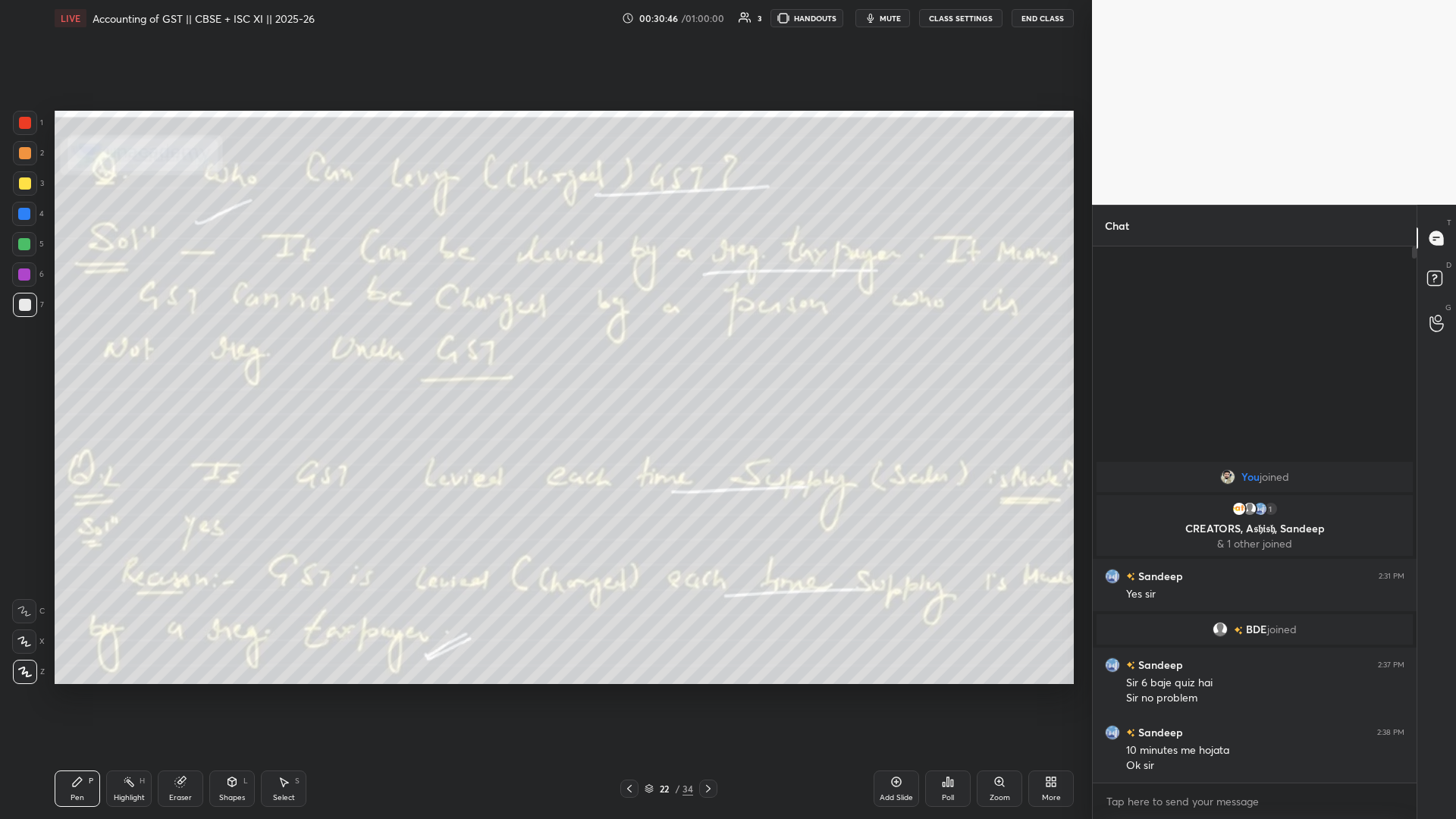
click at [505, 356] on div "Setting up your live class Poll for secs No correct answer Start poll" at bounding box center [564, 398] width 1031 height 722
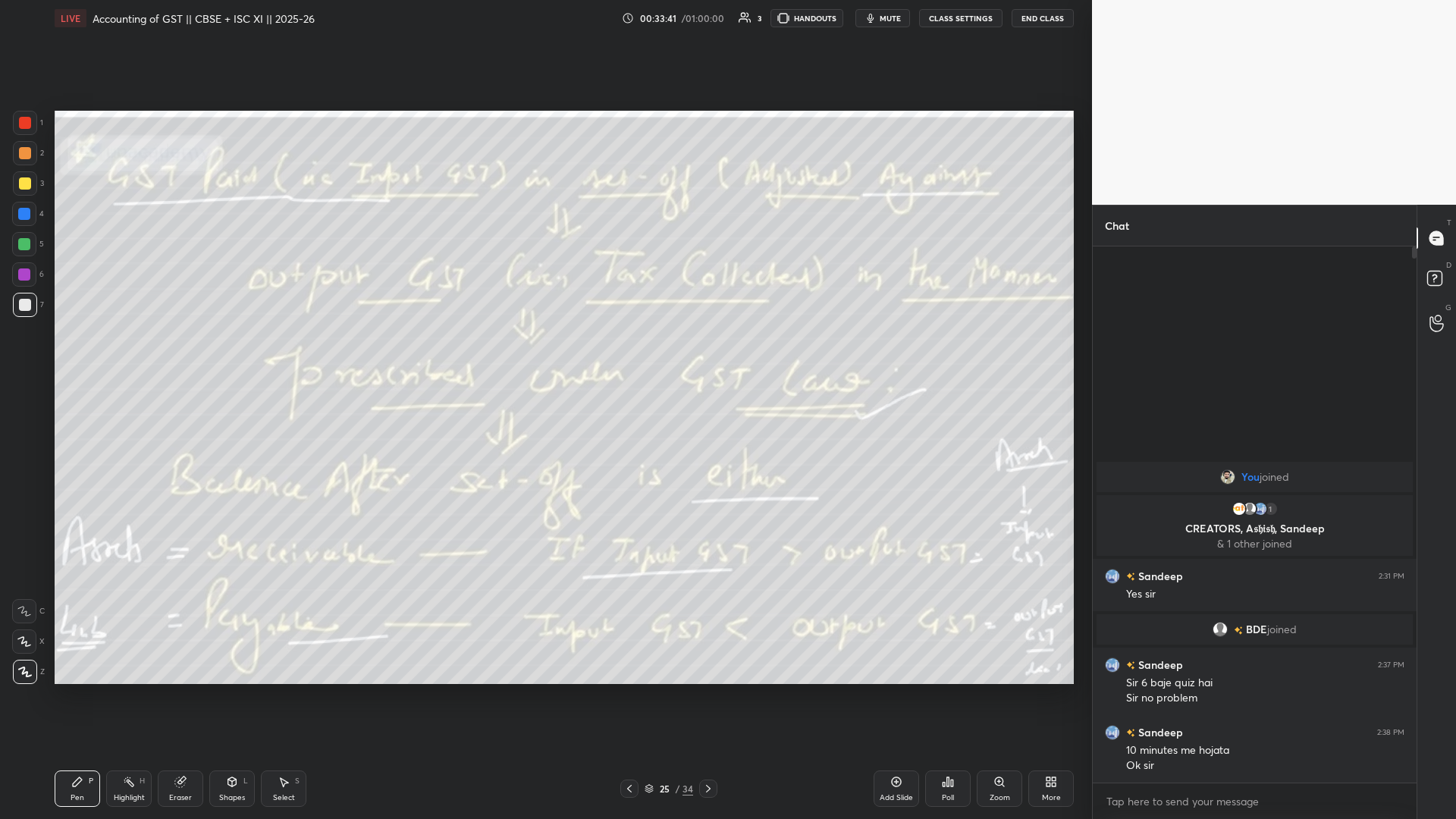
drag, startPoint x: 160, startPoint y: 692, endPoint x: 1042, endPoint y: 683, distance: 882.0
click at [544, 356] on div "Setting up your live class Poll for secs No correct answer Start poll" at bounding box center [564, 398] width 1031 height 722
click at [544, 356] on div at bounding box center [708, 787] width 18 height 18
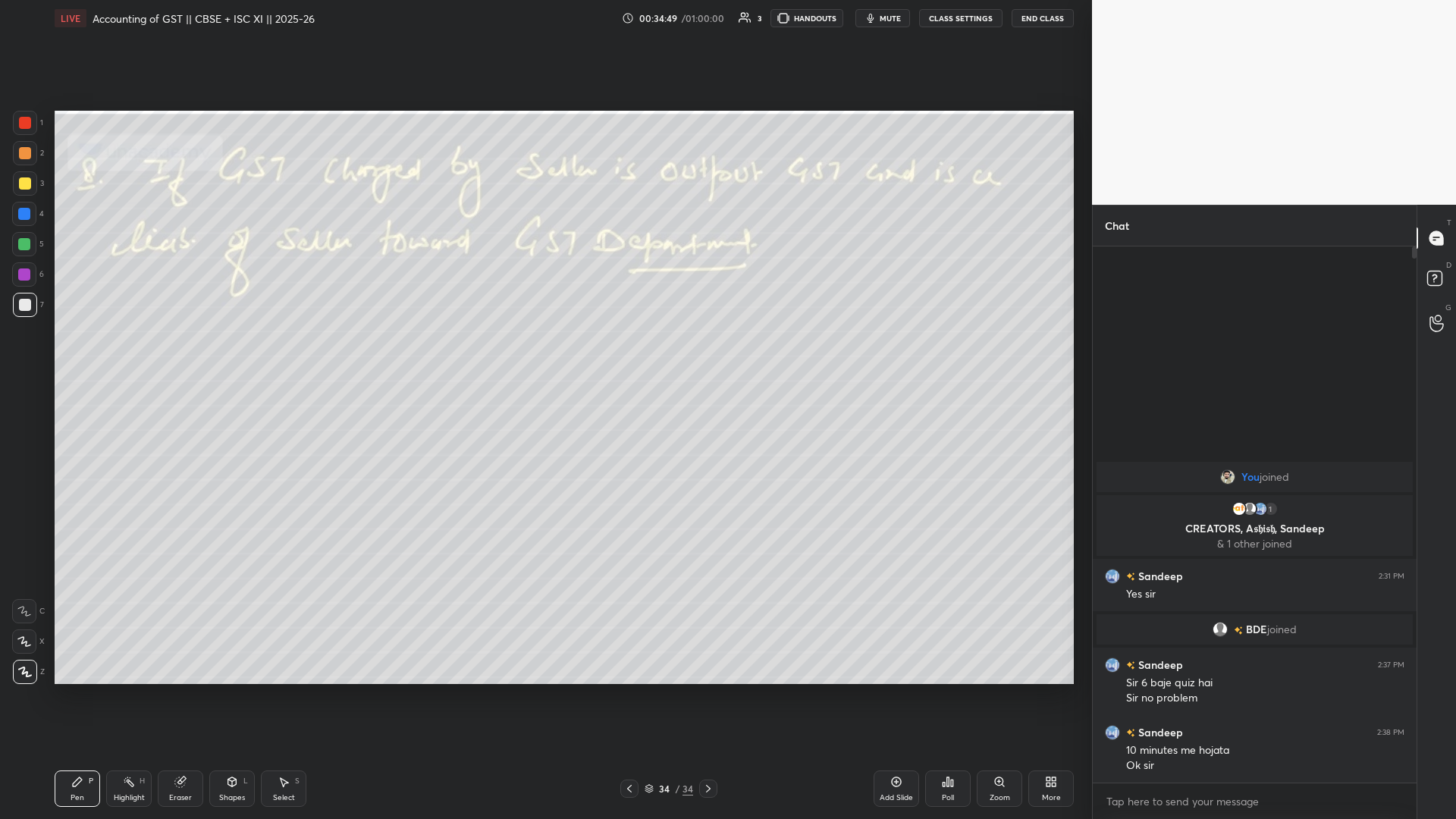
click at [544, 20] on button "End Class" at bounding box center [1042, 18] width 62 height 18
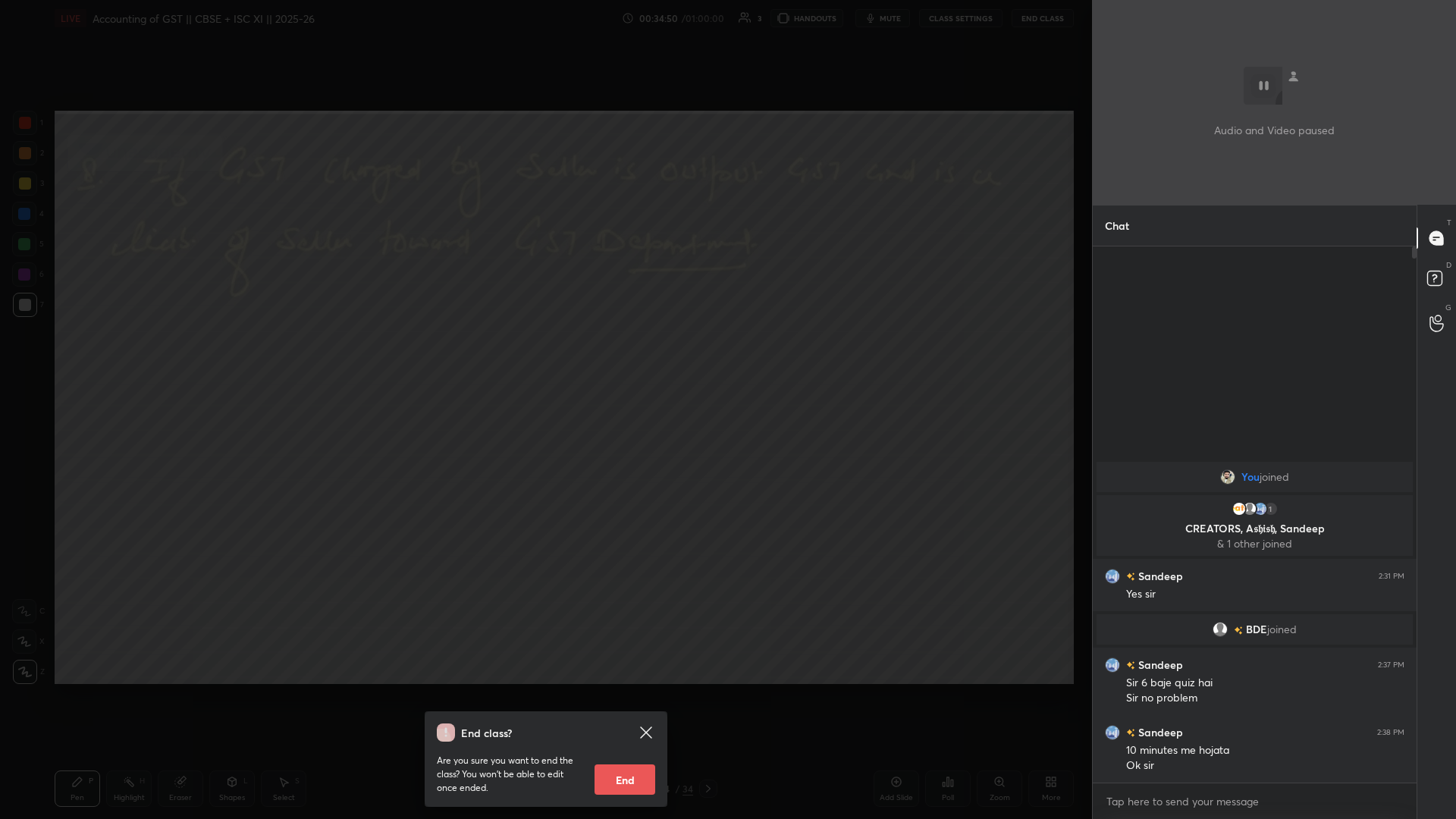
click at [544, 356] on button "End" at bounding box center [625, 780] width 61 height 31
type textarea "x"
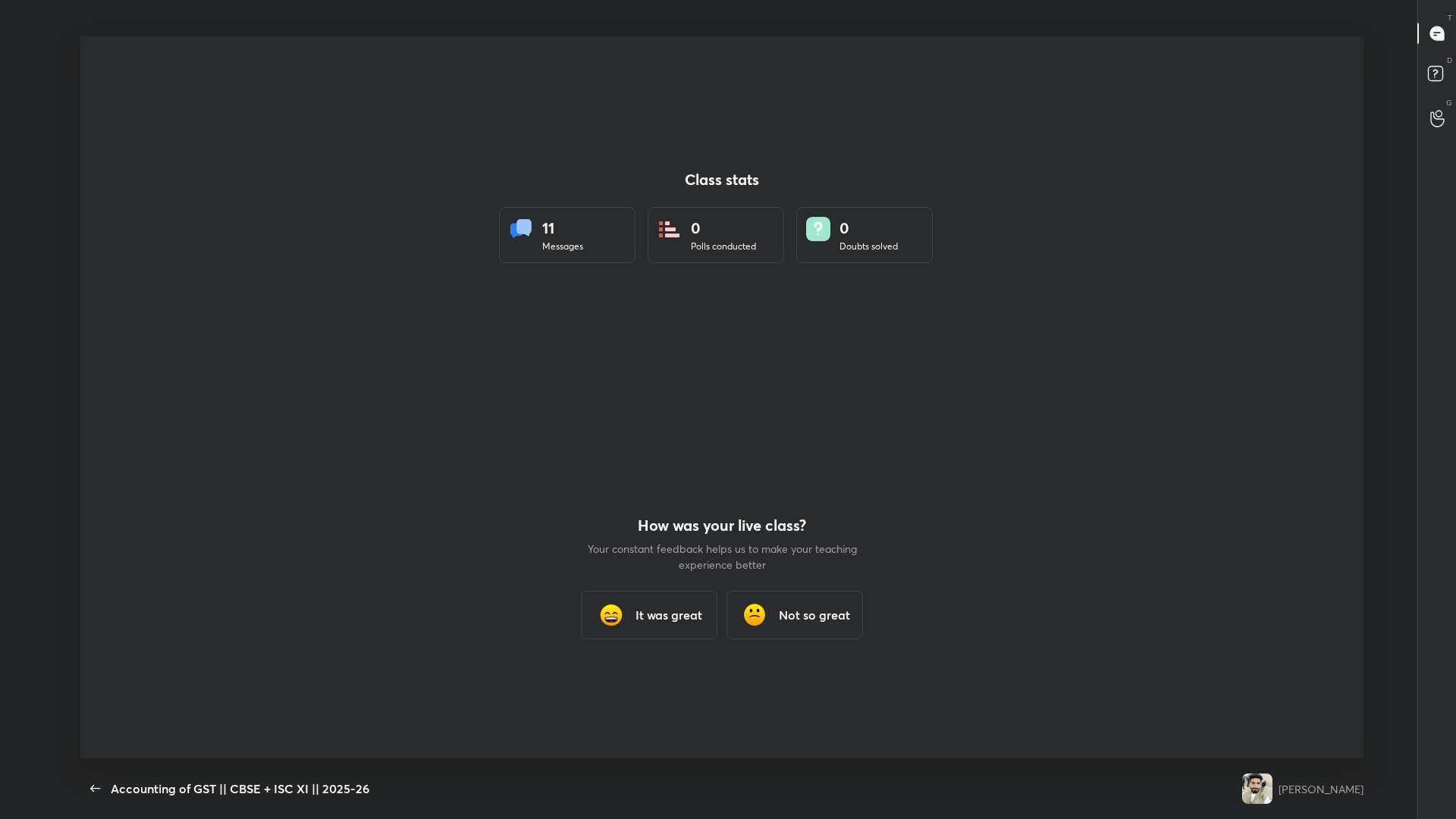
scroll to position [722, 1422]
click at [103, 356] on icon "button" at bounding box center [95, 787] width 18 height 18
